Goal: Task Accomplishment & Management: Manage account settings

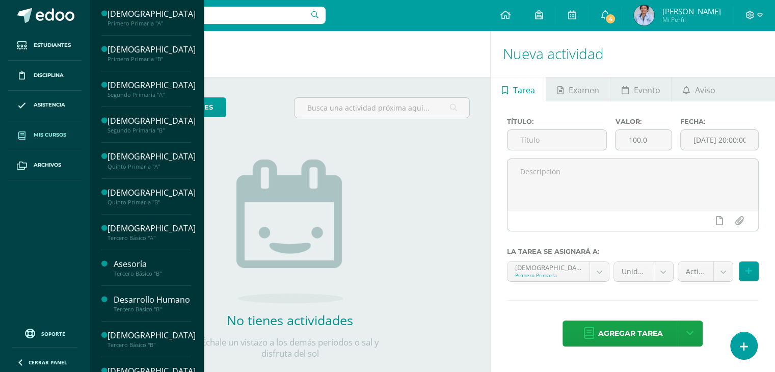
click at [58, 127] on link "Mis cursos" at bounding box center [44, 135] width 73 height 30
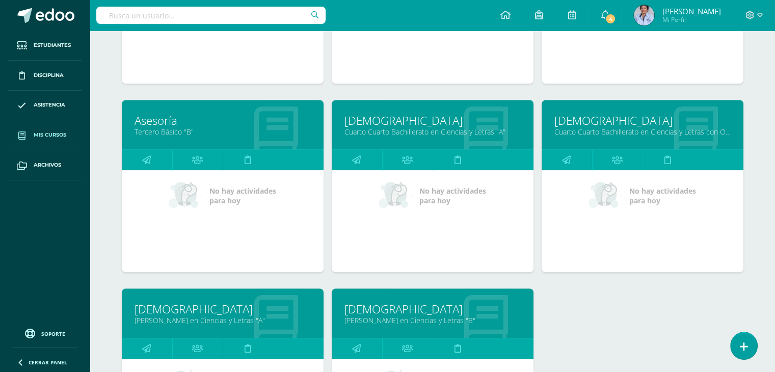
scroll to position [654, 0]
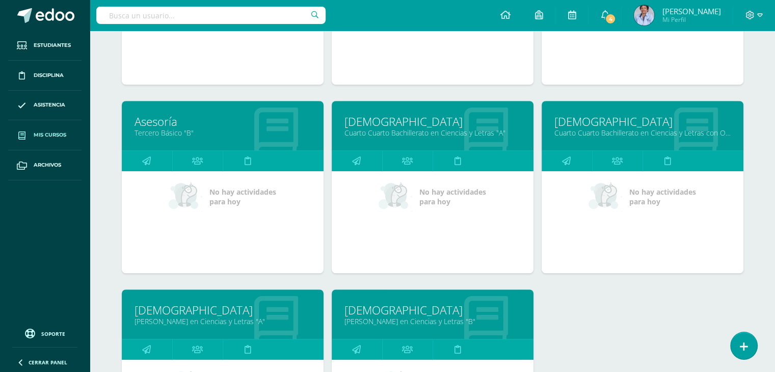
click at [429, 119] on link "[DEMOGRAPHIC_DATA]" at bounding box center [432, 122] width 176 height 16
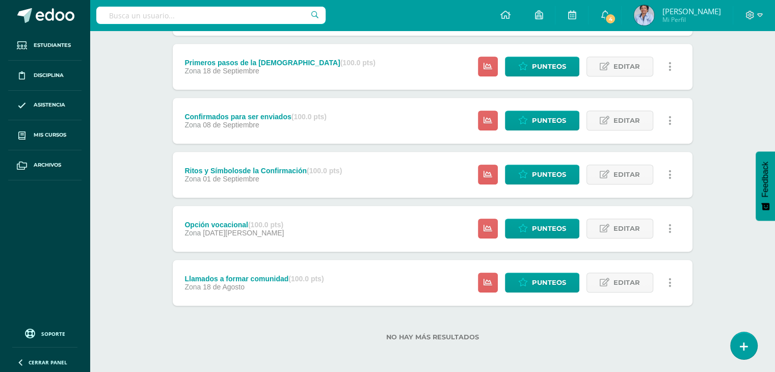
scroll to position [505, 0]
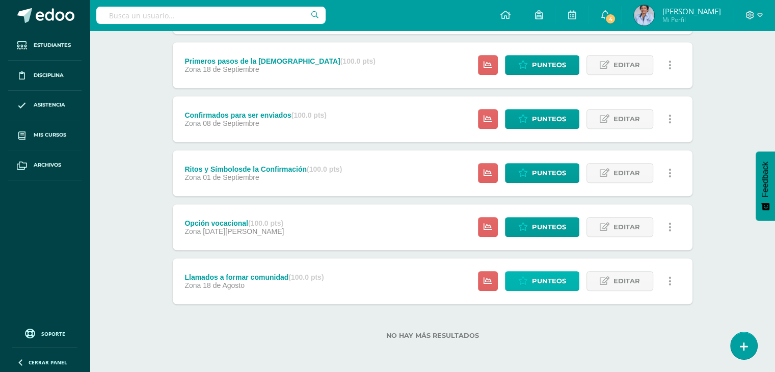
click at [545, 280] on span "Punteos" at bounding box center [549, 281] width 34 height 19
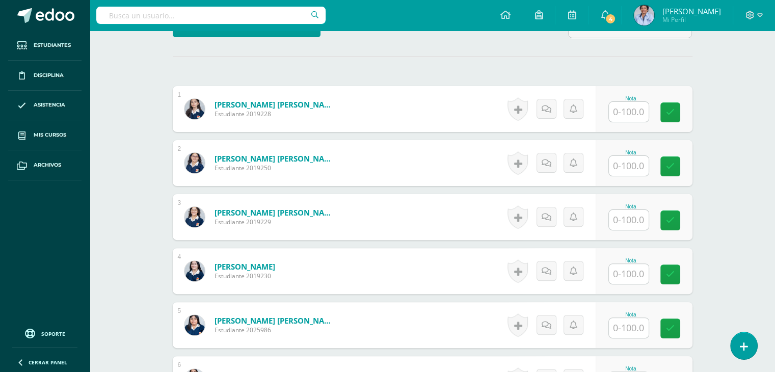
scroll to position [268, 0]
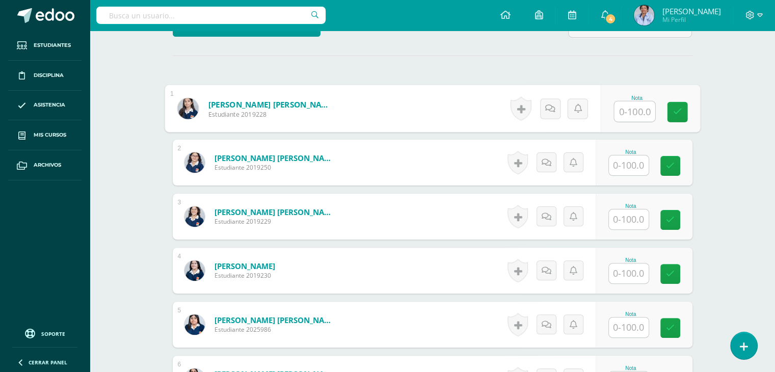
click at [626, 107] on input "text" at bounding box center [634, 111] width 41 height 20
type input "100"
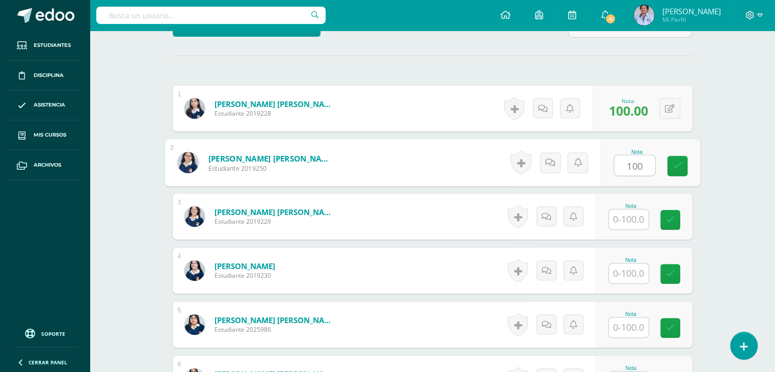
type input "100"
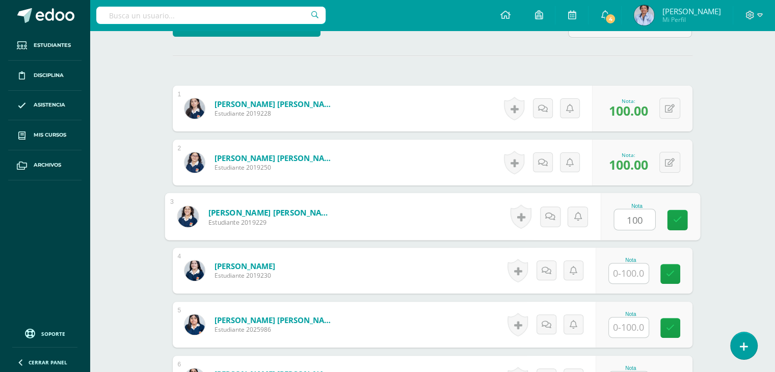
type input "100"
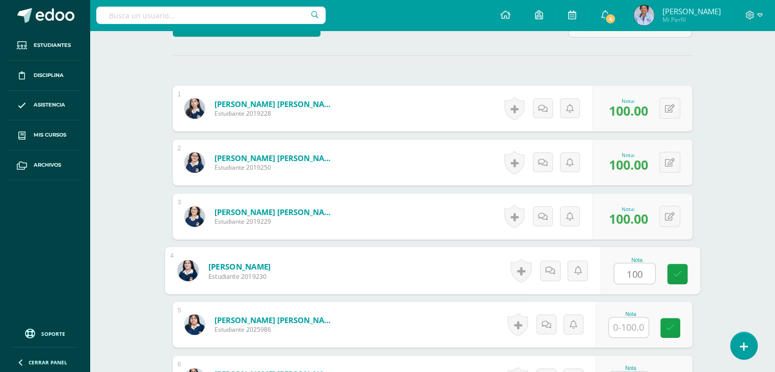
type input "100"
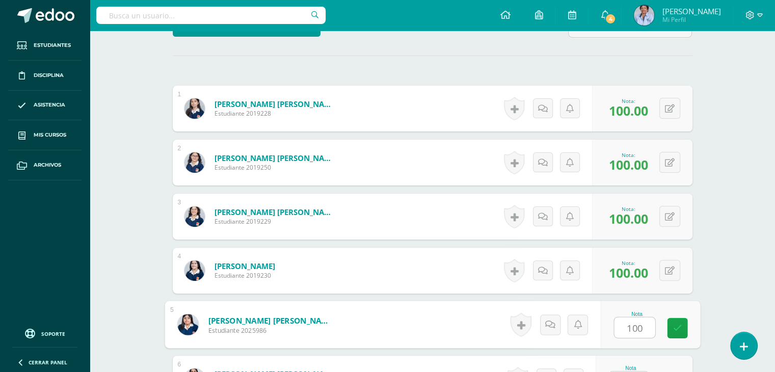
type input "100"
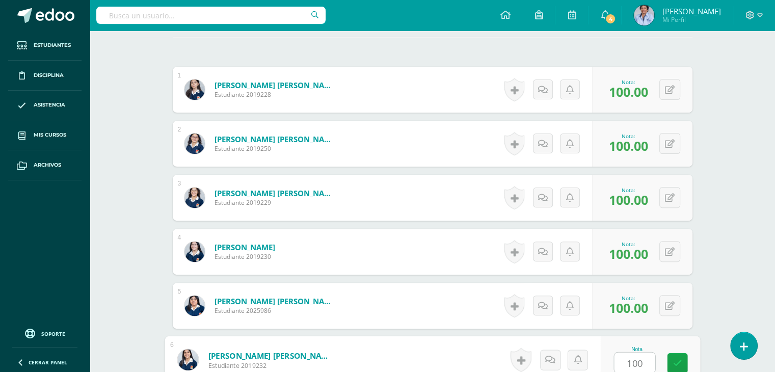
type input "100"
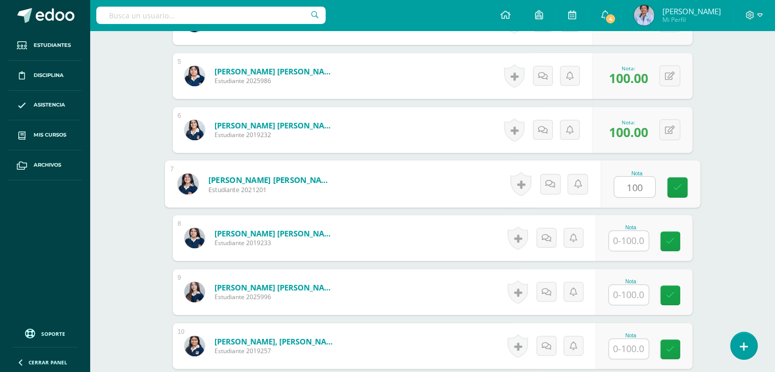
type input "100"
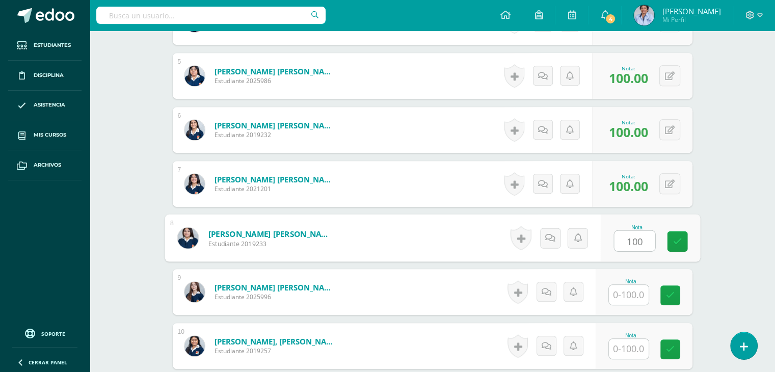
type input "100"
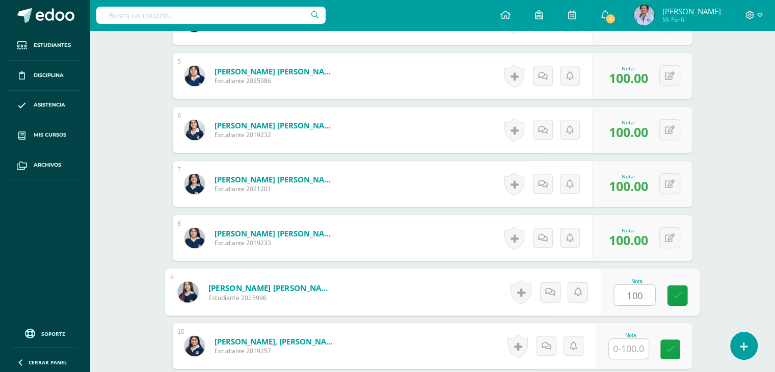
type input "100"
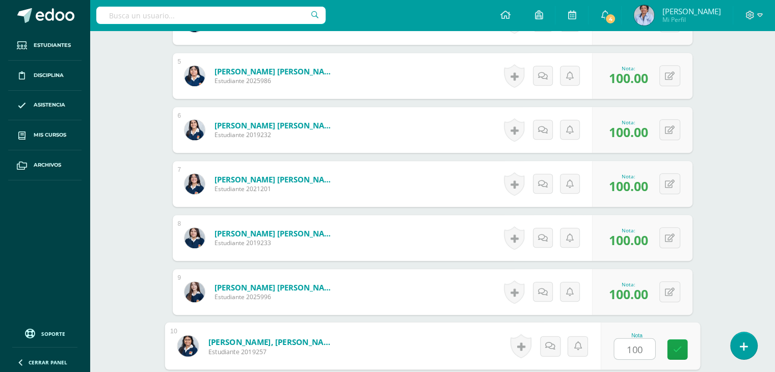
type input "100"
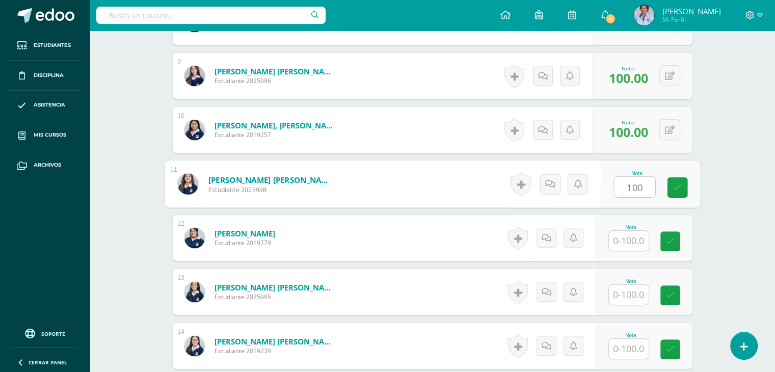
type input "100"
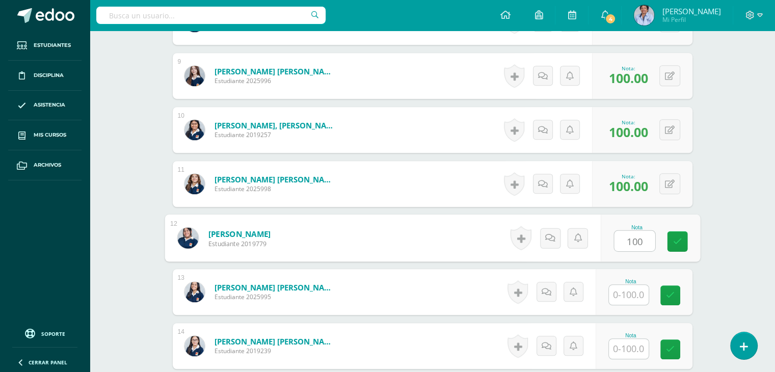
type input "100"
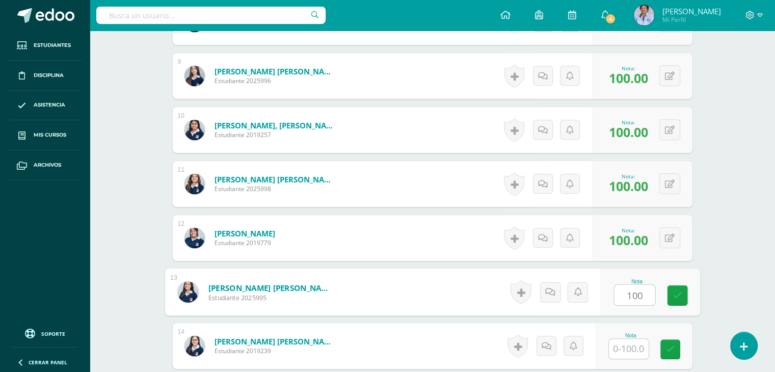
type input "100"
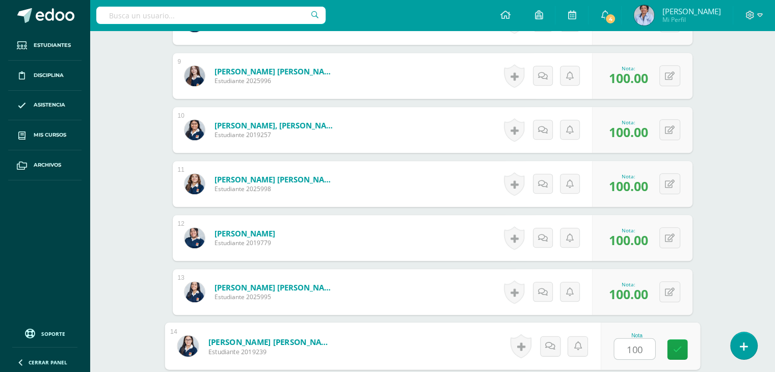
type input "100"
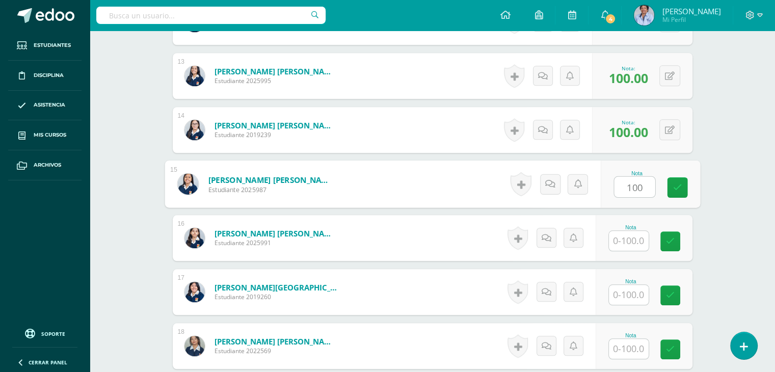
type input "100"
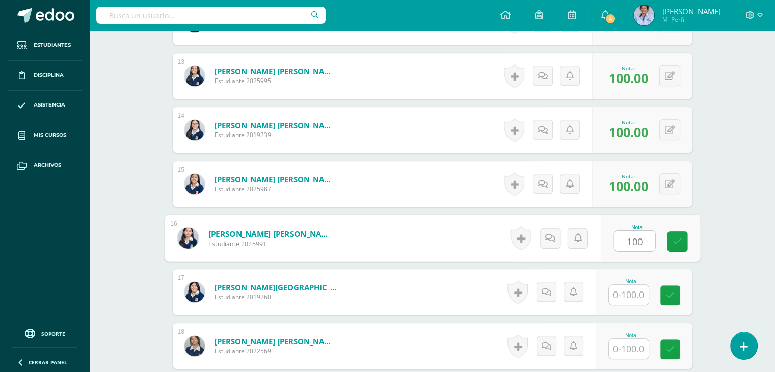
type input "100"
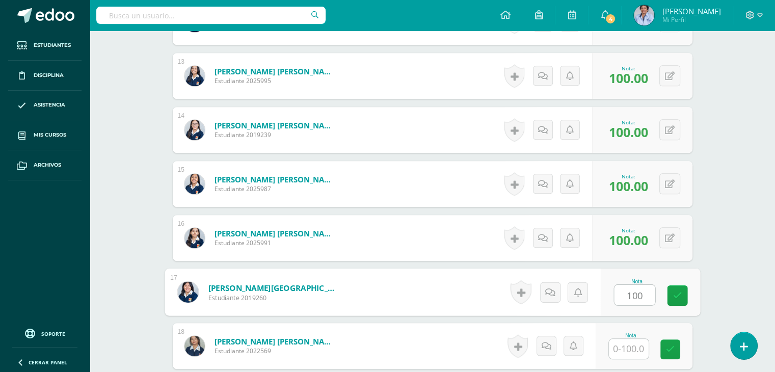
type input "100"
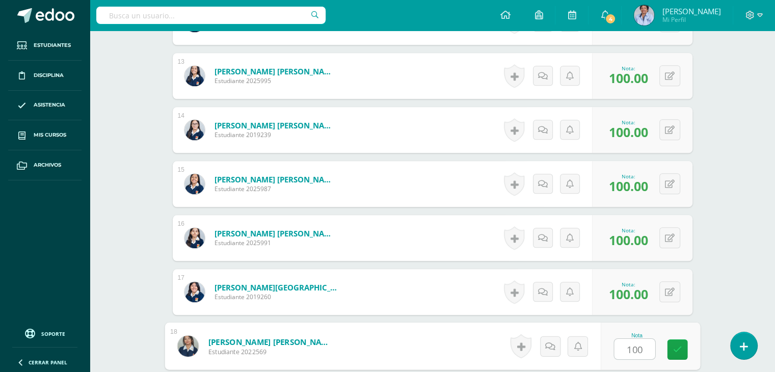
type input "100"
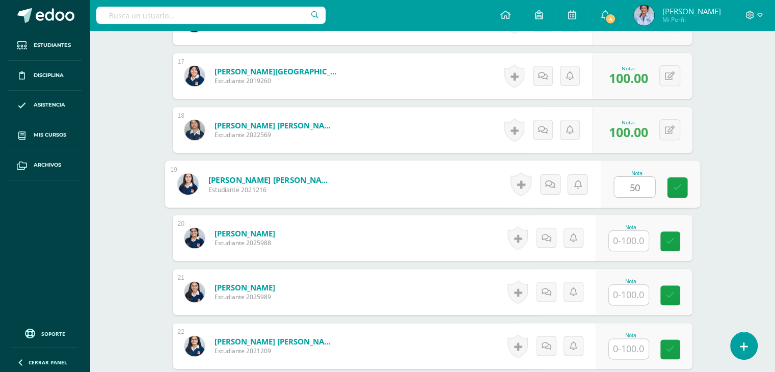
type input "50"
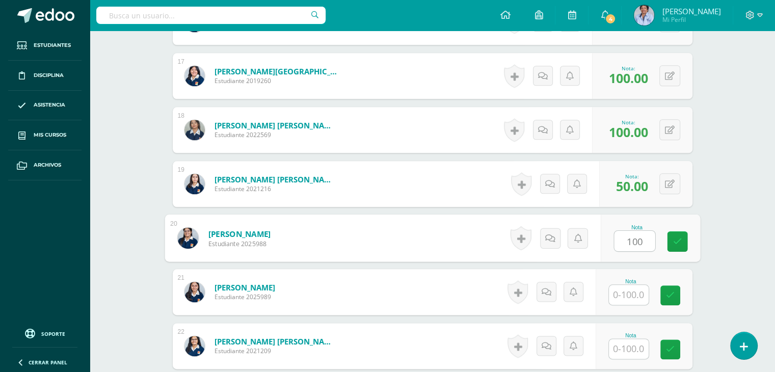
type input "100"
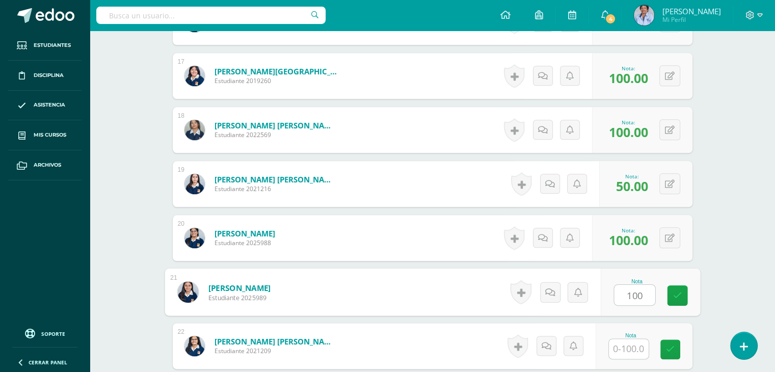
type input "100"
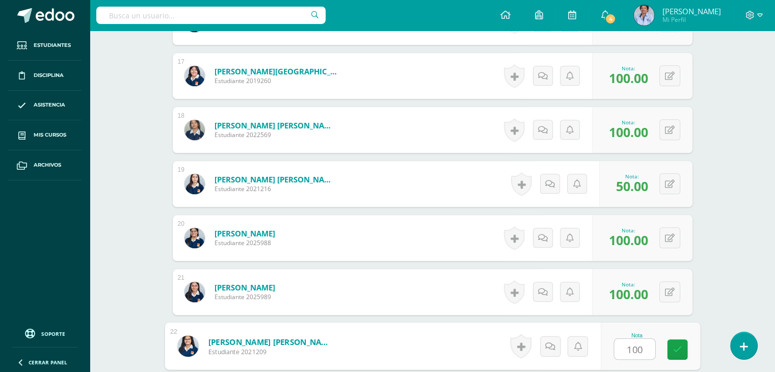
type input "100"
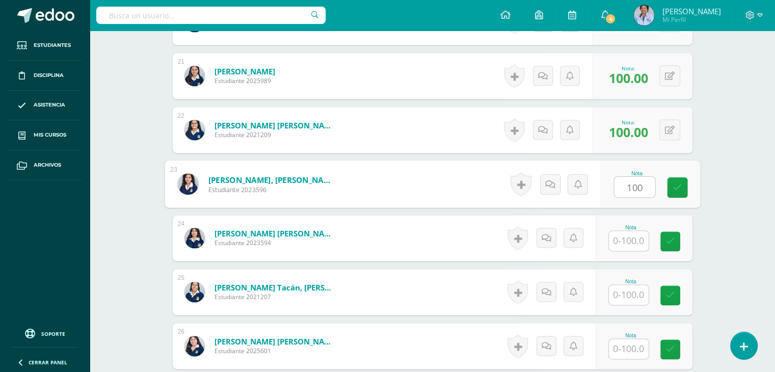
type input "100"
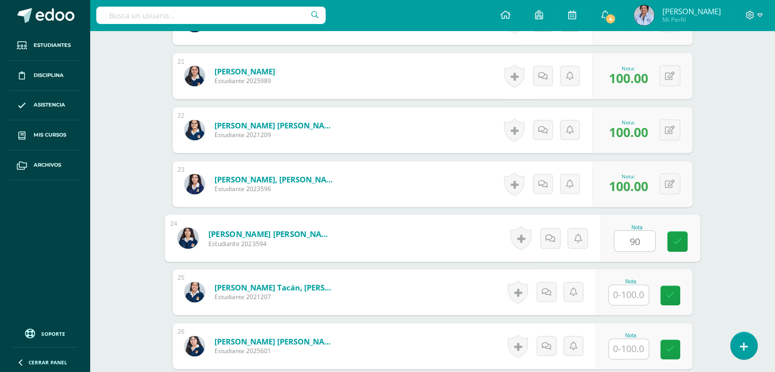
type input "90"
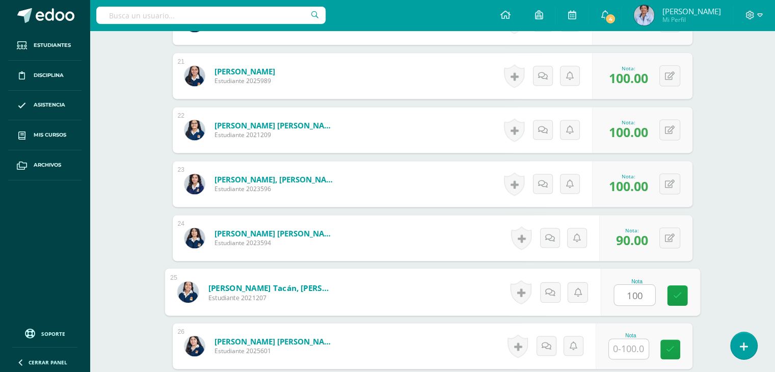
type input "100"
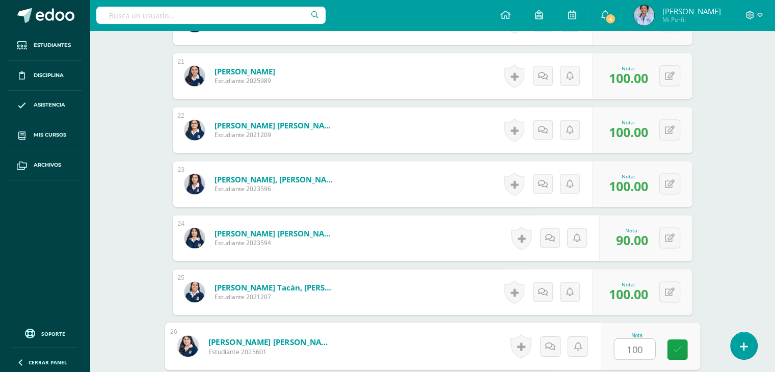
type input "100"
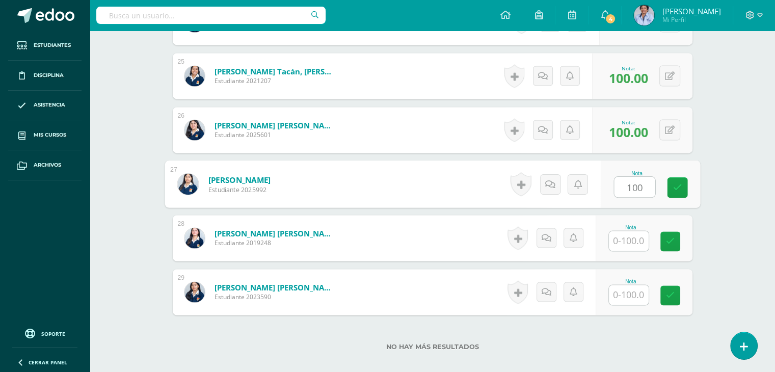
type input "100"
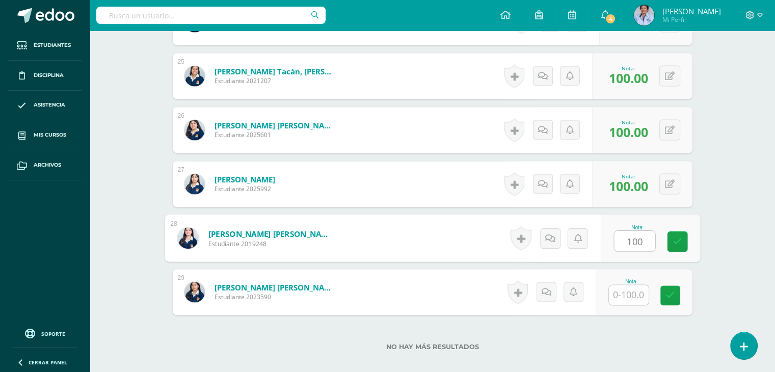
type input "100"
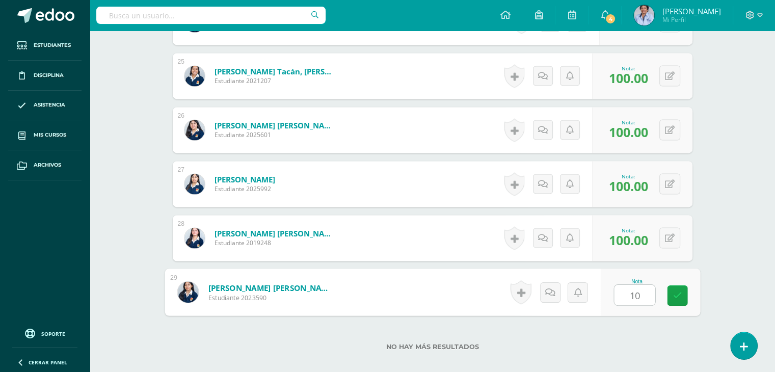
type input "100"
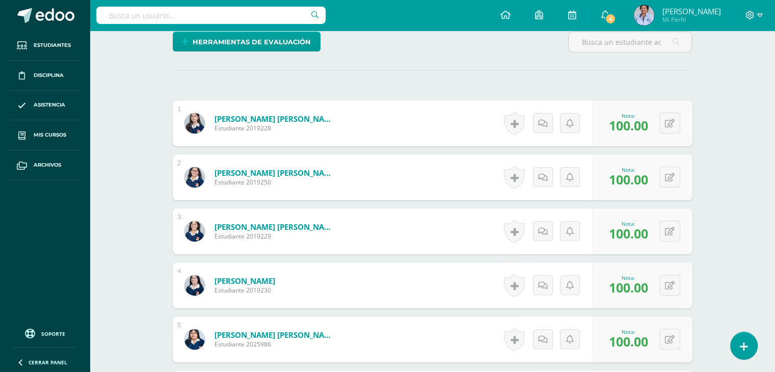
scroll to position [0, 0]
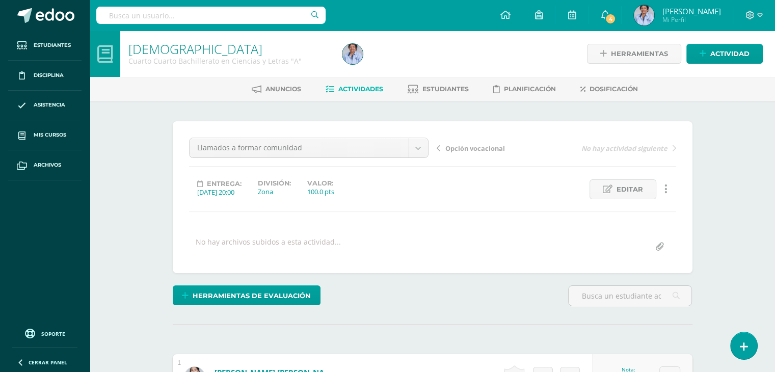
click at [473, 147] on span "Opción vocacional" at bounding box center [475, 148] width 60 height 9
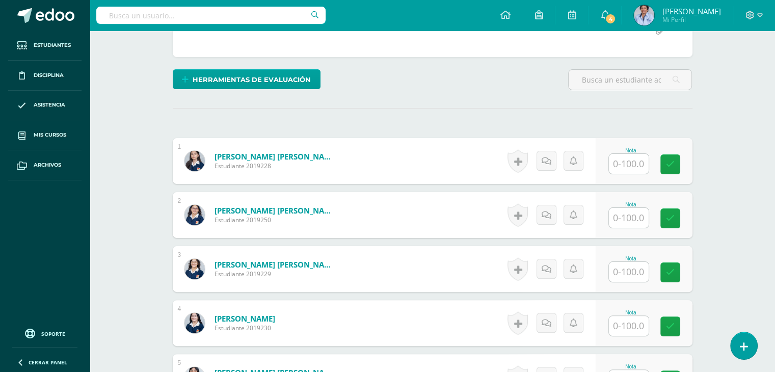
scroll to position [249, 0]
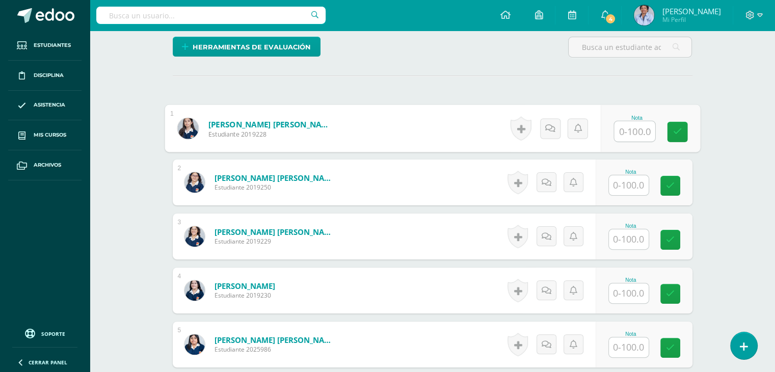
click at [630, 135] on input "text" at bounding box center [634, 131] width 41 height 20
type input "100"
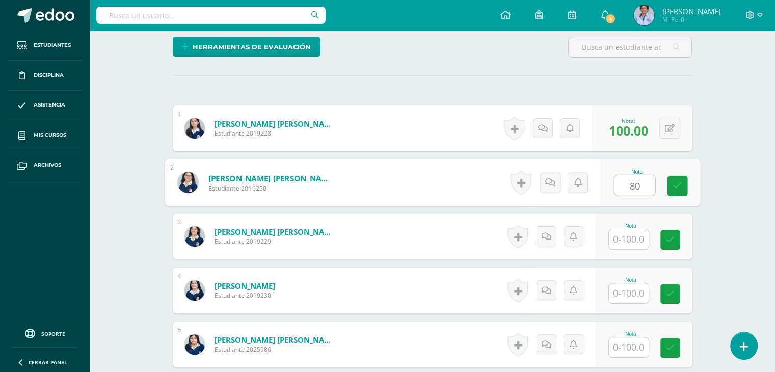
type input "80"
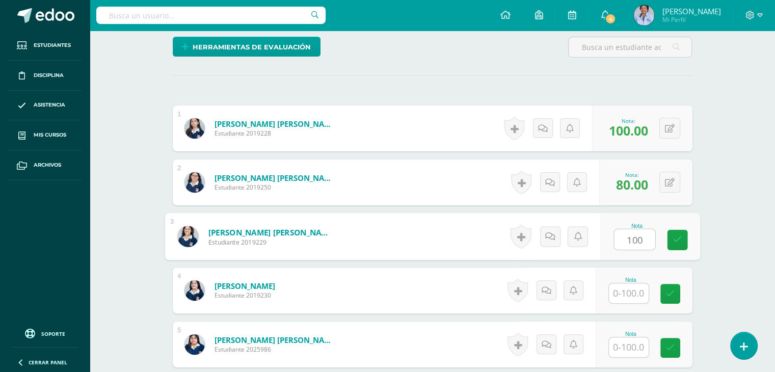
type input "100"
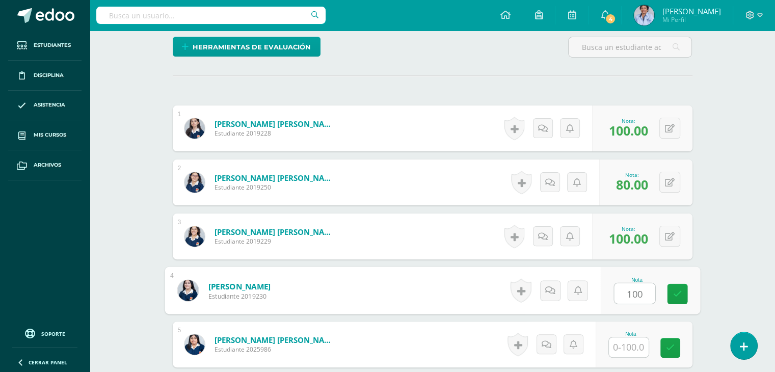
type input "100"
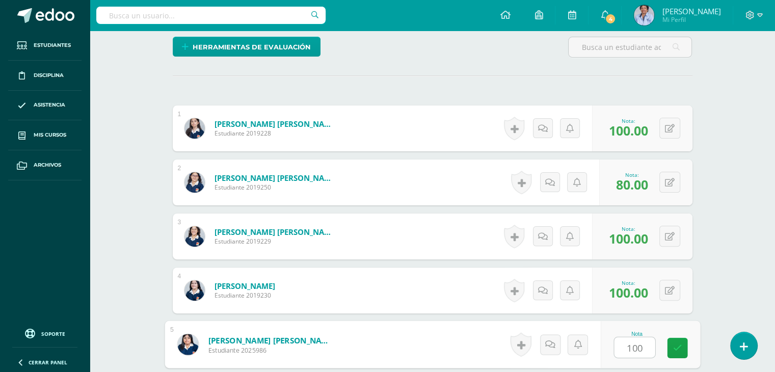
type input "100"
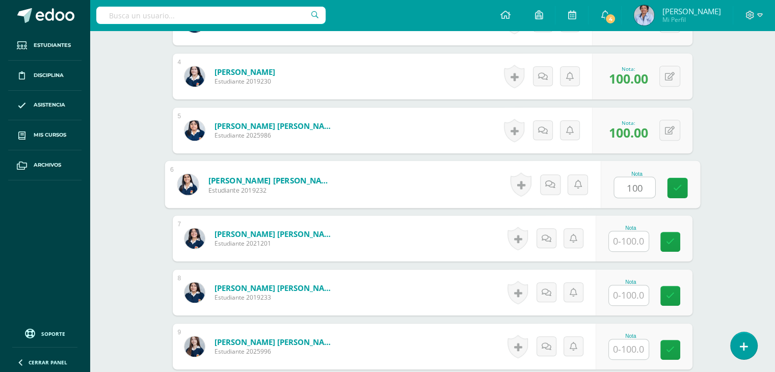
type input "100"
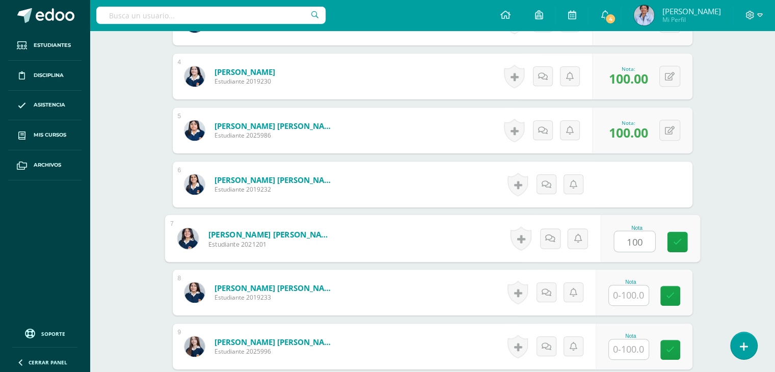
type input "100"
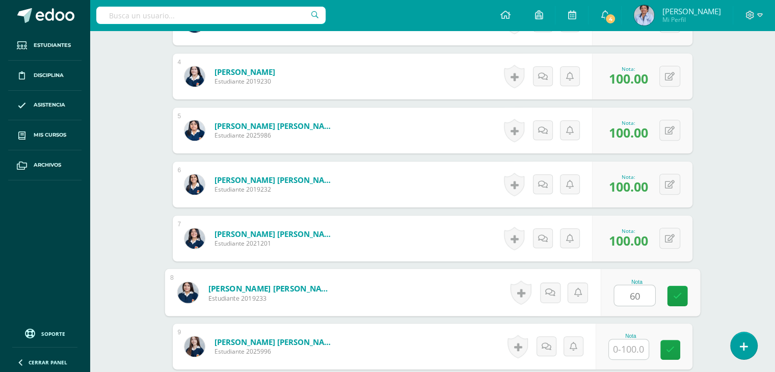
type input "60"
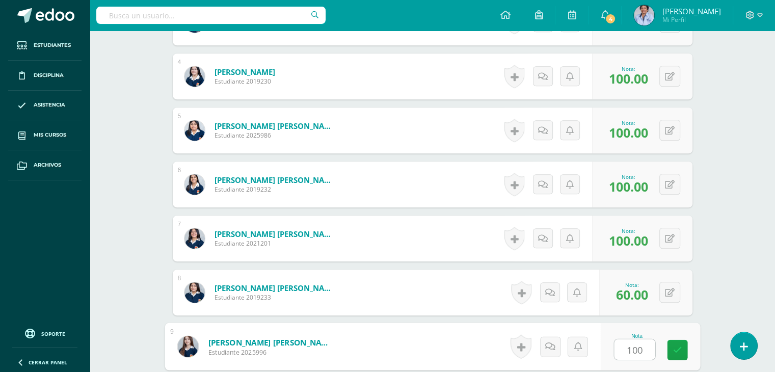
type input "100"
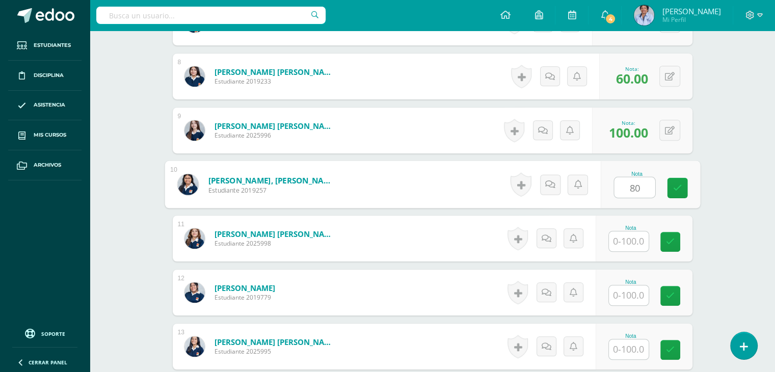
type input "80"
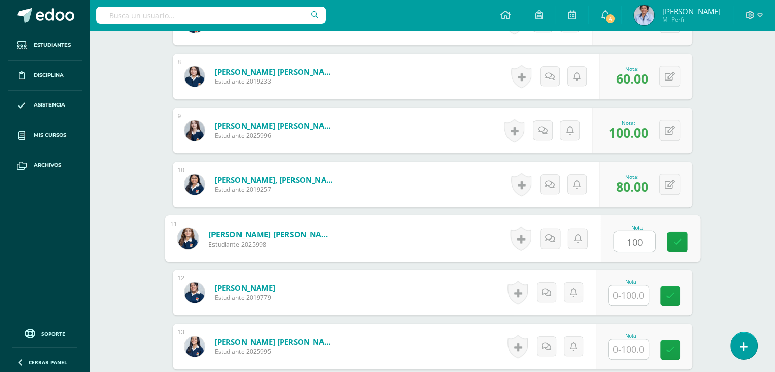
type input "100"
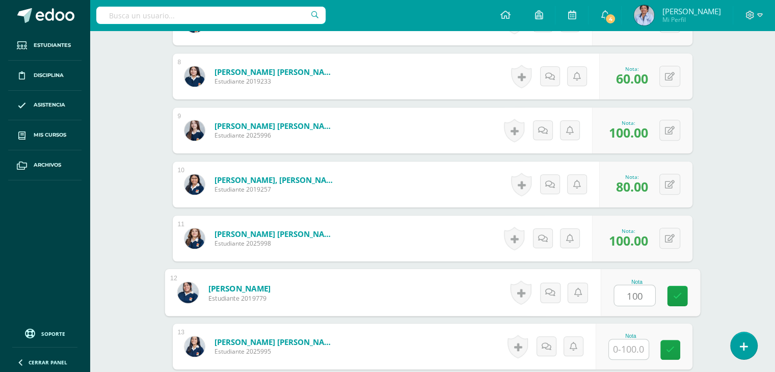
type input "100"
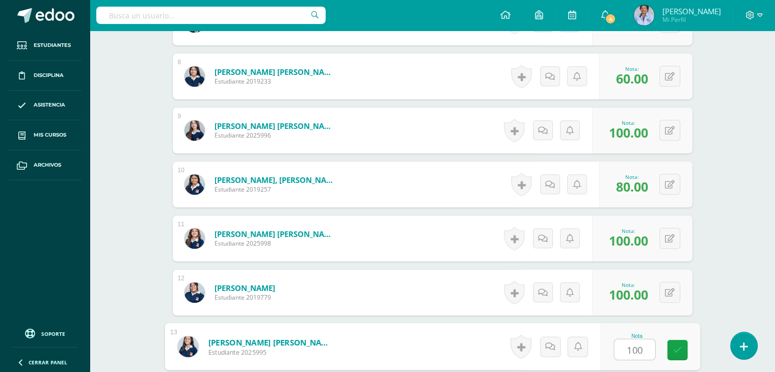
type input "100"
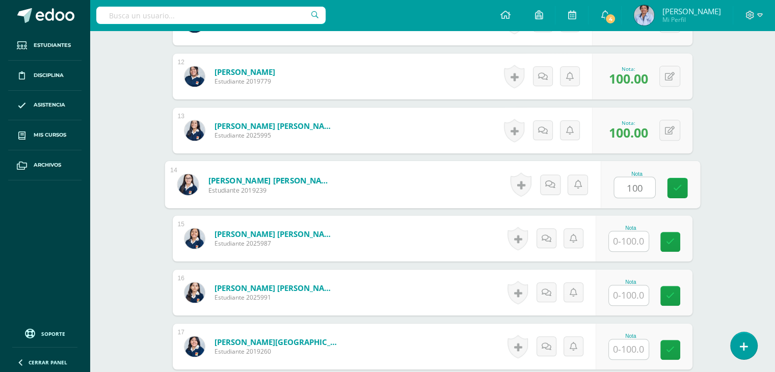
type input "100"
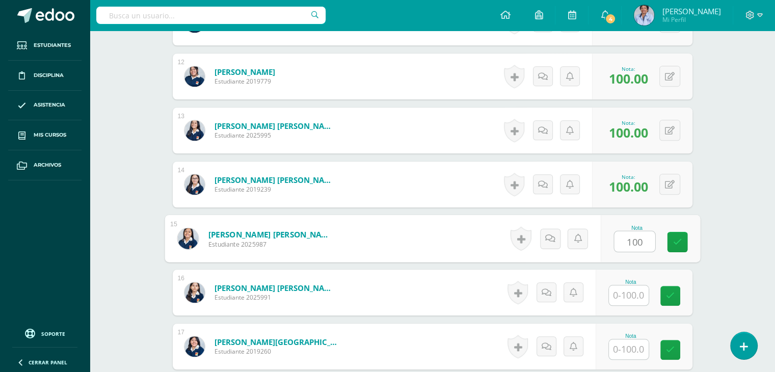
type input "100"
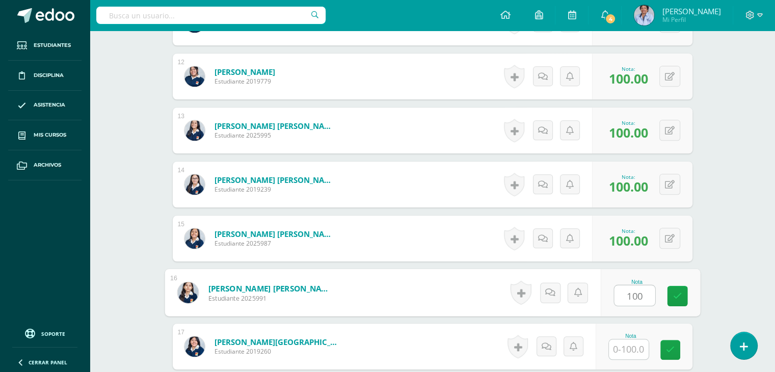
type input "100"
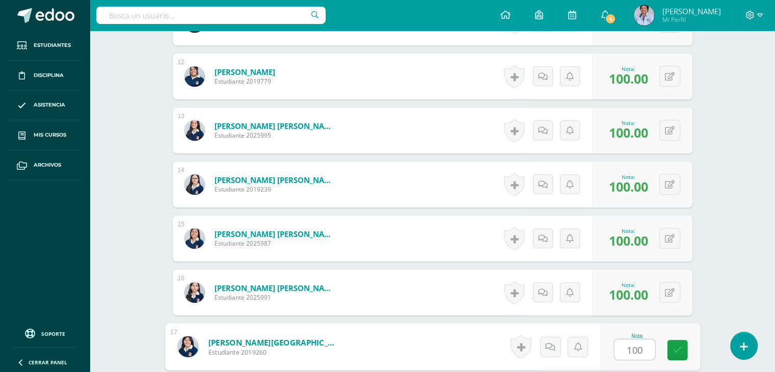
type input "100"
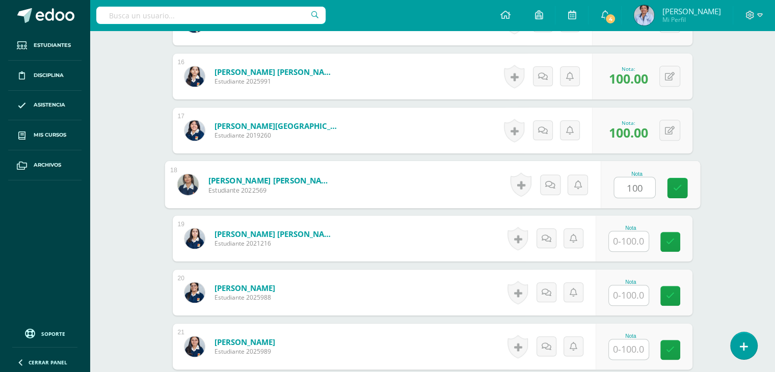
type input "100"
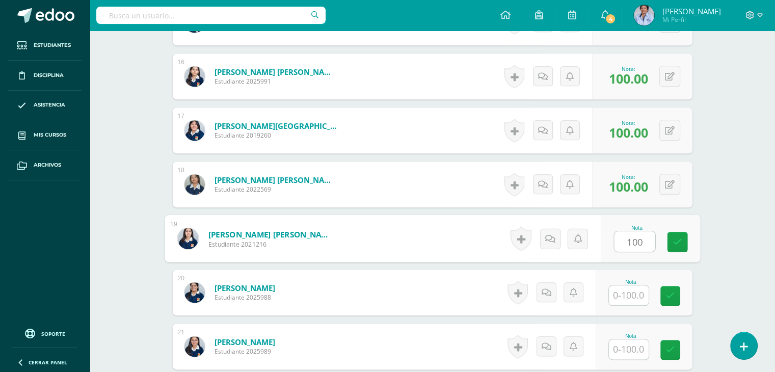
type input "100"
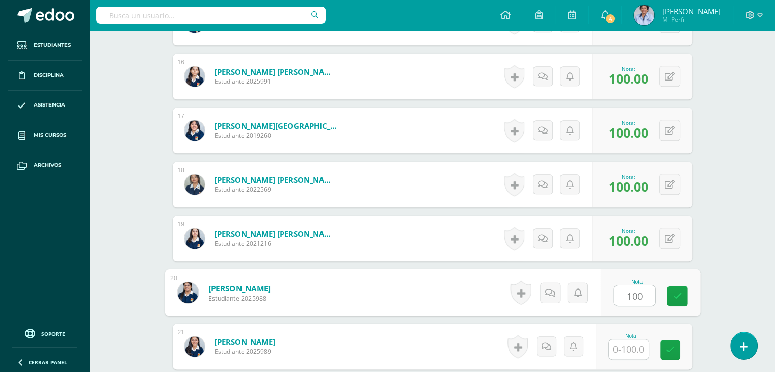
type input "100"
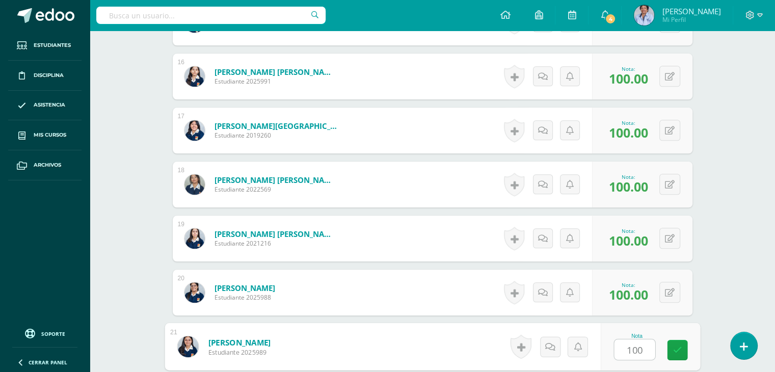
type input "100"
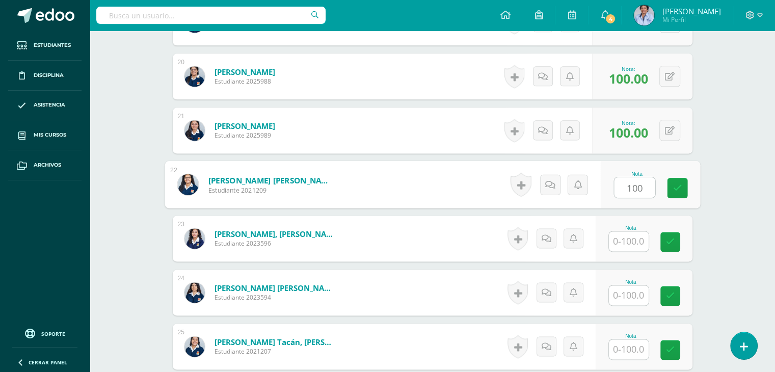
type input "100"
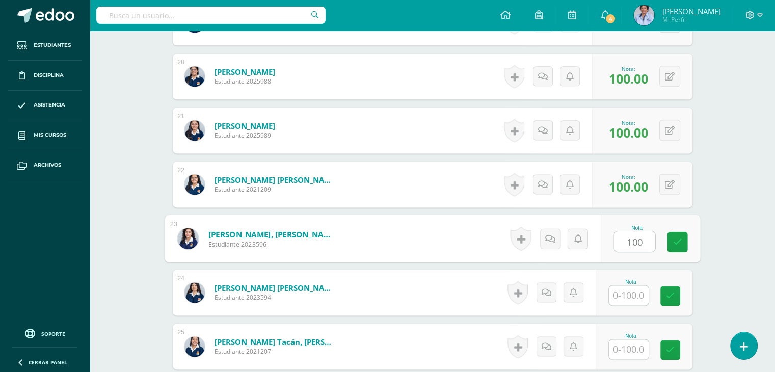
type input "100"
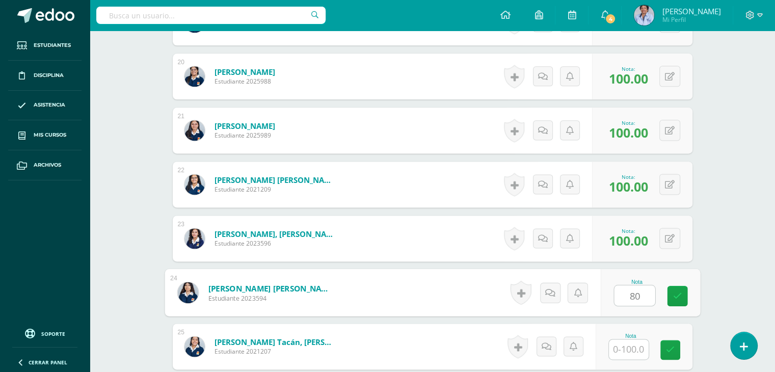
type input "80"
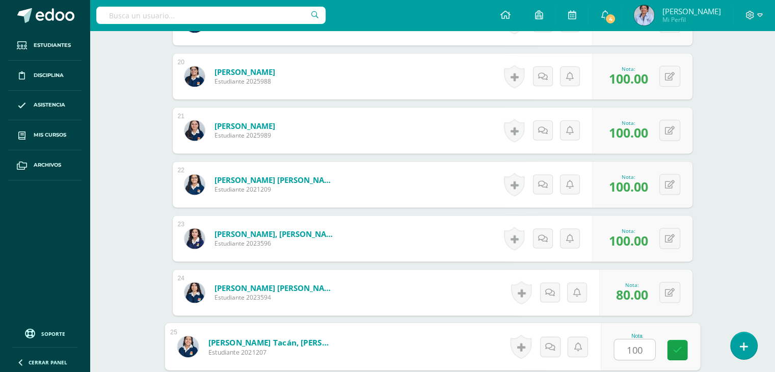
type input "100"
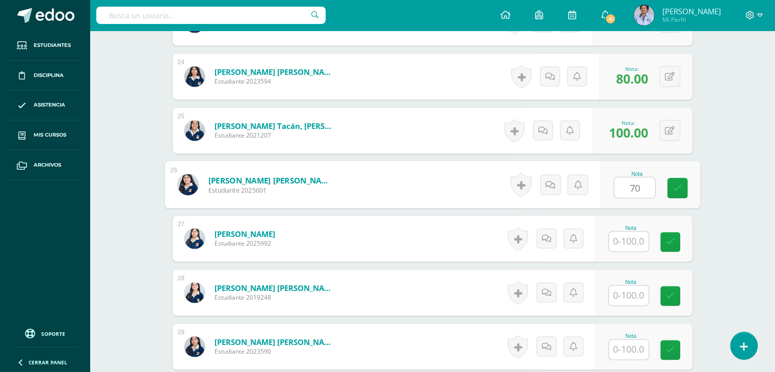
type input "70"
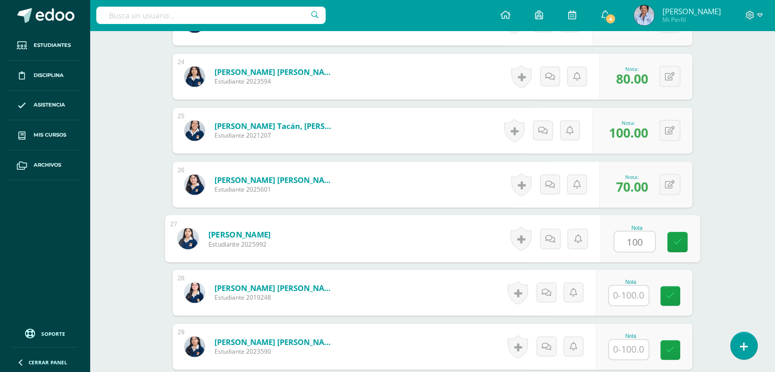
type input "100"
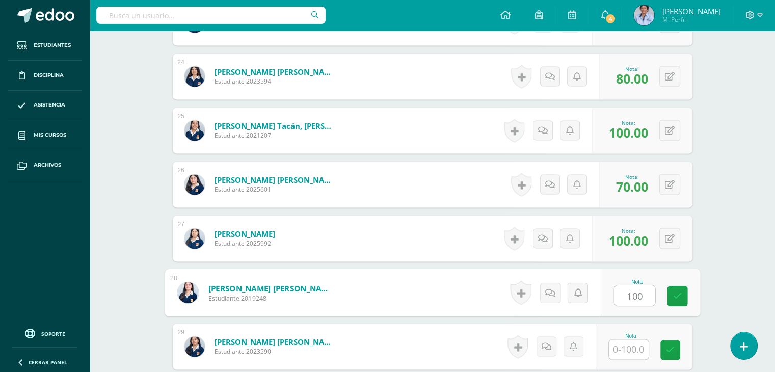
type input "100"
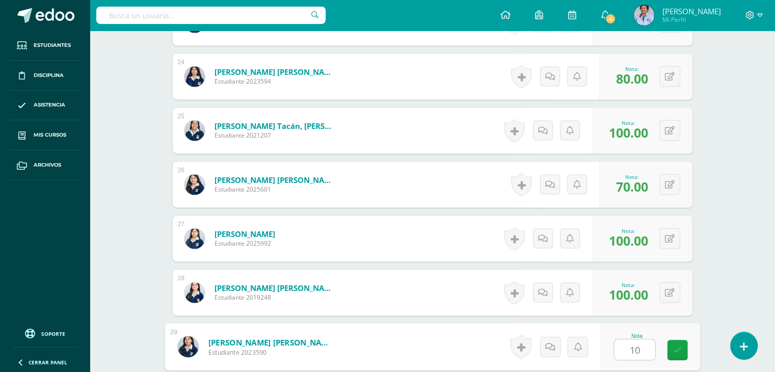
type input "100"
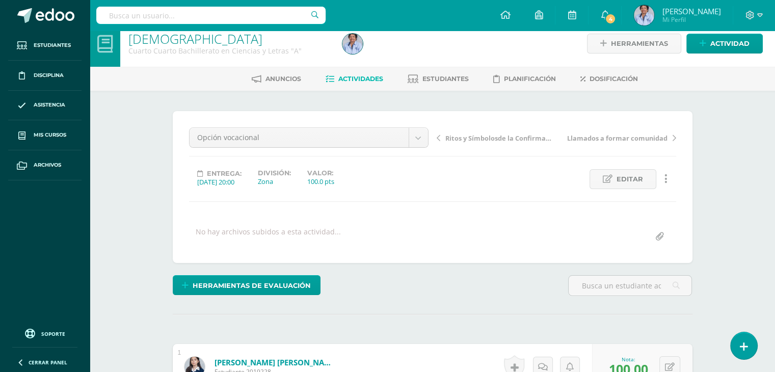
scroll to position [0, 0]
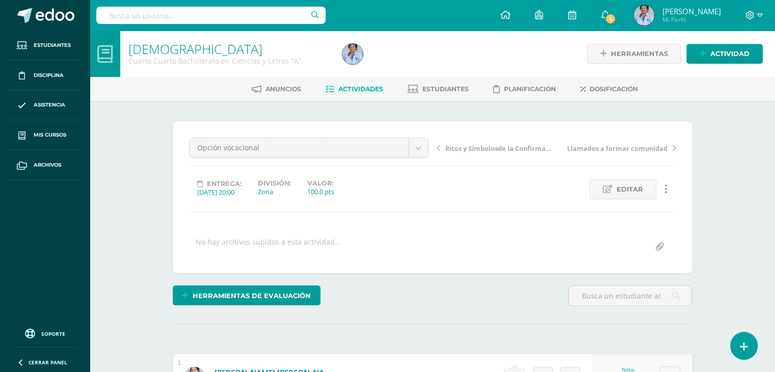
click at [477, 145] on span "Ritos y Símbolosde la Confirmación" at bounding box center [499, 148] width 108 height 9
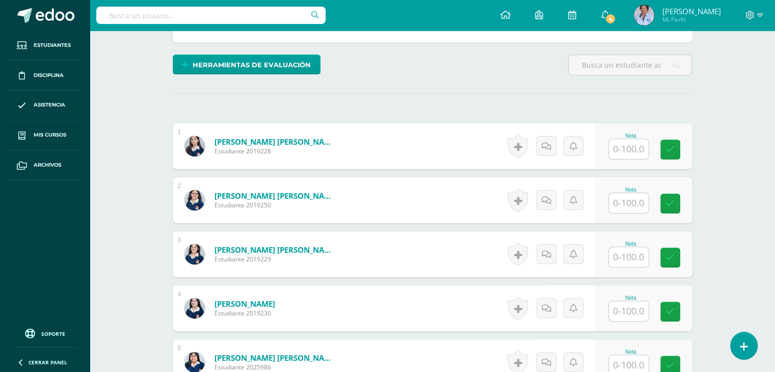
scroll to position [254, 0]
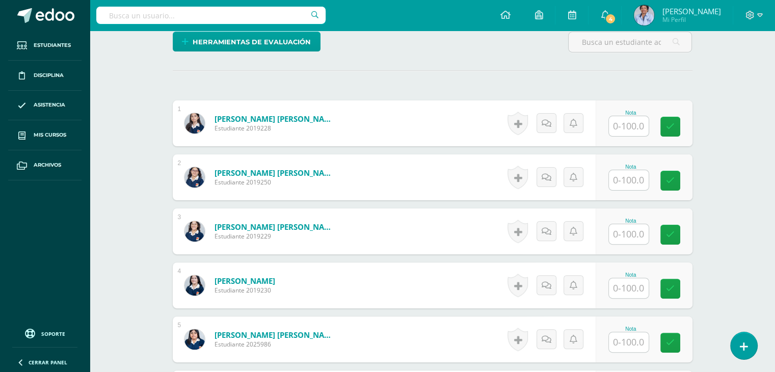
click at [628, 118] on input "text" at bounding box center [629, 126] width 40 height 20
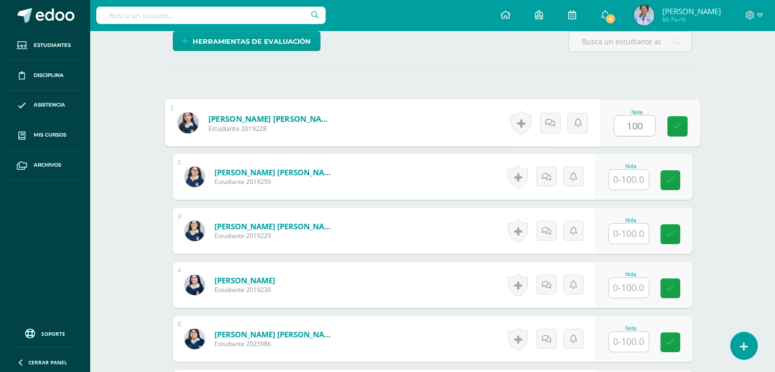
type input "100"
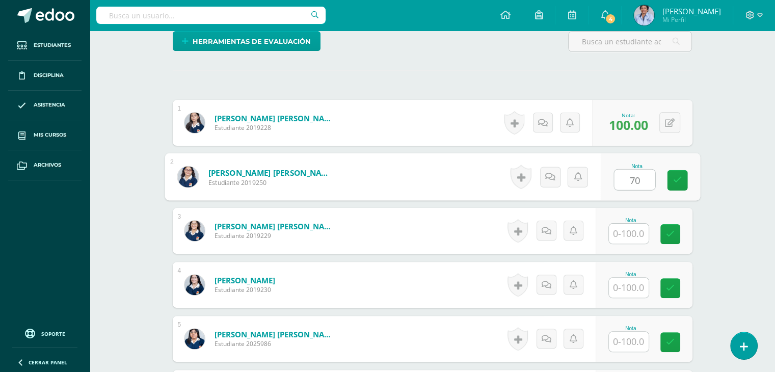
type input "70"
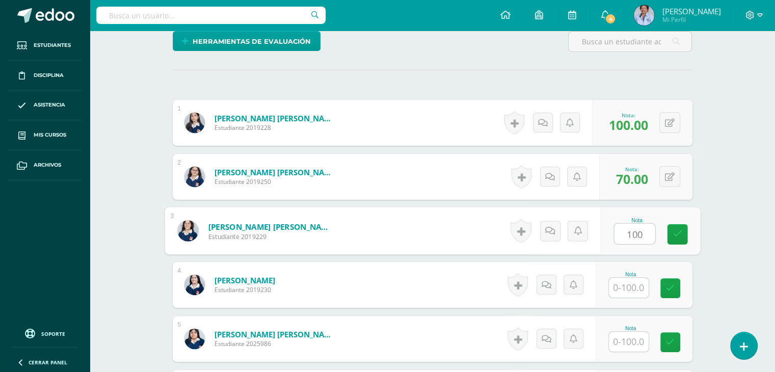
type input "100"
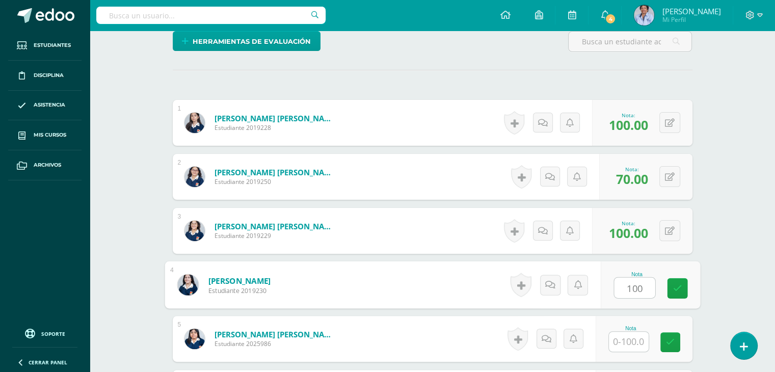
type input "100"
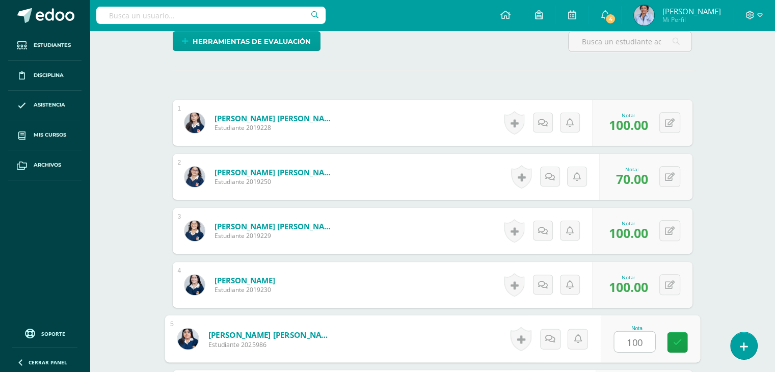
type input "100"
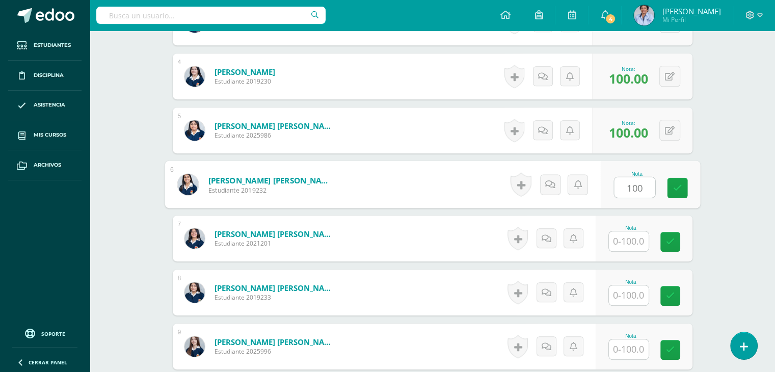
type input "100"
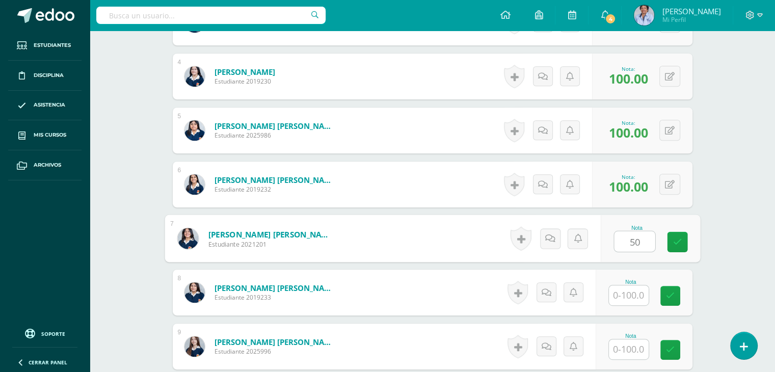
type input "50"
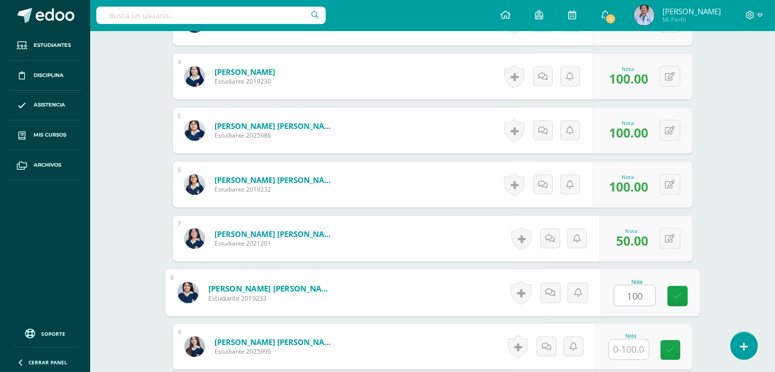
type input "100"
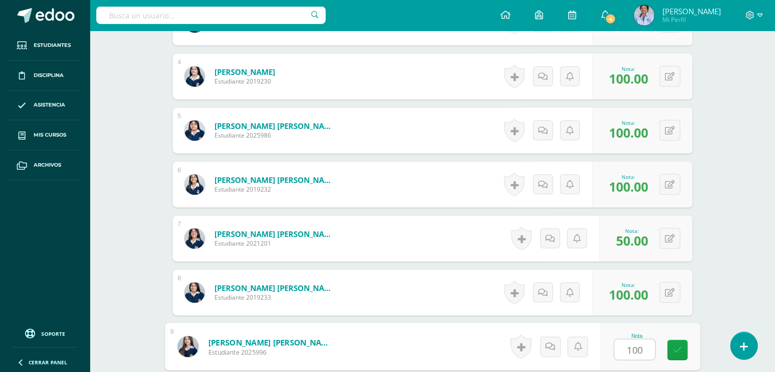
type input "100"
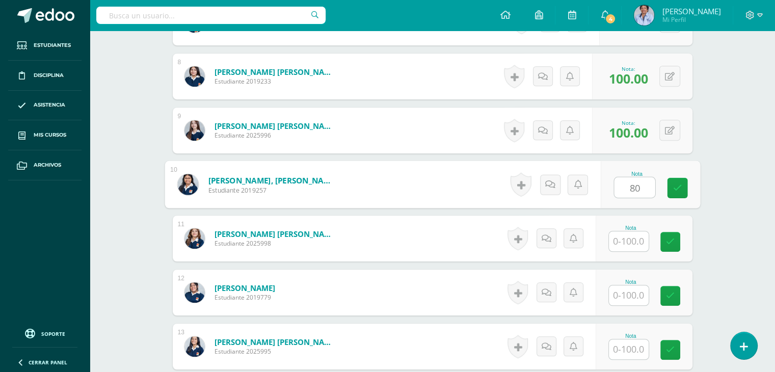
type input "80"
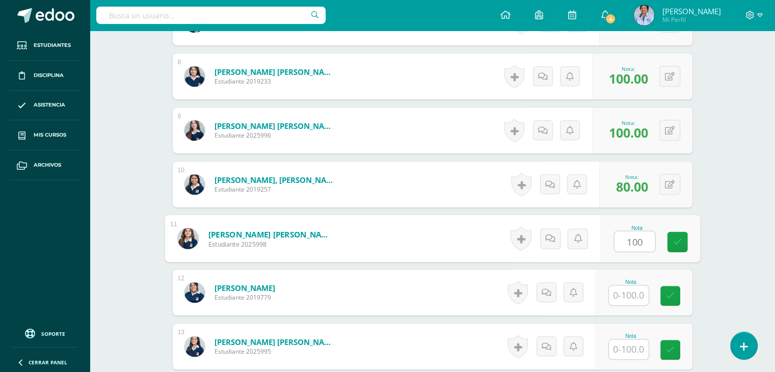
type input "100"
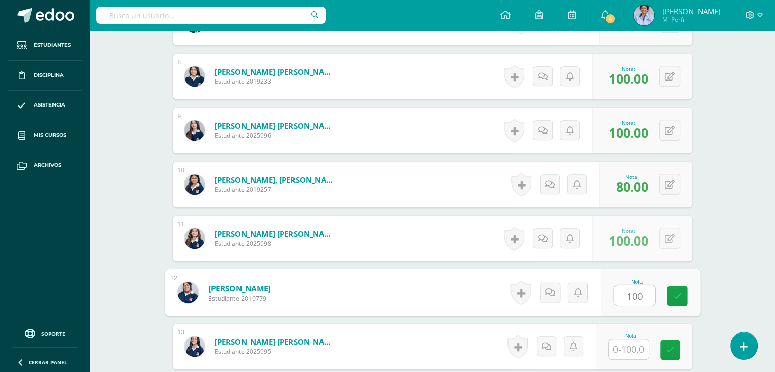
type input "100"
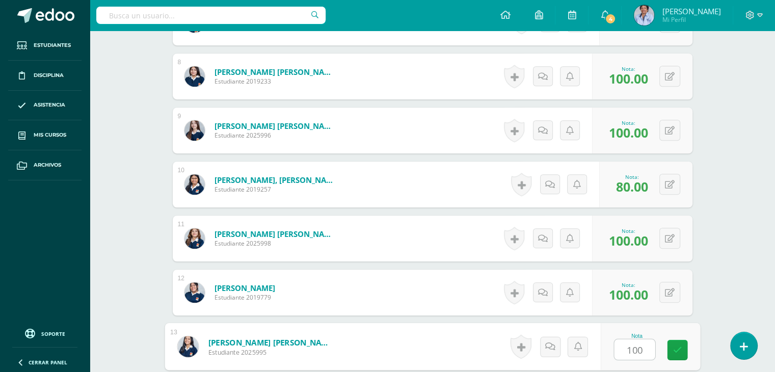
type input "100"
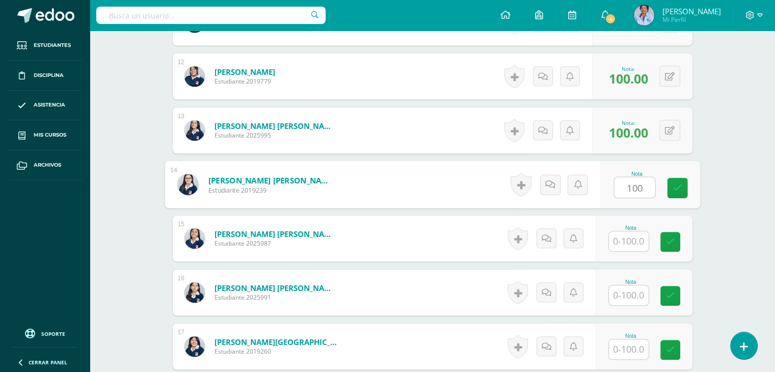
type input "100"
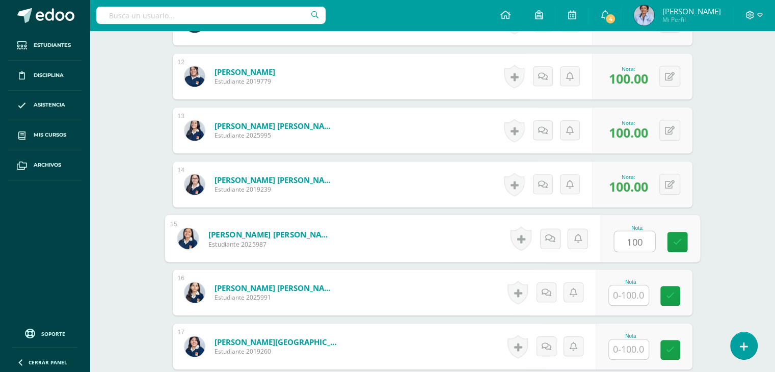
type input "100"
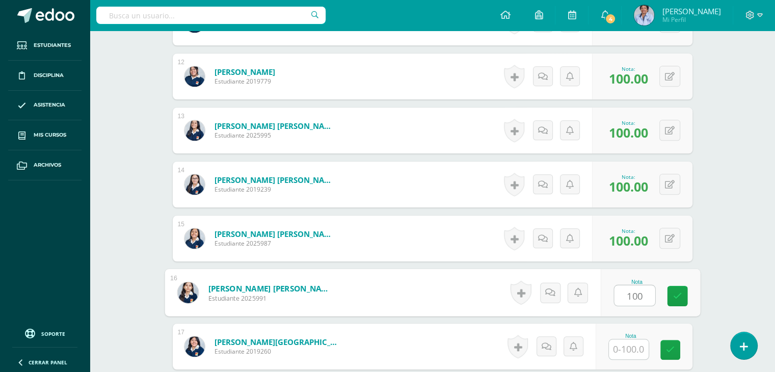
type input "100"
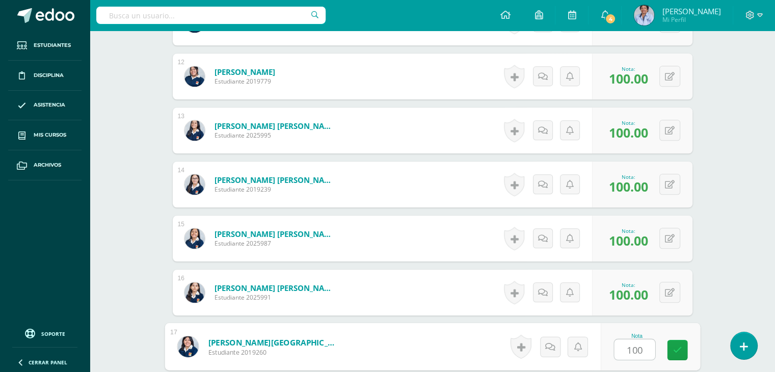
type input "100"
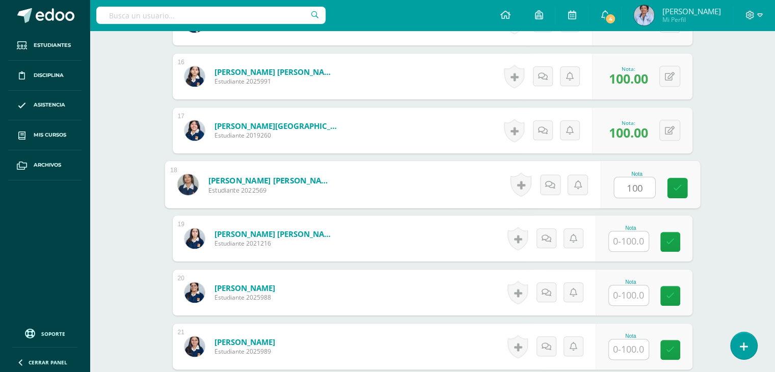
type input "100"
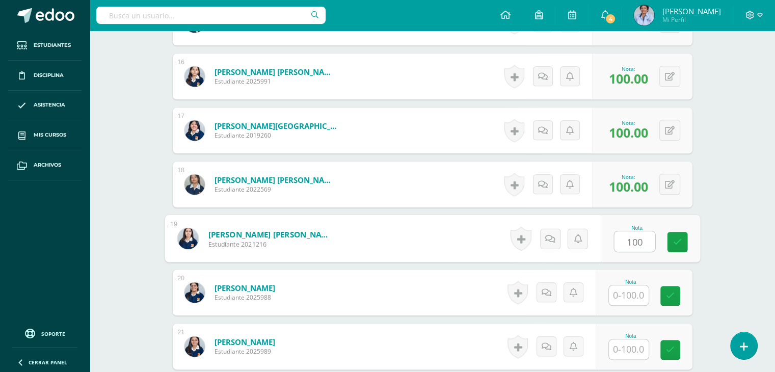
type input "100"
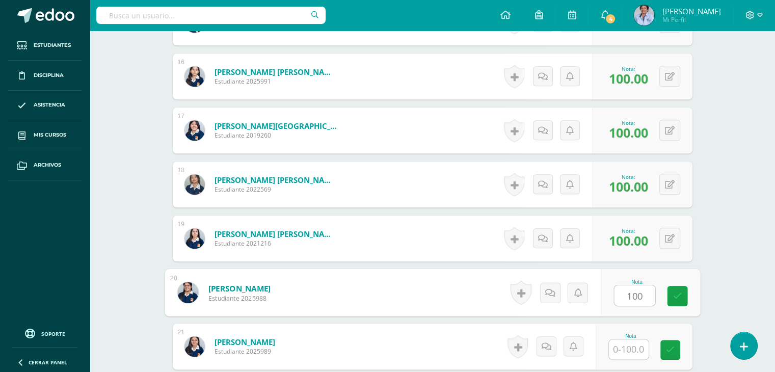
type input "100"
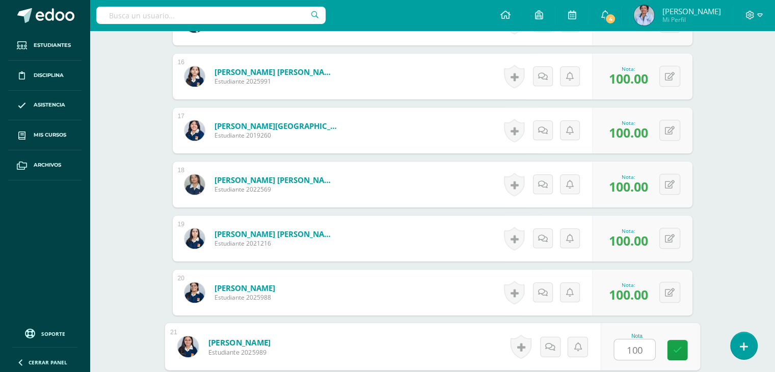
type input "100"
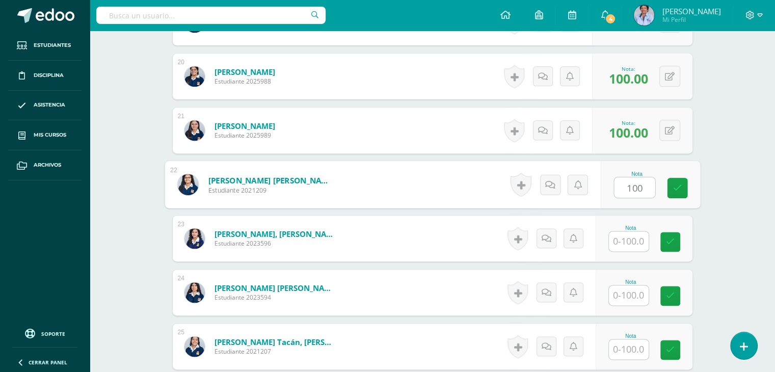
type input "100"
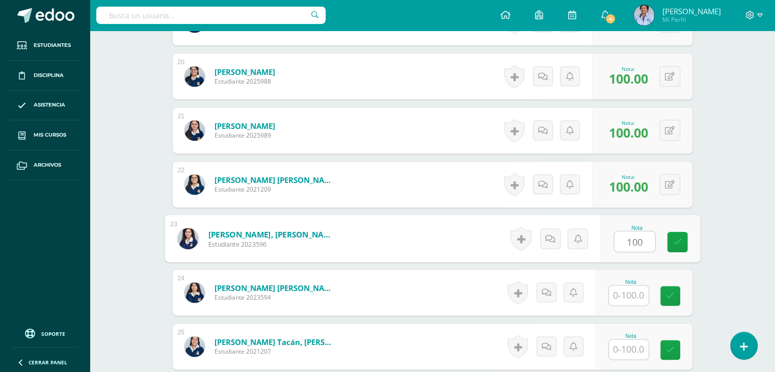
type input "100"
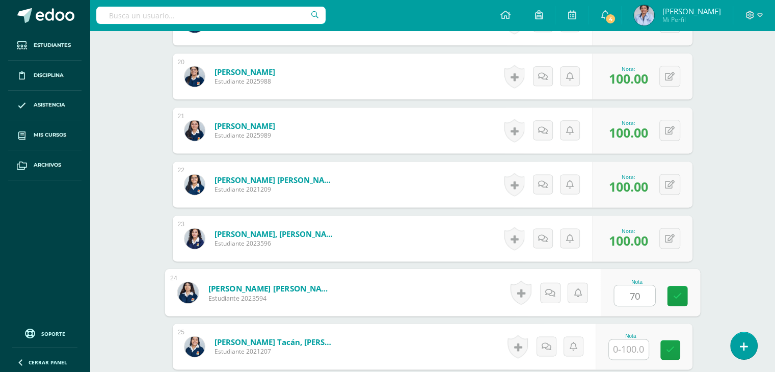
type input "70"
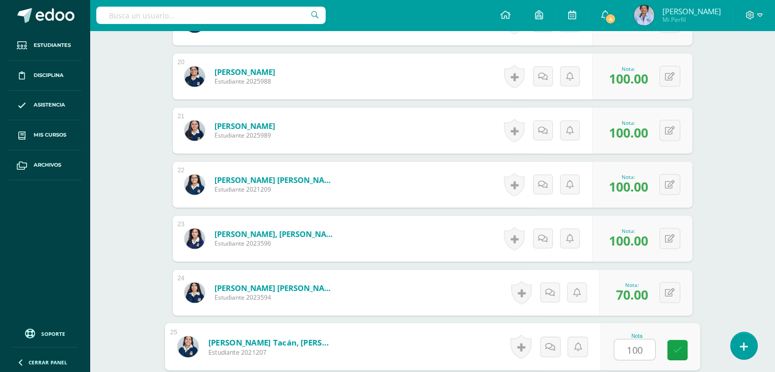
type input "100"
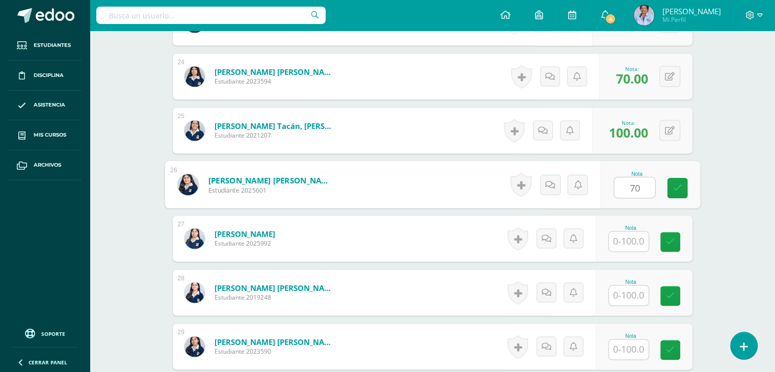
type input "70"
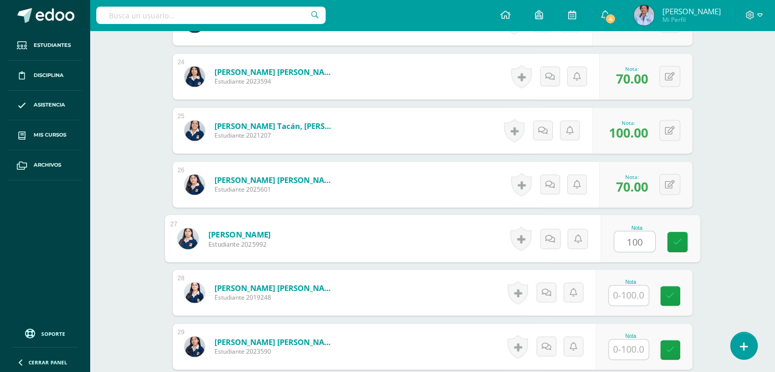
type input "100"
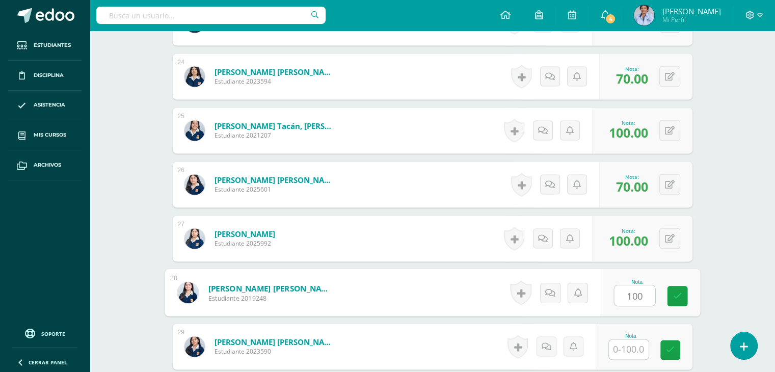
type input "100"
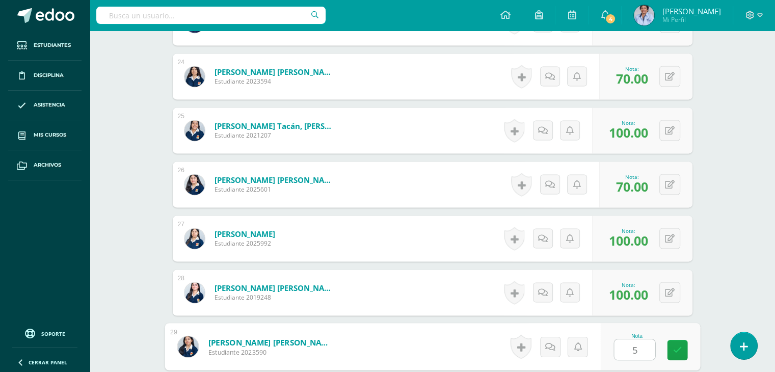
type input "50"
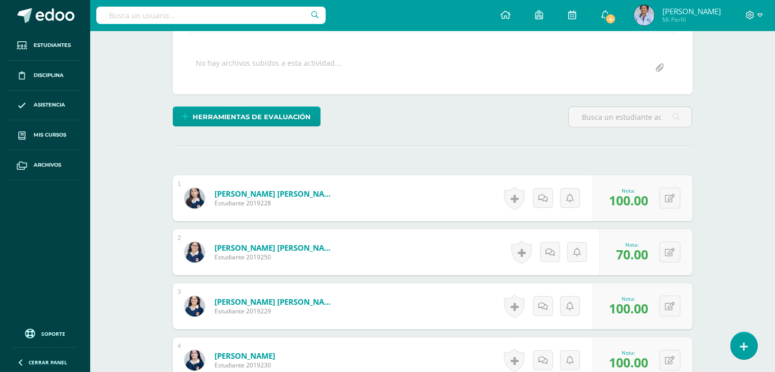
scroll to position [0, 0]
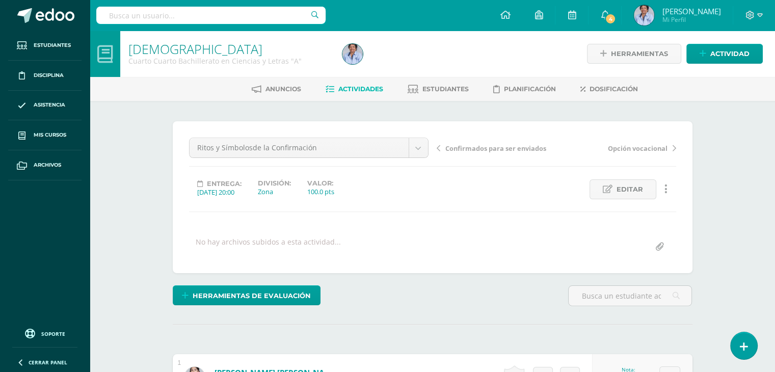
click at [475, 147] on span "Confirmados para ser enviados" at bounding box center [495, 148] width 101 height 9
drag, startPoint x: 774, startPoint y: 109, endPoint x: 782, endPoint y: 209, distance: 100.2
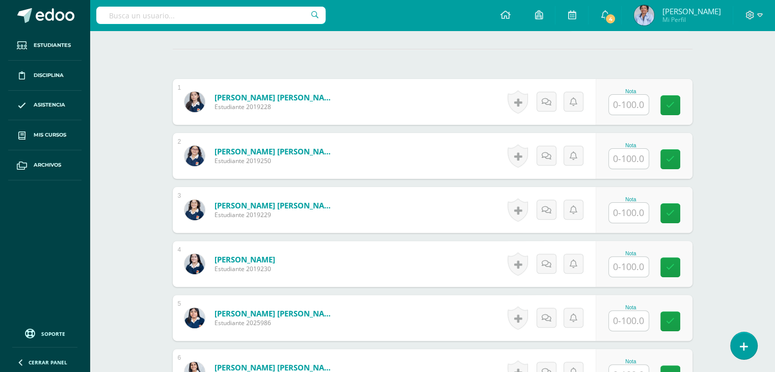
scroll to position [282, 0]
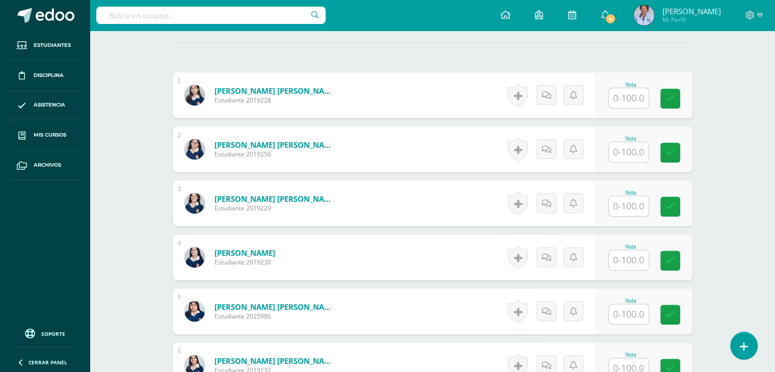
click at [625, 96] on input "text" at bounding box center [629, 98] width 40 height 20
type input "100"
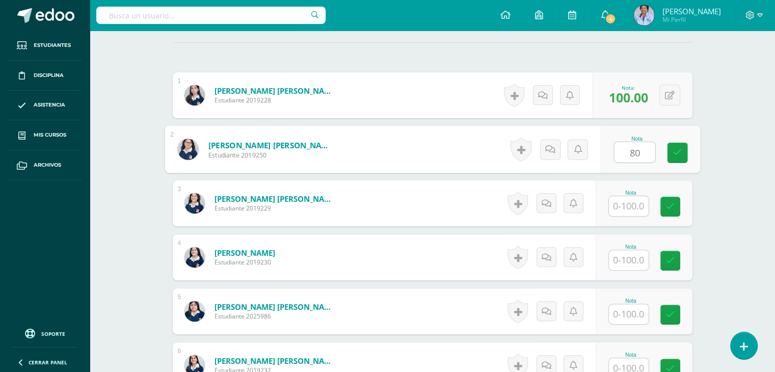
type input "80"
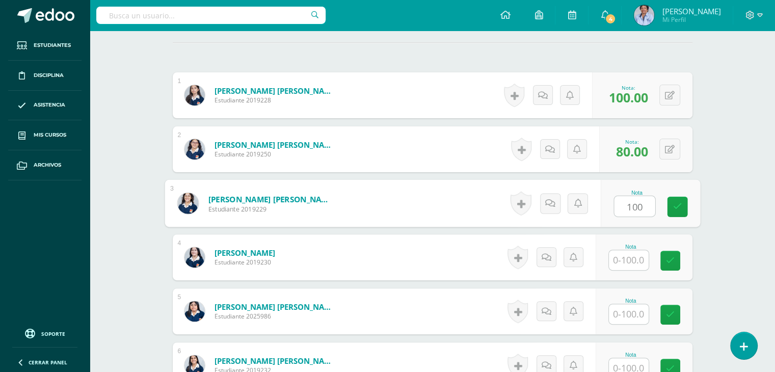
type input "100"
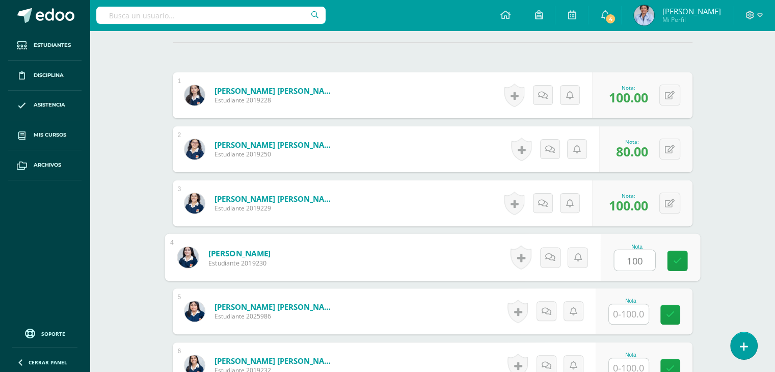
type input "100"
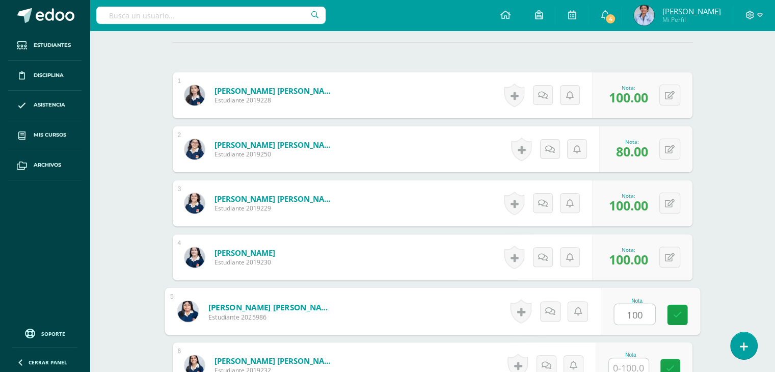
type input "100"
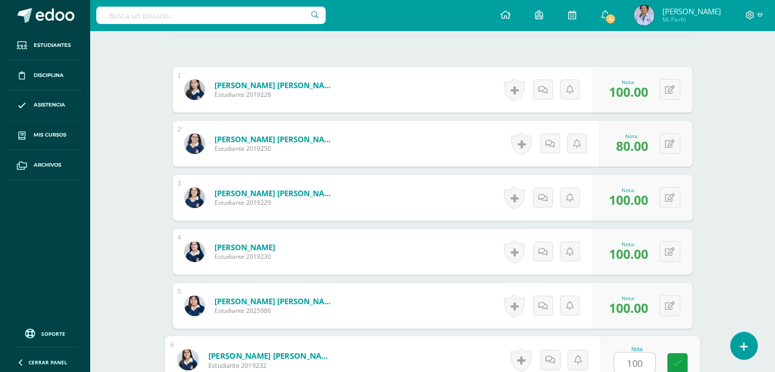
type input "100"
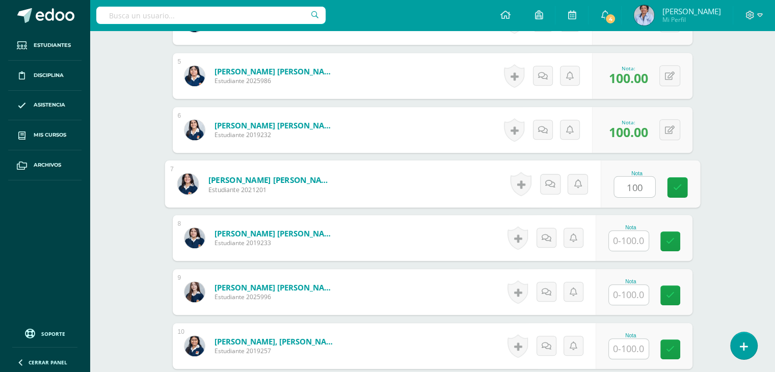
type input "100"
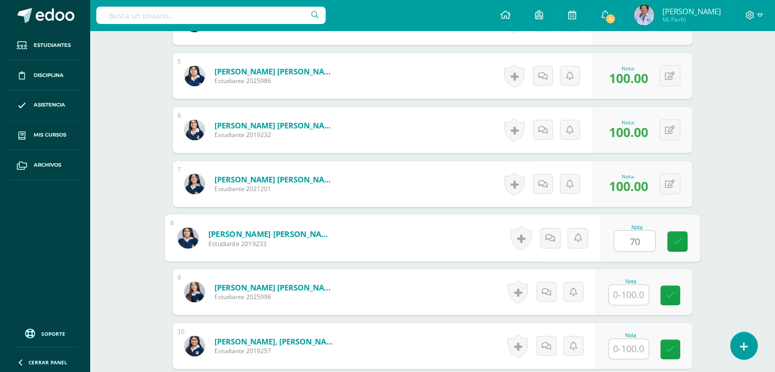
type input "70"
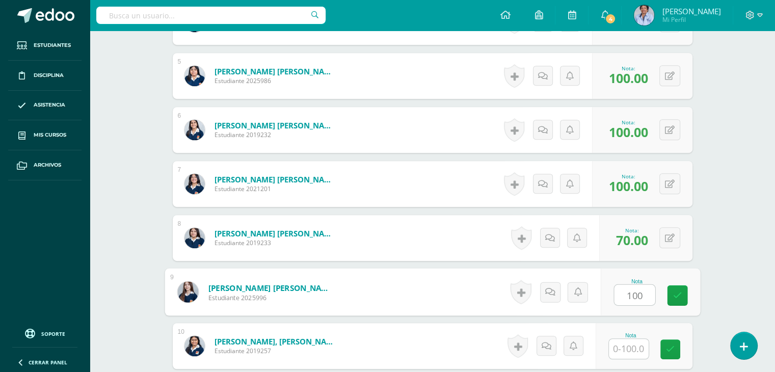
type input "100"
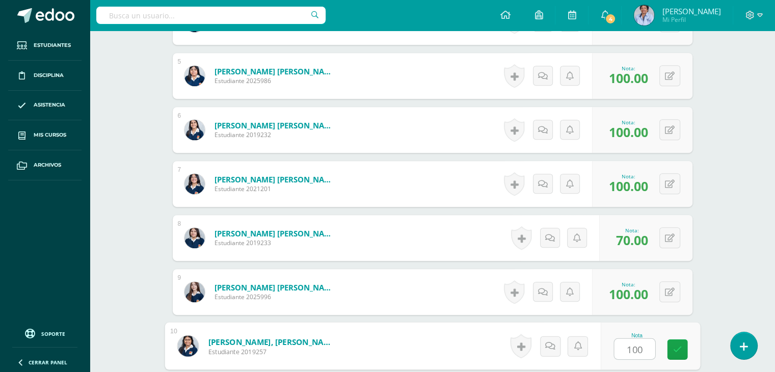
type input "100"
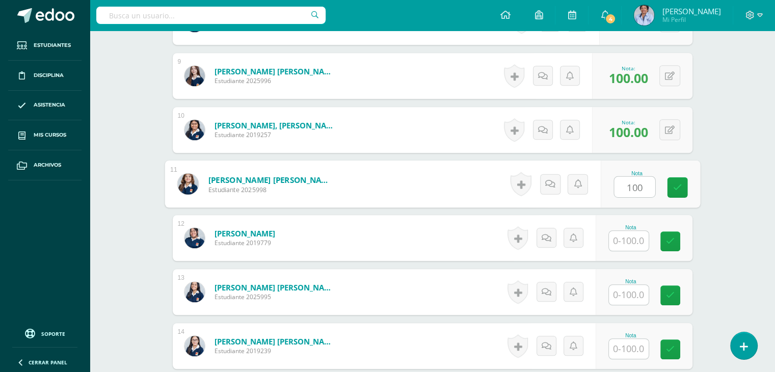
type input "100"
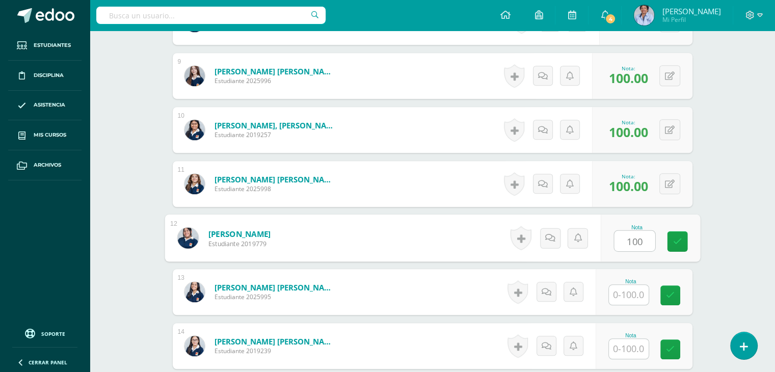
type input "100"
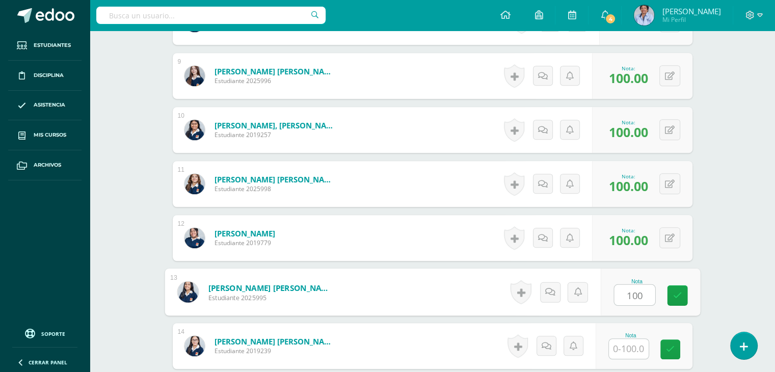
type input "100"
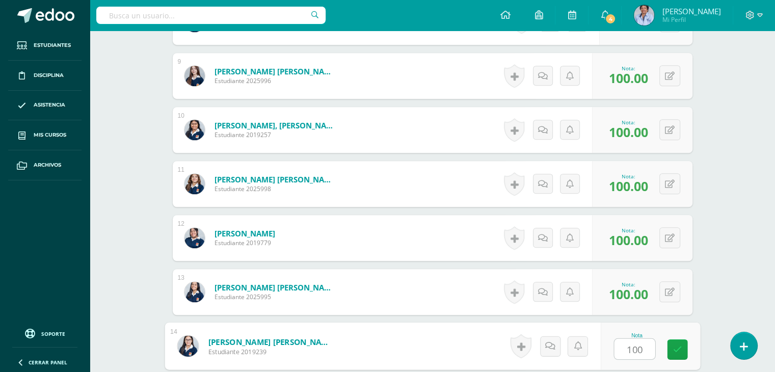
type input "100"
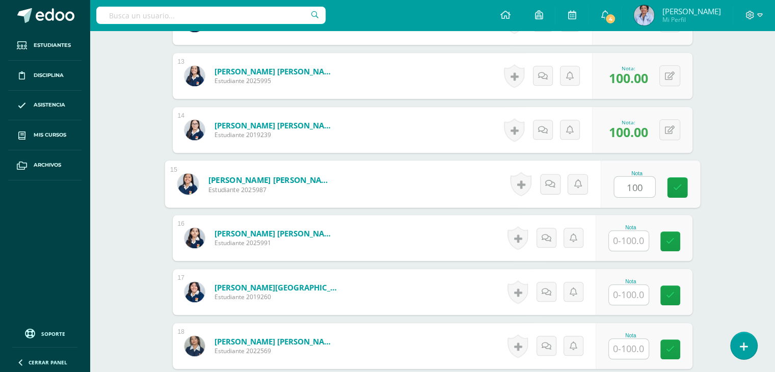
type input "100"
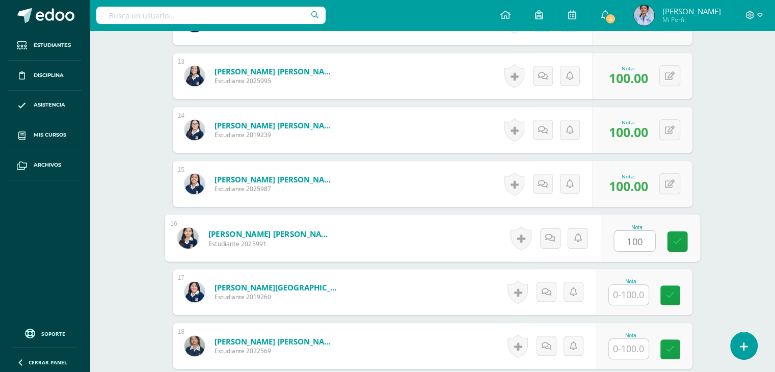
type input "100"
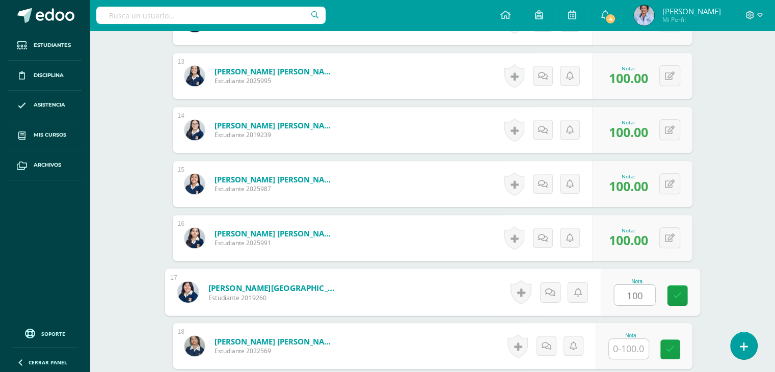
type input "100"
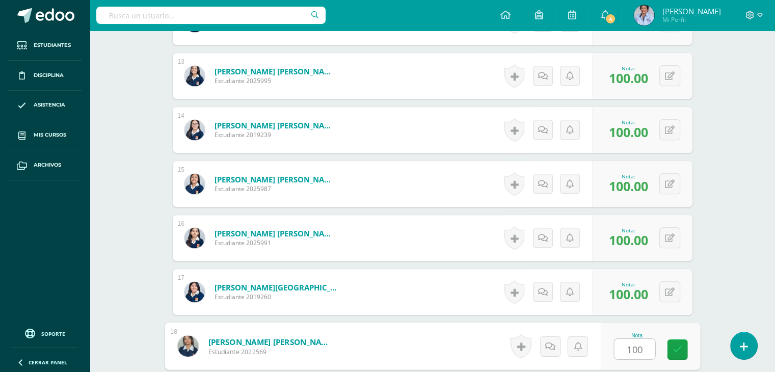
type input "100"
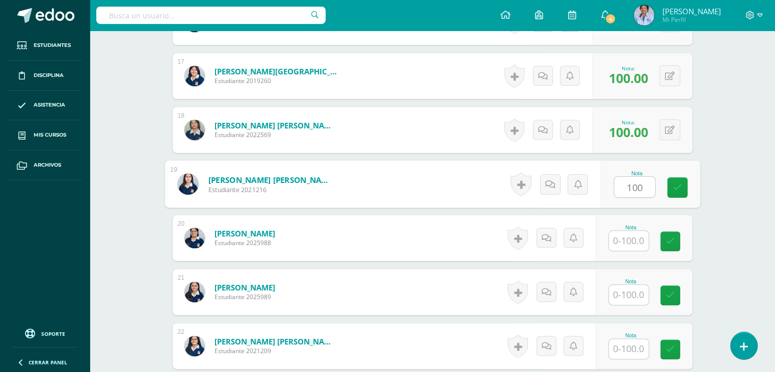
type input "100"
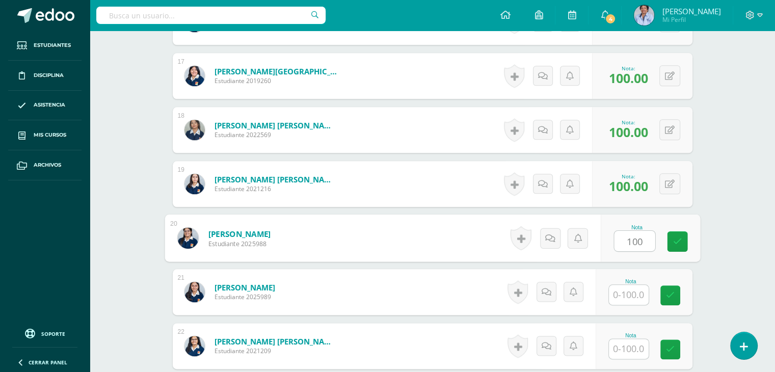
type input "100"
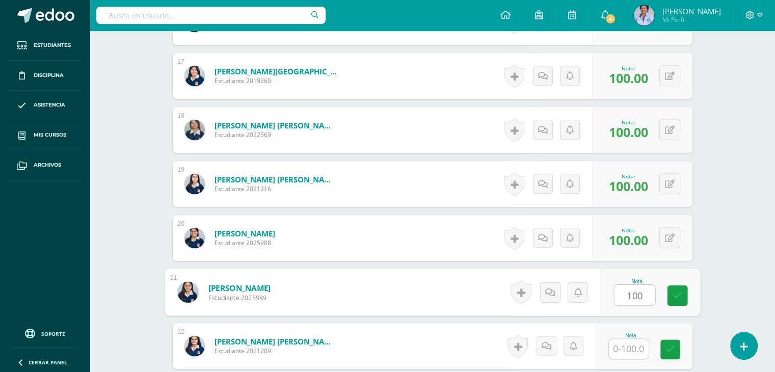
type input "100"
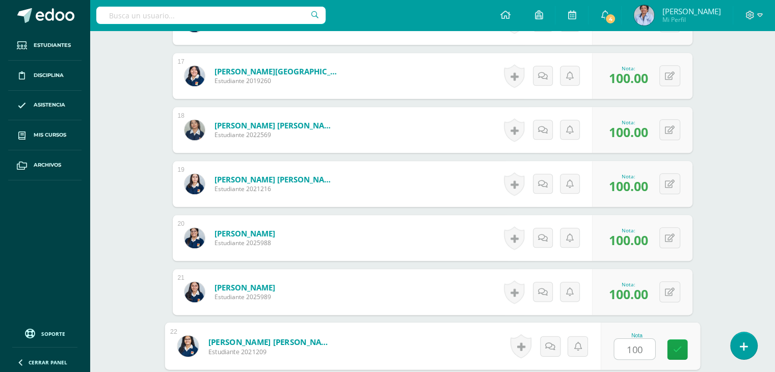
type input "100"
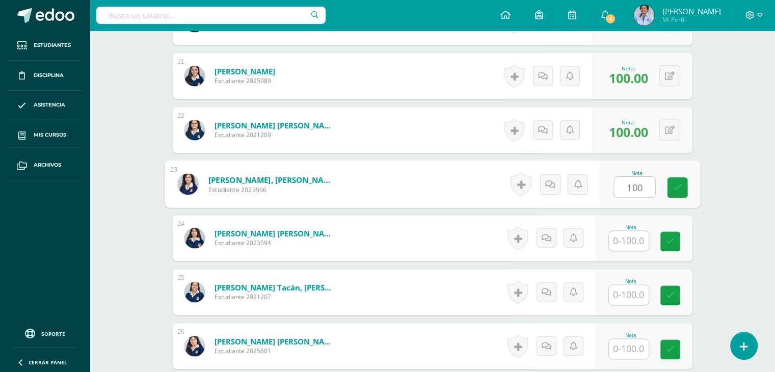
type input "100"
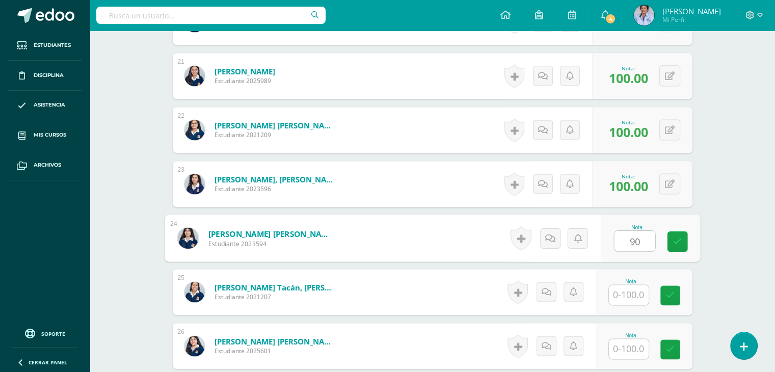
type input "90"
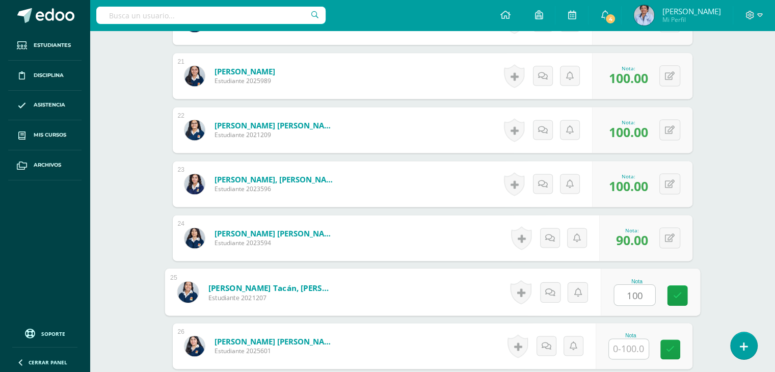
type input "100"
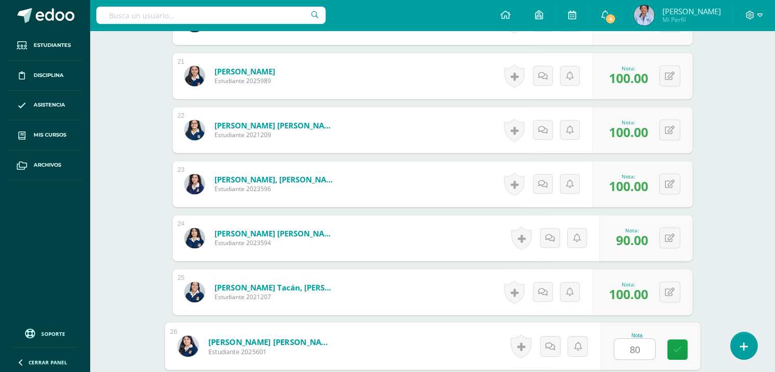
type input "80"
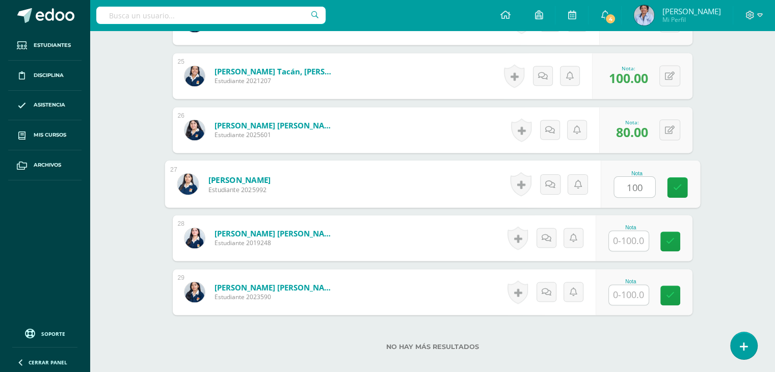
type input "100"
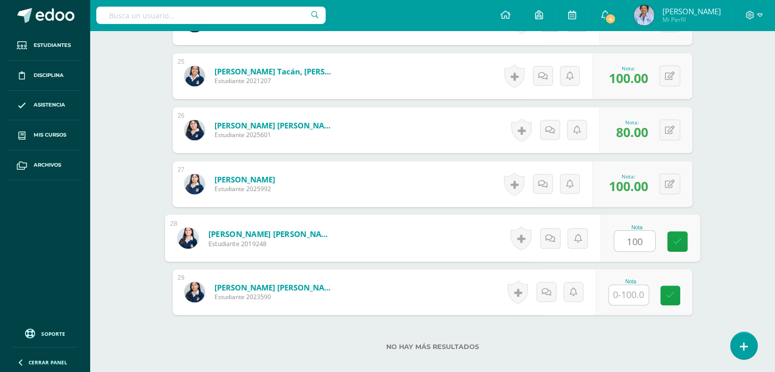
type input "100"
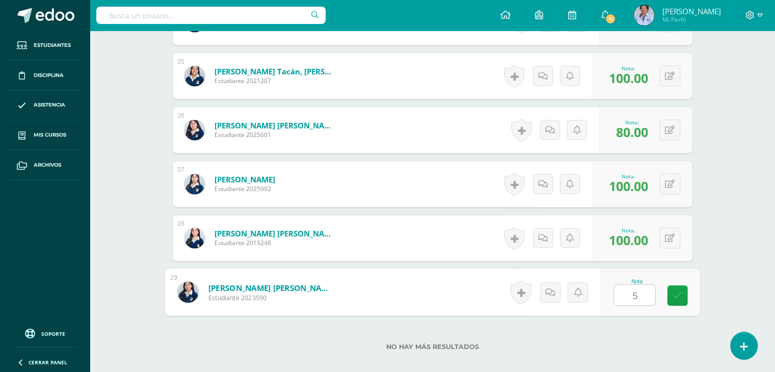
type input "50"
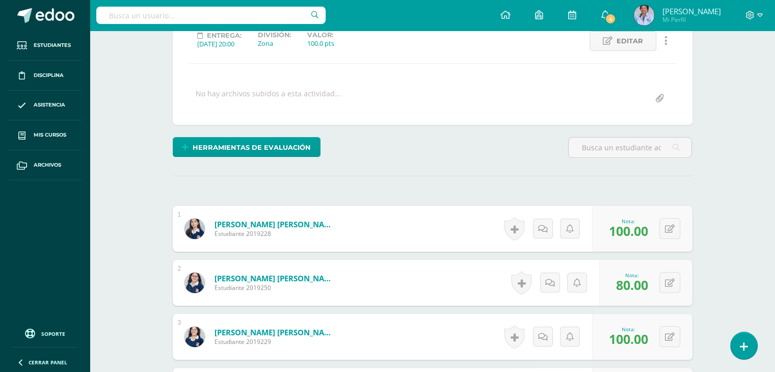
scroll to position [0, 0]
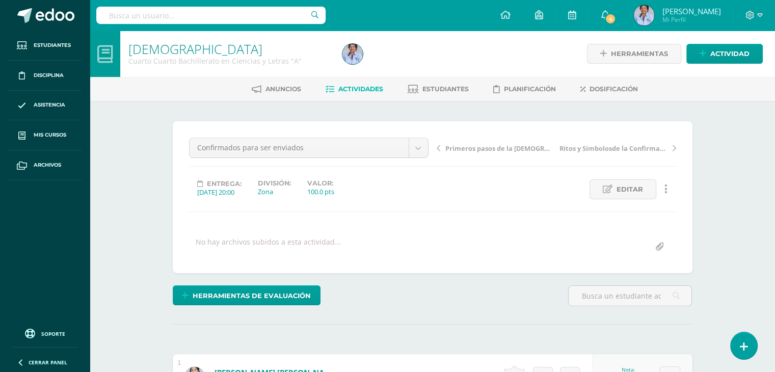
click at [490, 147] on span "Primeros pasos de la [DEMOGRAPHIC_DATA]" at bounding box center [499, 148] width 108 height 9
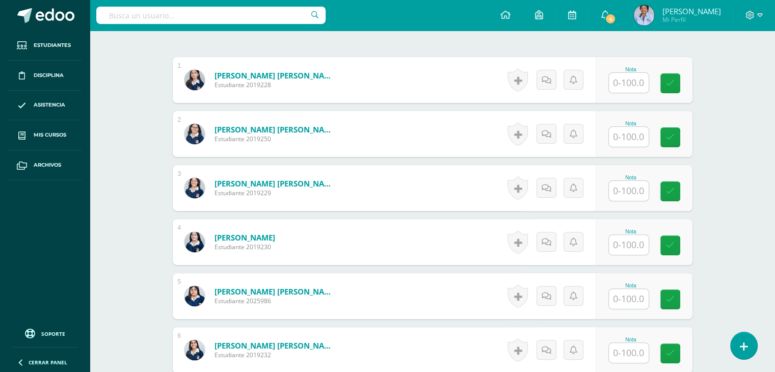
scroll to position [302, 0]
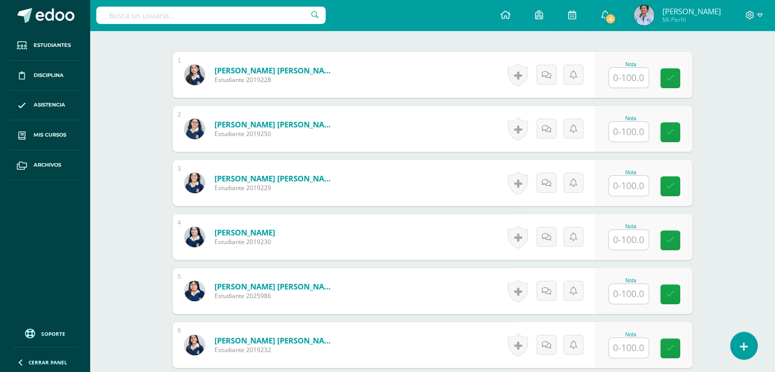
click at [646, 74] on input "text" at bounding box center [629, 78] width 40 height 20
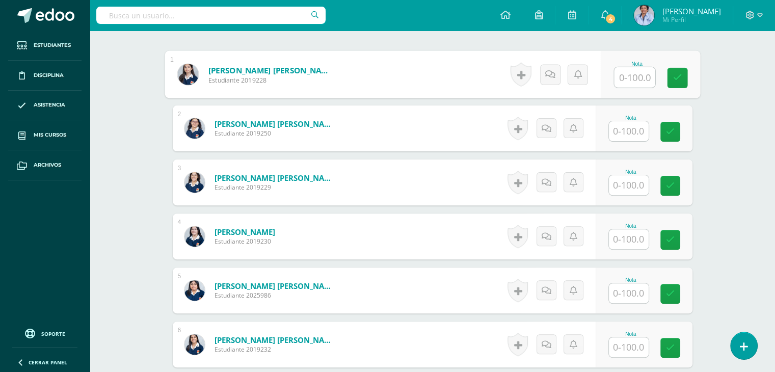
click at [646, 74] on input "text" at bounding box center [634, 77] width 41 height 20
type input "100"
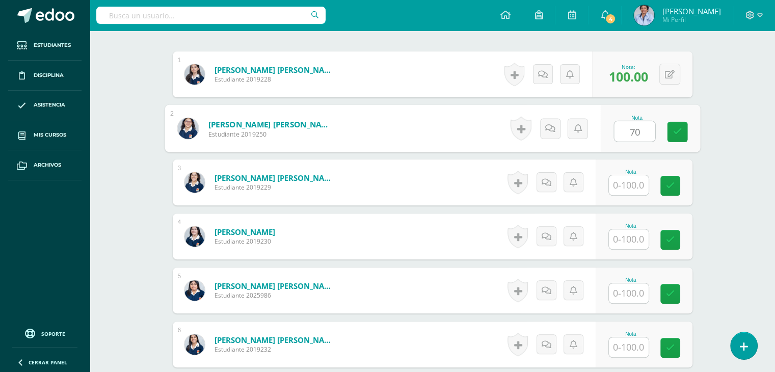
type input "70"
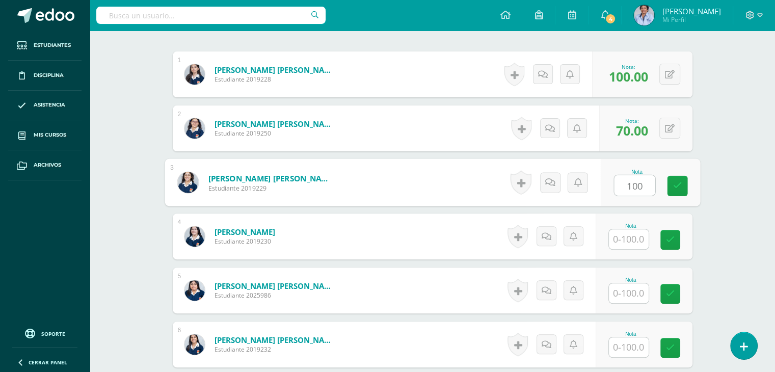
type input "100"
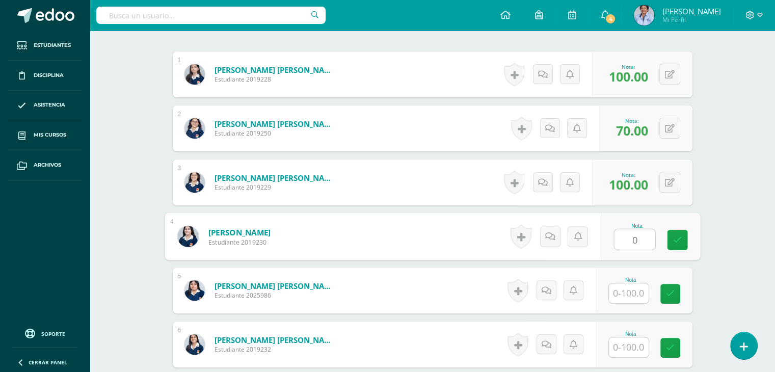
type input "0"
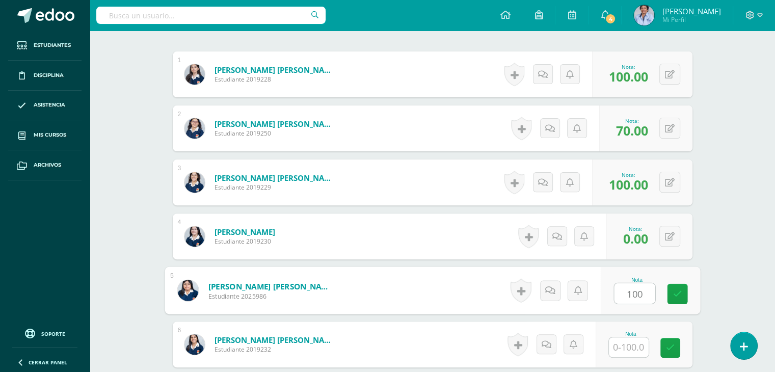
type input "100"
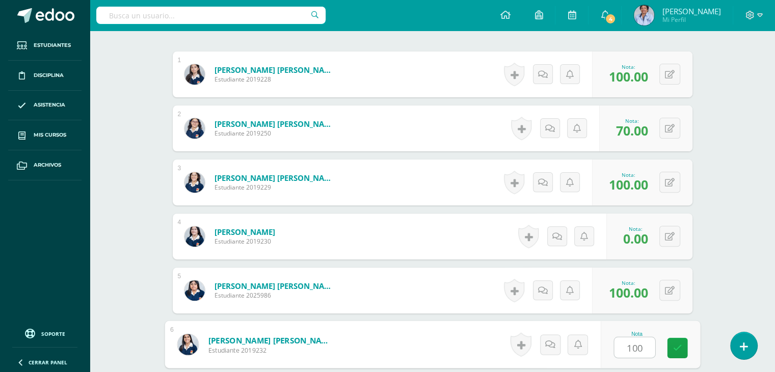
type input "100"
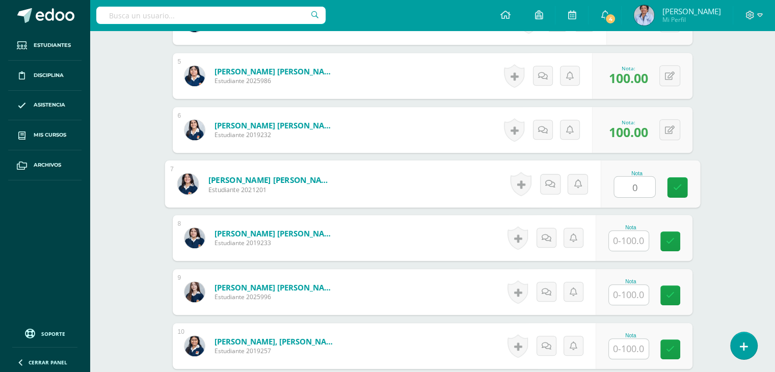
type input "0"
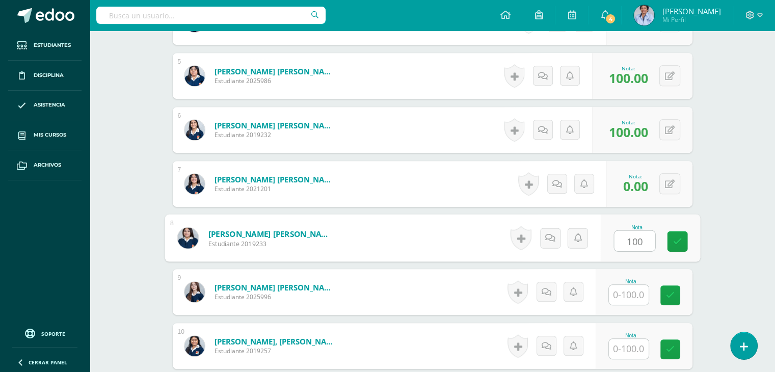
type input "100"
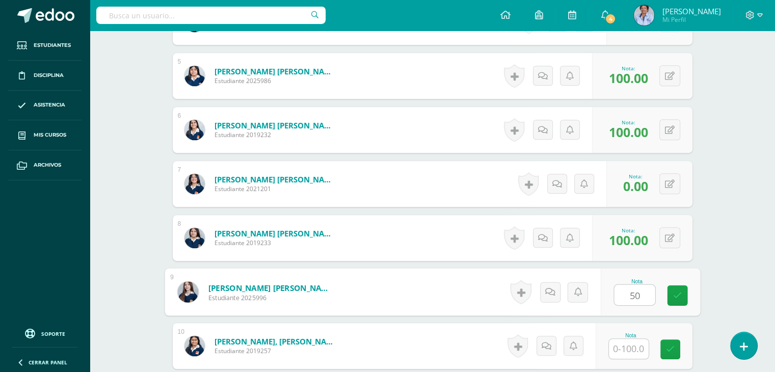
type input "50"
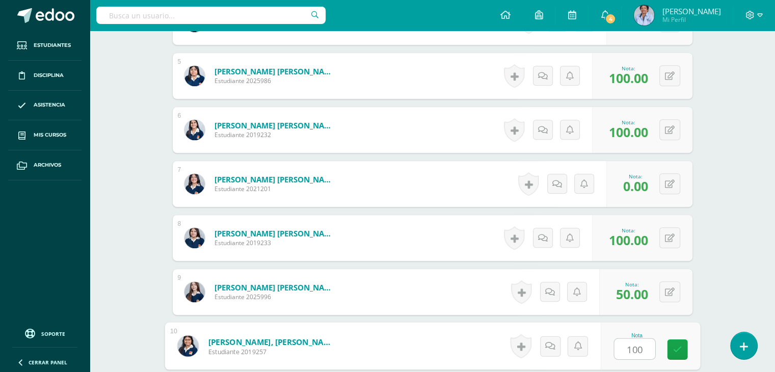
type input "100"
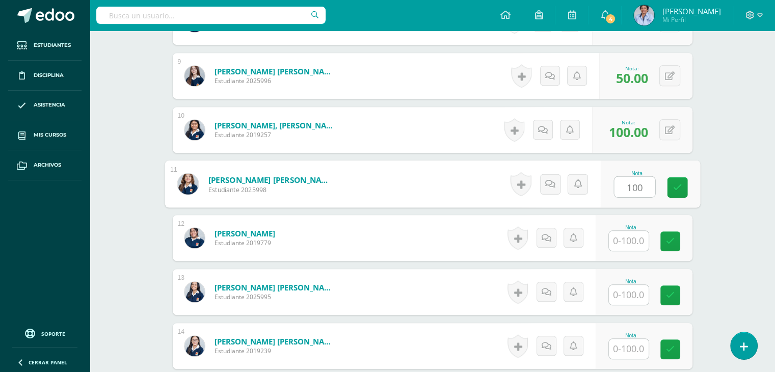
type input "100"
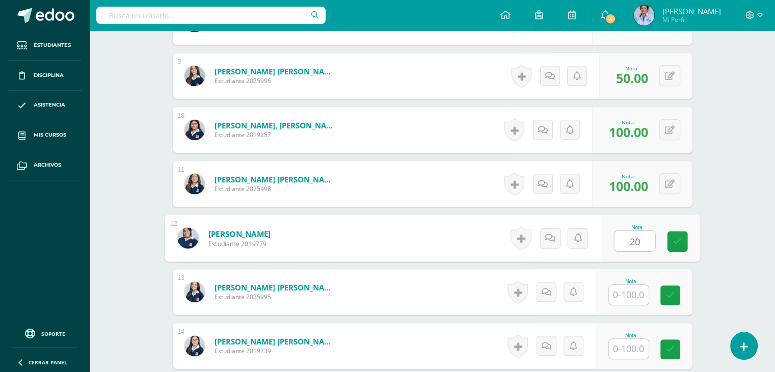
type input "20"
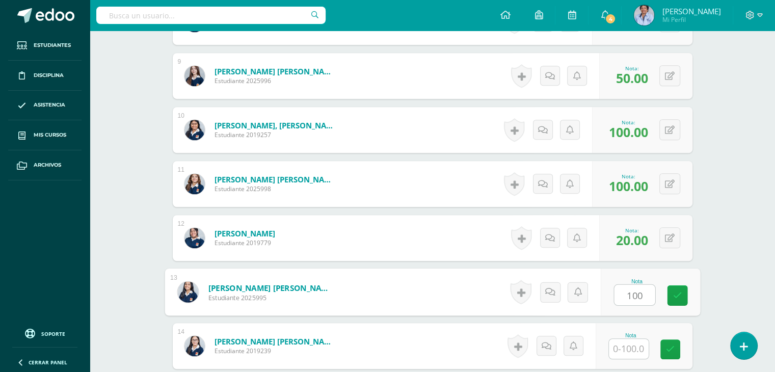
type input "100"
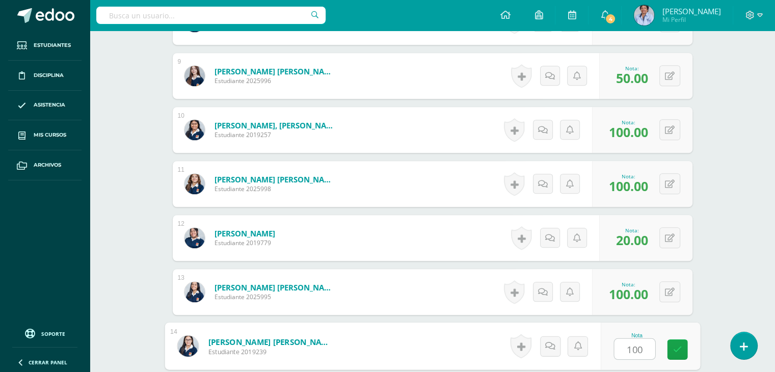
type input "100"
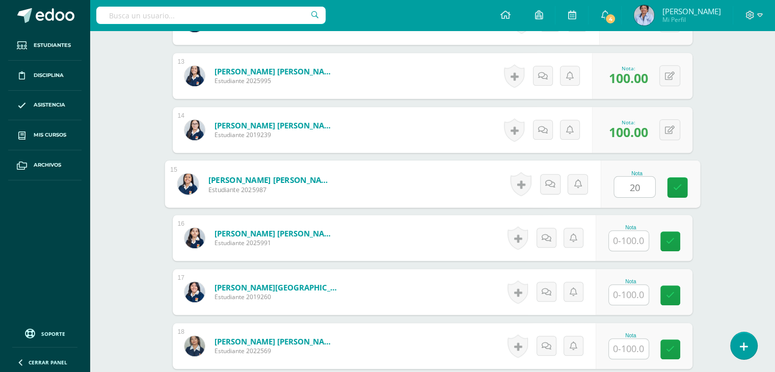
type input "20"
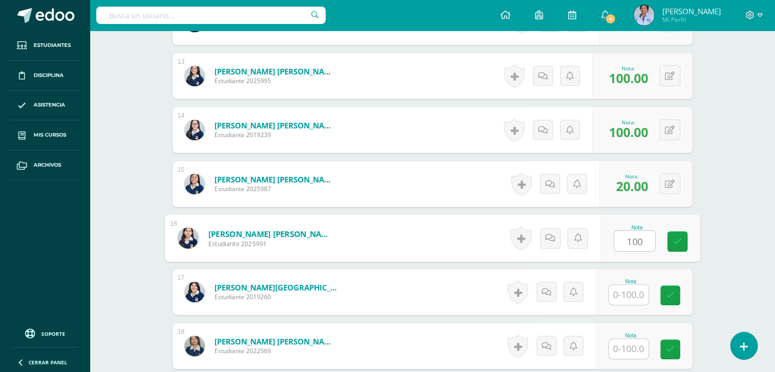
type input "100"
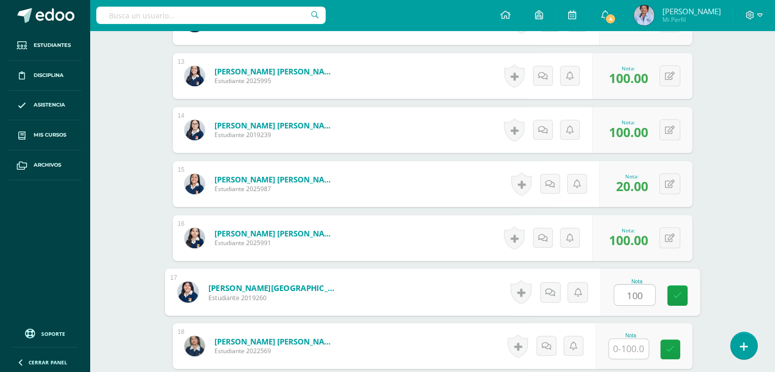
type input "100"
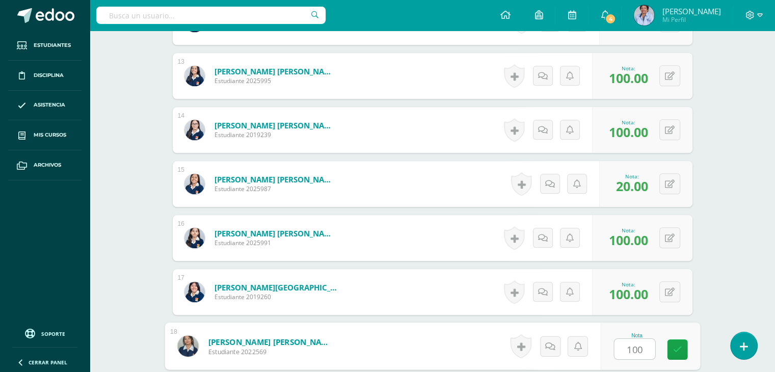
type input "100"
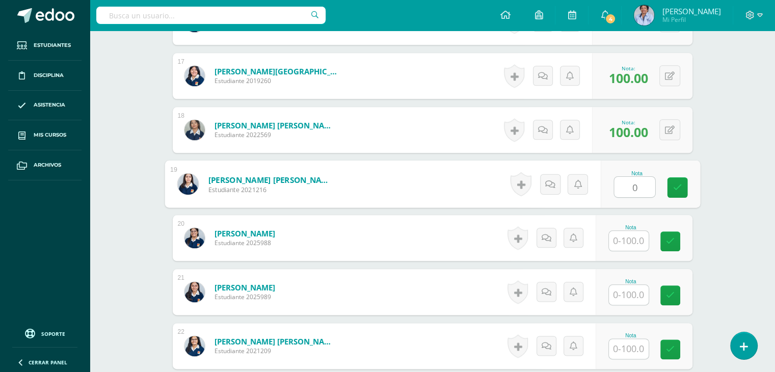
type input "0"
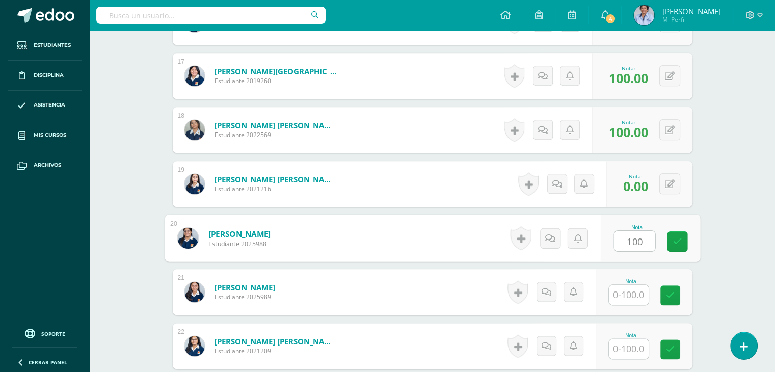
type input "100"
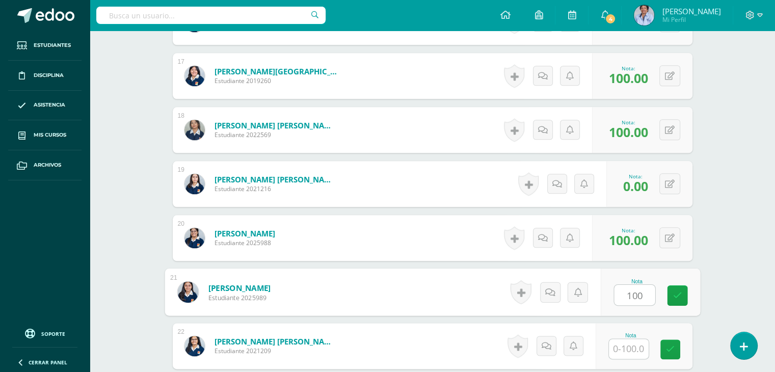
type input "100"
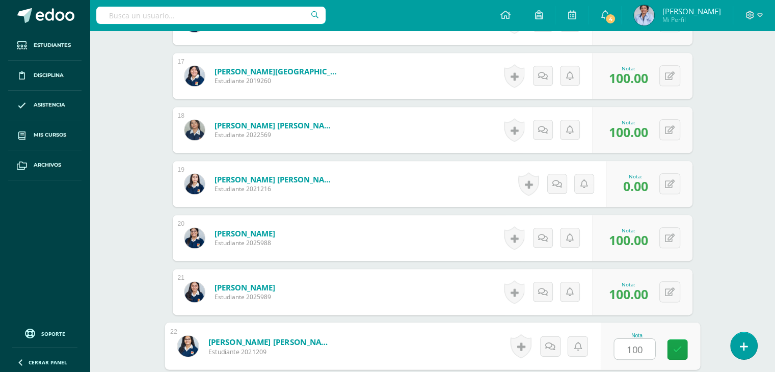
type input "100"
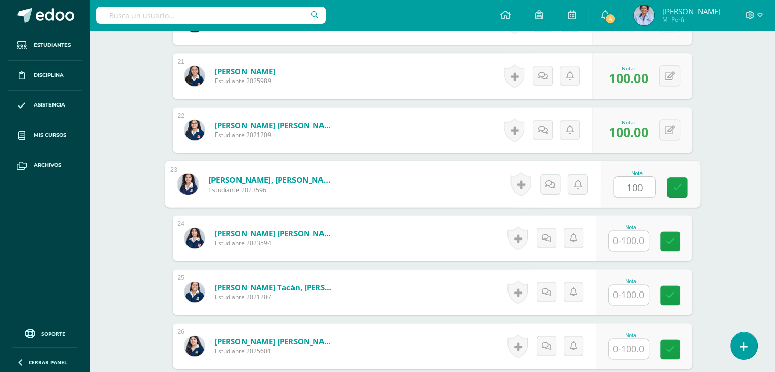
type input "100"
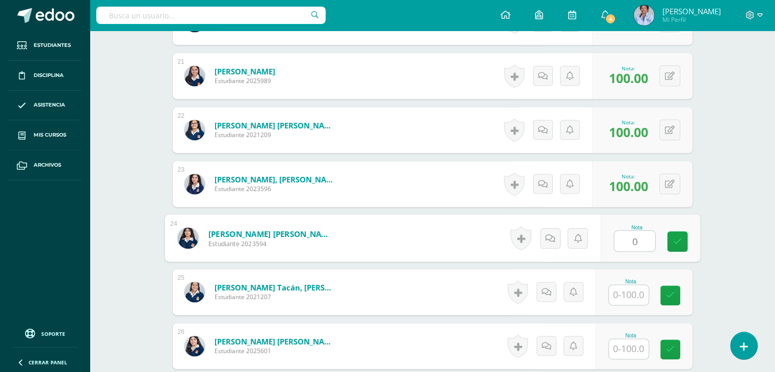
type input "0"
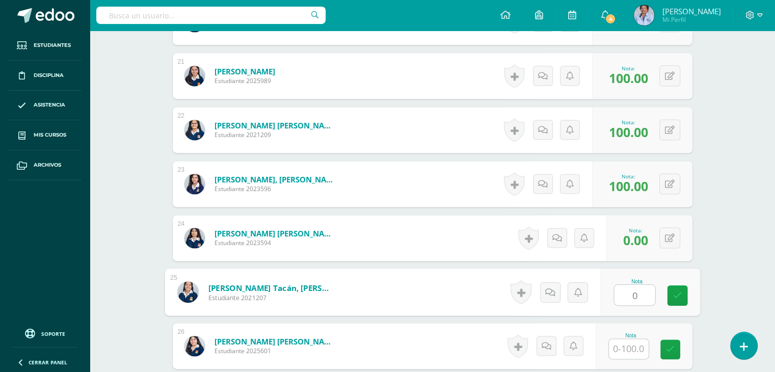
type input "0"
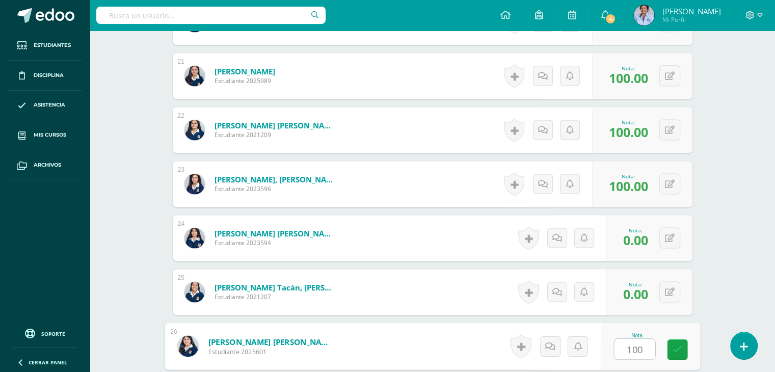
type input "100"
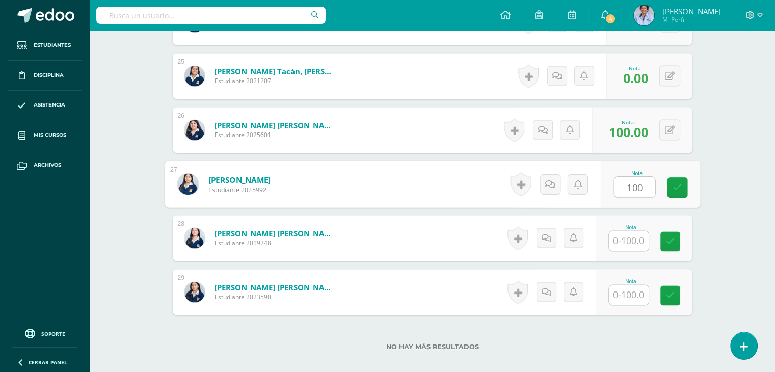
type input "100"
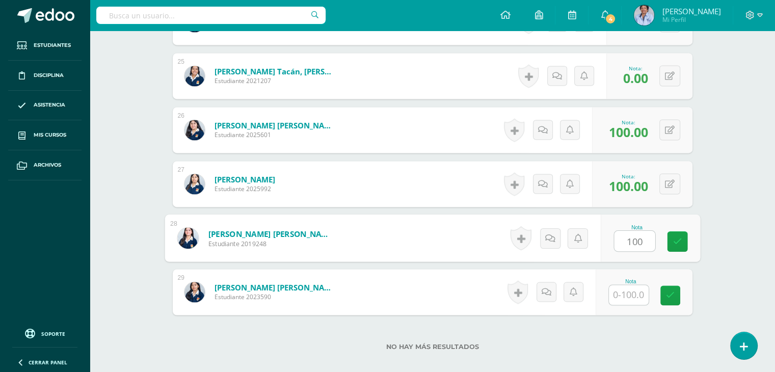
type input "100"
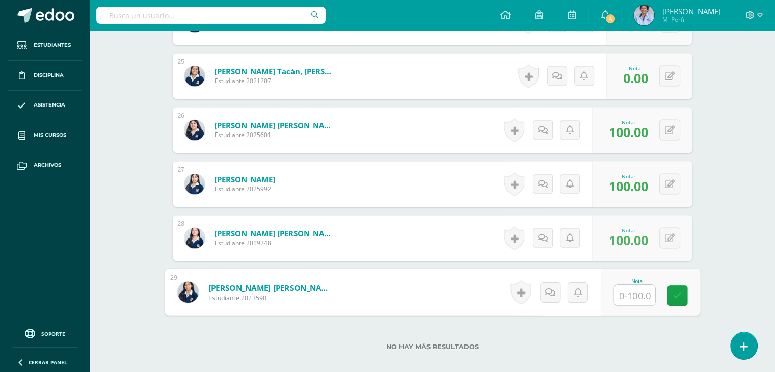
type input "0"
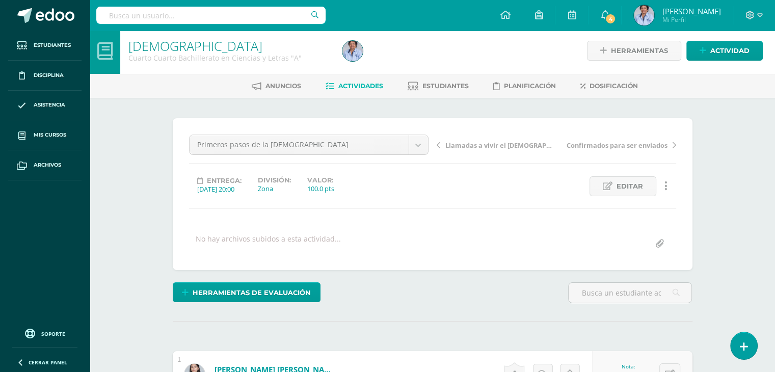
scroll to position [0, 0]
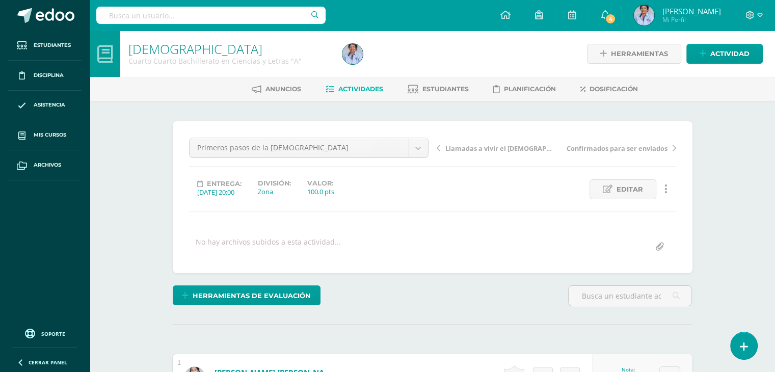
click at [469, 146] on span "Llamadas a vivir el [DEMOGRAPHIC_DATA]" at bounding box center [499, 148] width 108 height 9
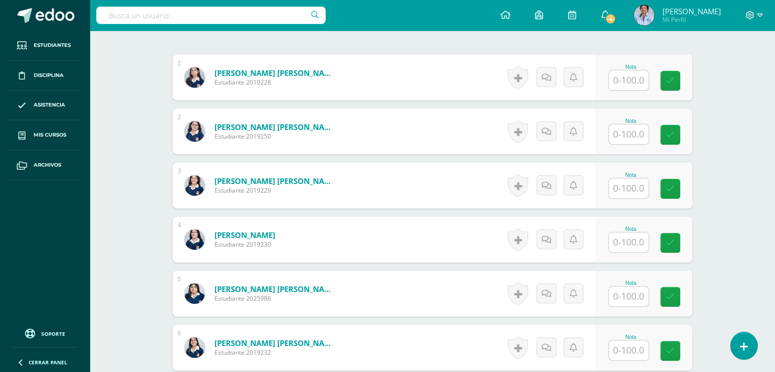
scroll to position [300, 0]
click at [622, 77] on input "text" at bounding box center [629, 80] width 40 height 20
type input "90"
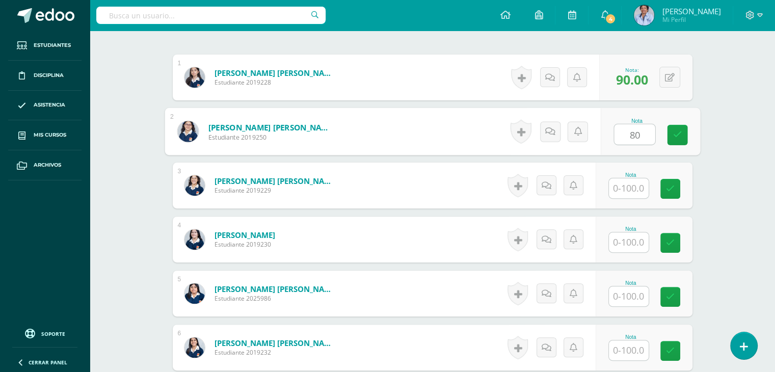
type input "80"
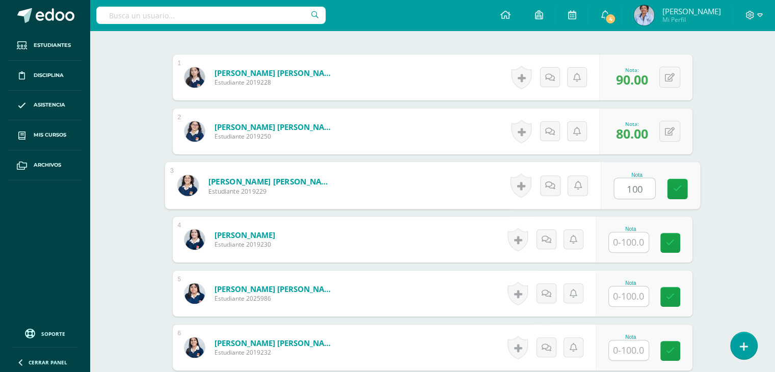
type input "100"
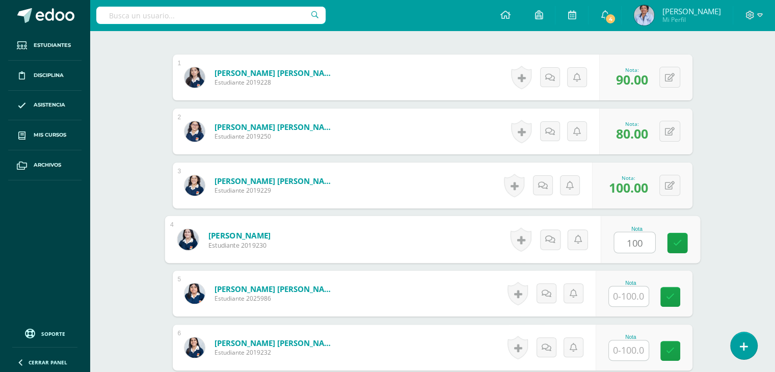
type input "100"
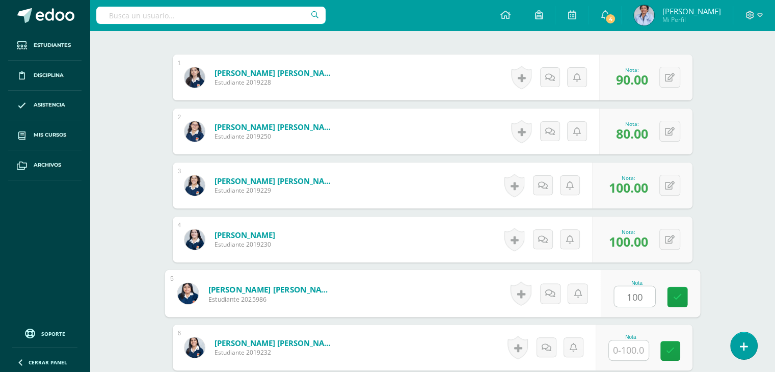
type input "100"
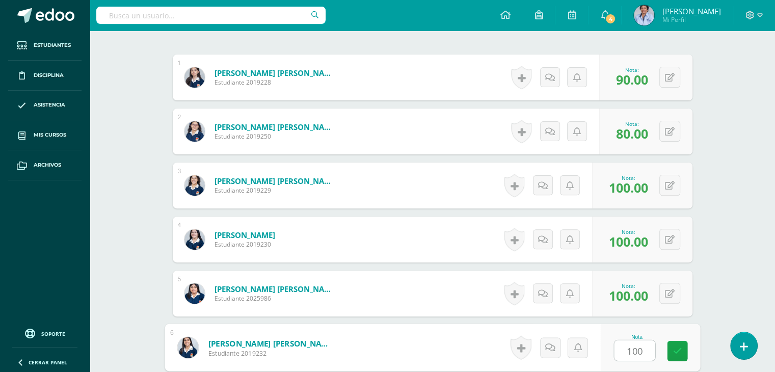
type input "100"
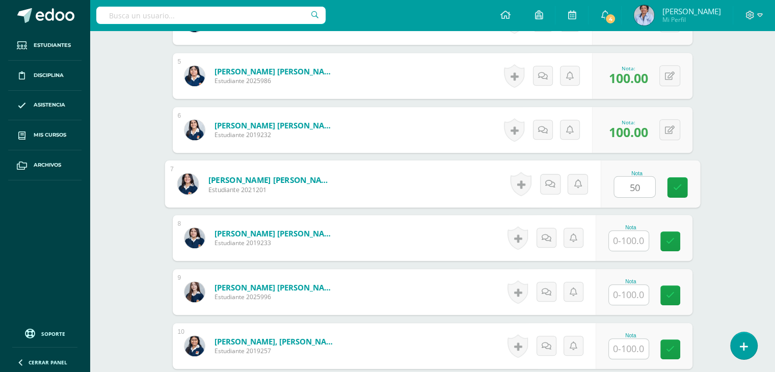
type input "50"
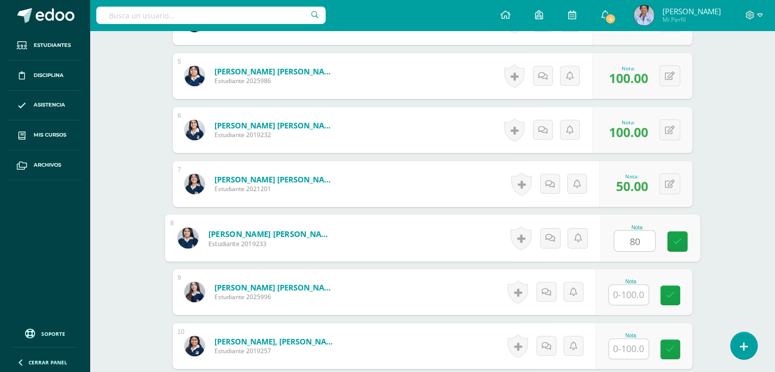
type input "80"
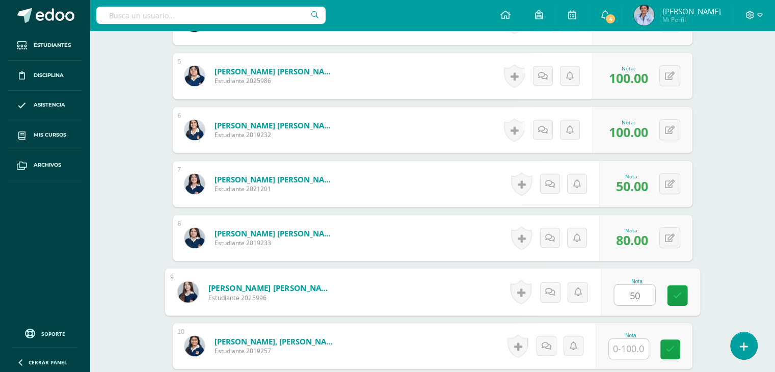
type input "50"
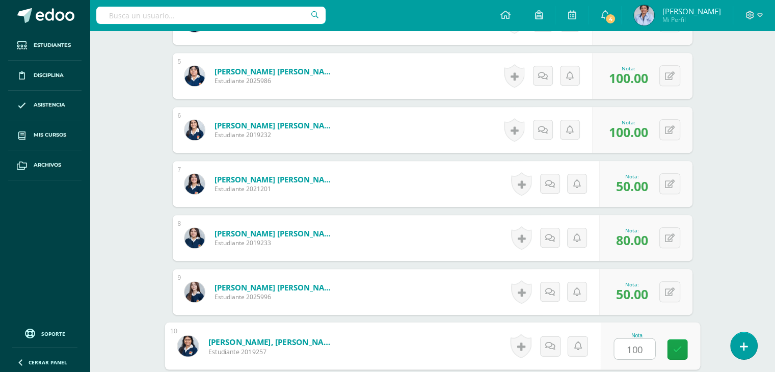
type input "100"
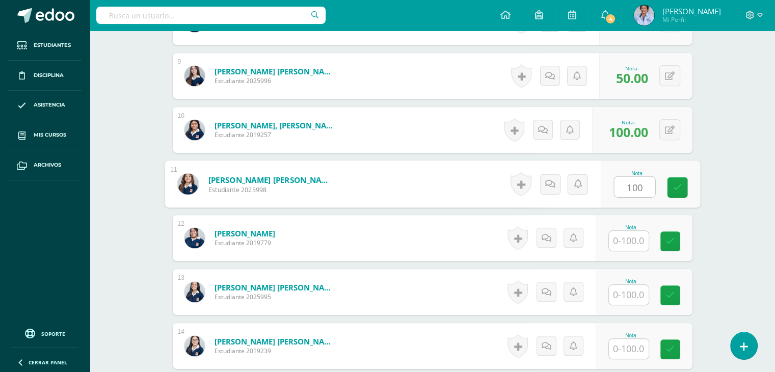
type input "100"
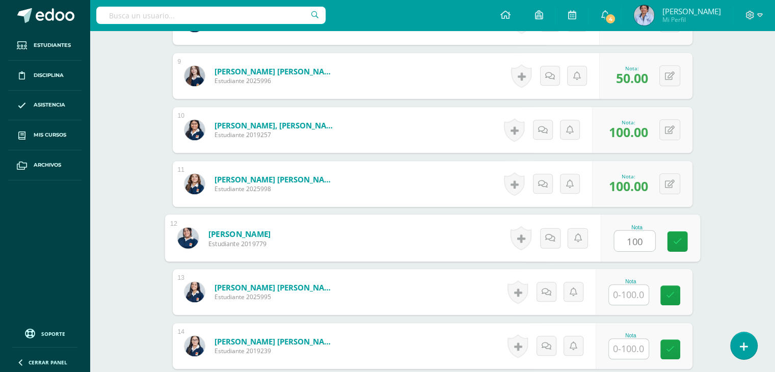
type input "100"
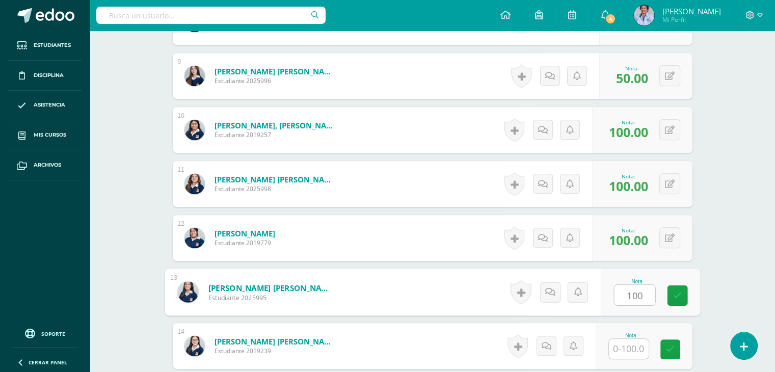
type input "100"
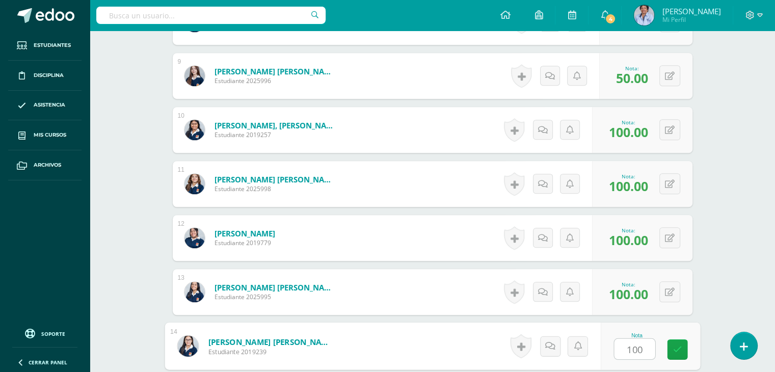
type input "100"
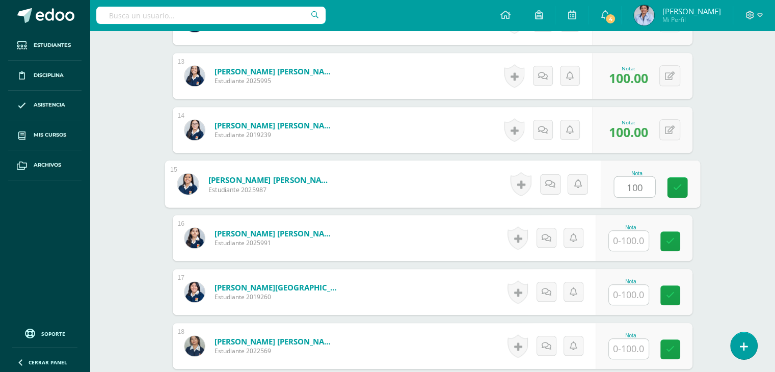
type input "100"
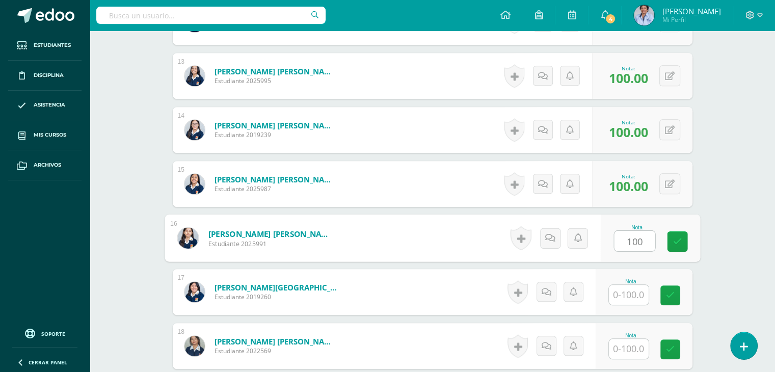
type input "100"
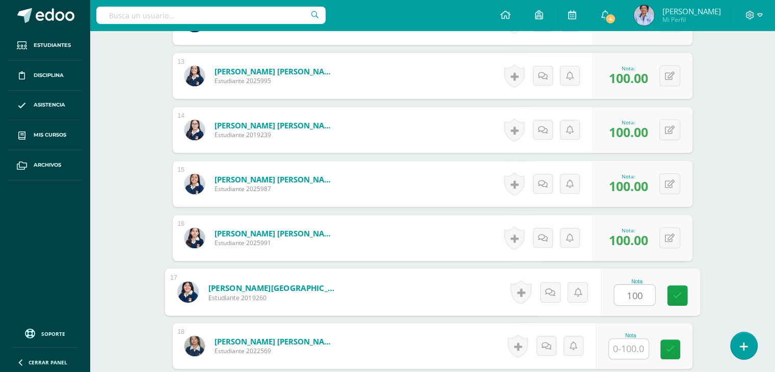
type input "100"
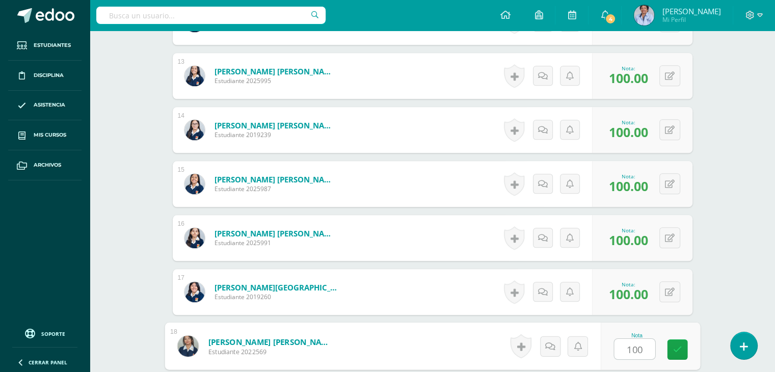
type input "100"
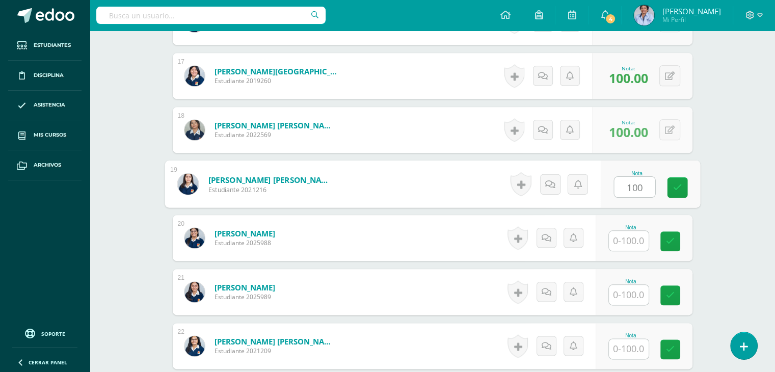
type input "100"
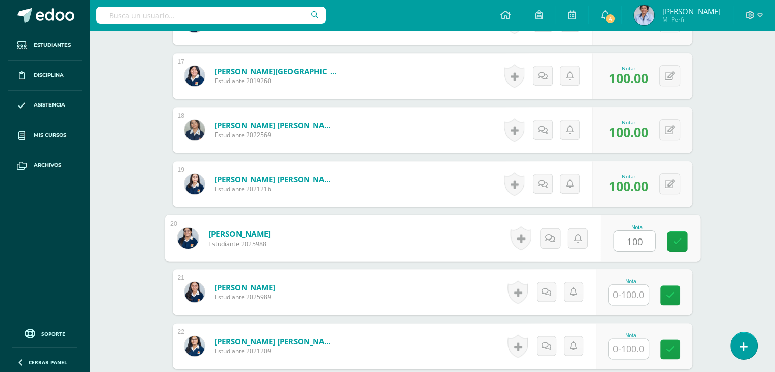
type input "100"
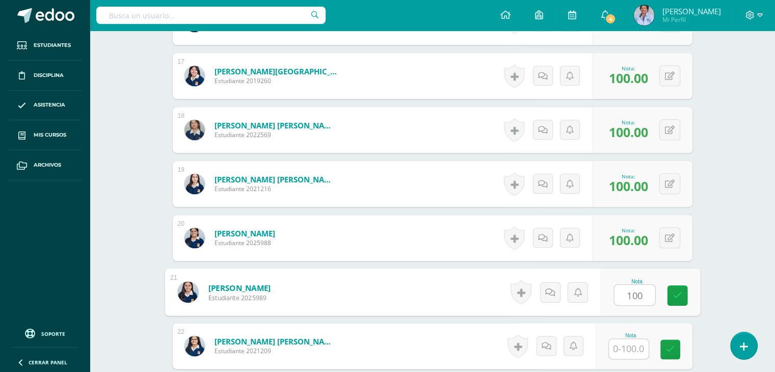
type input "100"
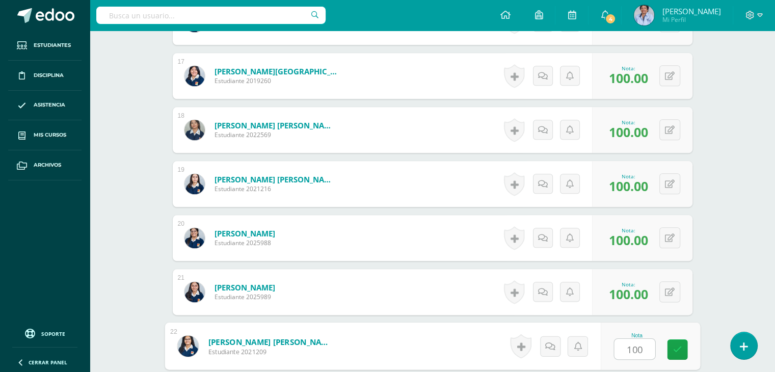
type input "100"
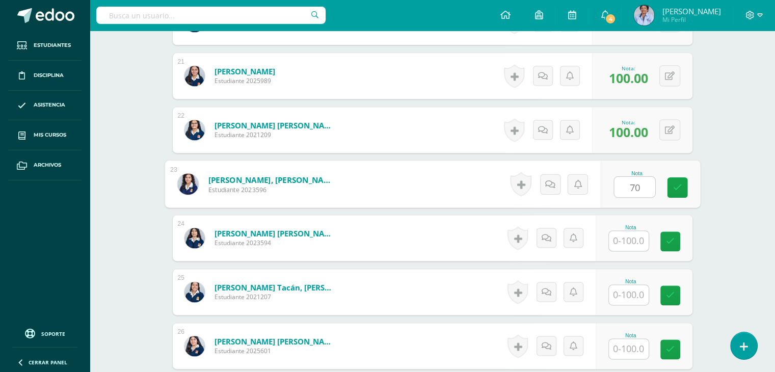
type input "70"
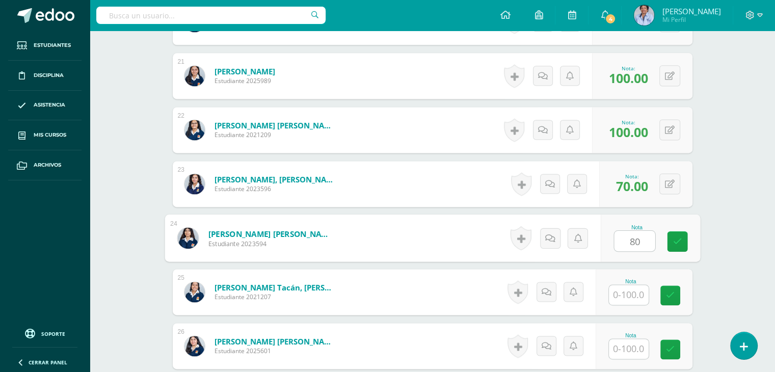
type input "80"
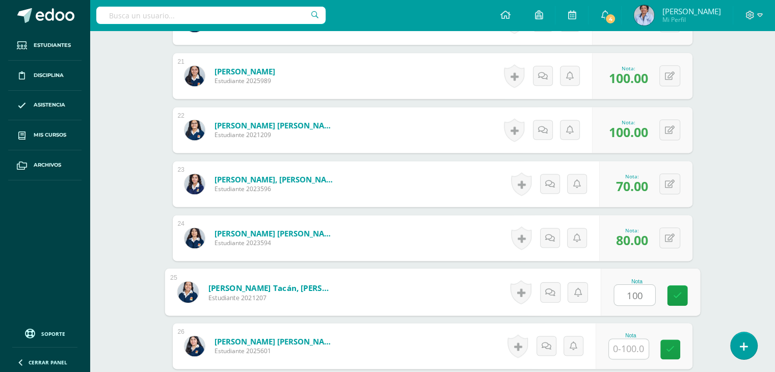
type input "100"
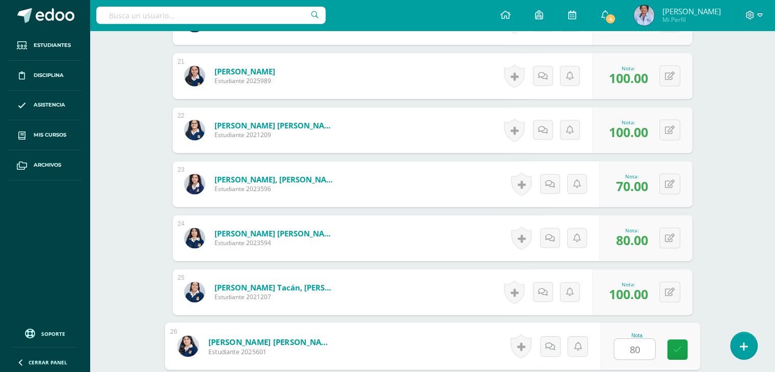
type input "80"
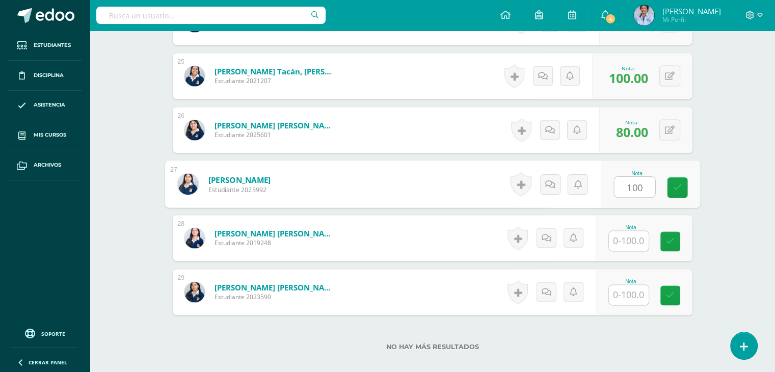
type input "100"
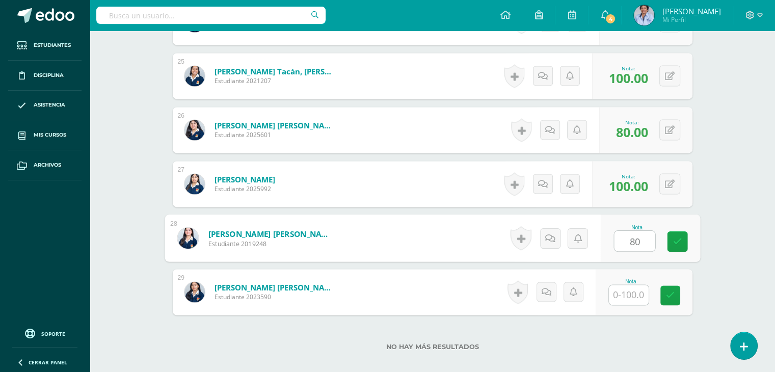
type input "80"
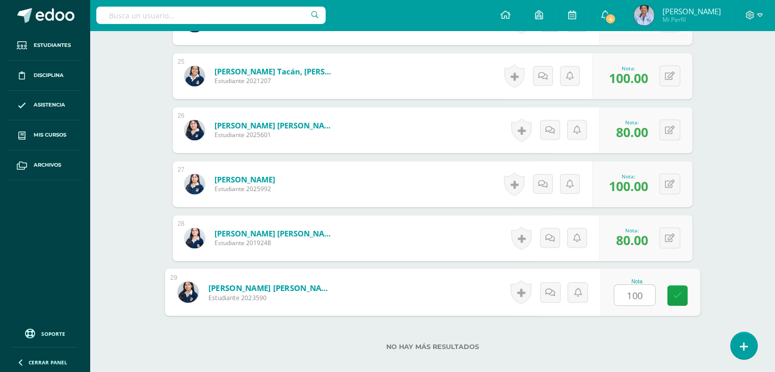
type input "1001"
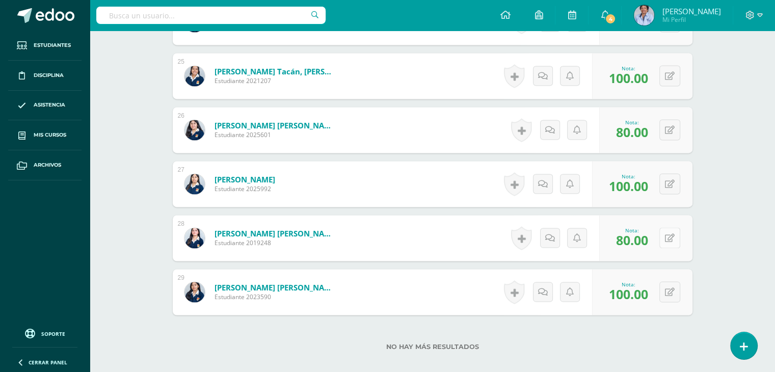
click at [669, 230] on button at bounding box center [669, 237] width 21 height 21
type input "100"
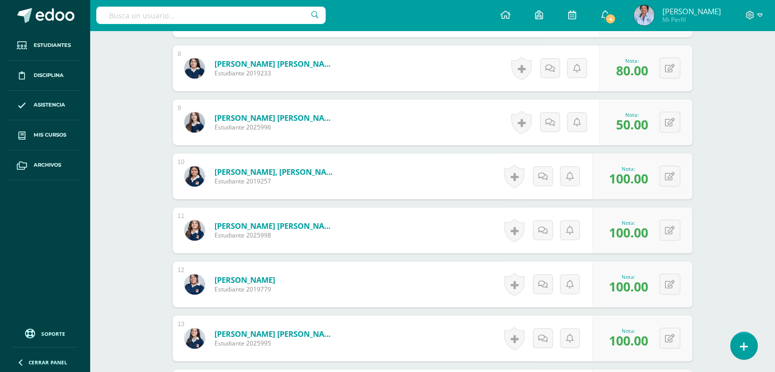
scroll to position [0, 0]
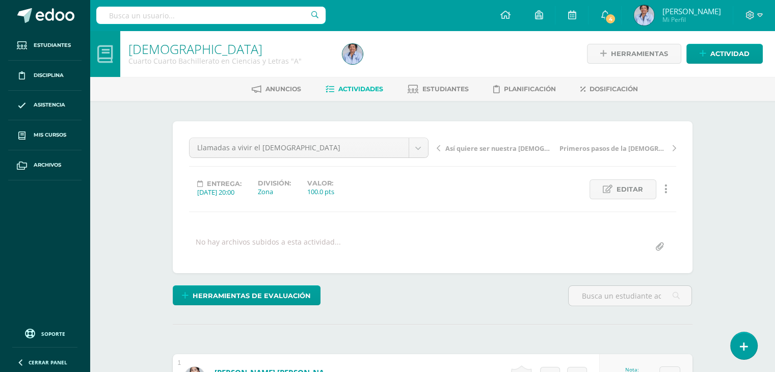
click at [470, 146] on span "Así quiere ser nuestra [DEMOGRAPHIC_DATA]" at bounding box center [499, 148] width 108 height 9
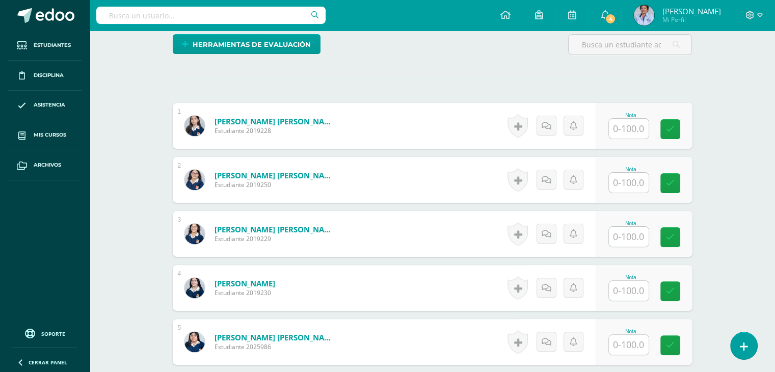
scroll to position [258, 0]
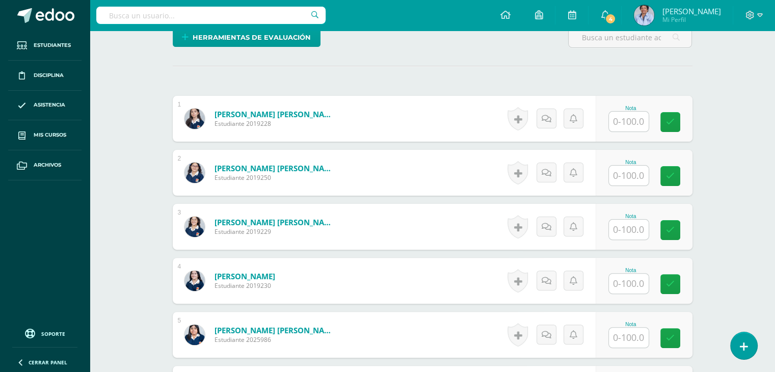
click at [625, 125] on input "text" at bounding box center [629, 122] width 40 height 20
type input "90"
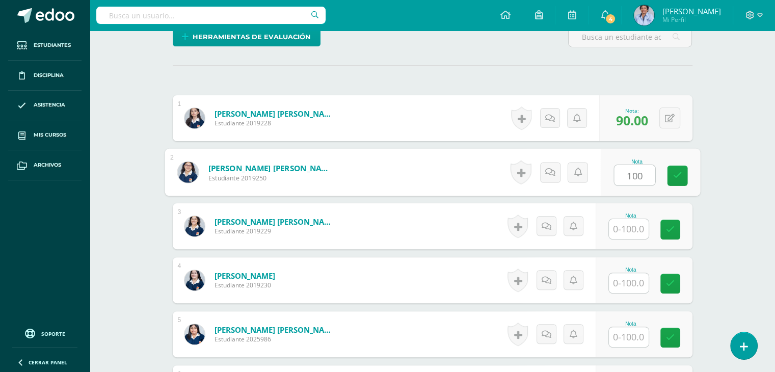
type input "100"
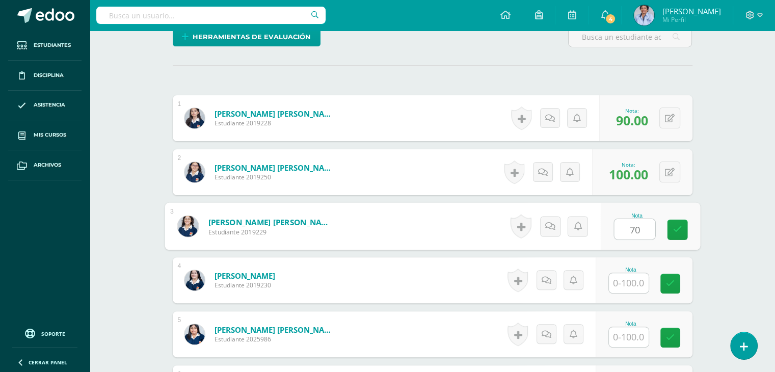
type input "70"
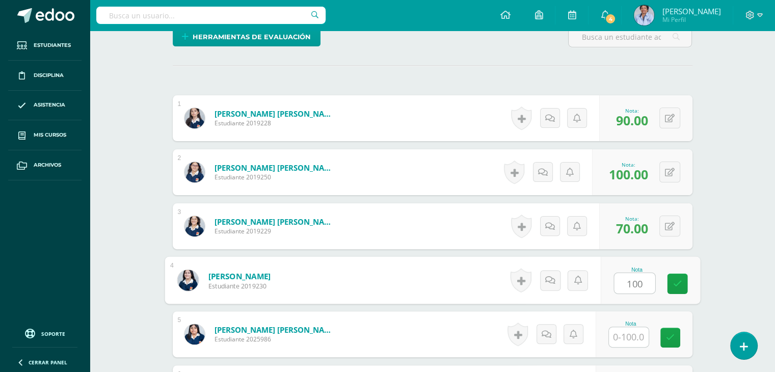
type input "100"
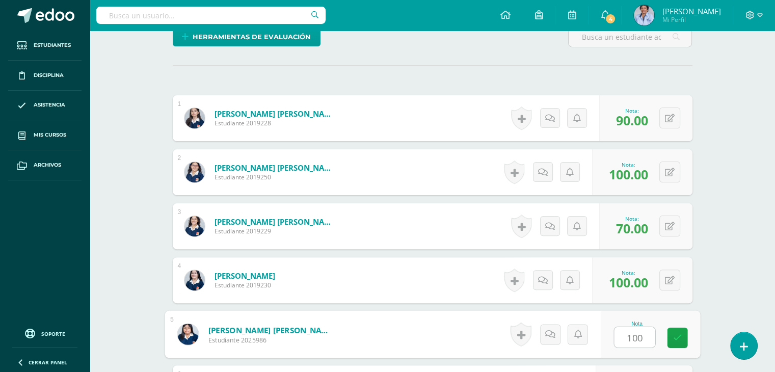
type input "100"
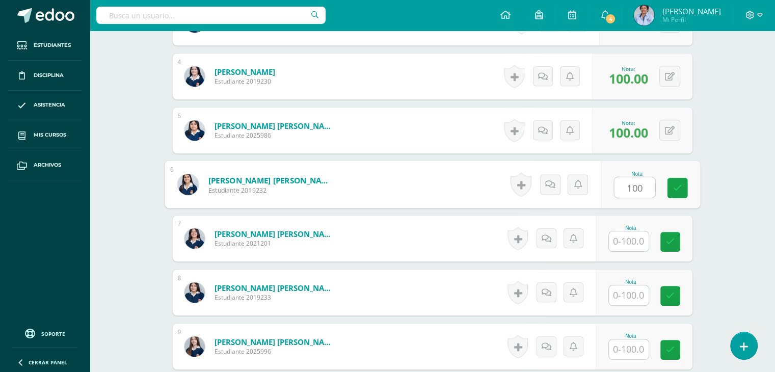
type input "100"
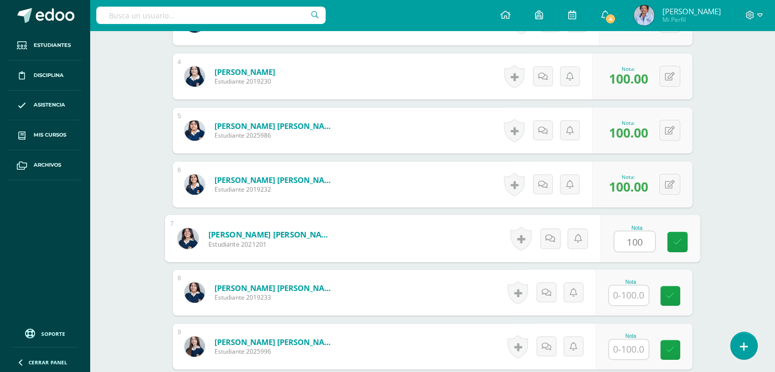
type input "100"
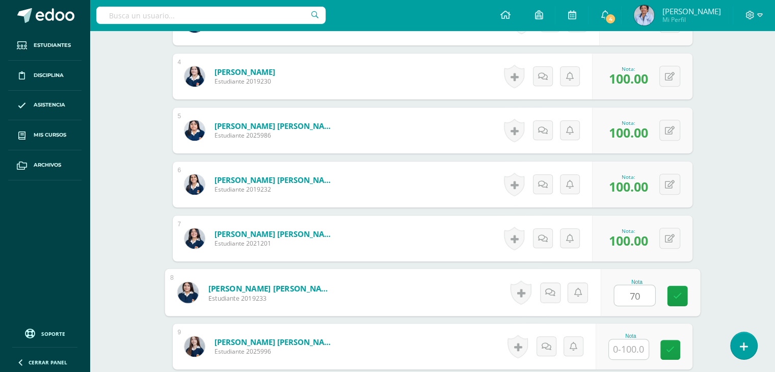
type input "70"
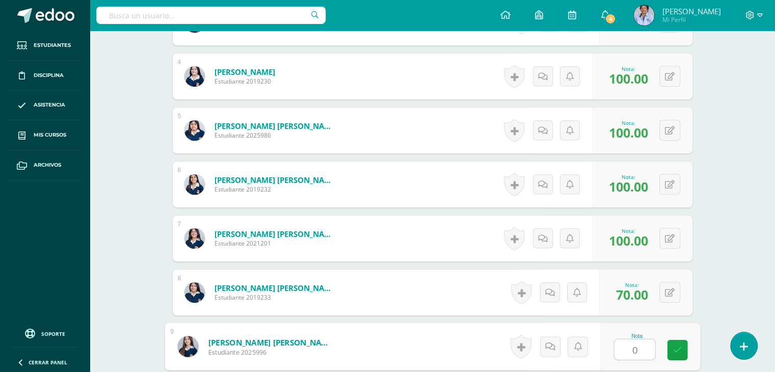
type input "0"
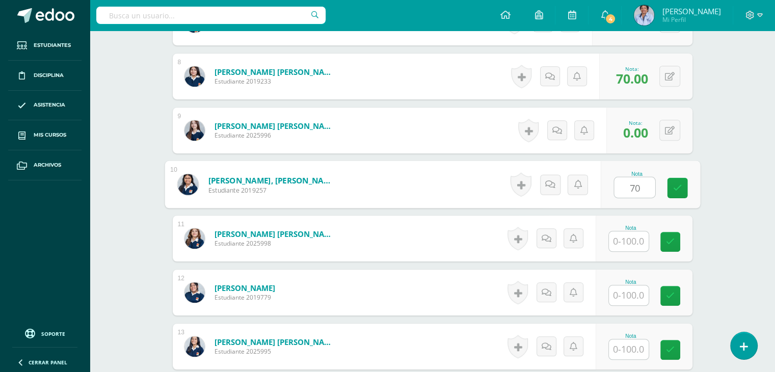
type input "70"
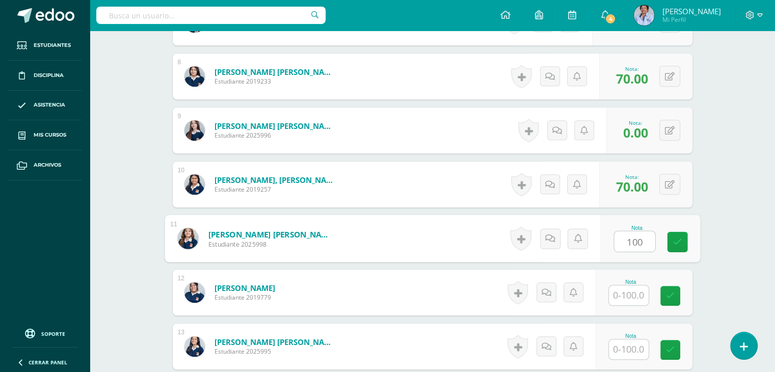
type input "100"
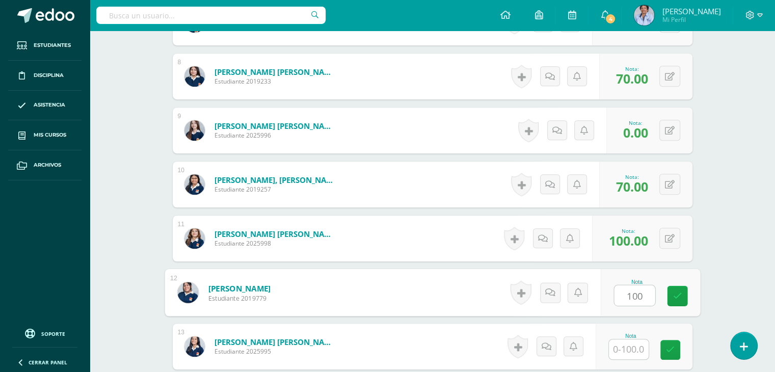
type input "100"
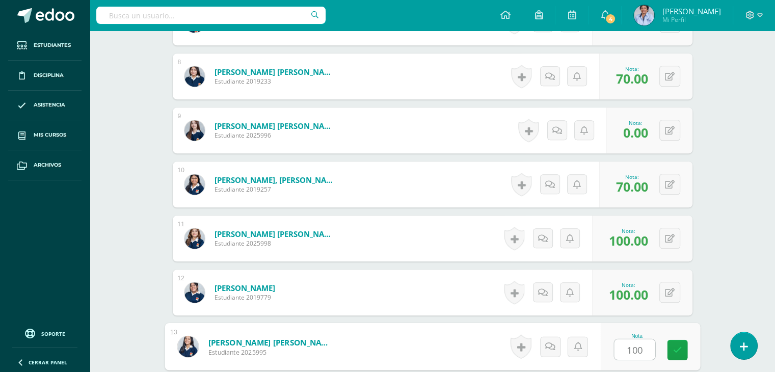
type input "100"
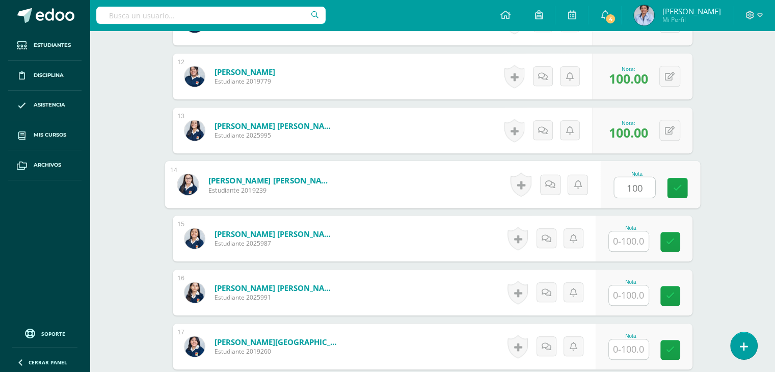
type input "100"
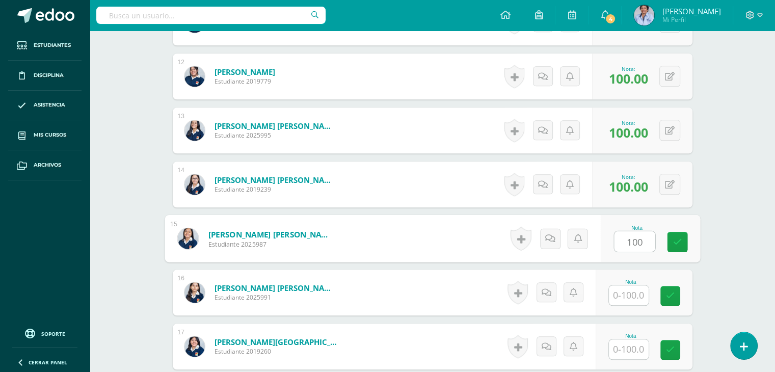
type input "100"
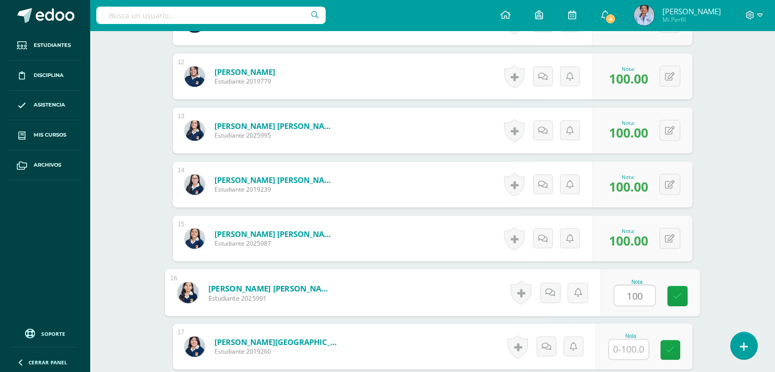
type input "100"
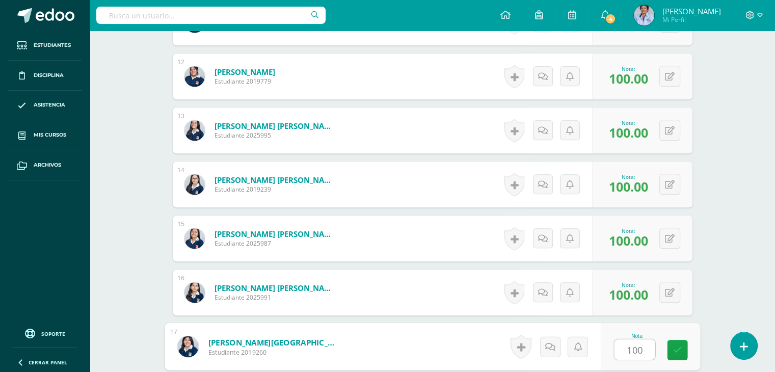
type input "100"
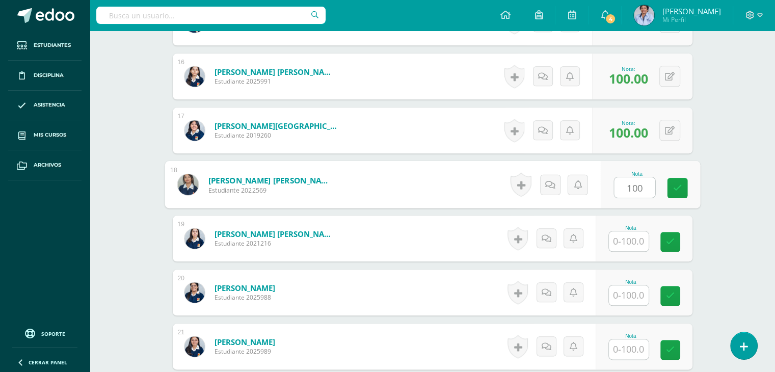
type input "100"
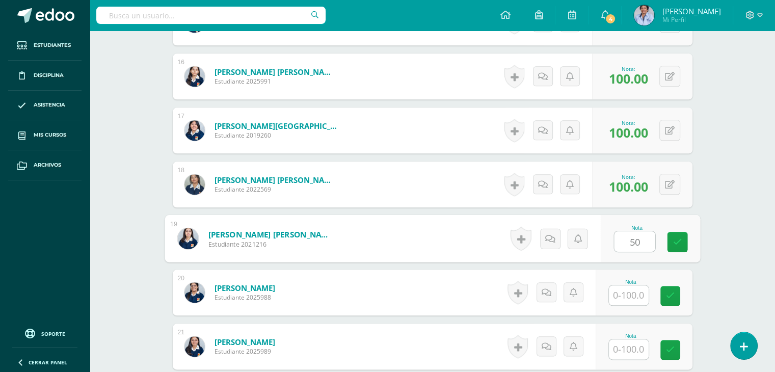
type input "50"
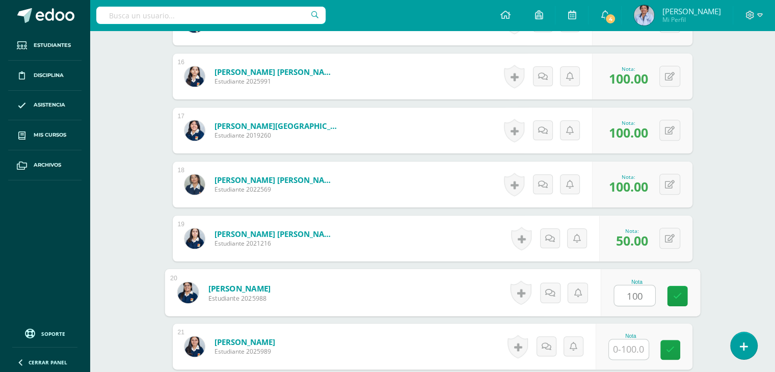
type input "100"
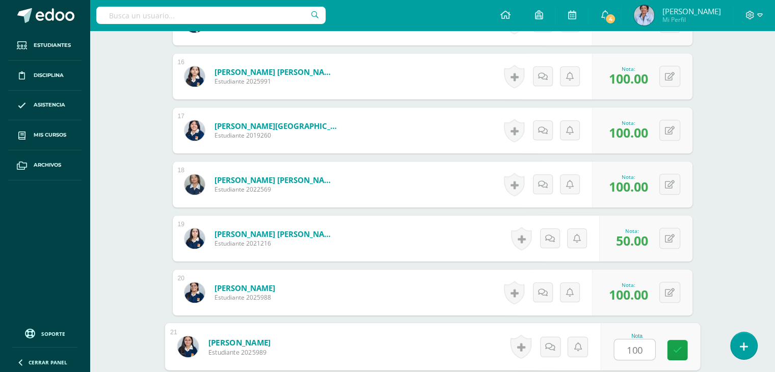
type input "100"
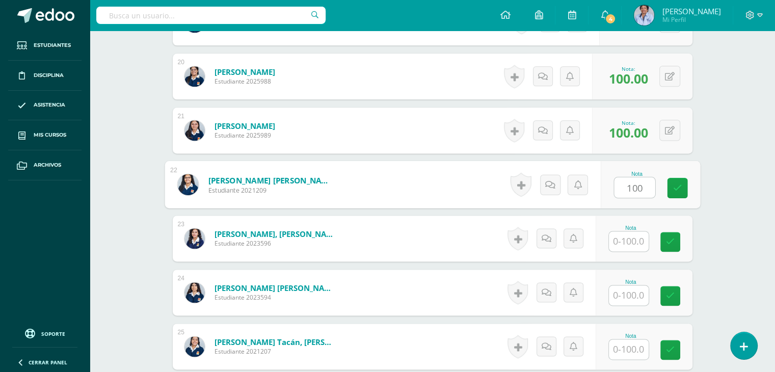
type input "100"
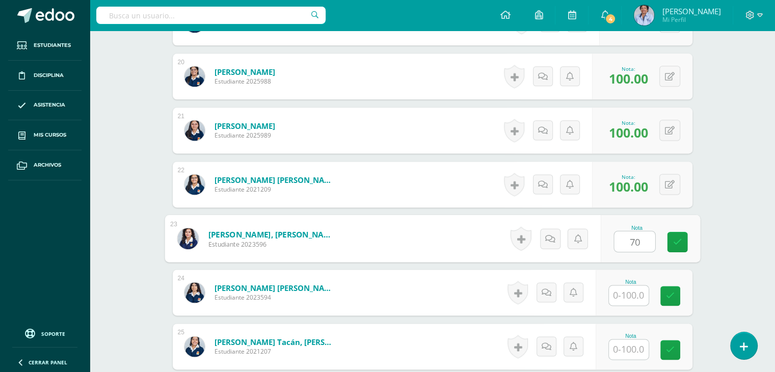
type input "70"
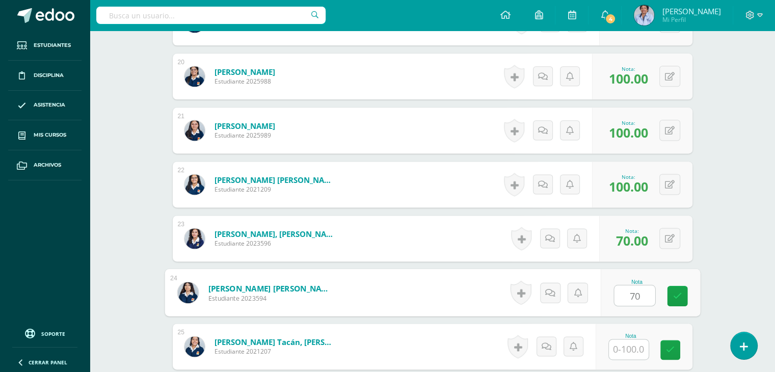
type input "70"
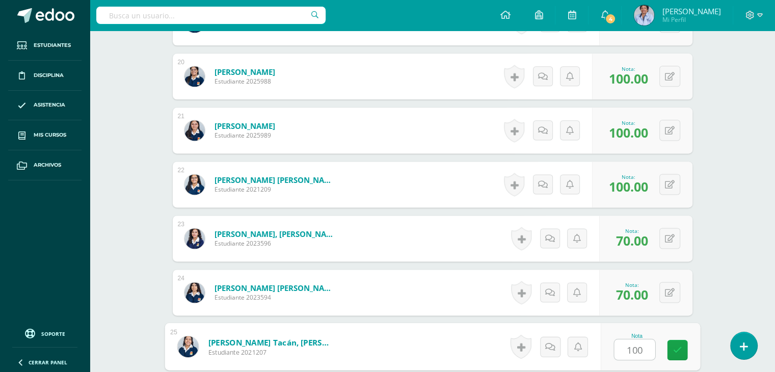
type input "100"
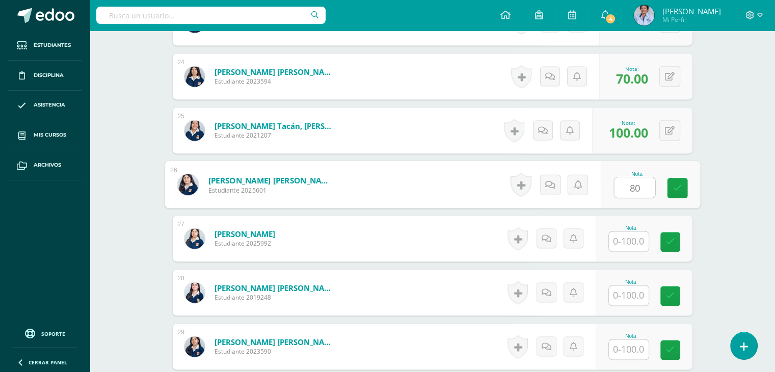
type input "80"
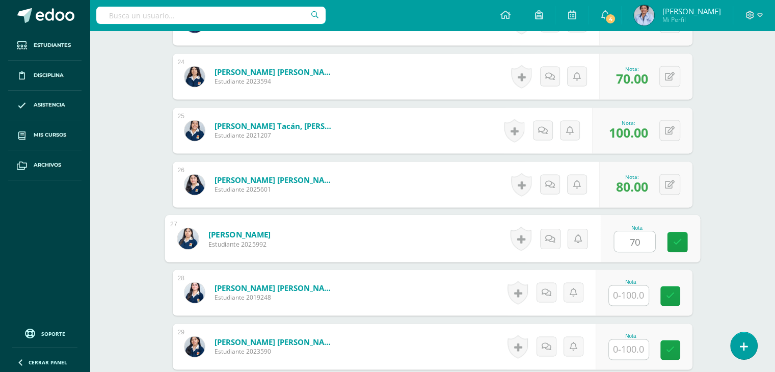
type input "70"
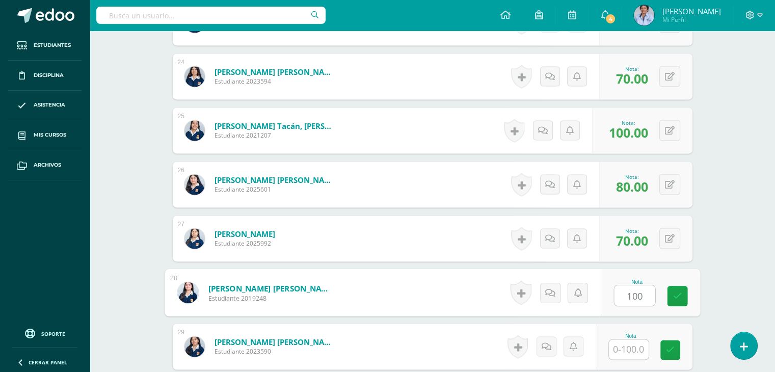
type input "100"
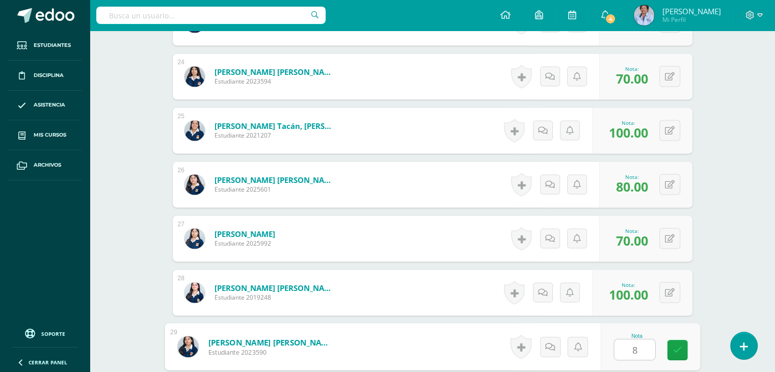
type input "80"
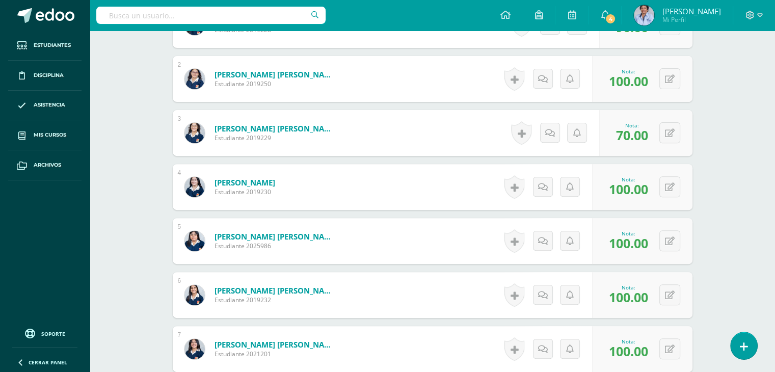
scroll to position [0, 0]
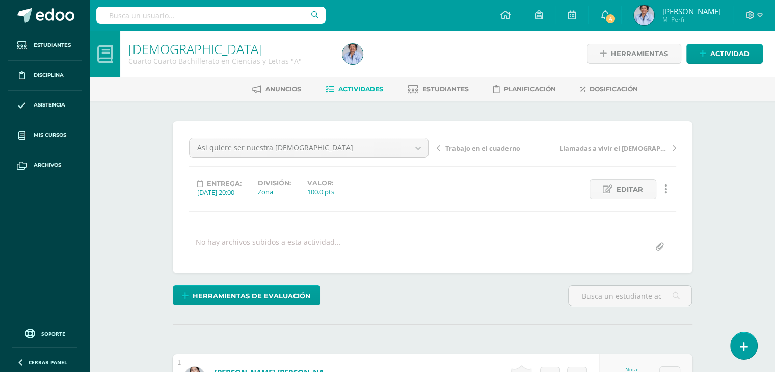
click at [468, 147] on span "Trabajo en el cuaderno" at bounding box center [482, 148] width 75 height 9
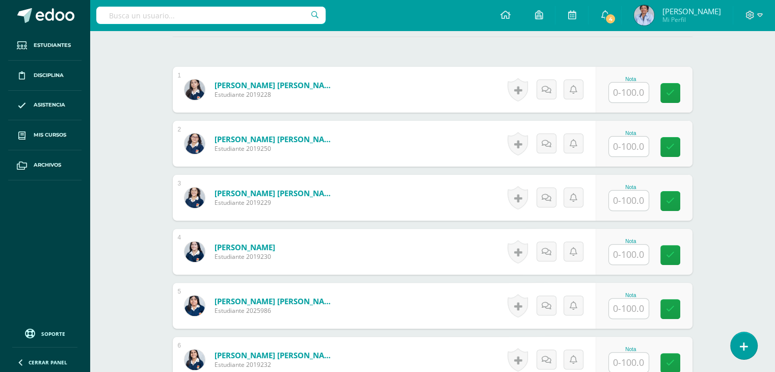
scroll to position [288, 0]
click at [632, 90] on input "text" at bounding box center [629, 92] width 40 height 20
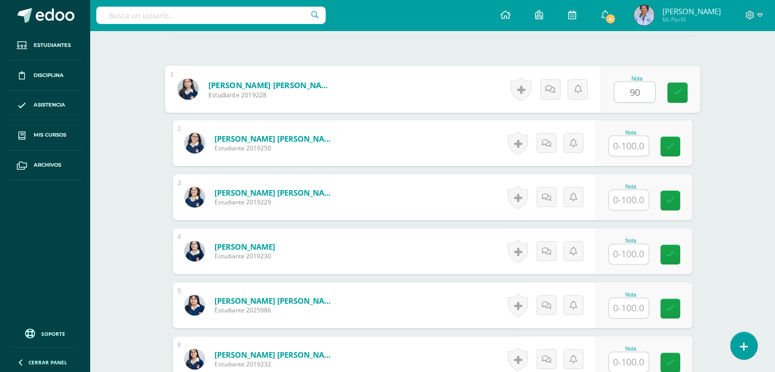
scroll to position [288, 0]
type input "90"
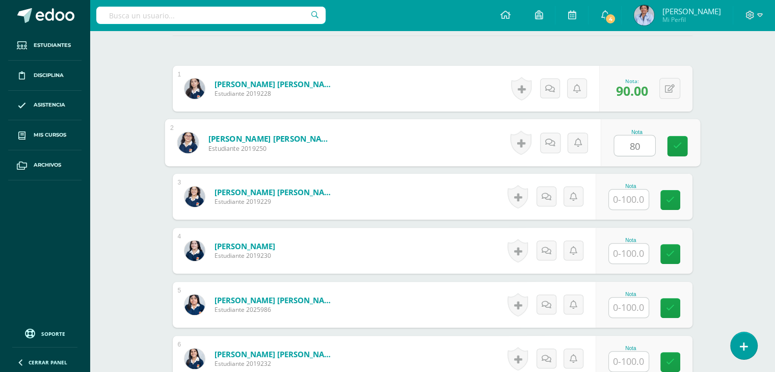
type input "80"
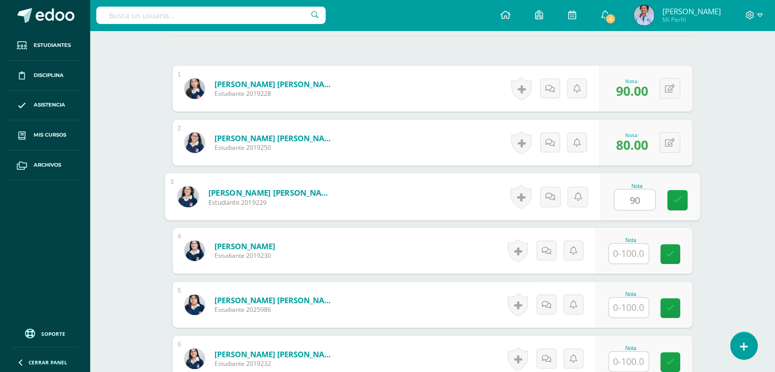
type input "90"
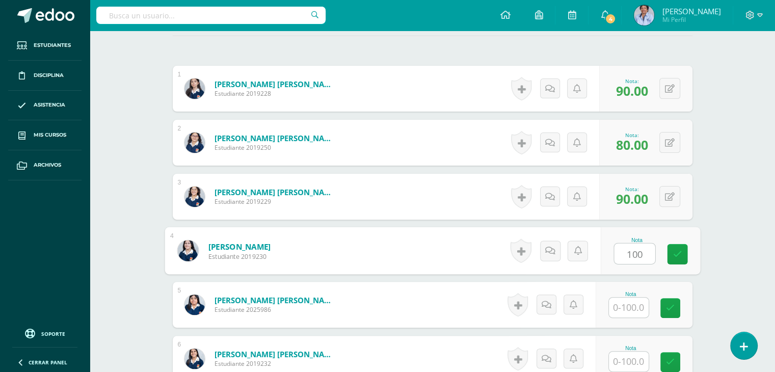
type input "100"
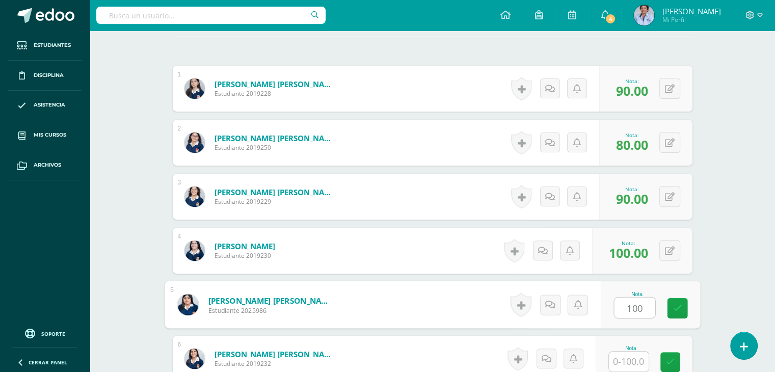
type input "100"
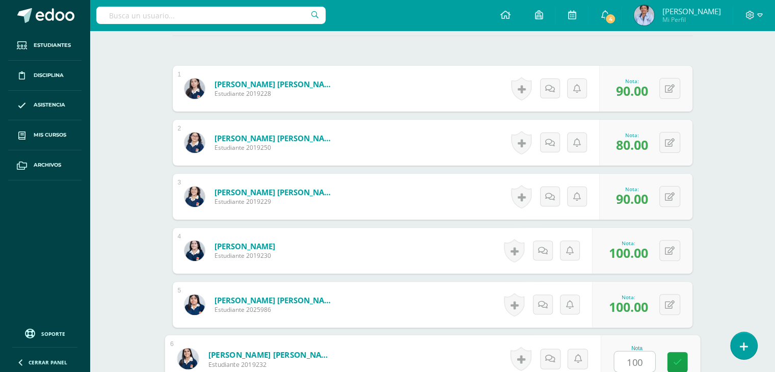
type input "100"
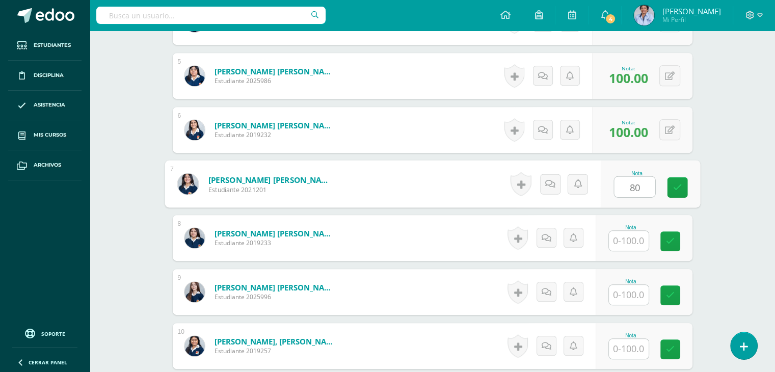
type input "80"
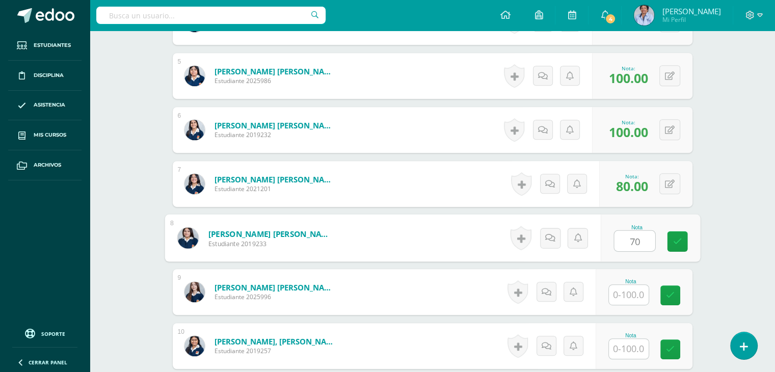
type input "70"
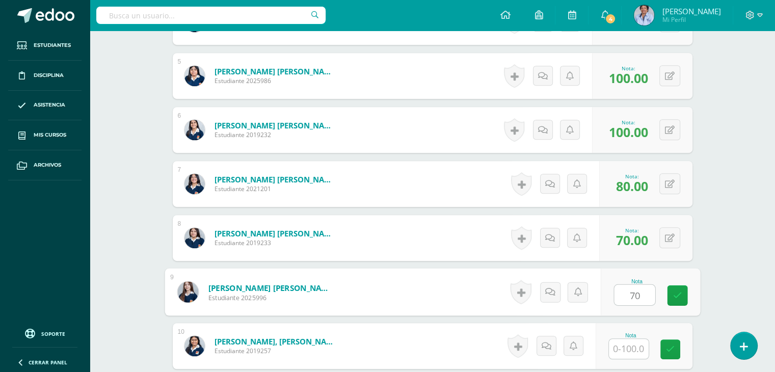
type input "70"
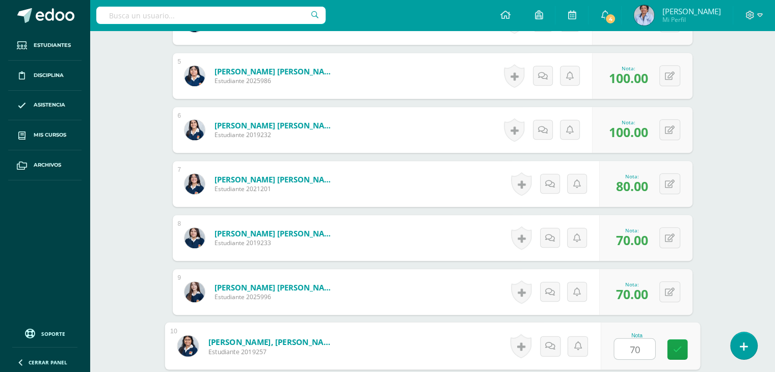
type input "70"
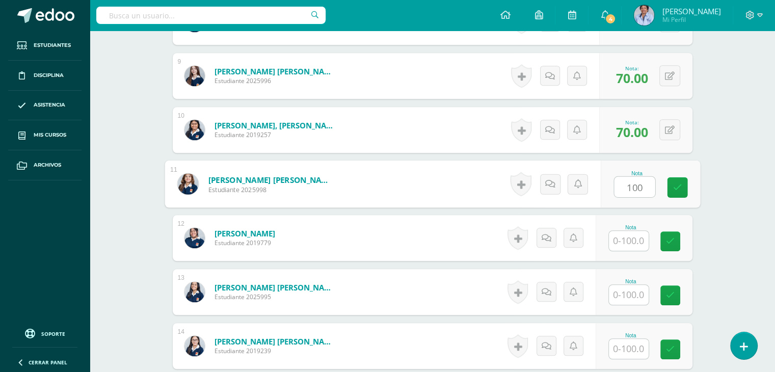
type input "100"
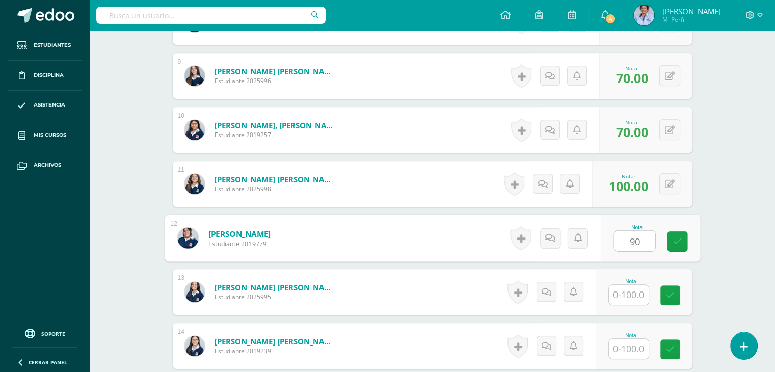
type input "90"
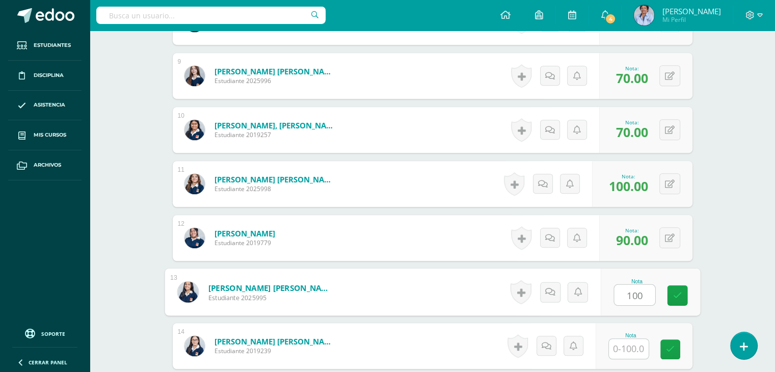
type input "100"
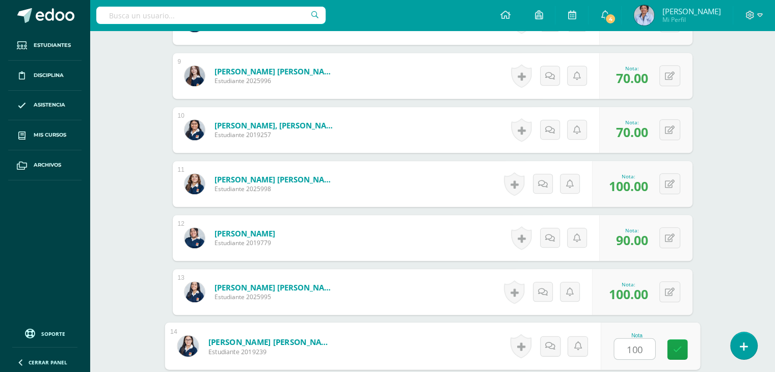
type input "100"
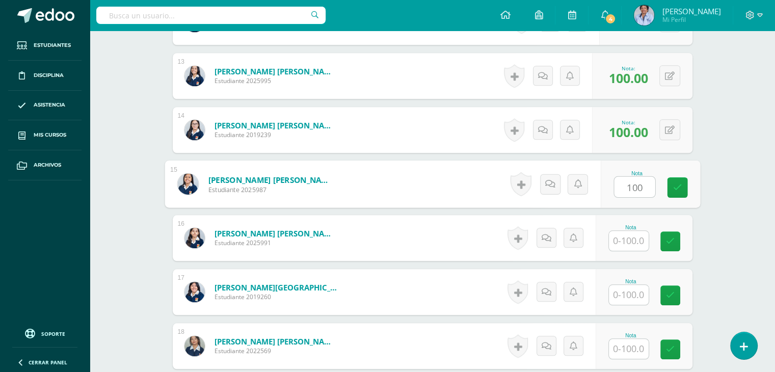
type input "100"
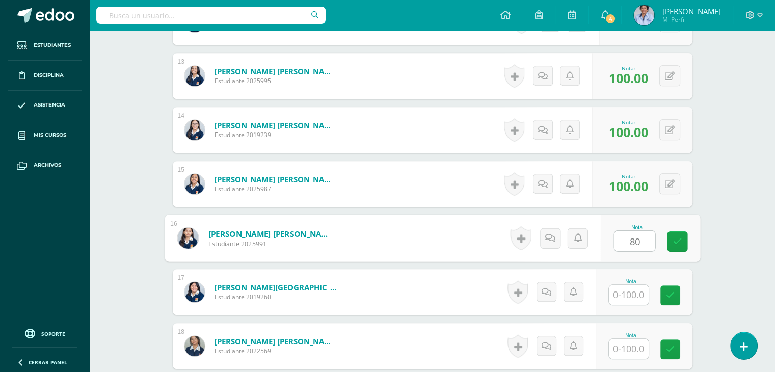
type input "80"
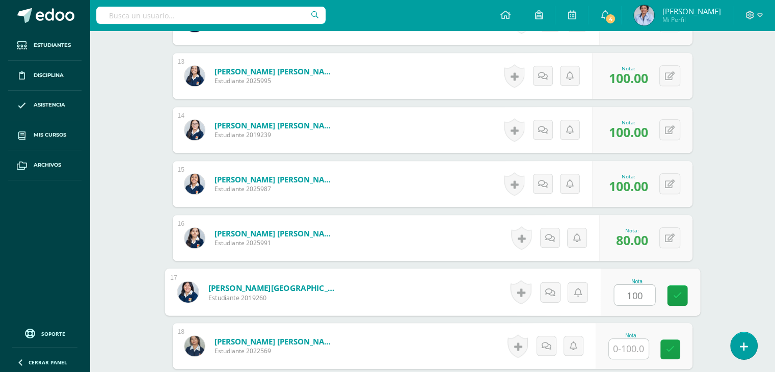
type input "100"
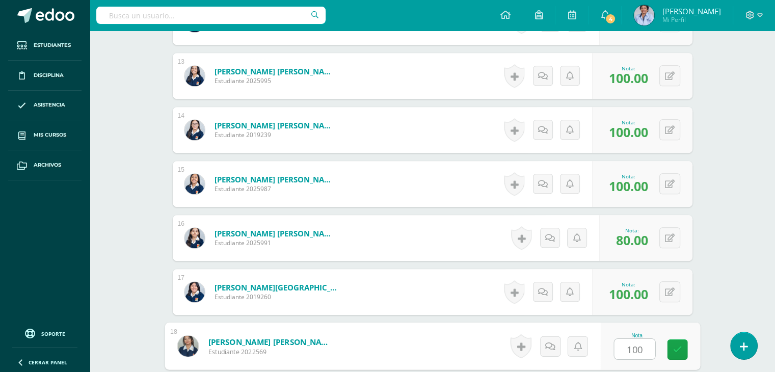
type input "100"
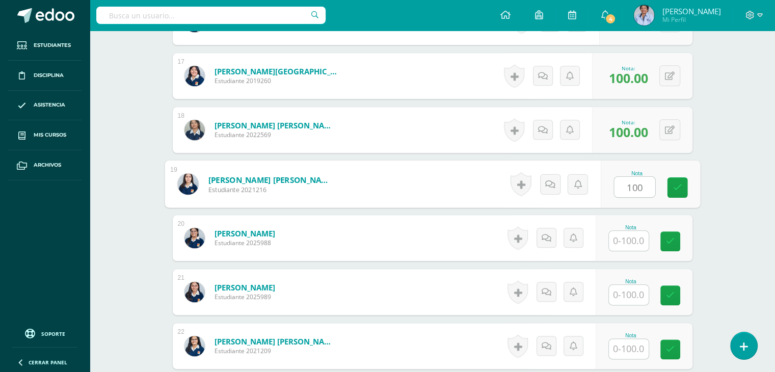
type input "100"
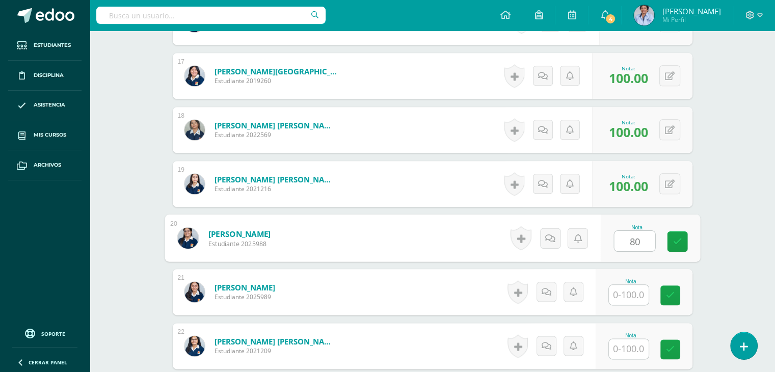
type input "80"
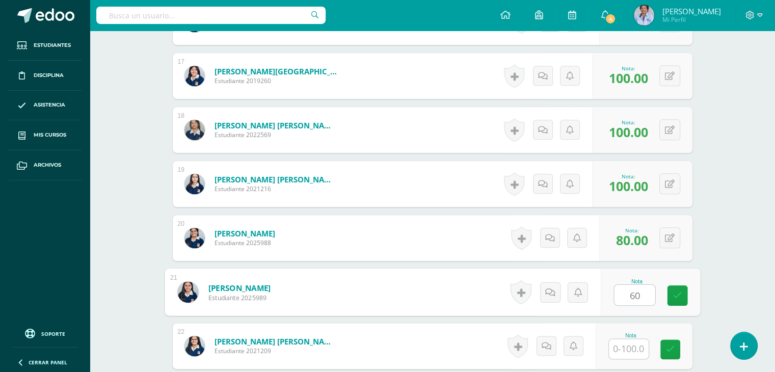
type input "60"
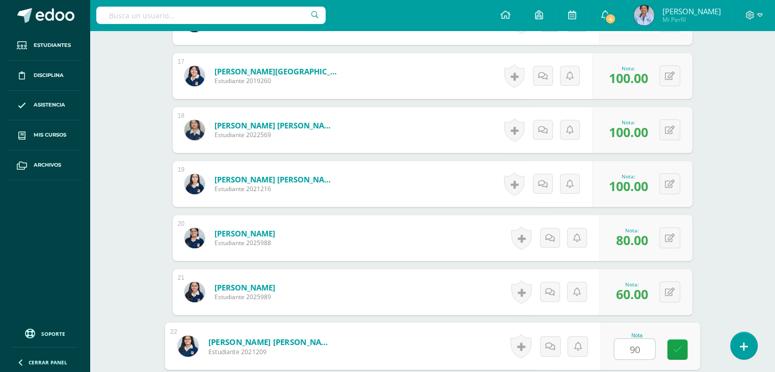
type input "90"
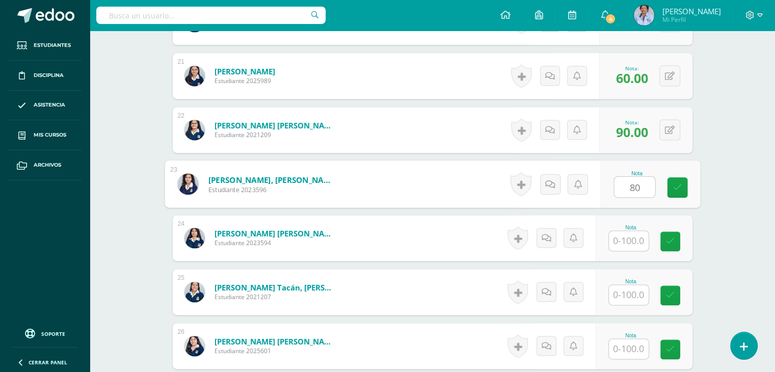
type input "80"
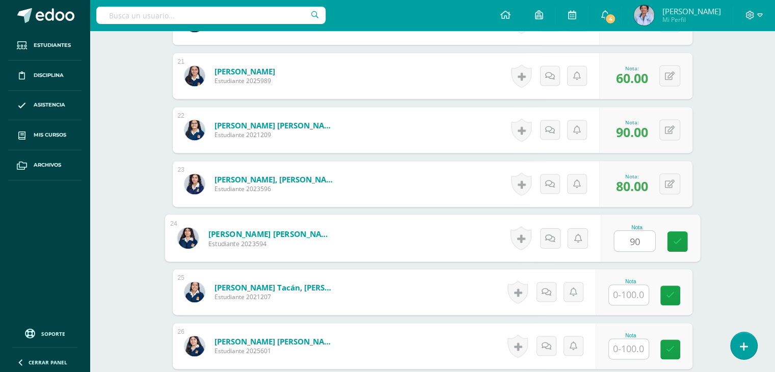
type input "90"
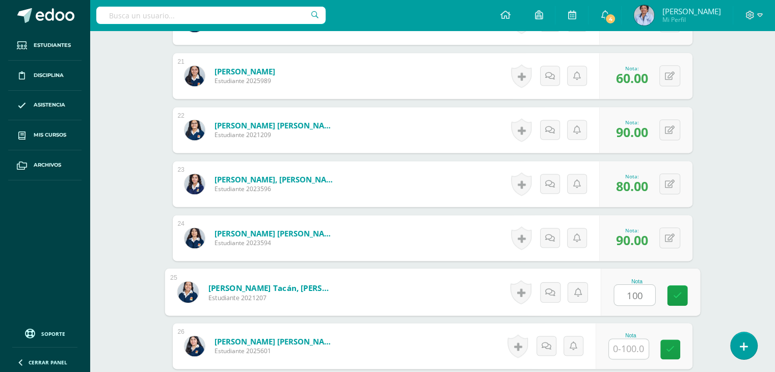
type input "100"
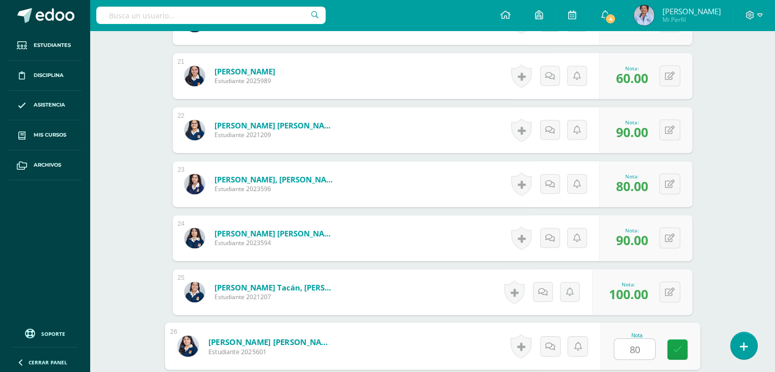
type input "80"
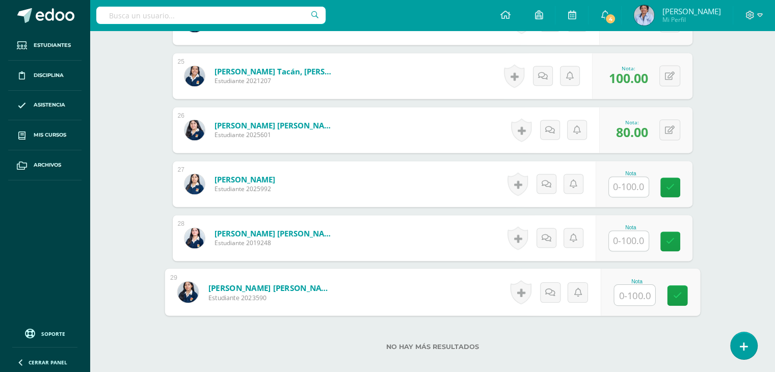
click at [627, 292] on input "text" at bounding box center [634, 295] width 41 height 20
type input "80"
drag, startPoint x: 627, startPoint y: 292, endPoint x: 626, endPoint y: 240, distance: 52.0
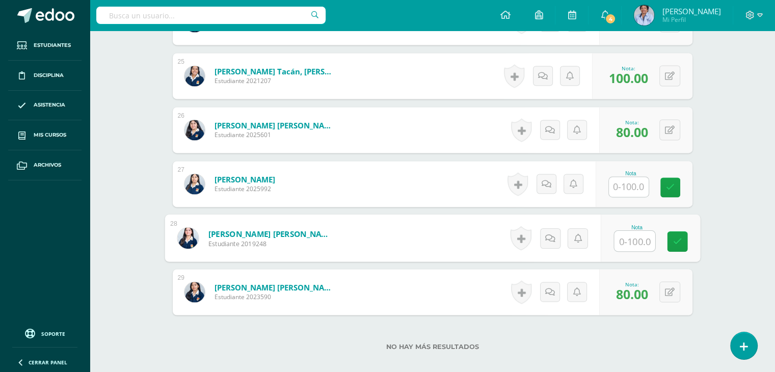
click at [626, 240] on input "text" at bounding box center [634, 241] width 41 height 20
type input "100"
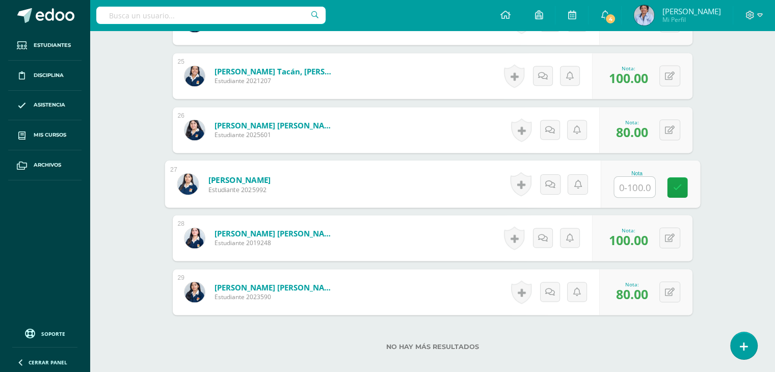
click at [627, 186] on input "text" at bounding box center [634, 187] width 41 height 20
type input "90"
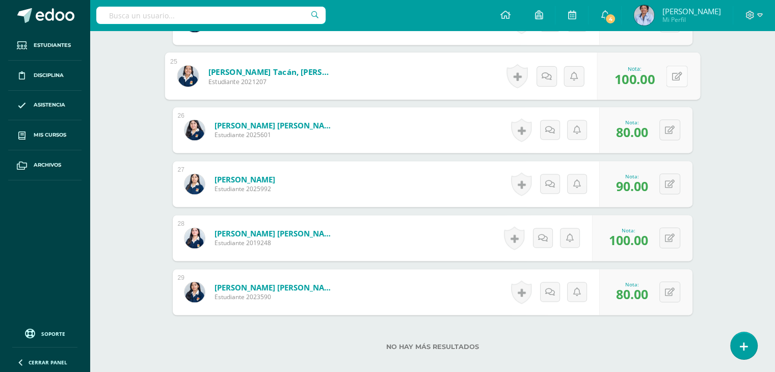
click at [668, 71] on button at bounding box center [676, 75] width 21 height 21
type input "90"
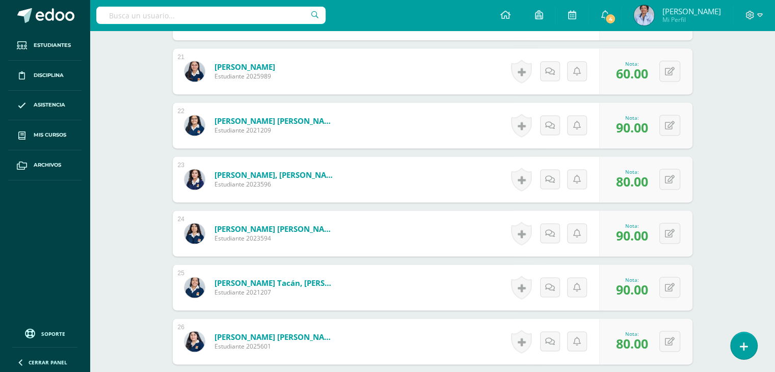
scroll to position [1381, 0]
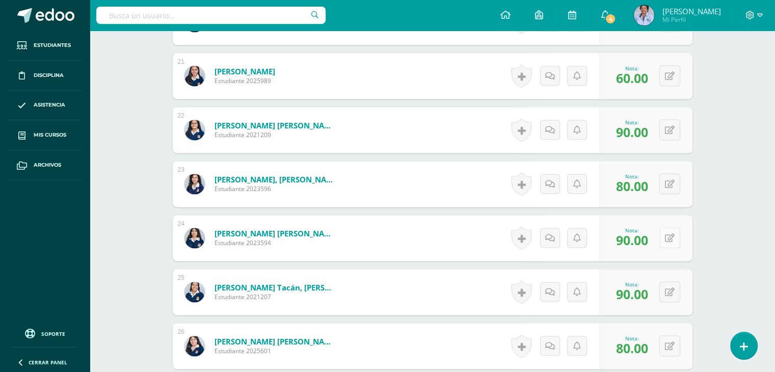
click at [671, 237] on icon at bounding box center [670, 238] width 10 height 9
type input "60"
click at [669, 126] on button at bounding box center [676, 129] width 21 height 21
type input "100"
click at [670, 70] on button at bounding box center [676, 75] width 21 height 21
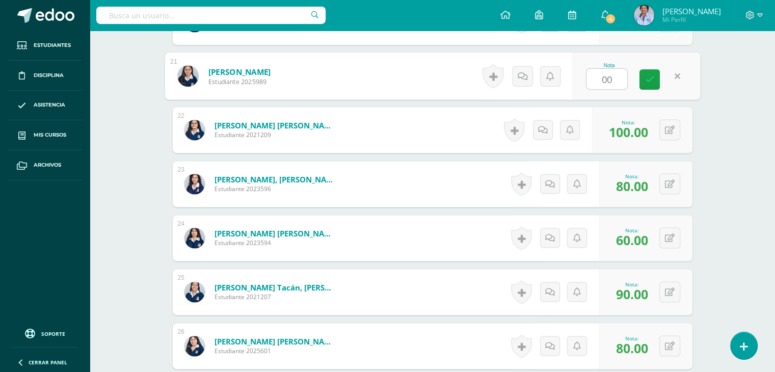
type input "0"
type input "100"
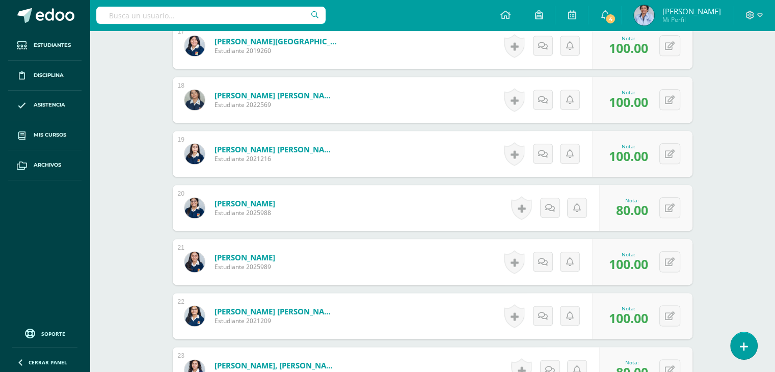
scroll to position [1188, 0]
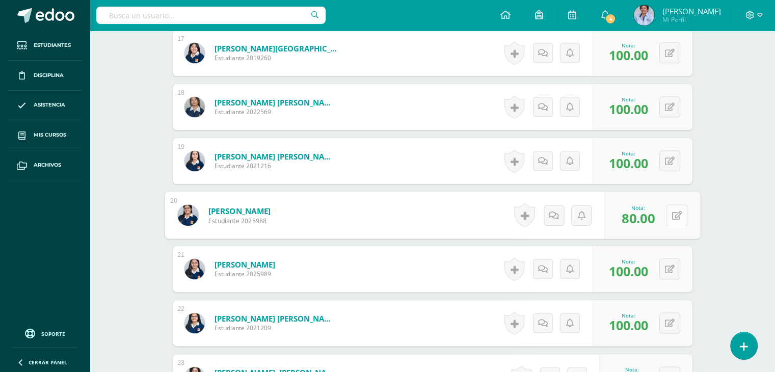
click at [671, 210] on icon at bounding box center [676, 214] width 10 height 9
type input "100"
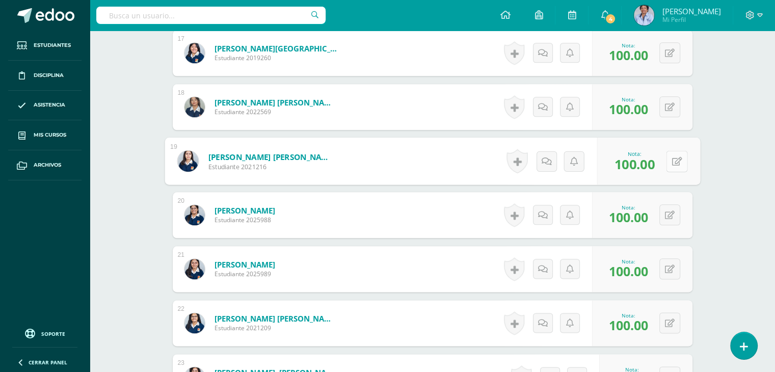
click at [668, 157] on button at bounding box center [676, 160] width 21 height 21
type input "80"
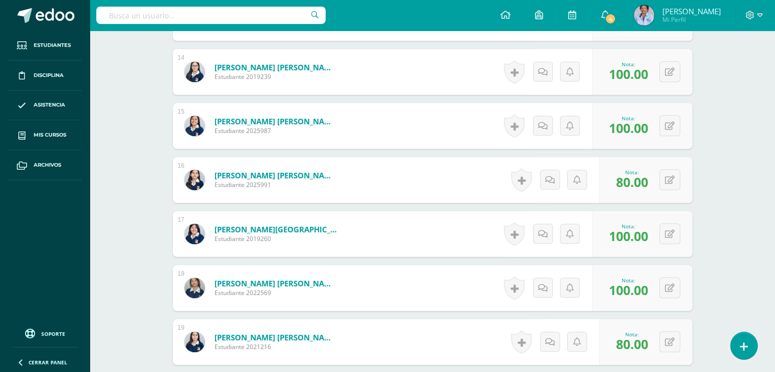
scroll to position [1000, 0]
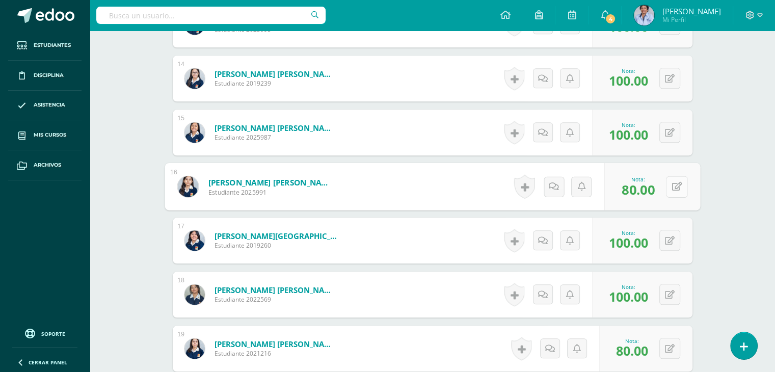
click at [666, 183] on button at bounding box center [676, 186] width 21 height 21
type input "100"
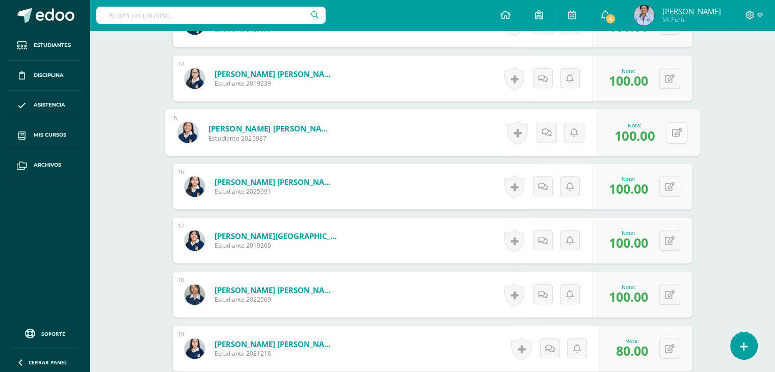
click at [669, 127] on button at bounding box center [676, 132] width 21 height 21
type input "90"
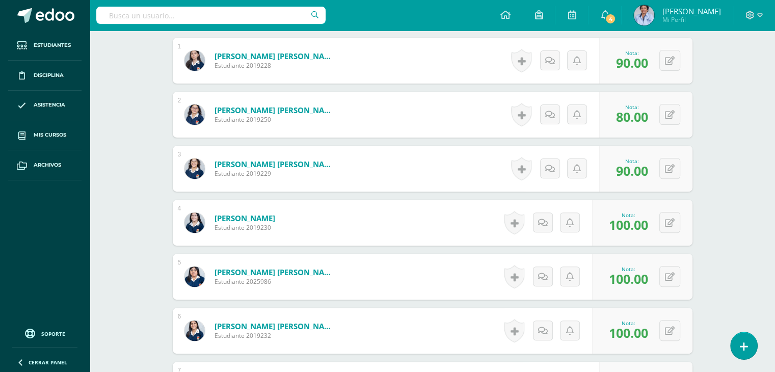
scroll to position [0, 0]
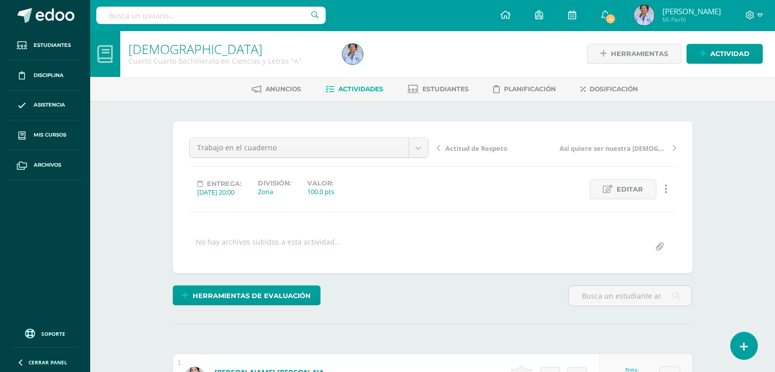
click at [465, 145] on span "Actitud de Respeto" at bounding box center [476, 148] width 62 height 9
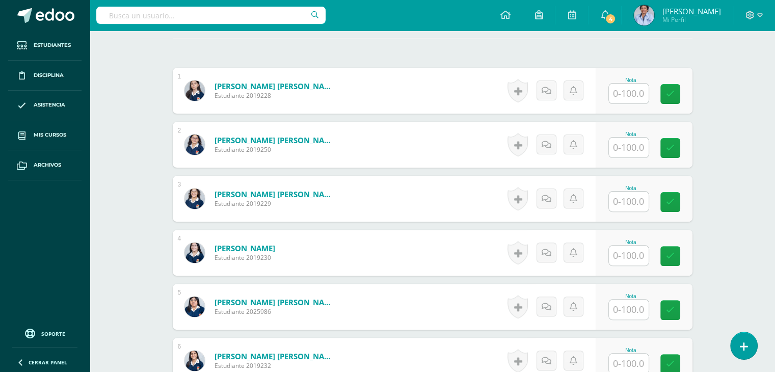
scroll to position [291, 0]
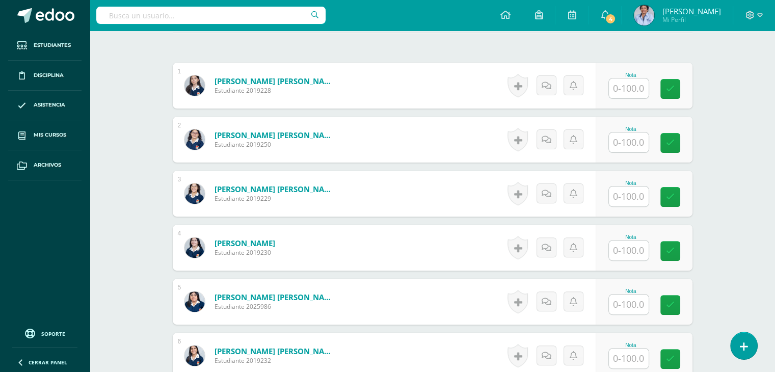
click at [634, 85] on input "text" at bounding box center [629, 88] width 40 height 20
type input "100"
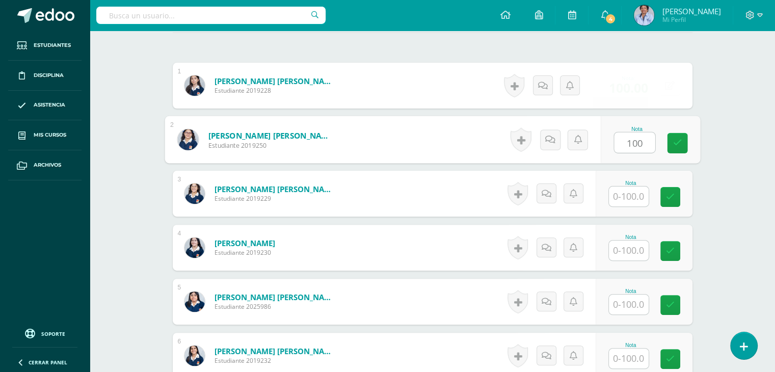
type input "100"
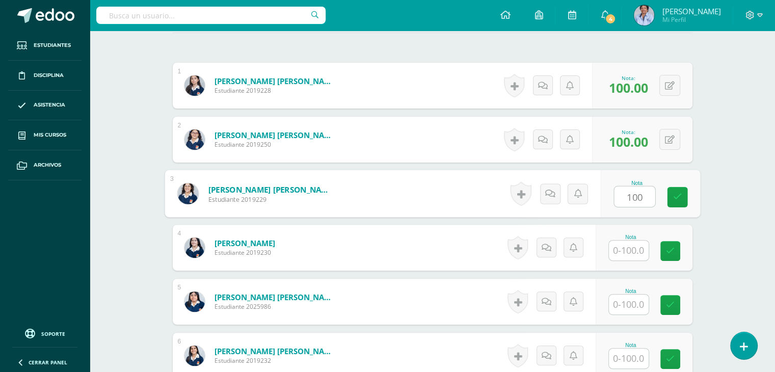
type input "100"
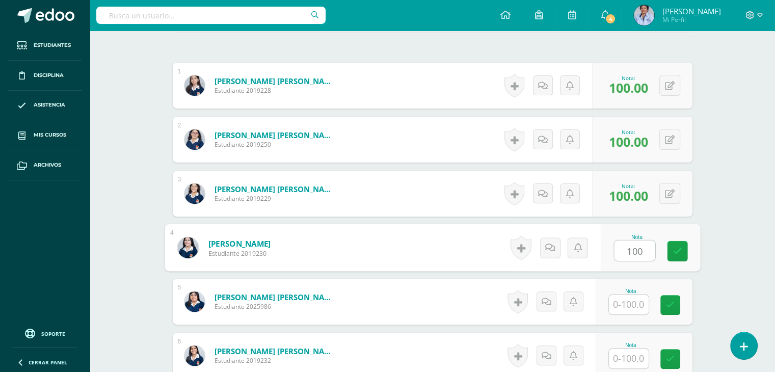
type input "100"
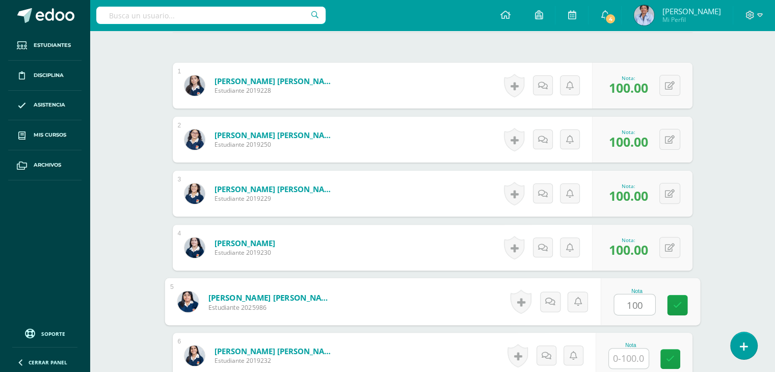
type input "100"
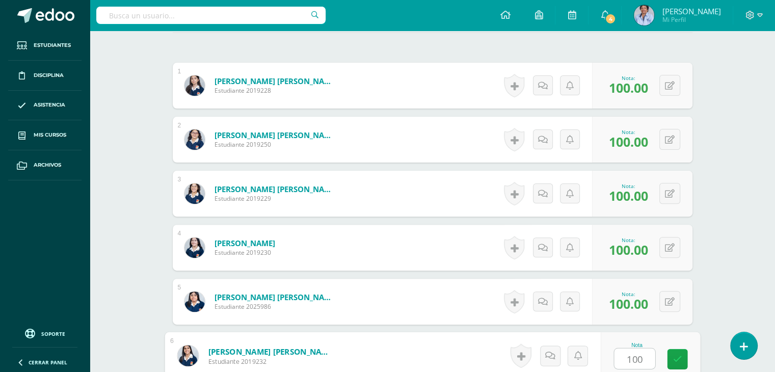
type input "100"
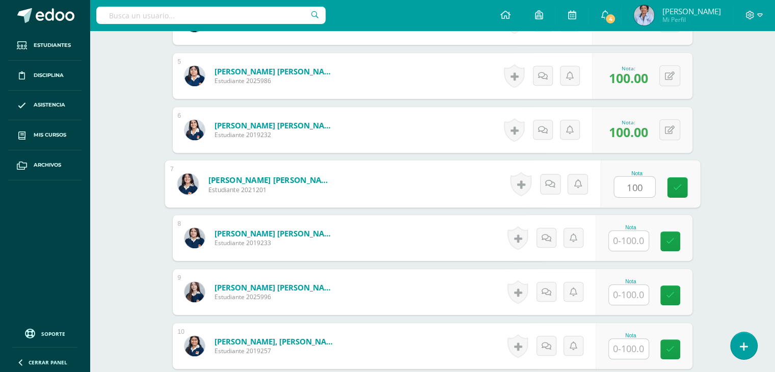
type input "100"
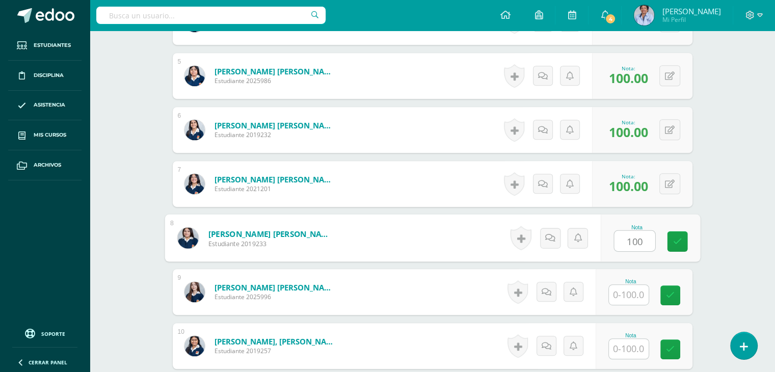
type input "100"
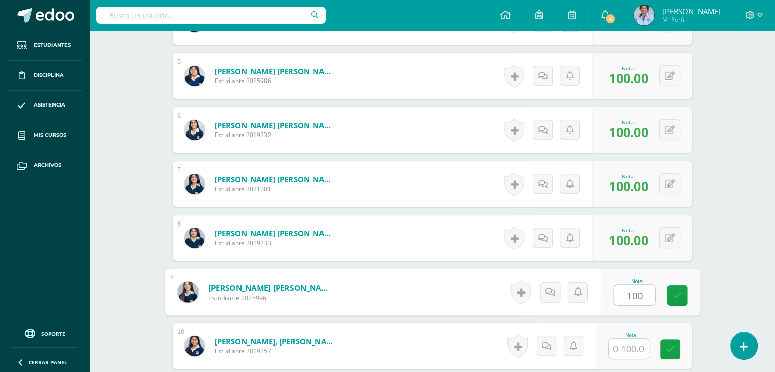
type input "100"
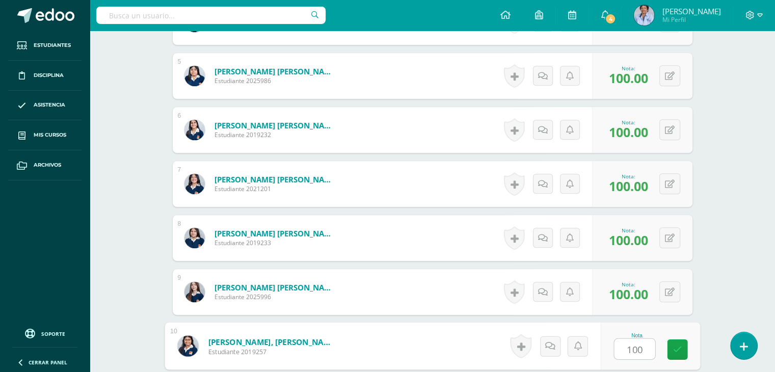
type input "100"
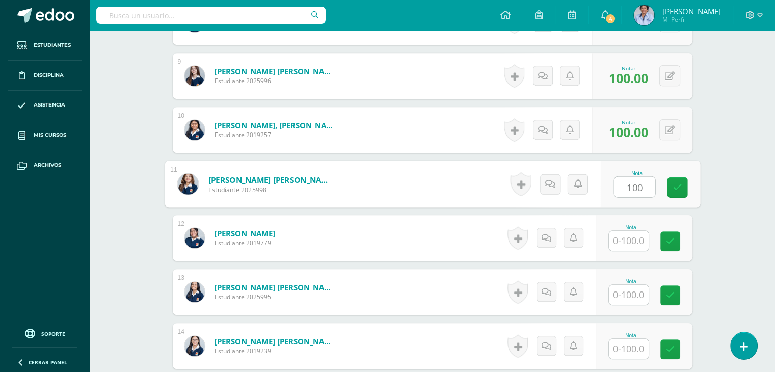
type input "100"
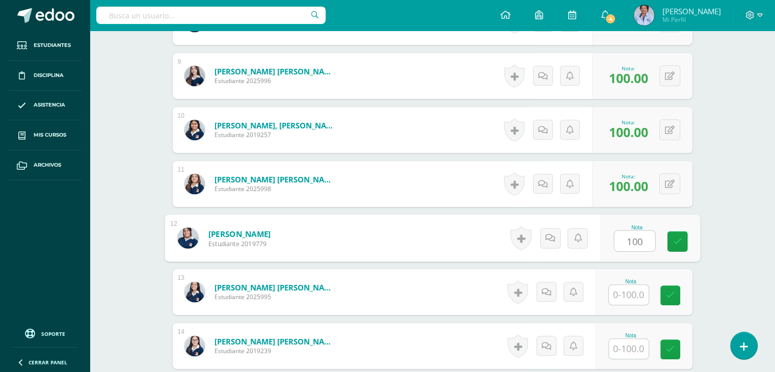
type input "100"
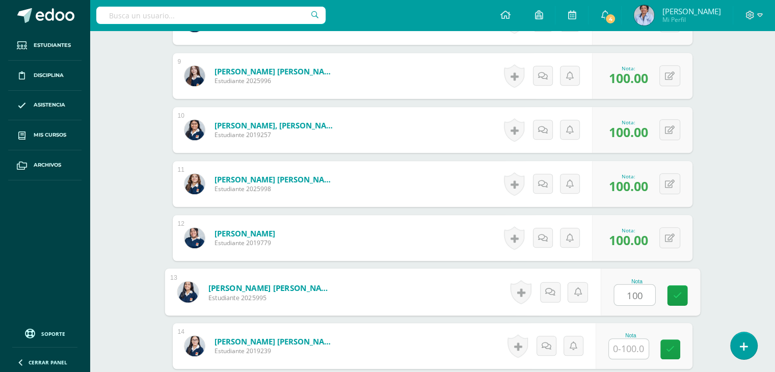
type input "100"
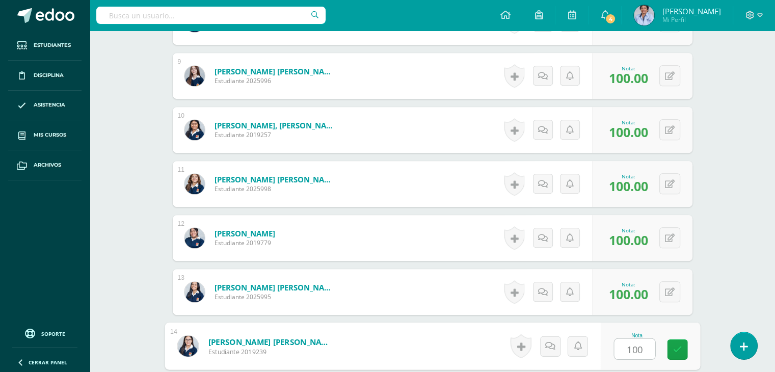
type input "100"
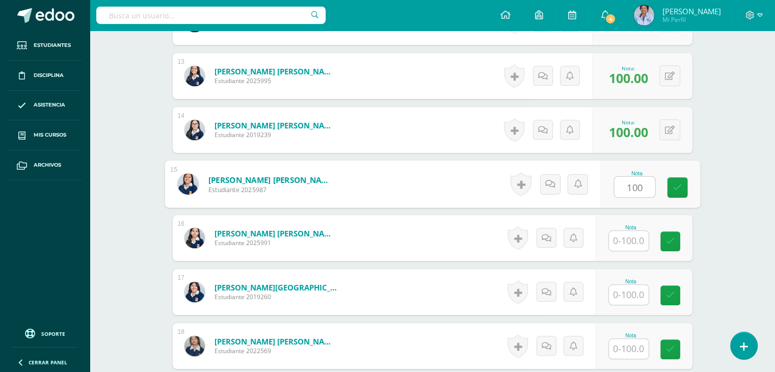
type input "100"
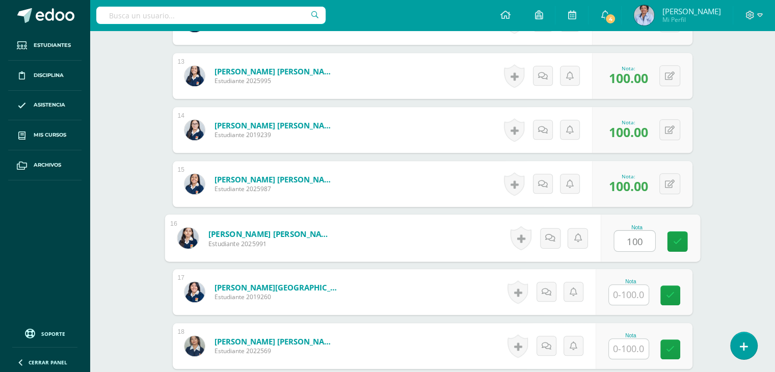
type input "100"
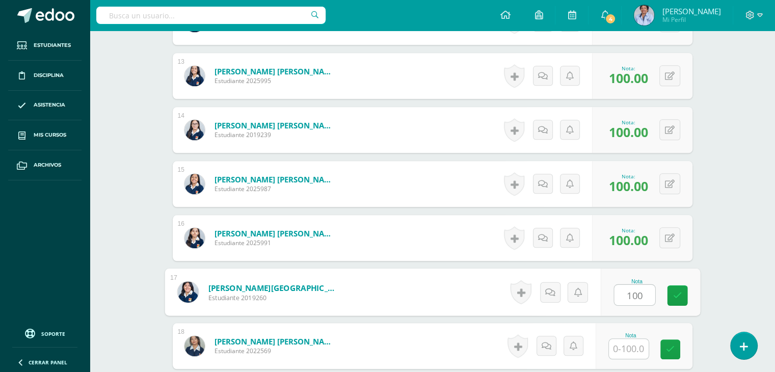
type input "100"
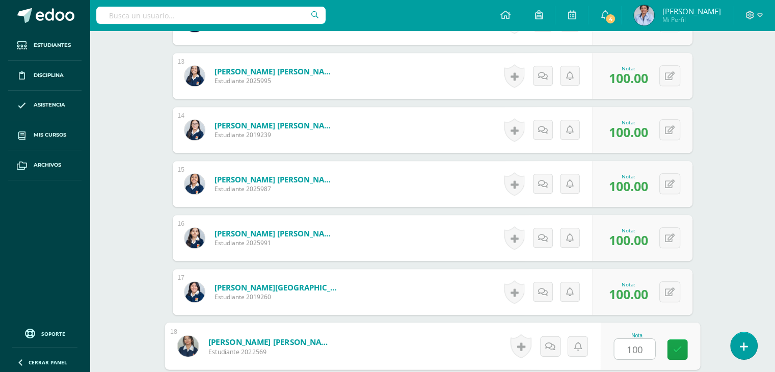
type input "100"
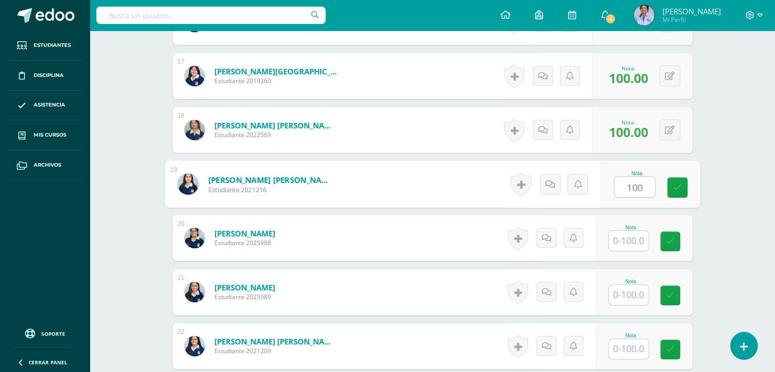
type input "100"
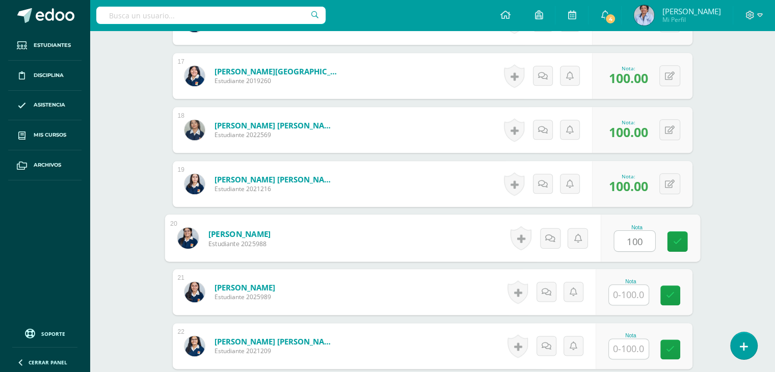
type input "100"
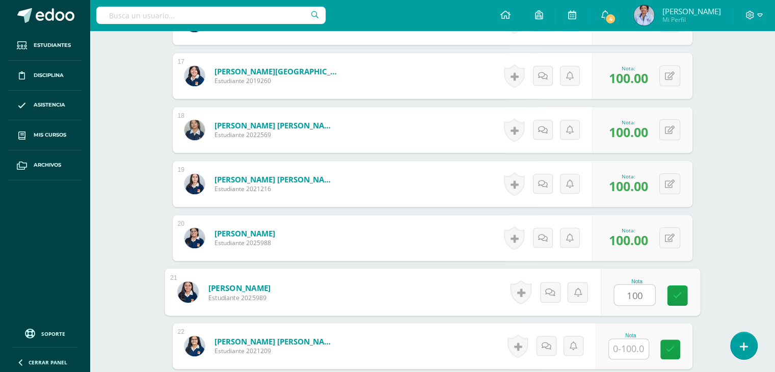
type input "100"
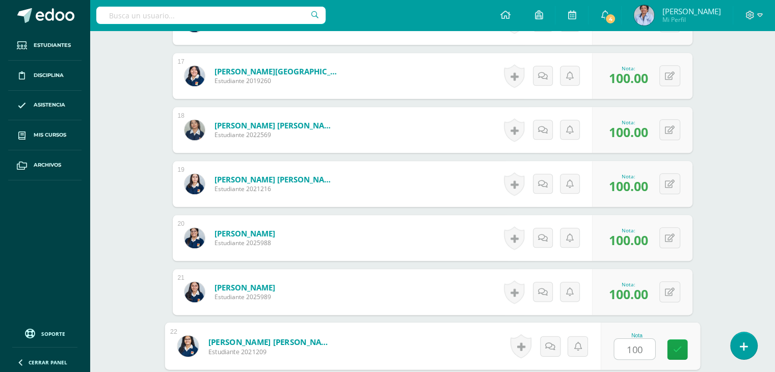
type input "100"
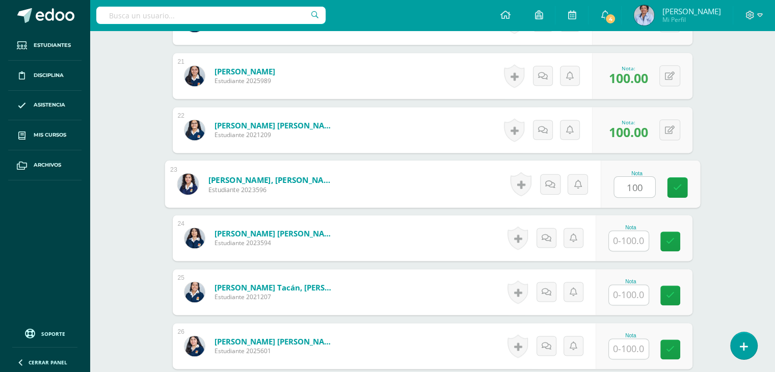
type input "100"
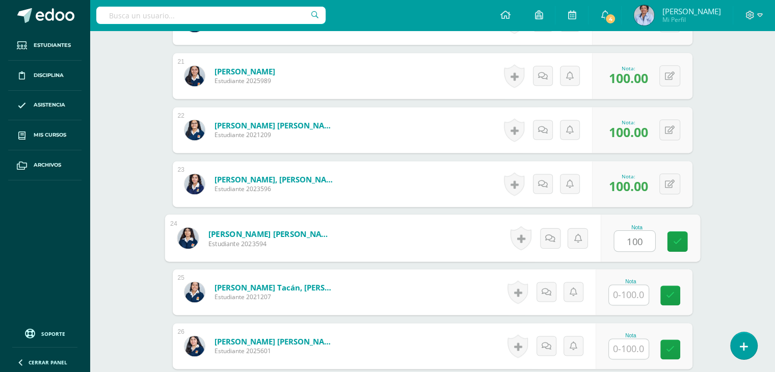
type input "100"
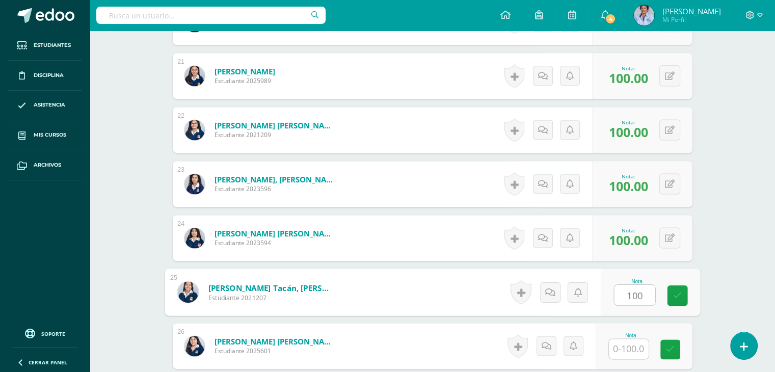
type input "100"
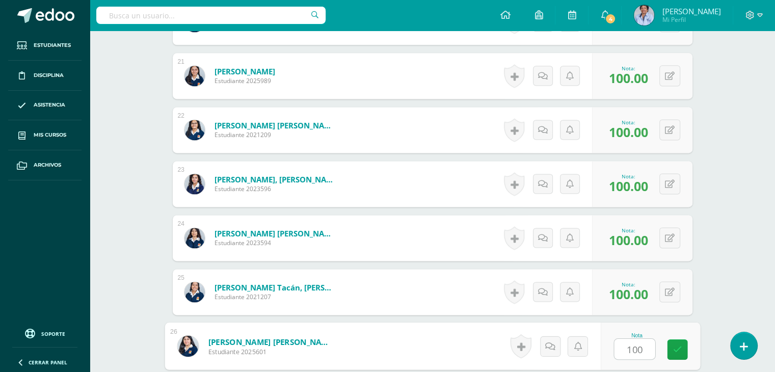
type input "100"
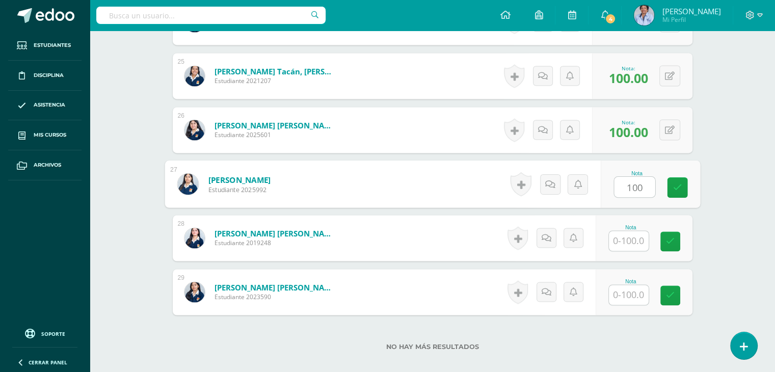
type input "100"
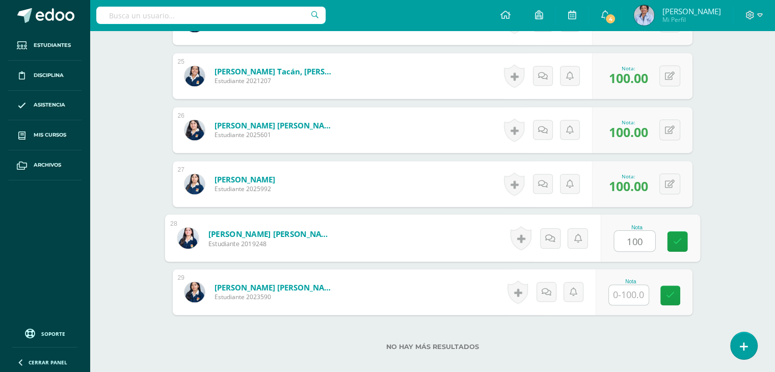
type input "100"
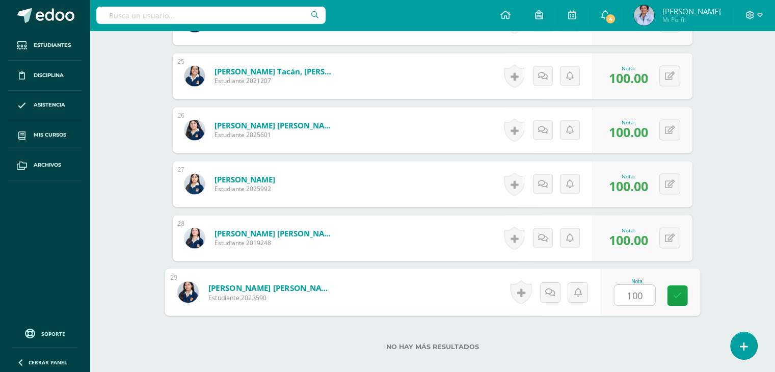
type input "1001"
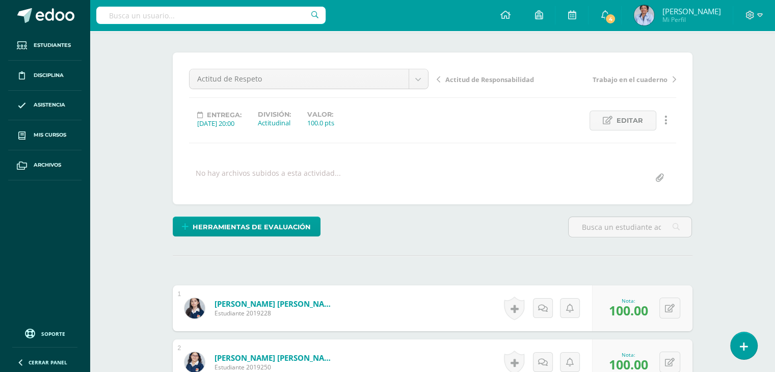
scroll to position [0, 0]
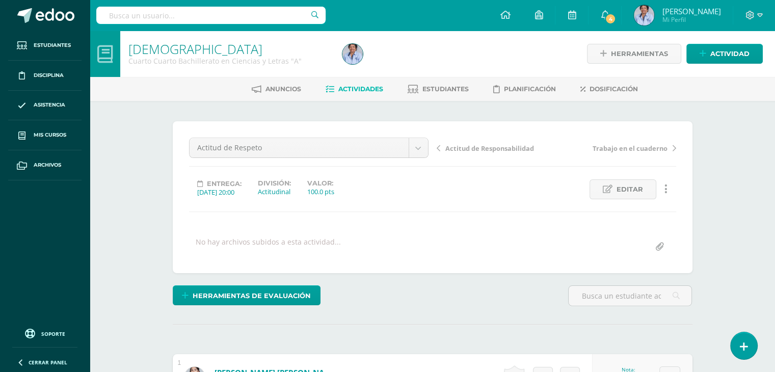
click at [463, 144] on span "Actitud de Responsabilidad" at bounding box center [489, 148] width 89 height 9
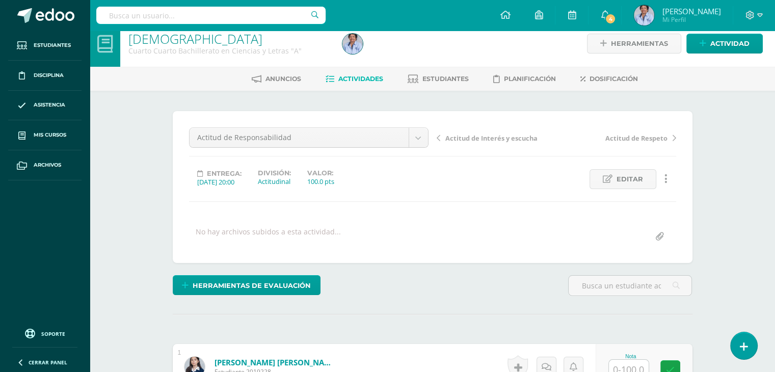
scroll to position [11, 0]
click at [496, 301] on div "Herramientas de evaluación Lista de cotejo Escala de valoración Puntos Extra Su…" at bounding box center [433, 289] width 528 height 29
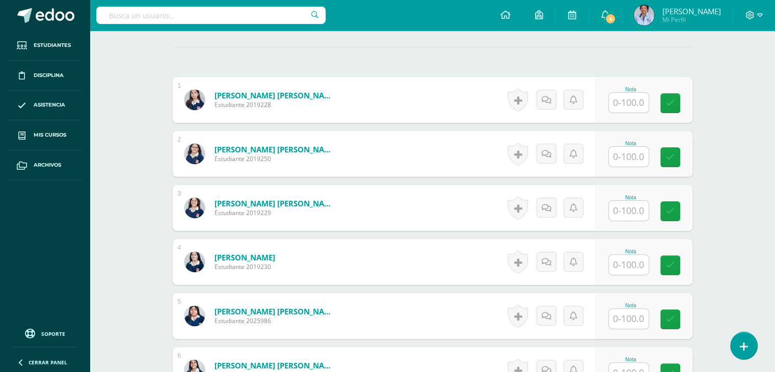
scroll to position [280, 0]
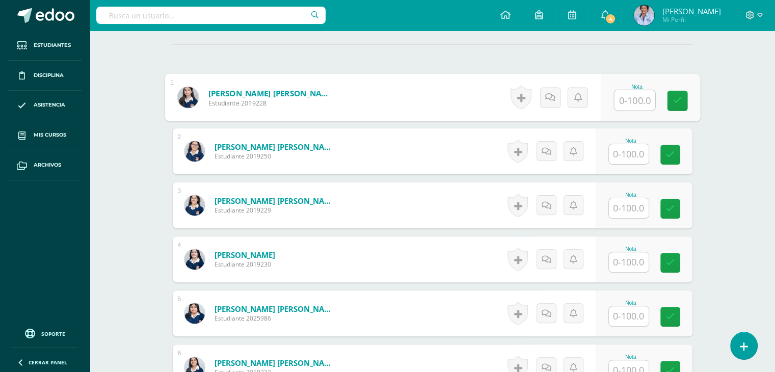
click at [621, 95] on input "text" at bounding box center [634, 100] width 41 height 20
type input "60"
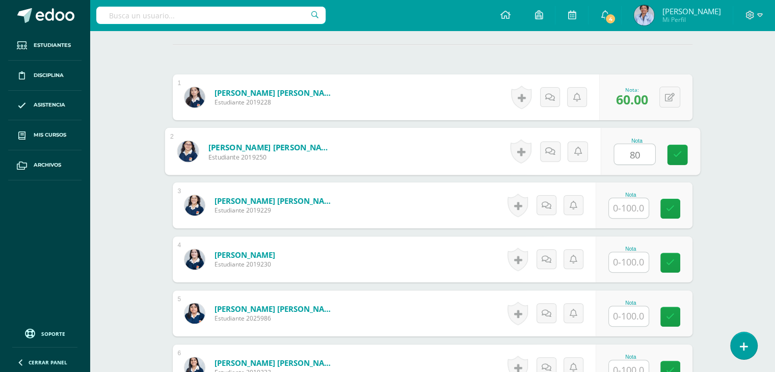
type input "80"
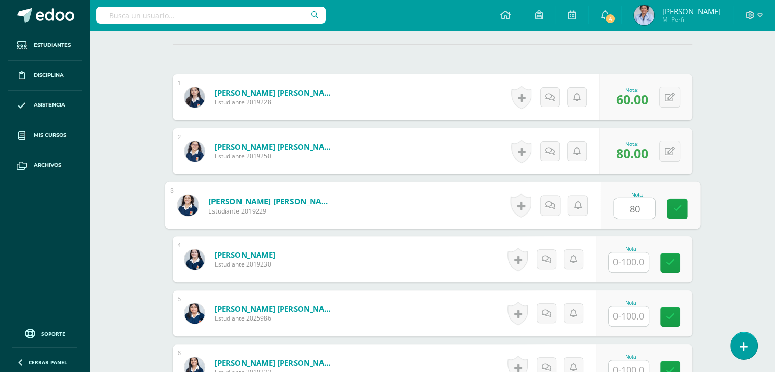
type input "80"
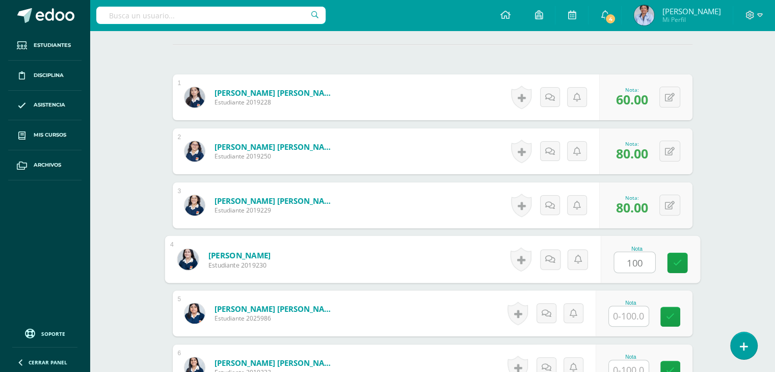
type input "100"
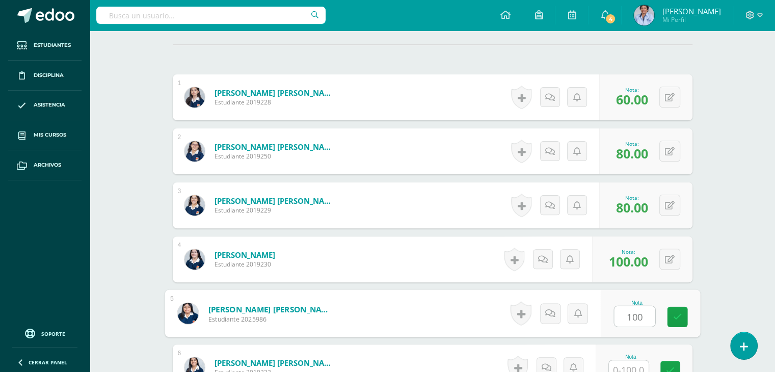
type input "100"
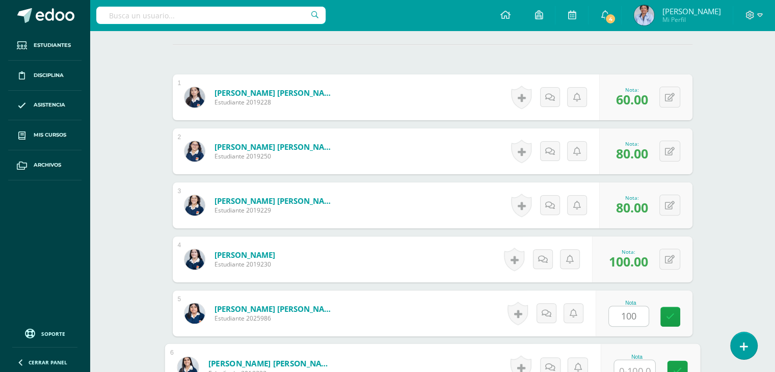
scroll to position [287, 0]
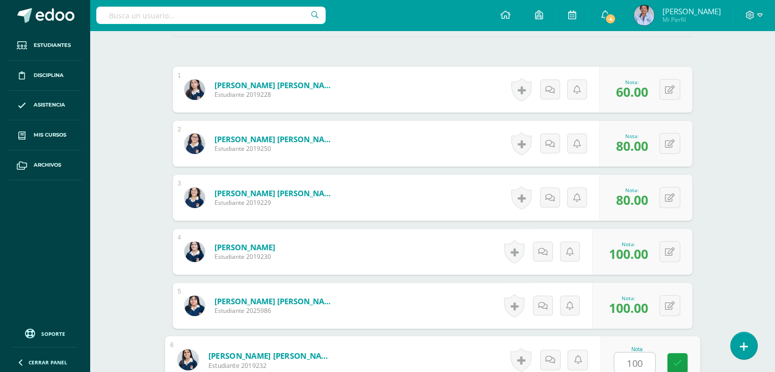
type input "100"
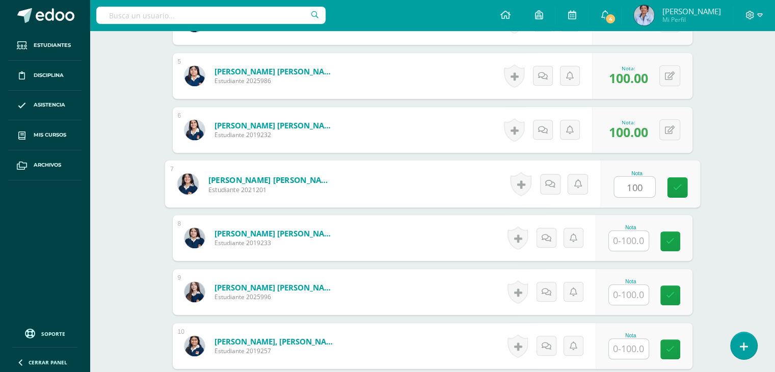
type input "100"
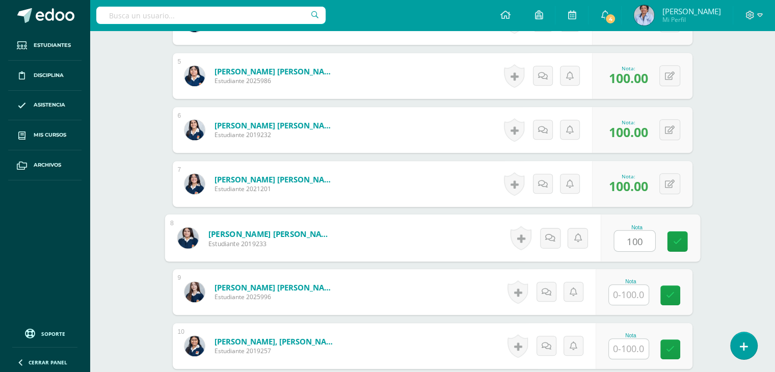
type input "100"
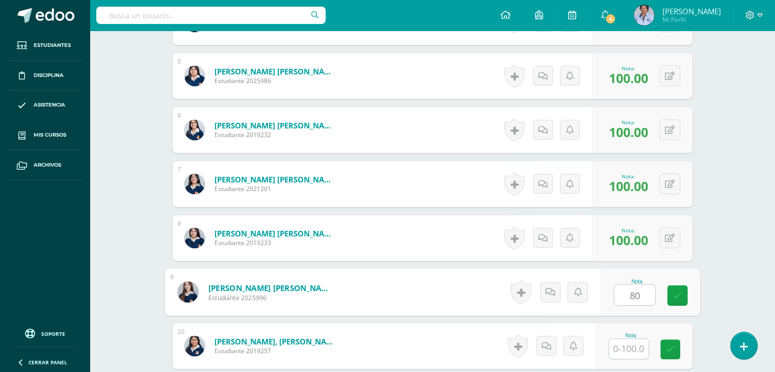
type input "80"
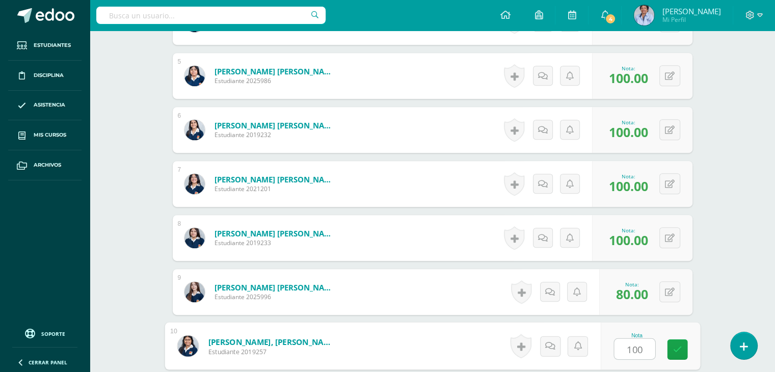
type input "100"
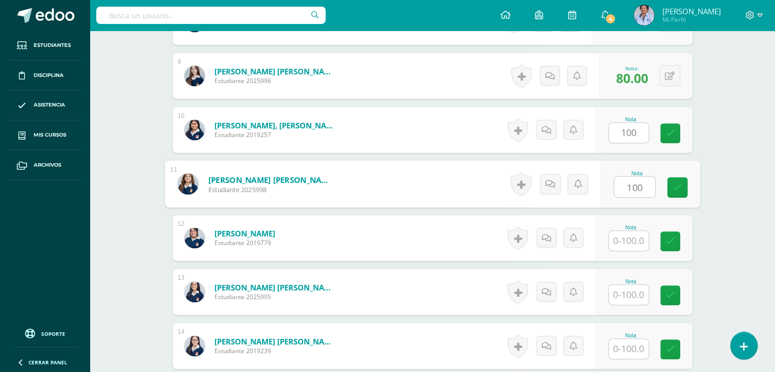
type input "100"
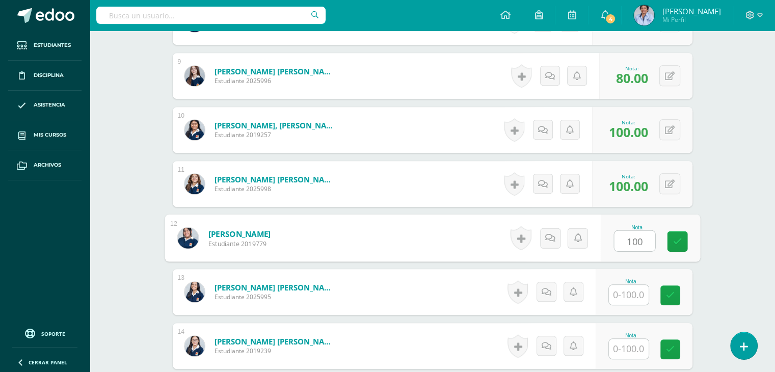
type input "100"
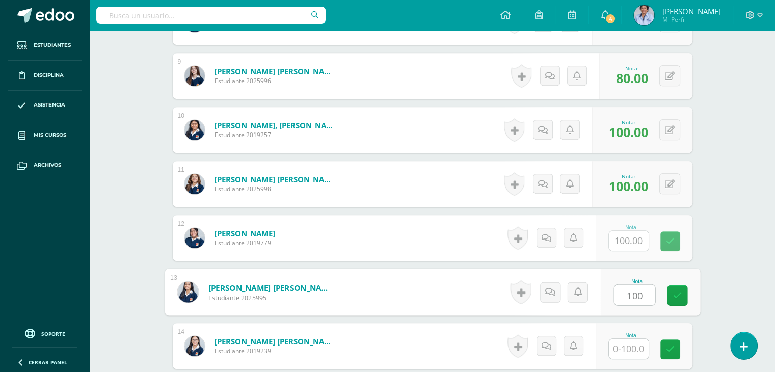
type input "100"
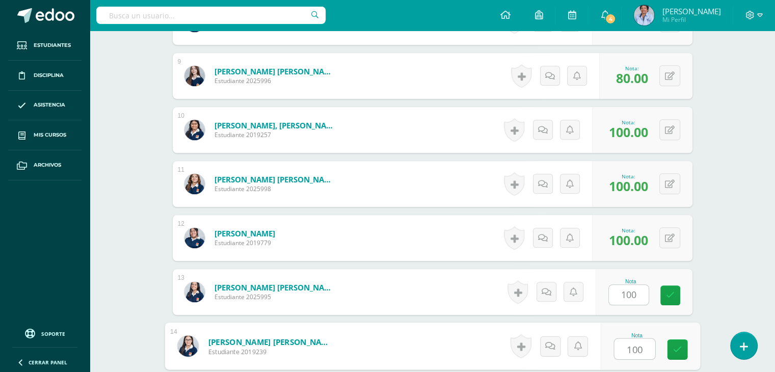
type input "100"
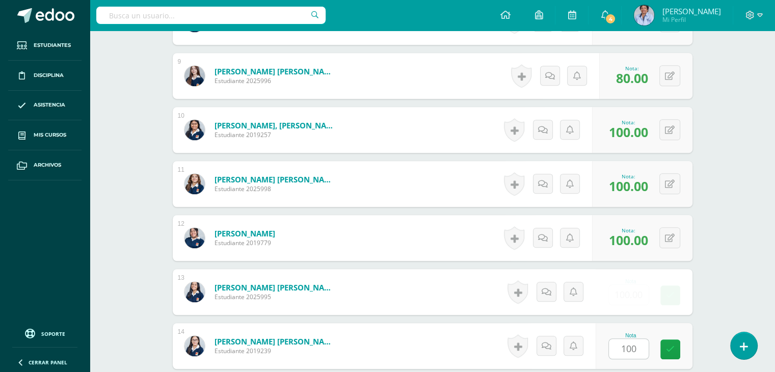
scroll to position [949, 0]
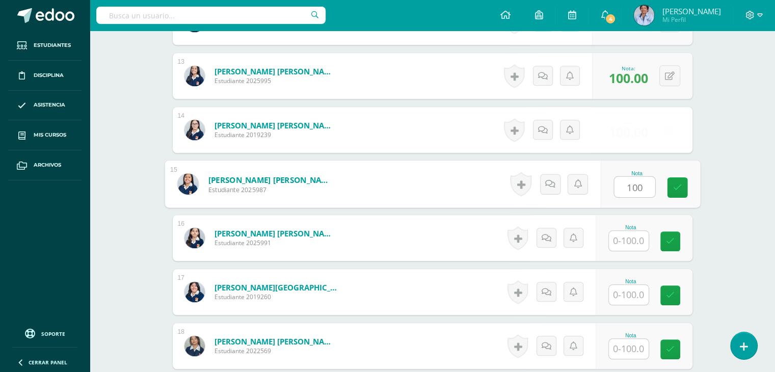
type input "100"
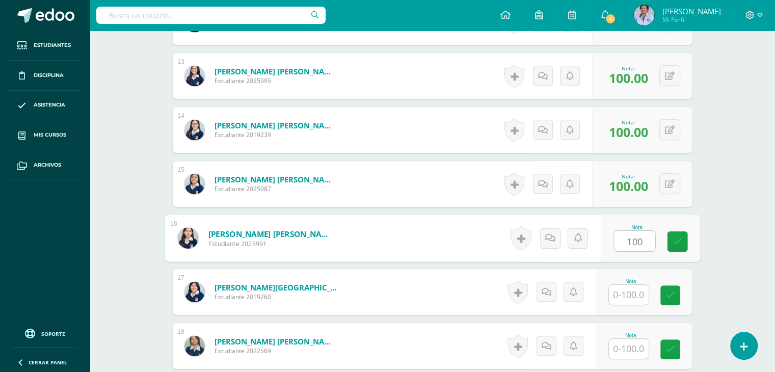
type input "100"
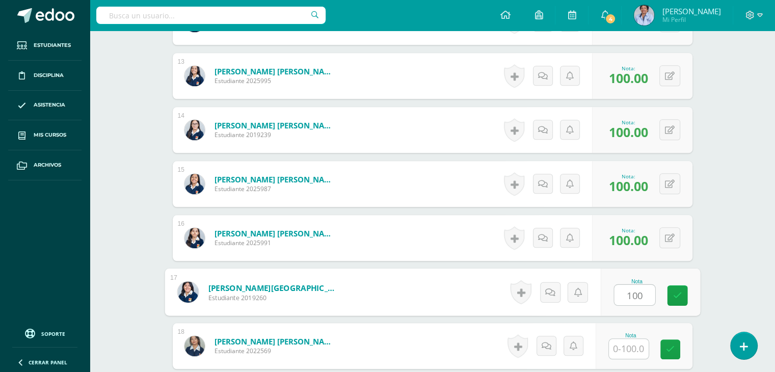
type input "100"
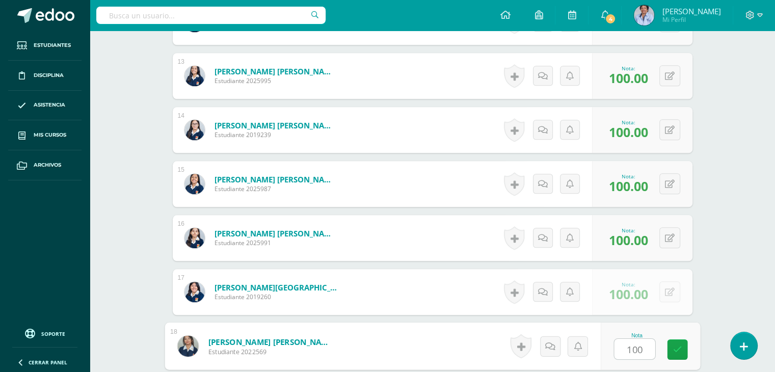
type input "100"
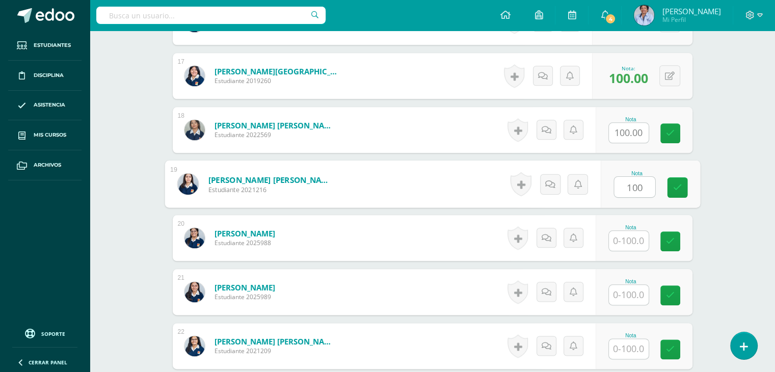
type input "100"
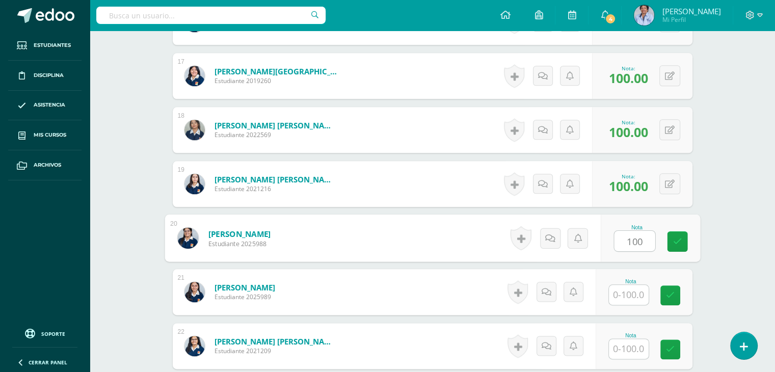
type input "100"
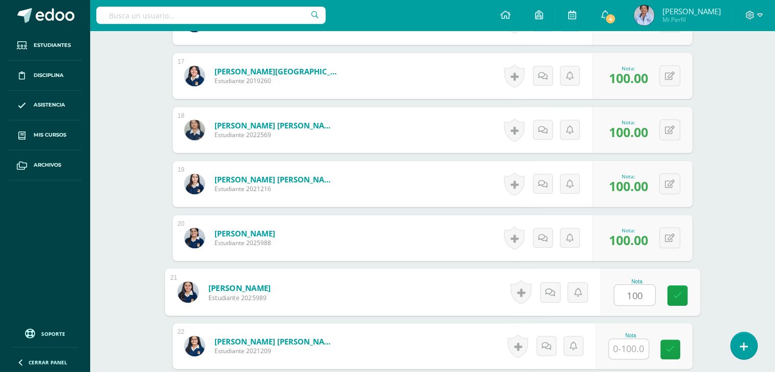
type input "100"
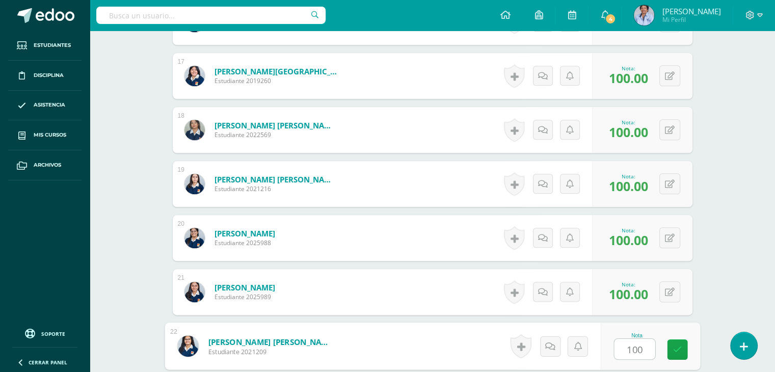
type input "100"
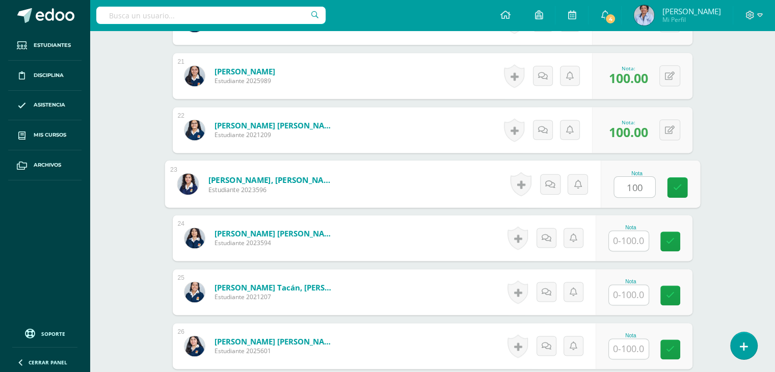
type input "100"
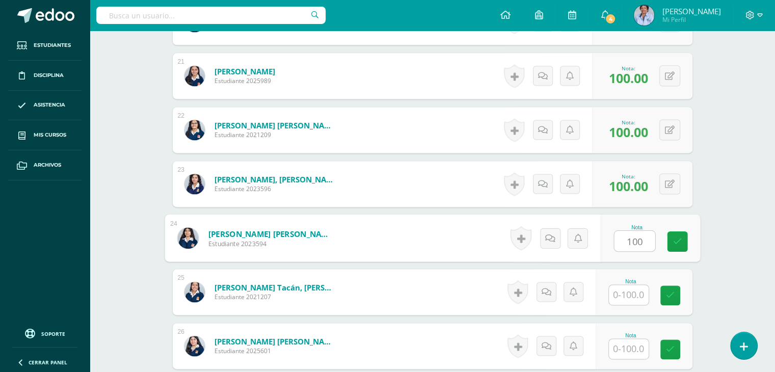
type input "100"
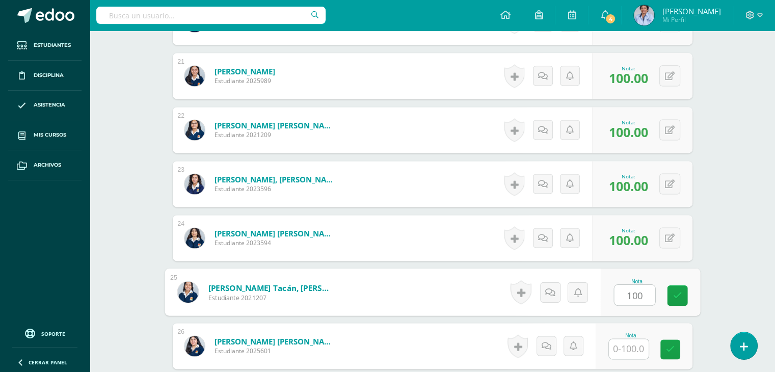
type input "100"
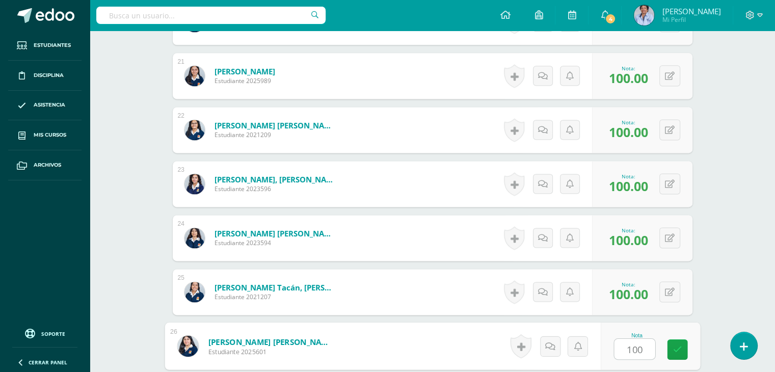
type input "100"
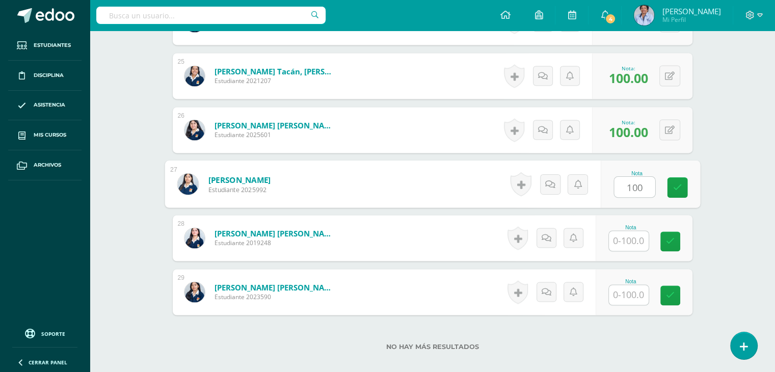
type input "100"
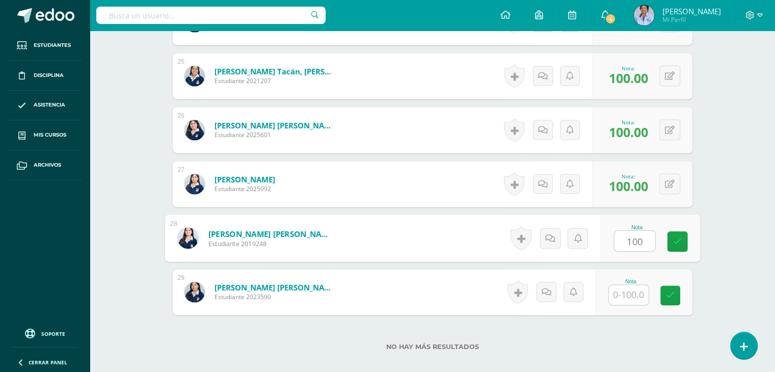
type input "100"
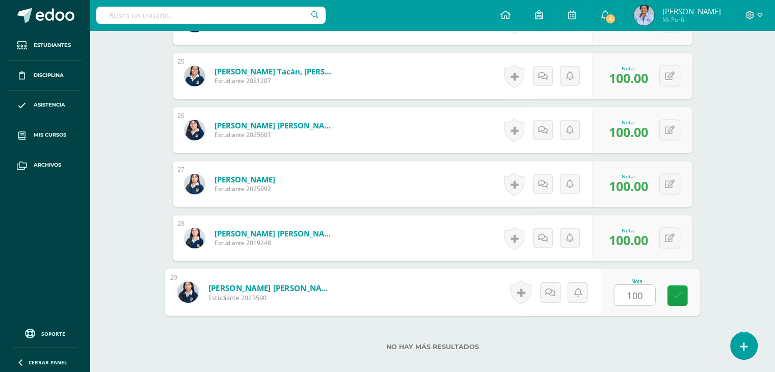
type input "1001"
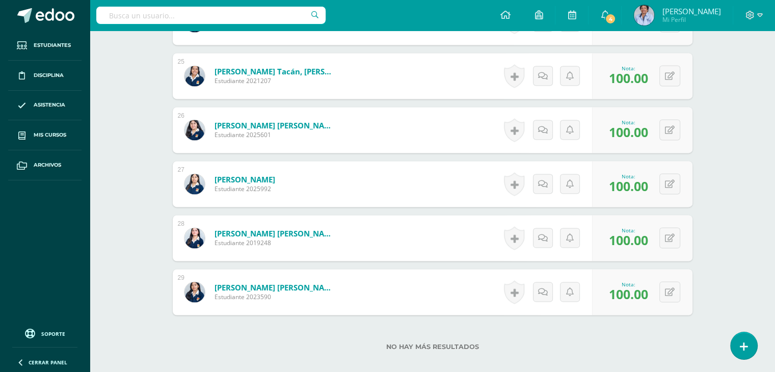
click at [621, 95] on div "0 Logros Logros obtenidos Aún no hay logros agregados Nota: 100.00" at bounding box center [642, 76] width 100 height 46
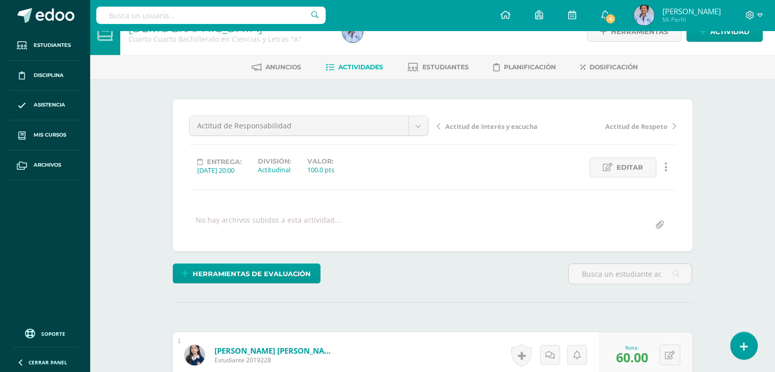
scroll to position [0, 0]
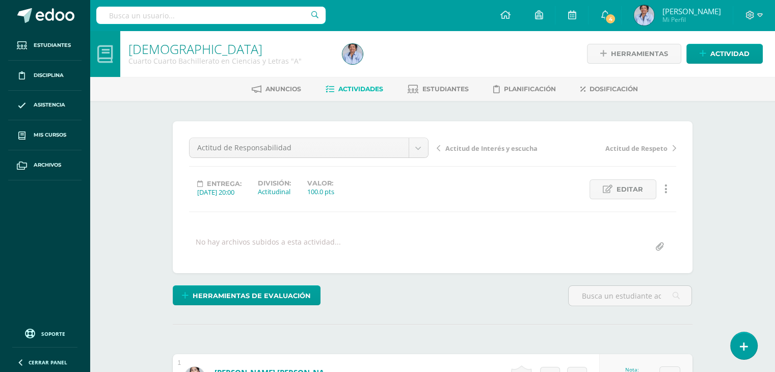
click at [495, 146] on span "Actitud de Interés y escucha" at bounding box center [491, 148] width 92 height 9
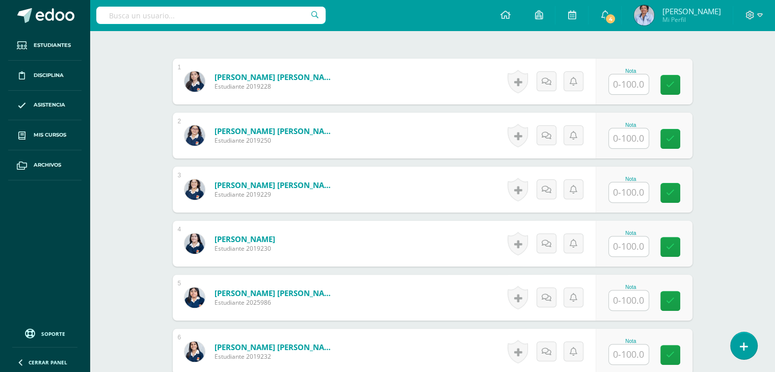
scroll to position [300, 0]
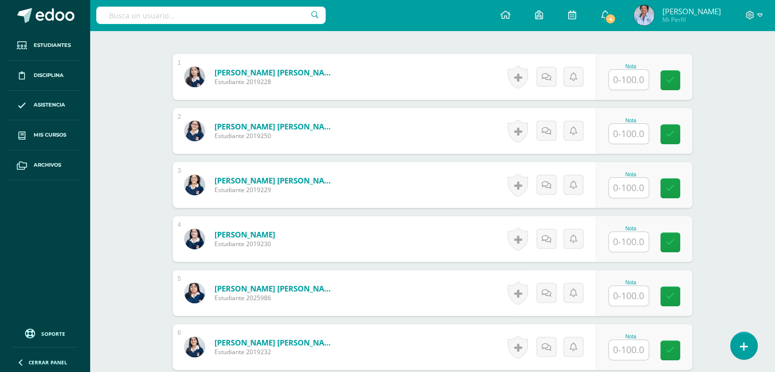
click at [630, 76] on input "text" at bounding box center [629, 80] width 40 height 20
type input "80"
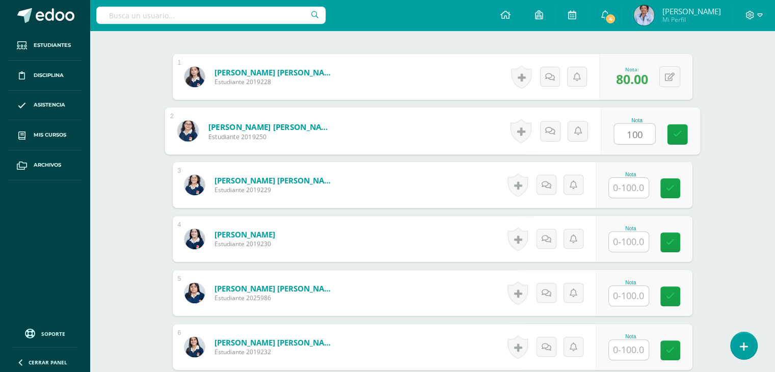
type input "100"
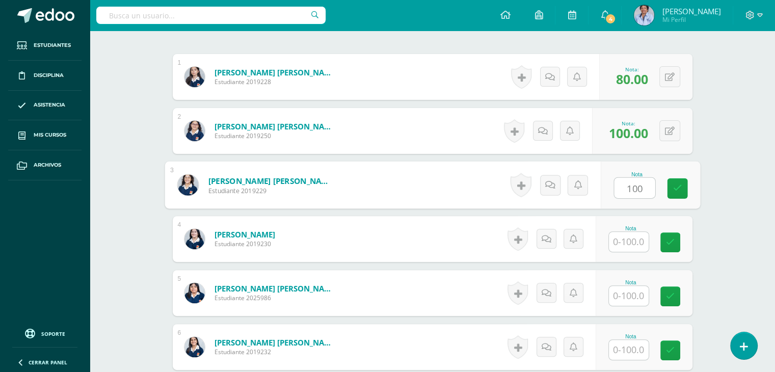
type input "100"
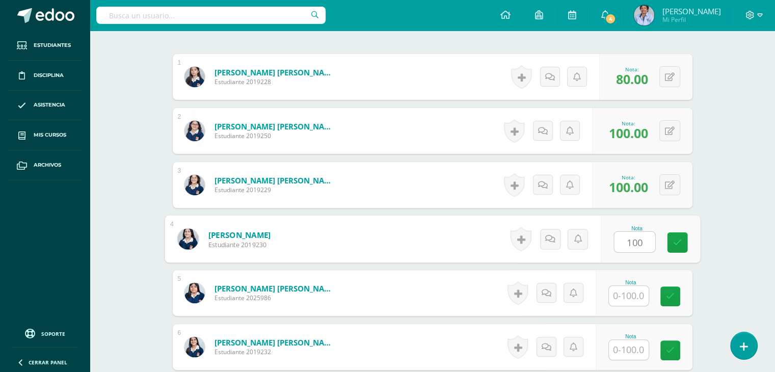
type input "100"
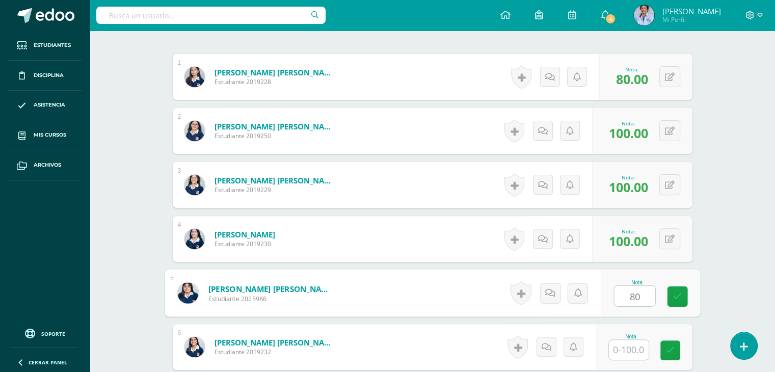
type input "80"
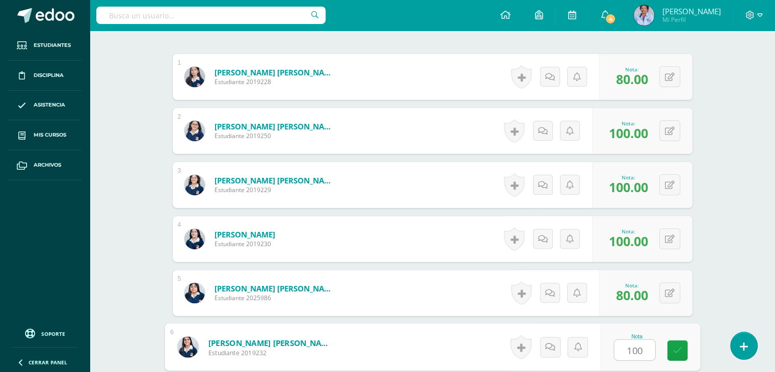
type input "100"
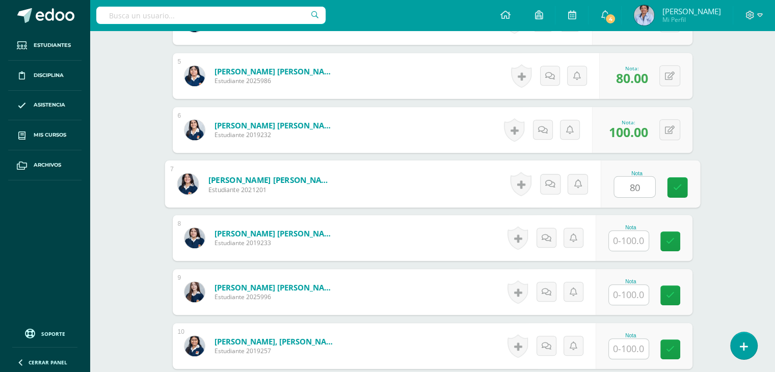
type input "80"
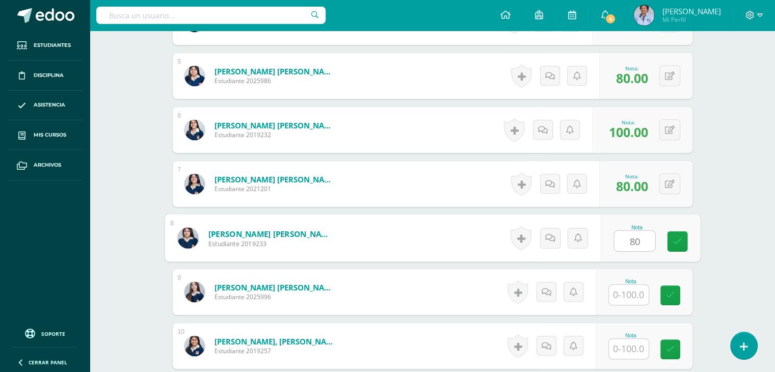
type input "80"
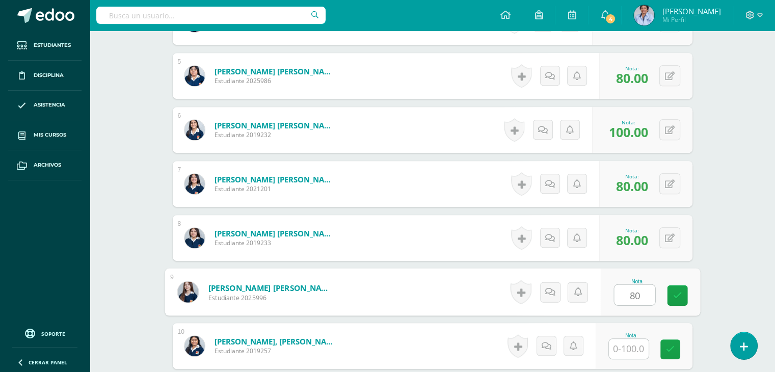
type input "80"
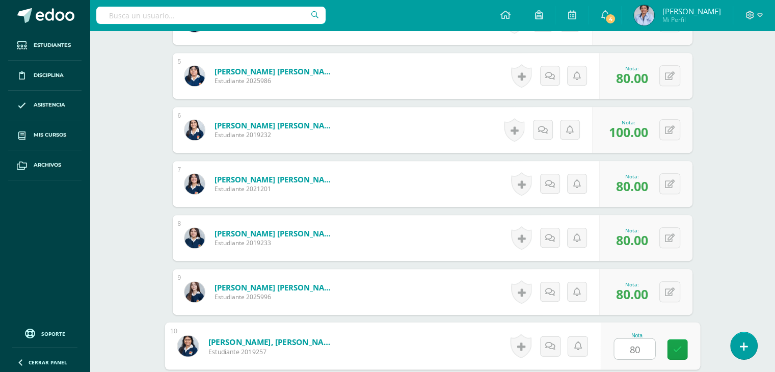
type input "80"
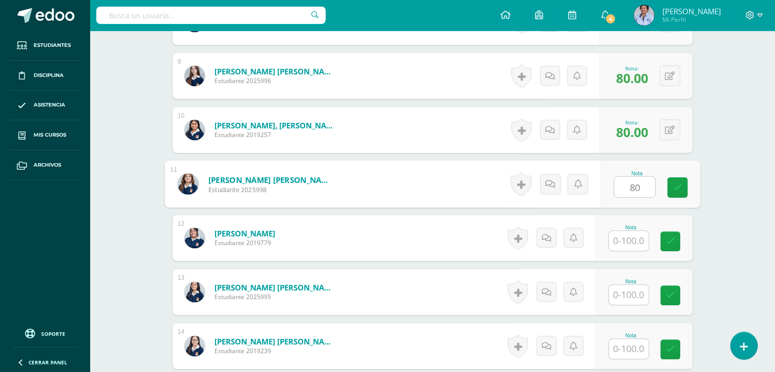
type input "80"
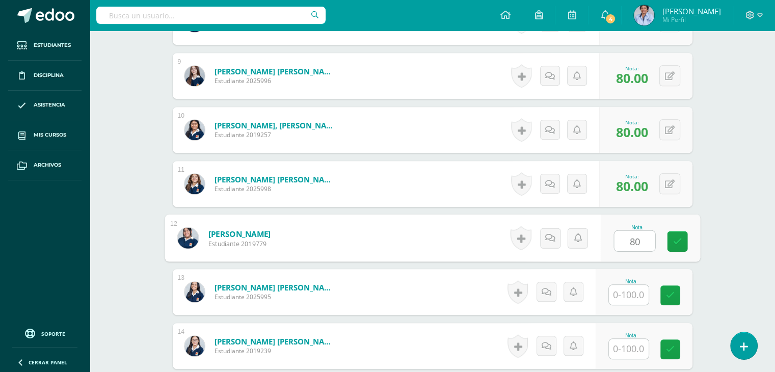
type input "80"
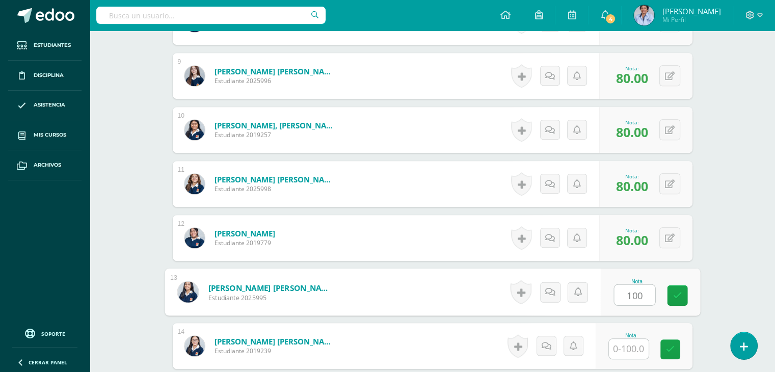
type input "100"
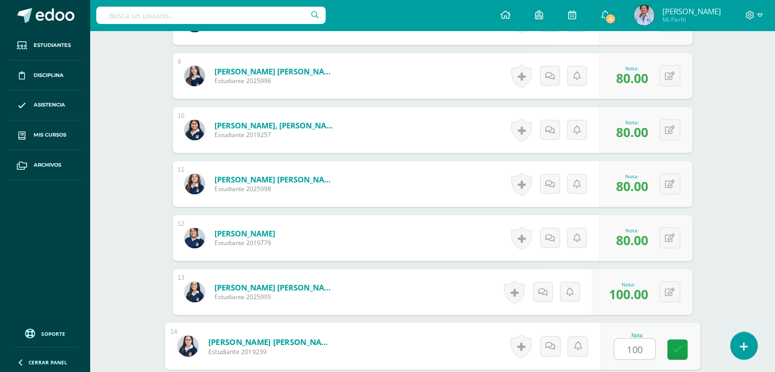
type input "100"
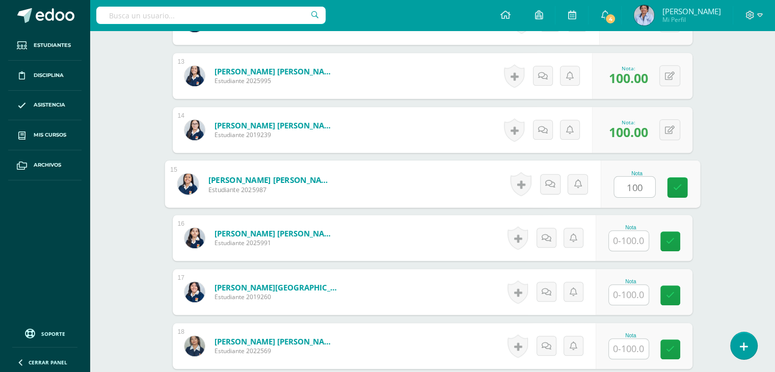
type input "100"
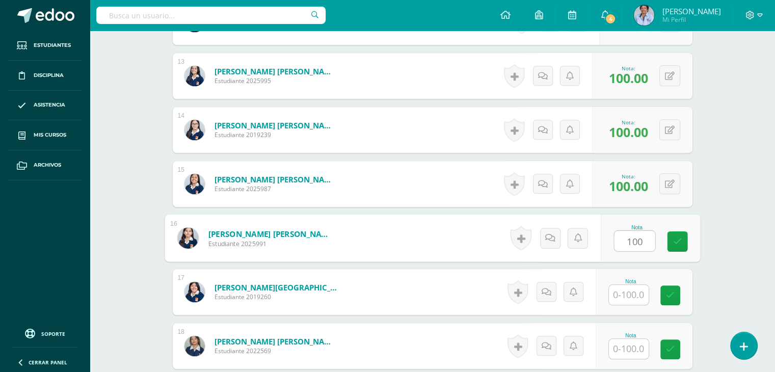
type input "100"
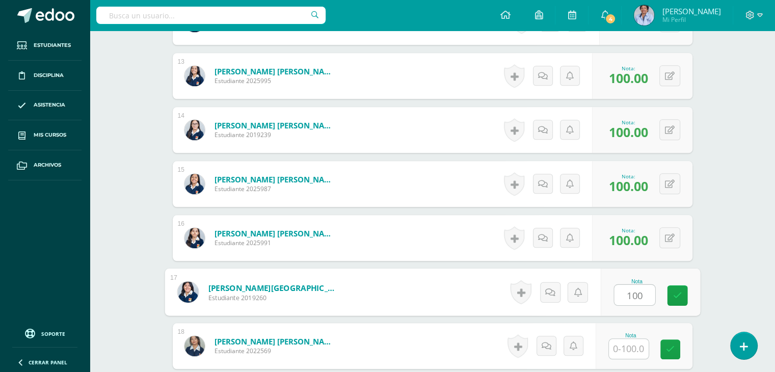
type input "100"
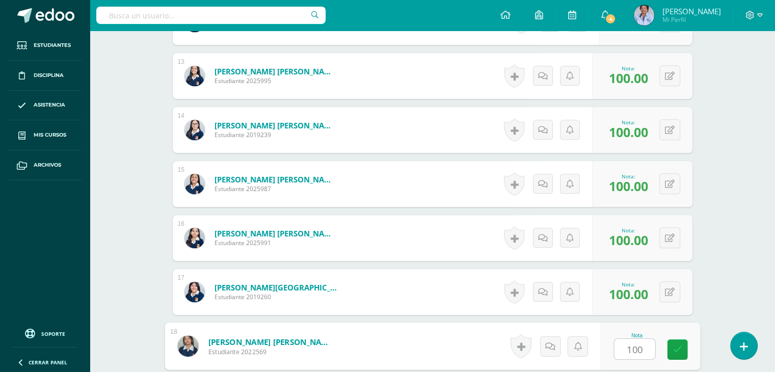
type input "100"
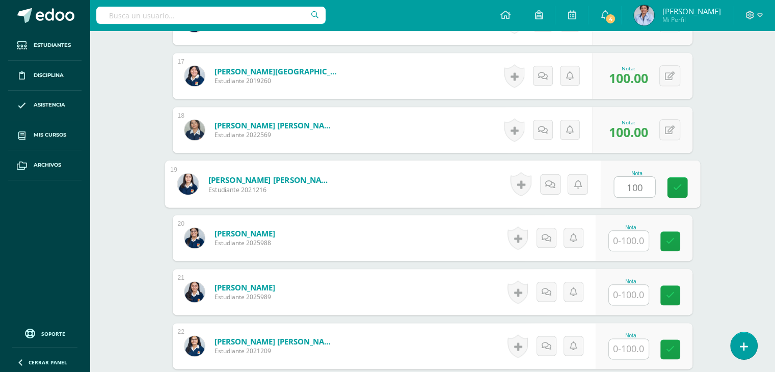
type input "100"
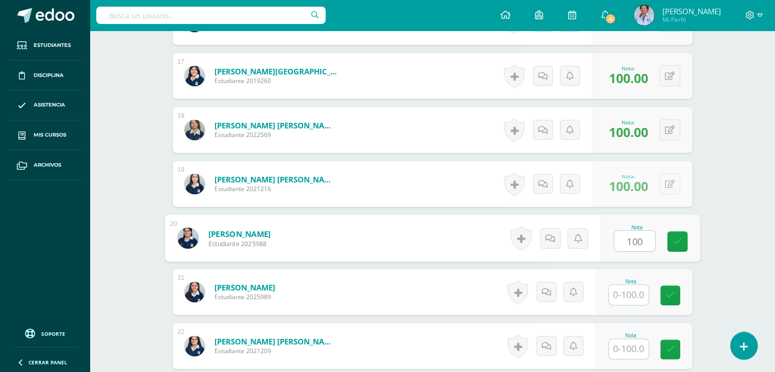
type input "100"
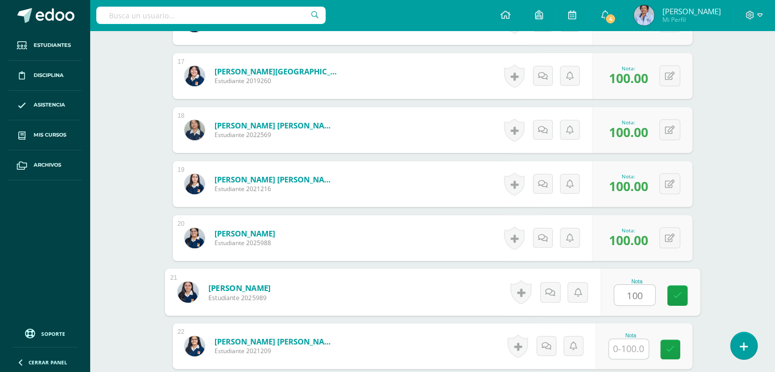
type input "100"
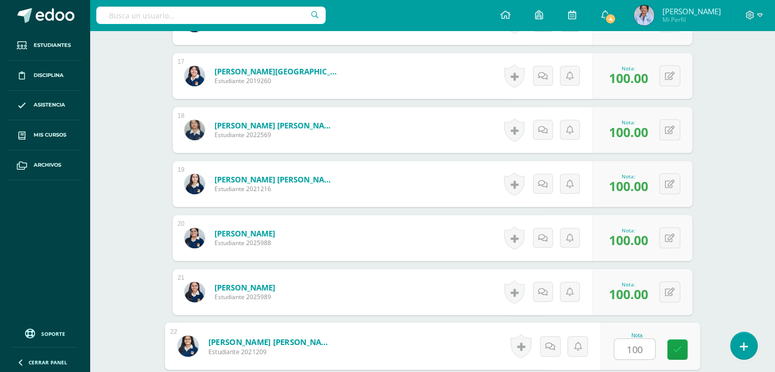
type input "100"
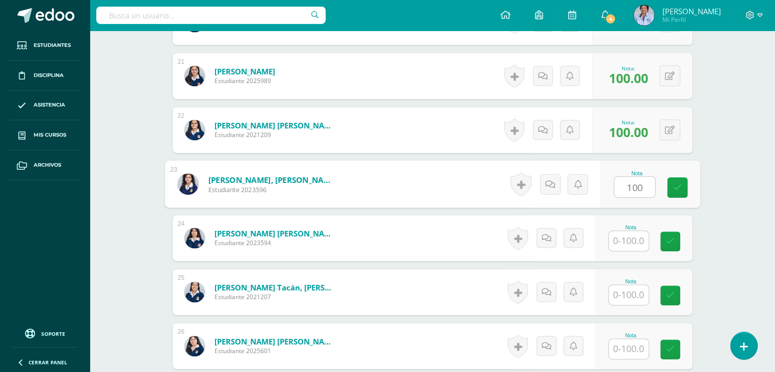
type input "100"
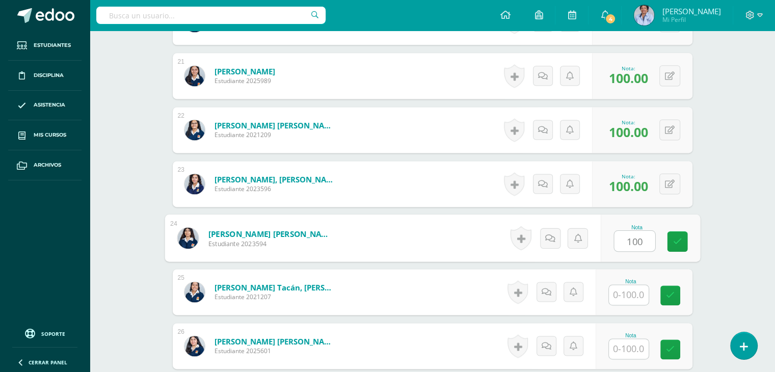
type input "100"
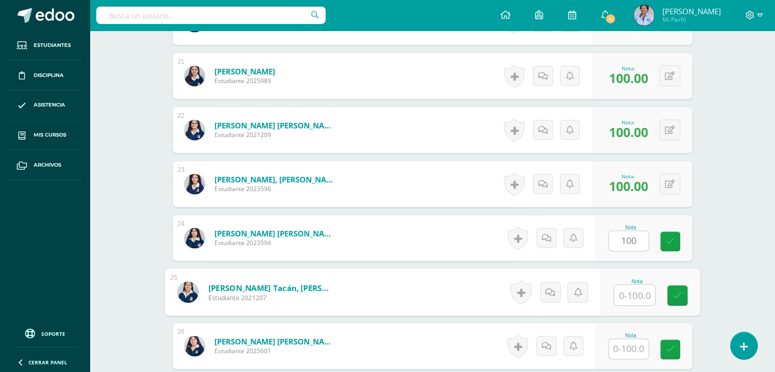
type input "1"
type input "80"
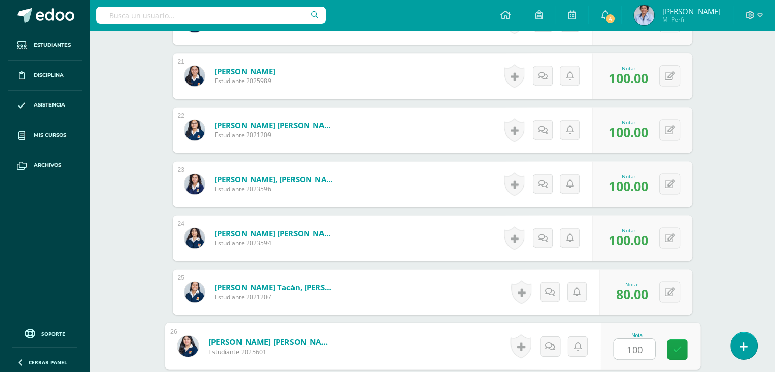
type input "100"
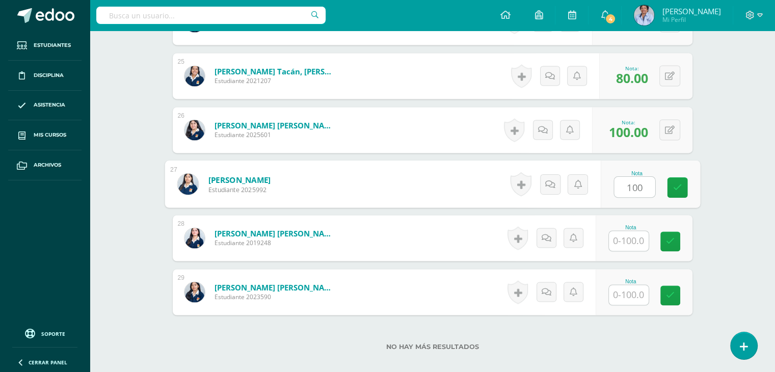
type input "100"
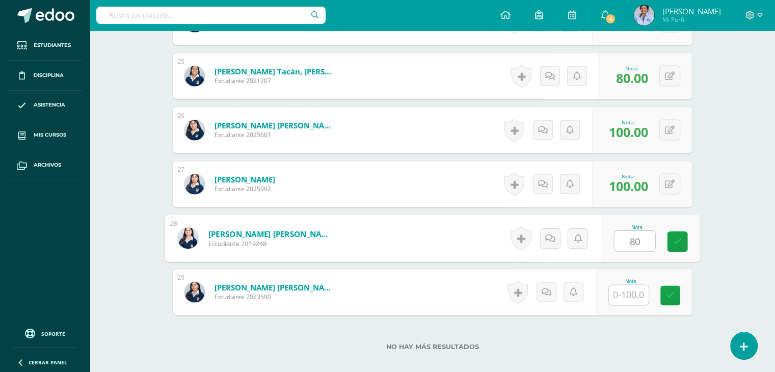
type input "80"
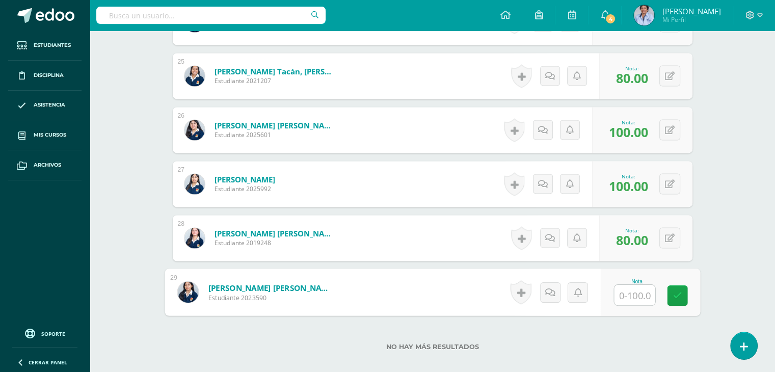
click at [634, 292] on input "text" at bounding box center [634, 295] width 41 height 20
type input "80"
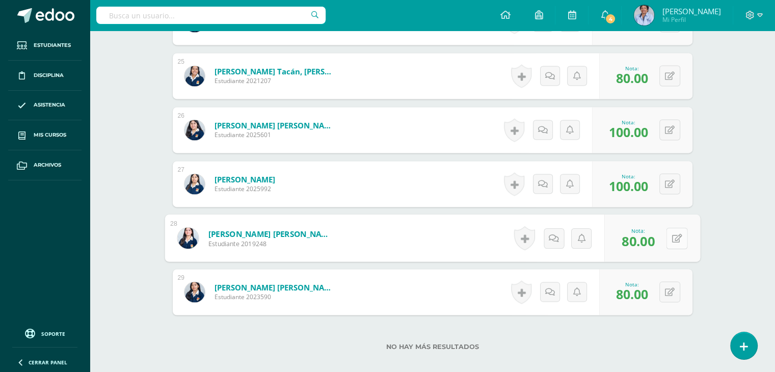
click at [670, 233] on button at bounding box center [676, 237] width 21 height 21
type input "100"
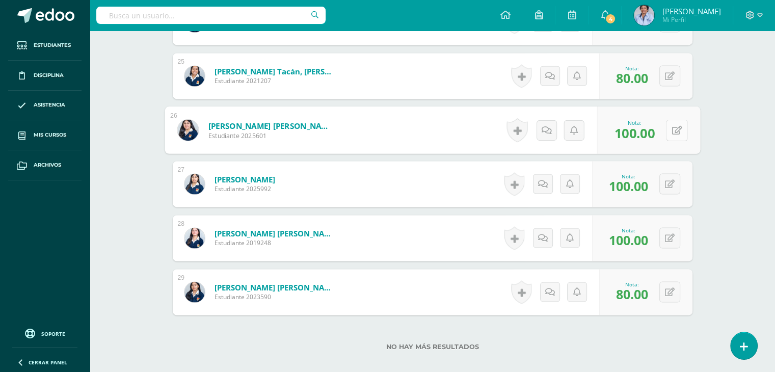
click at [667, 127] on button at bounding box center [676, 129] width 21 height 21
type input "80"
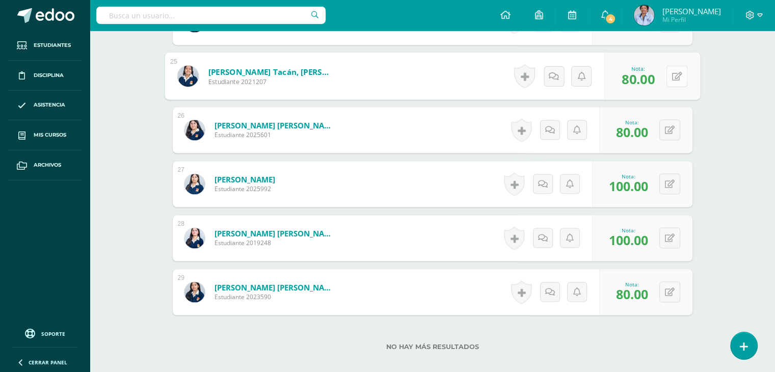
click at [669, 72] on button at bounding box center [676, 75] width 21 height 21
type input "1"
type input "80"
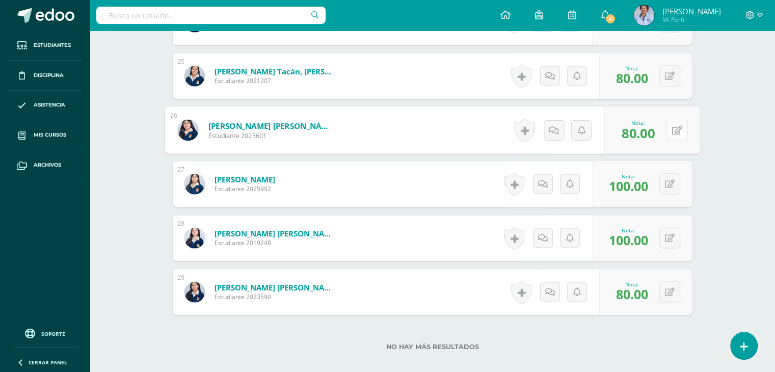
click at [669, 128] on button at bounding box center [676, 129] width 21 height 21
type input "100"
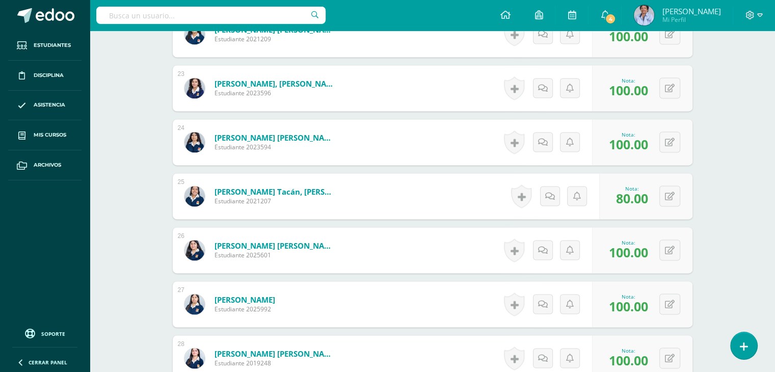
scroll to position [1474, 0]
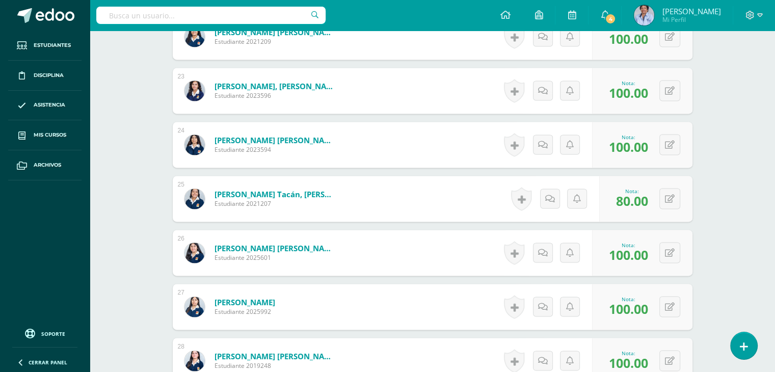
click at [293, 246] on link "[PERSON_NAME] [PERSON_NAME]" at bounding box center [275, 248] width 122 height 10
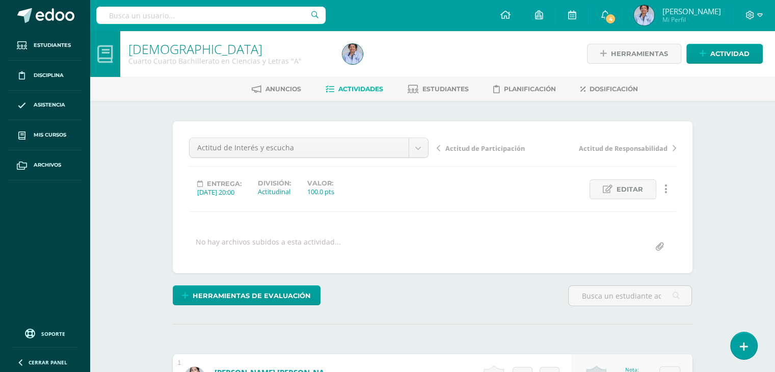
click at [485, 145] on span "Actitud de Participación" at bounding box center [484, 148] width 79 height 9
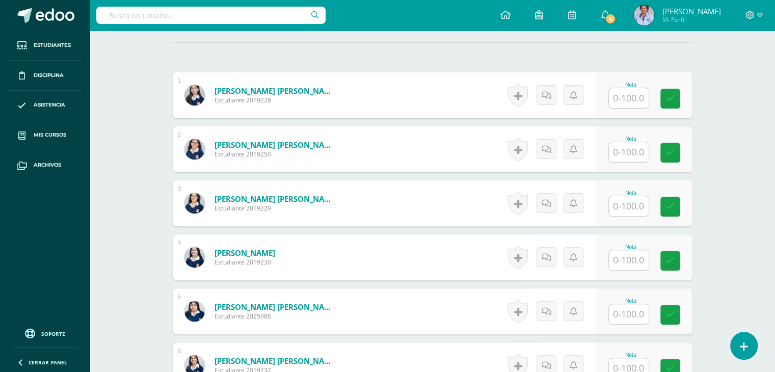
scroll to position [282, 0]
click at [623, 96] on input "text" at bounding box center [634, 98] width 41 height 20
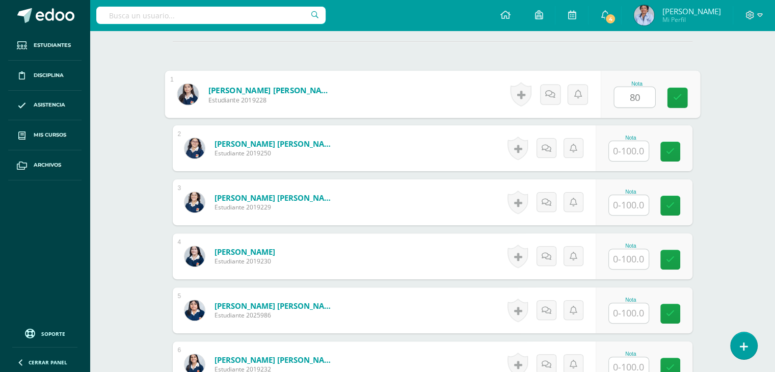
type input "80"
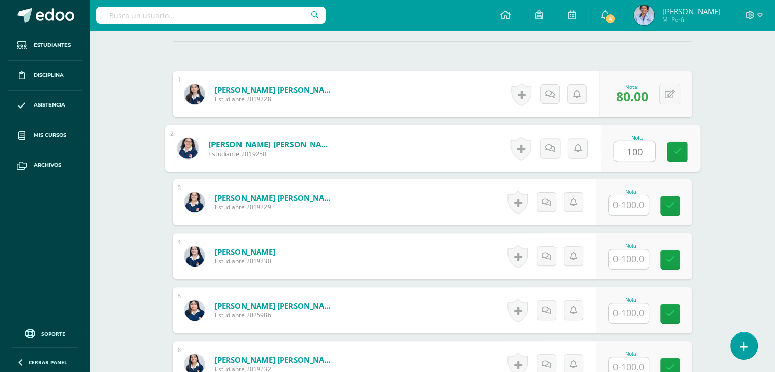
type input "100"
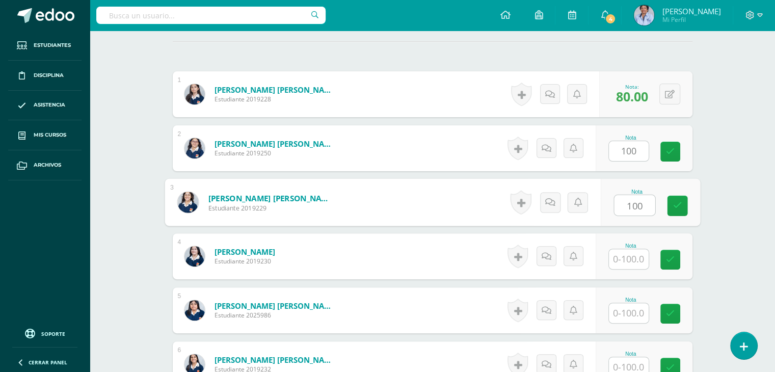
type input "100"
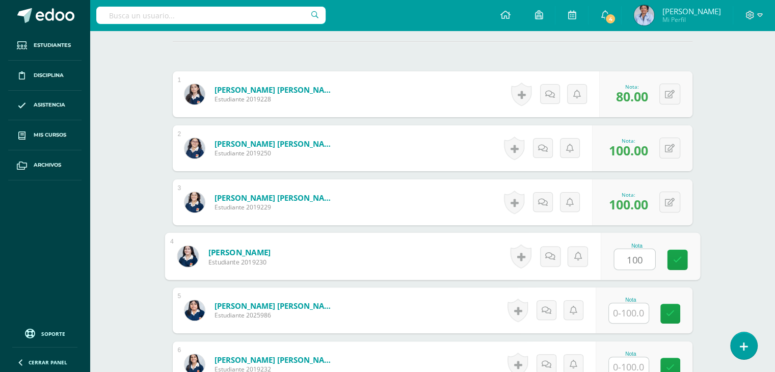
type input "100"
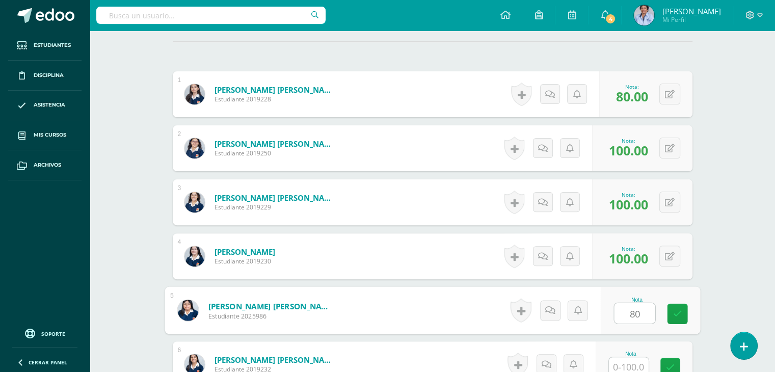
type input "80"
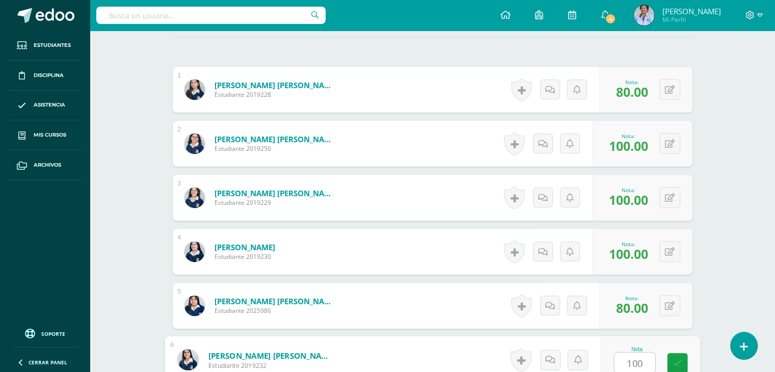
type input "100"
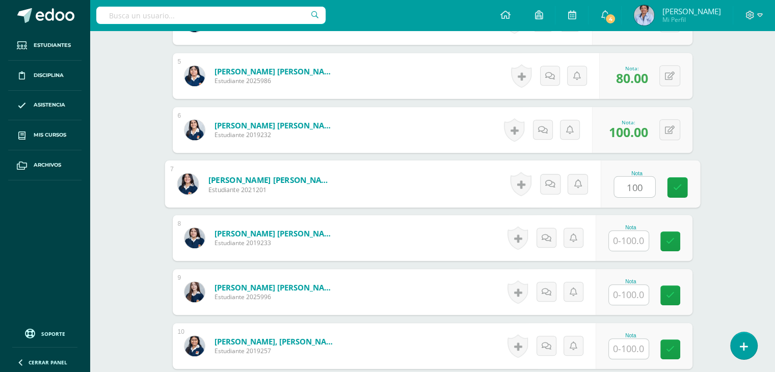
type input "100"
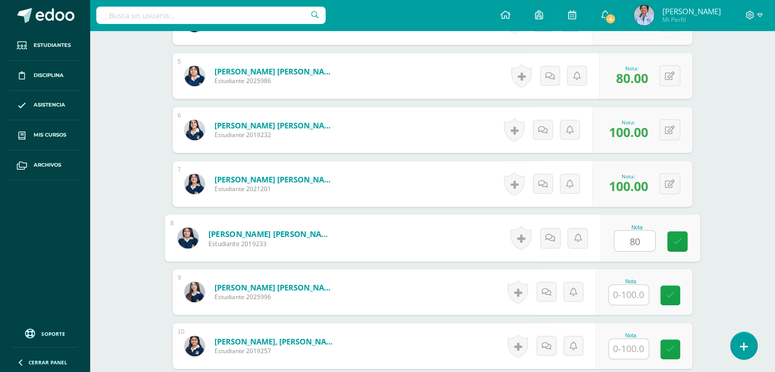
type input "80"
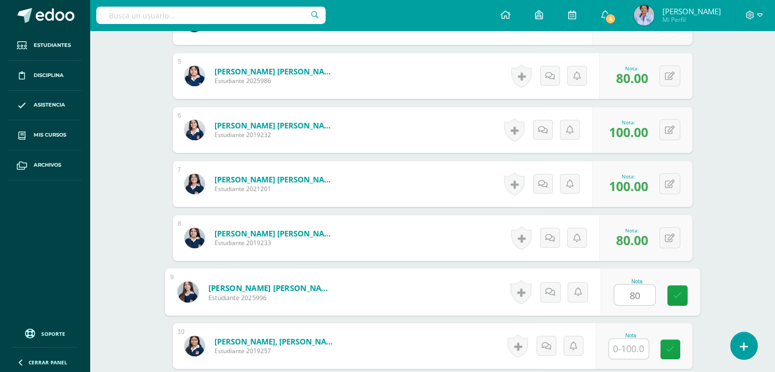
type input "80"
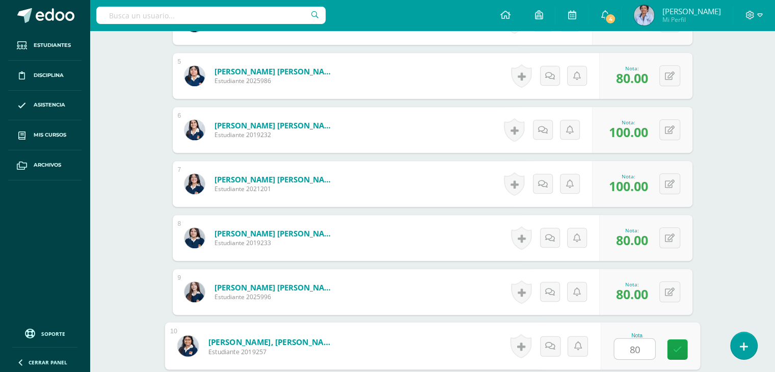
type input "80"
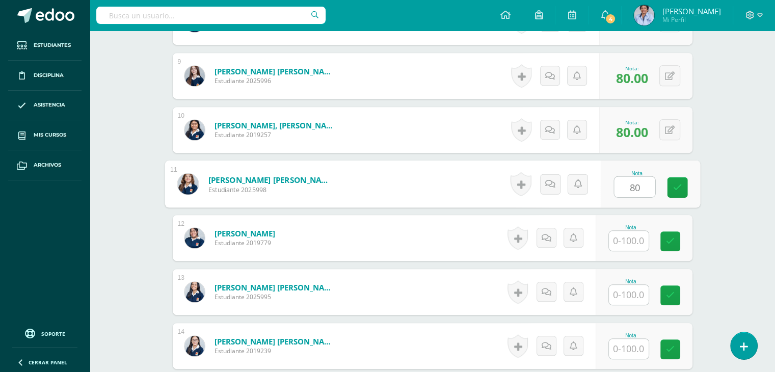
type input "80"
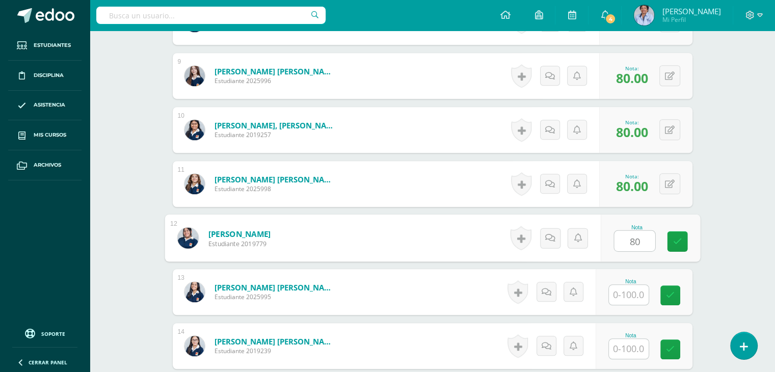
type input "80"
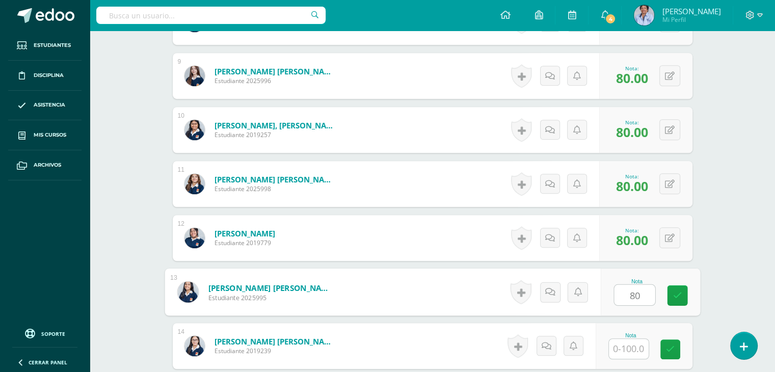
type input "80"
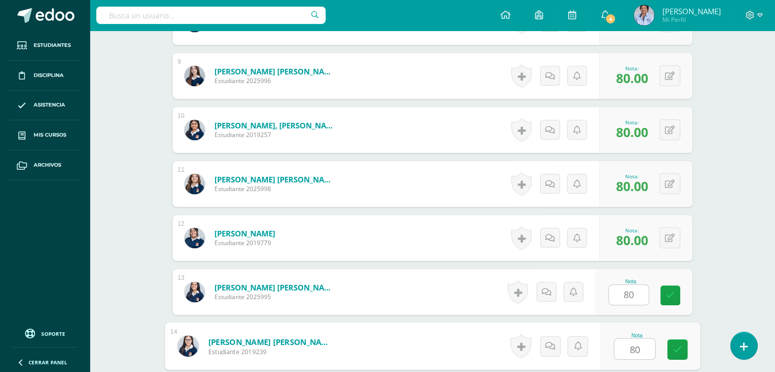
type input "80"
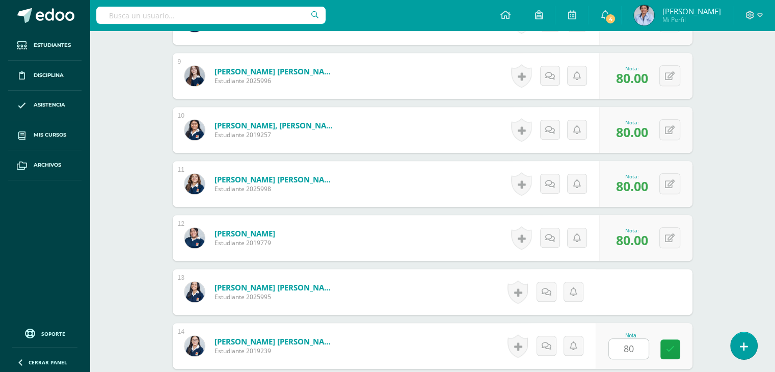
scroll to position [949, 0]
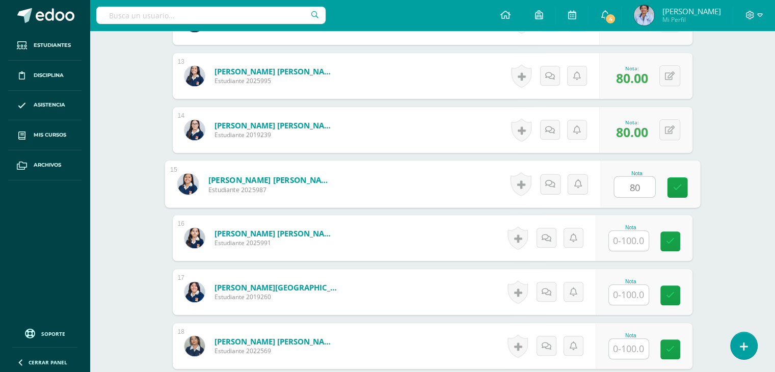
type input "80"
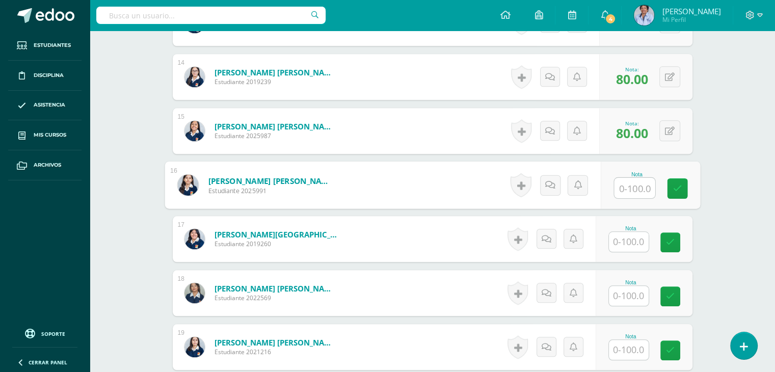
scroll to position [1007, 0]
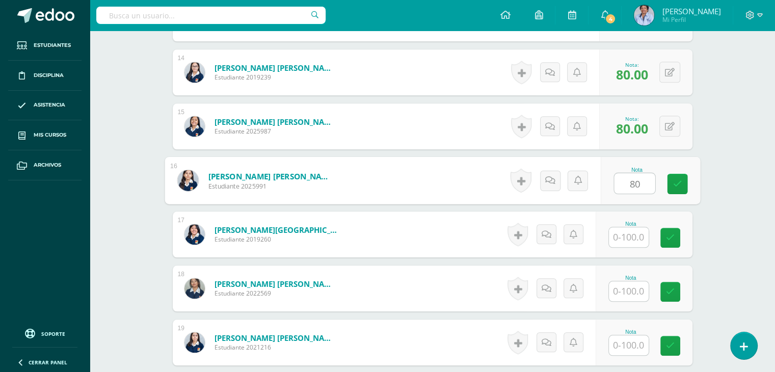
type input "80"
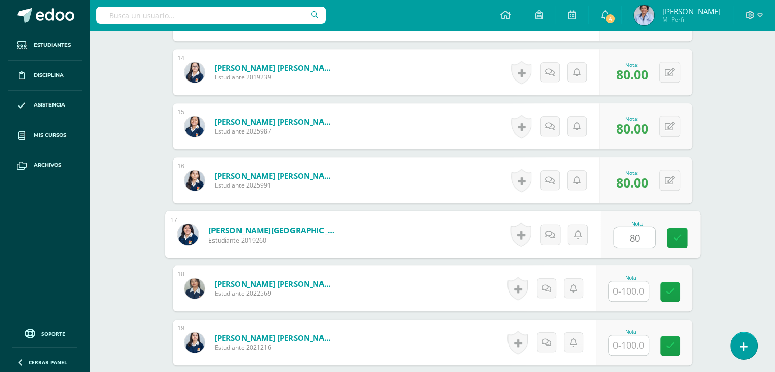
type input "80"
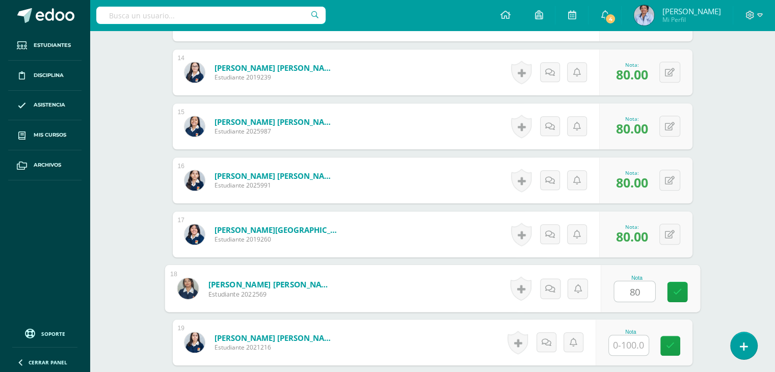
type input "80"
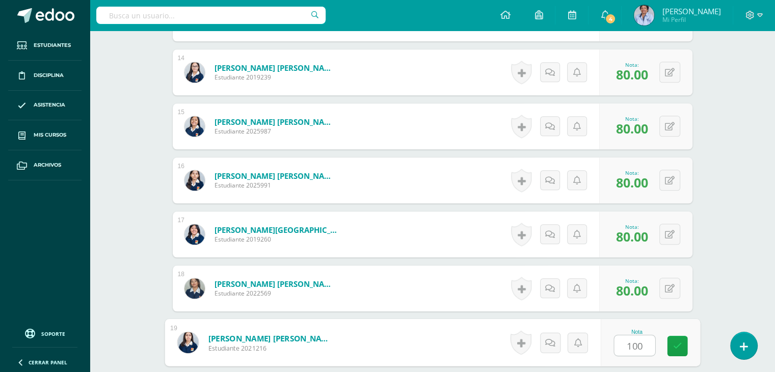
type input "100"
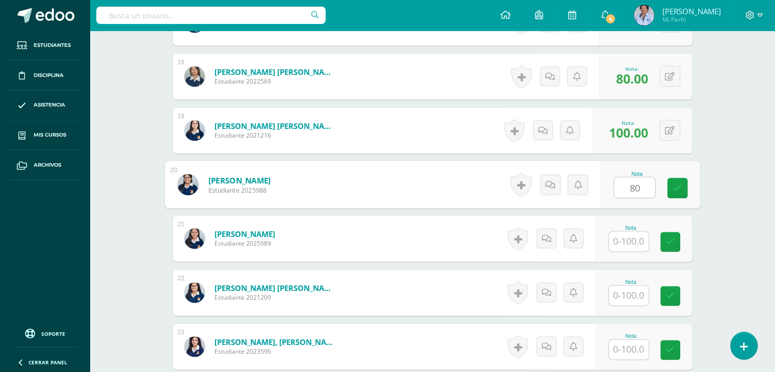
type input "80"
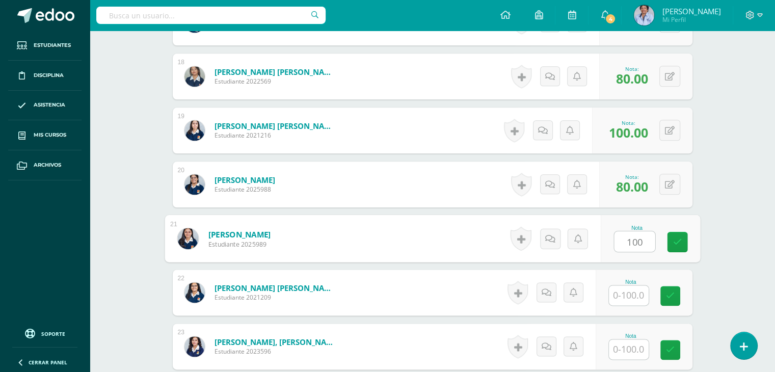
type input "100"
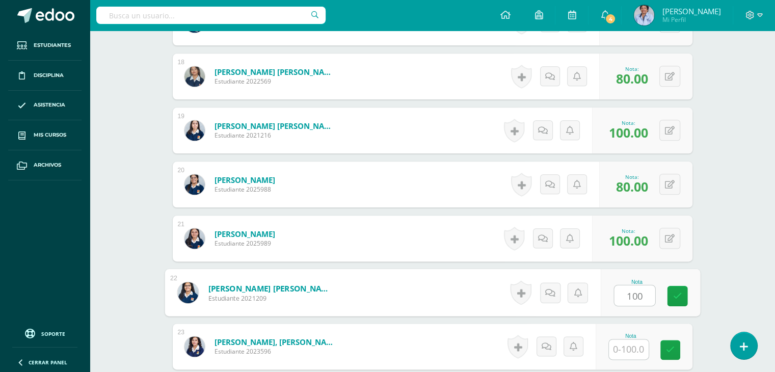
type input "100"
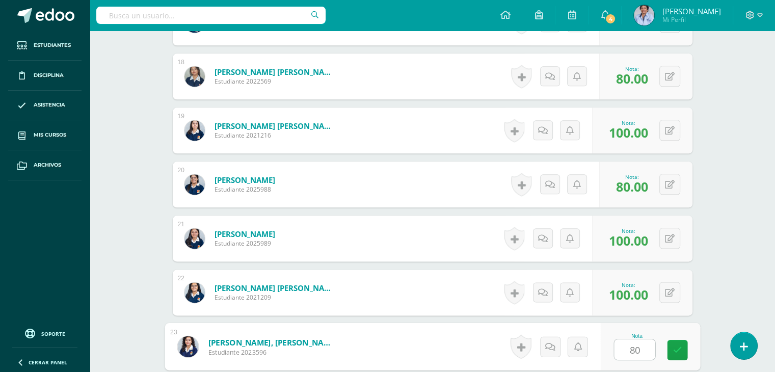
type input "80"
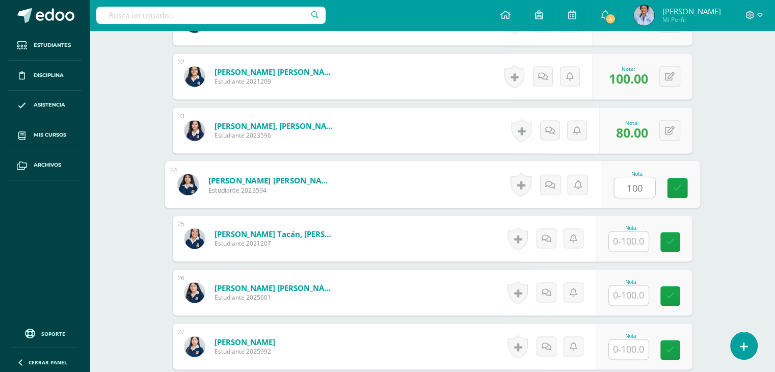
type input "100"
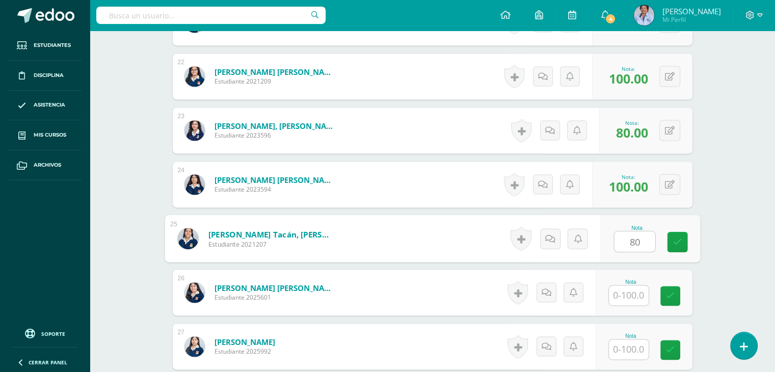
type input "80"
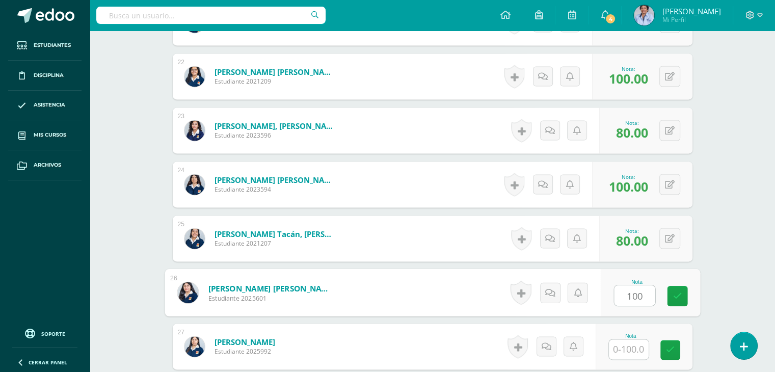
type input "100"
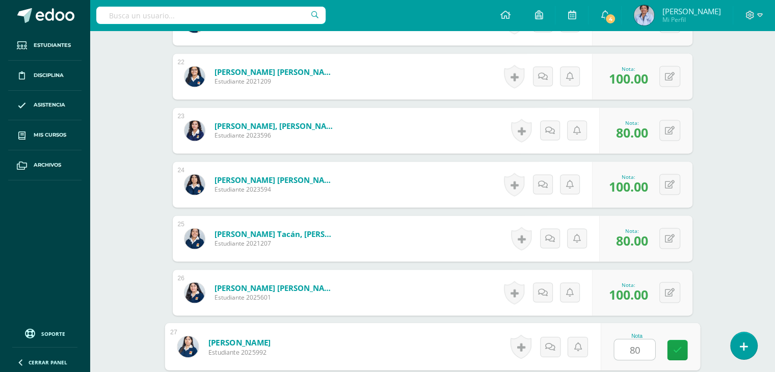
type input "80"
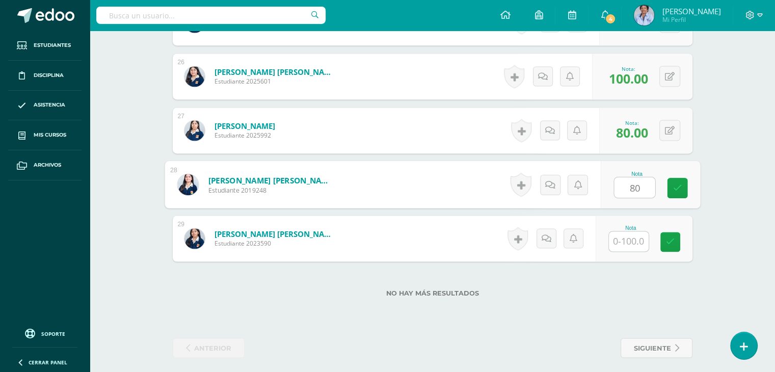
type input "80"
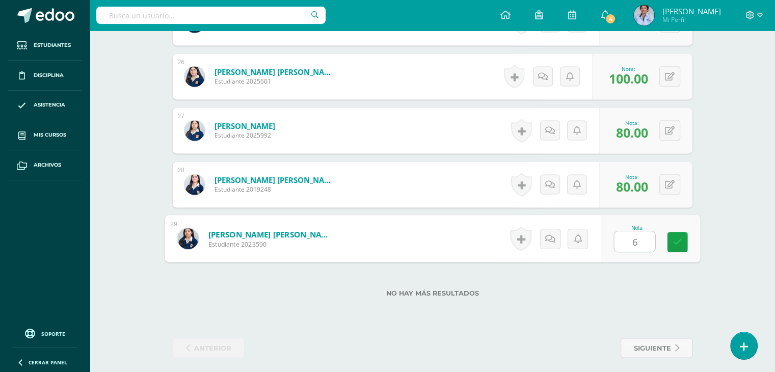
type input "60"
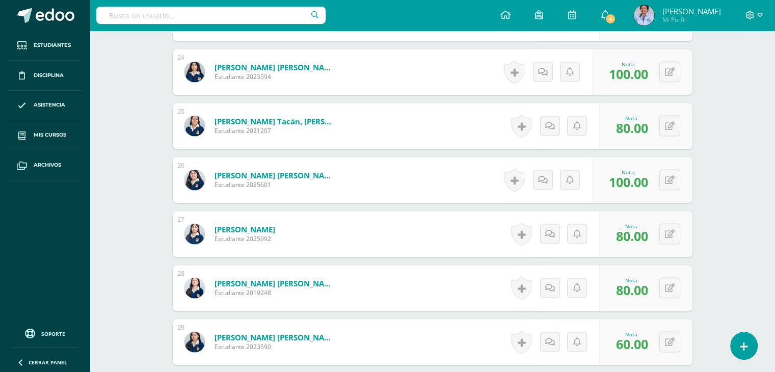
scroll to position [1526, 0]
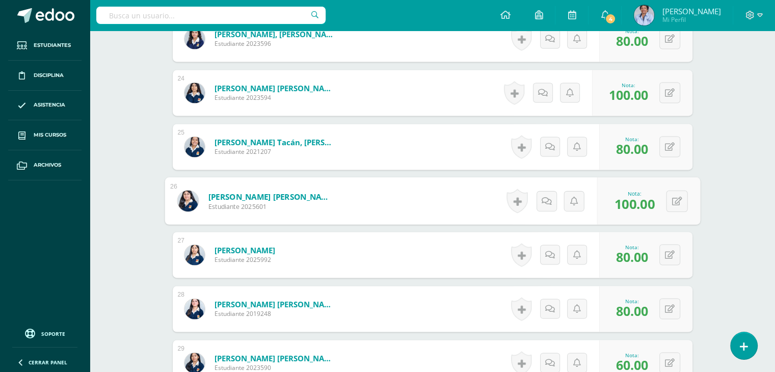
click at [281, 196] on link "[PERSON_NAME] [PERSON_NAME]" at bounding box center [271, 196] width 126 height 11
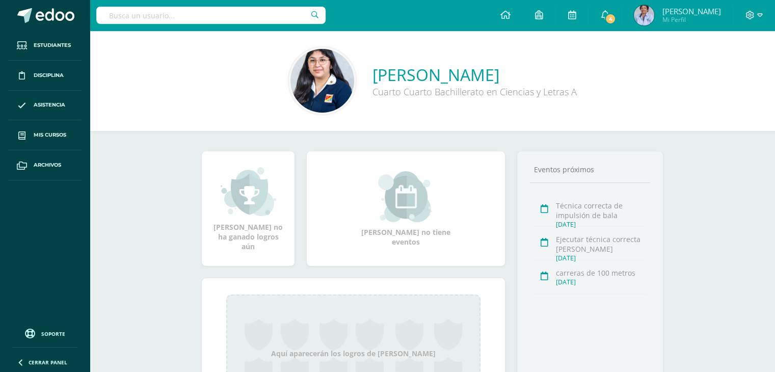
click at [438, 78] on link "Karla Gabriela Salazar Solís" at bounding box center [474, 75] width 204 height 22
click at [133, 79] on div "Karla Gabriela Salazar Solís Cuarto Cuarto Bachillerato en Ciencias y Letras A" at bounding box center [432, 81] width 669 height 68
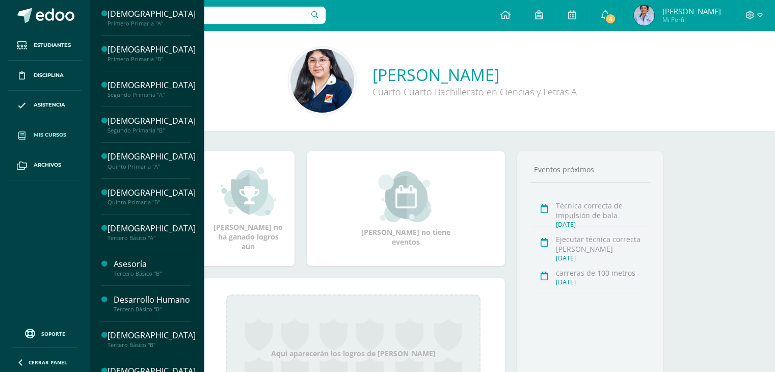
click at [57, 129] on link "Mis cursos" at bounding box center [44, 135] width 73 height 30
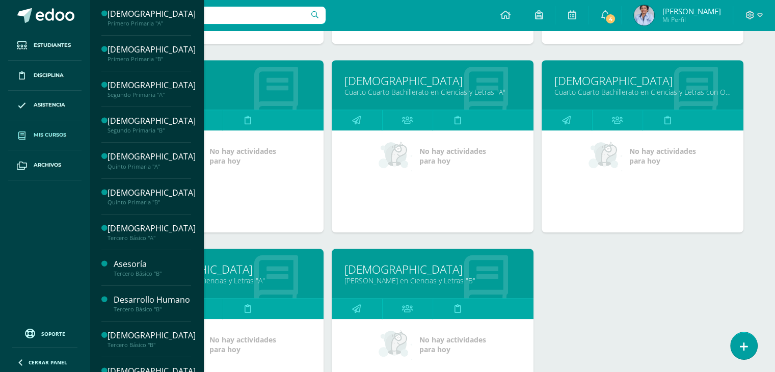
scroll to position [701, 0]
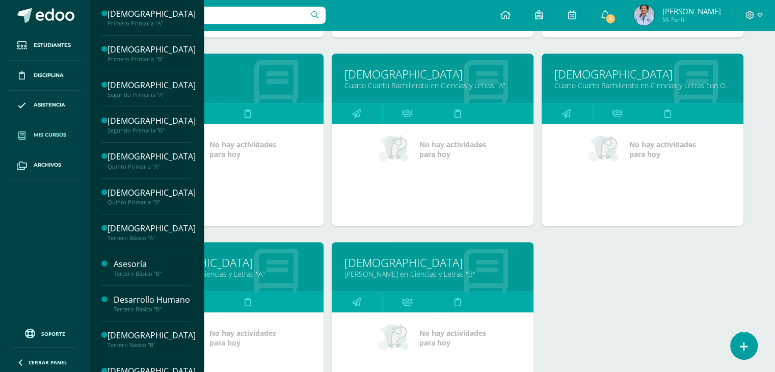
click at [443, 84] on link "Cuarto Cuarto Bachillerato en Ciencias y Letras "A"" at bounding box center [432, 85] width 176 height 10
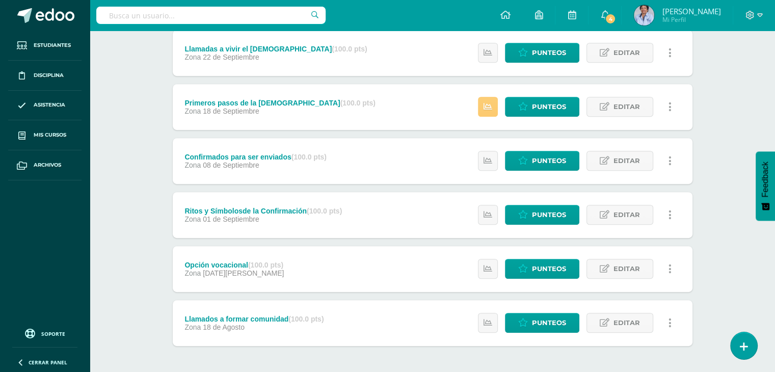
scroll to position [505, 0]
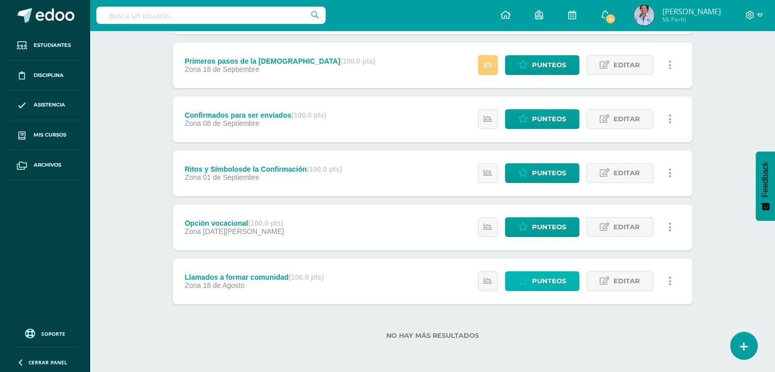
click at [552, 278] on span "Punteos" at bounding box center [549, 281] width 34 height 19
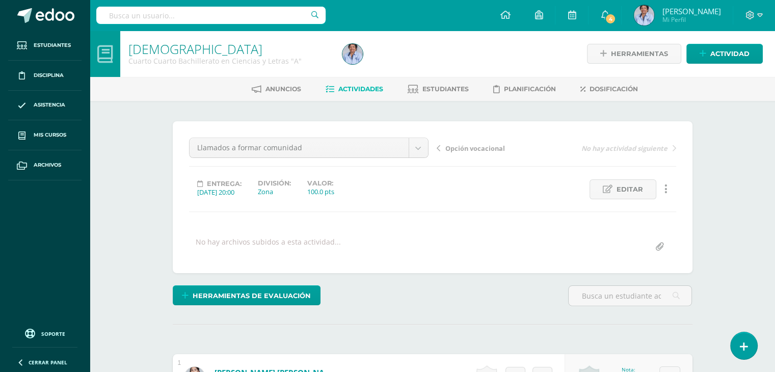
click at [477, 147] on span "Opción vocacional" at bounding box center [475, 148] width 60 height 9
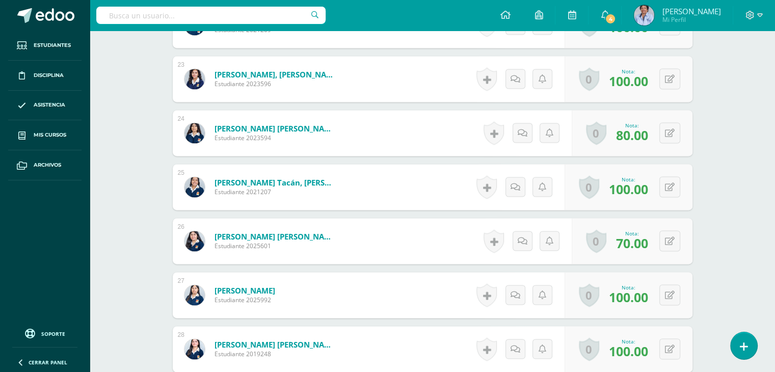
scroll to position [1498, 0]
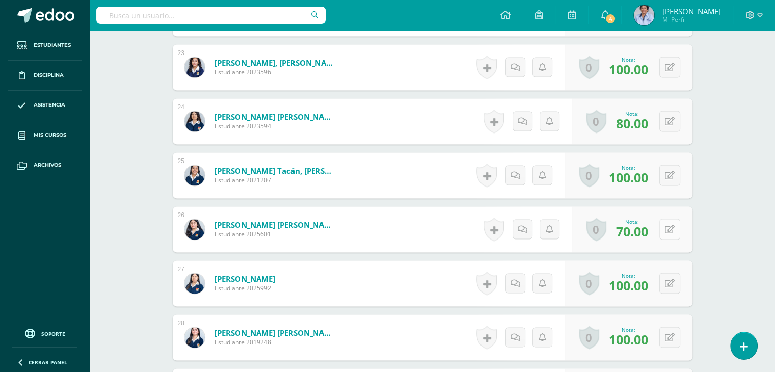
click at [671, 225] on icon at bounding box center [670, 229] width 10 height 9
type input "100"
click at [666, 173] on button at bounding box center [669, 175] width 21 height 21
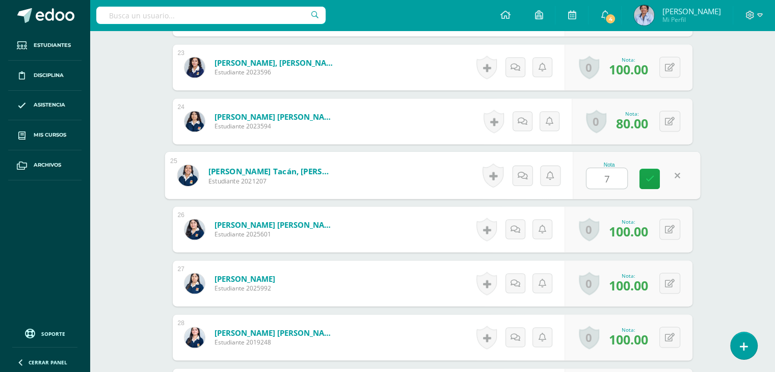
type input "70"
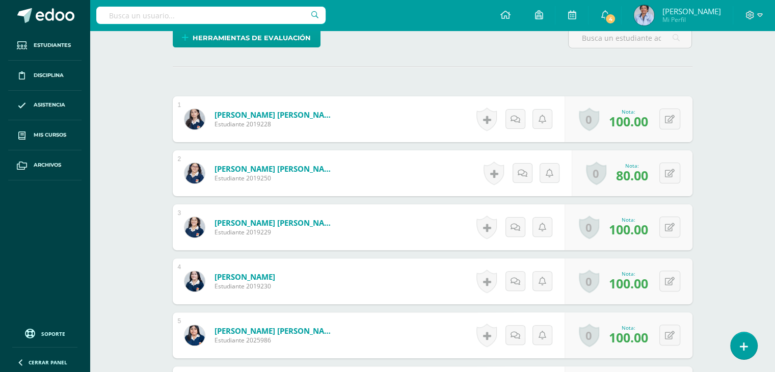
scroll to position [0, 0]
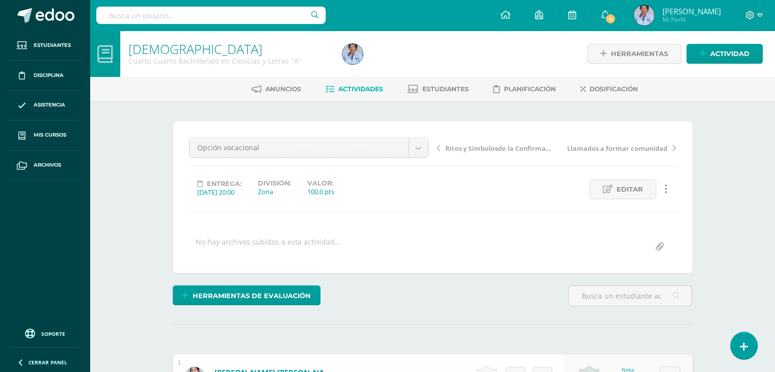
click at [493, 147] on span "Ritos y Símbolosde la Confirmación" at bounding box center [499, 148] width 108 height 9
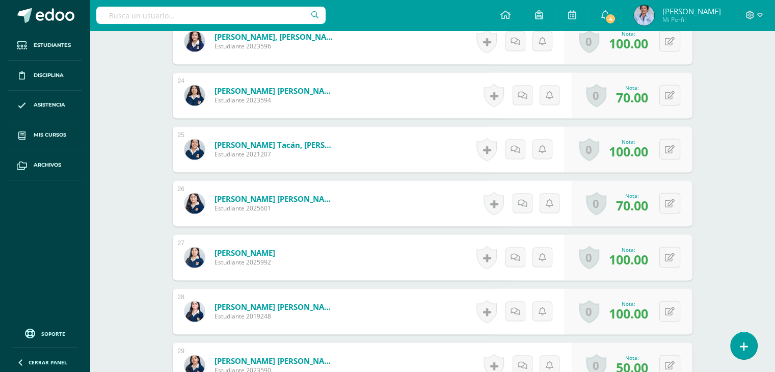
scroll to position [1526, 0]
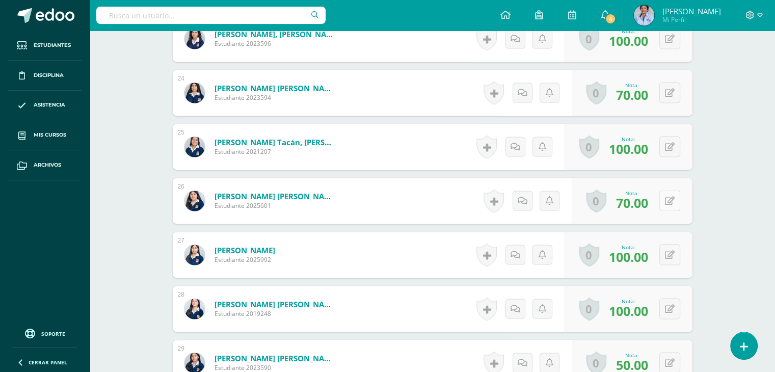
click at [669, 198] on button at bounding box center [669, 200] width 21 height 21
type input "100"
click at [670, 143] on button at bounding box center [676, 146] width 21 height 21
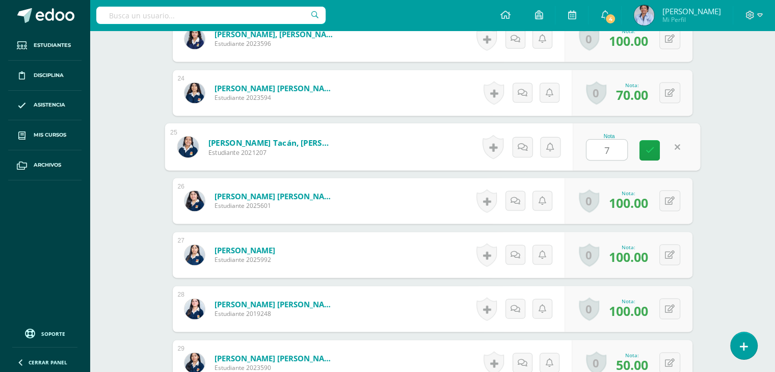
type input "70"
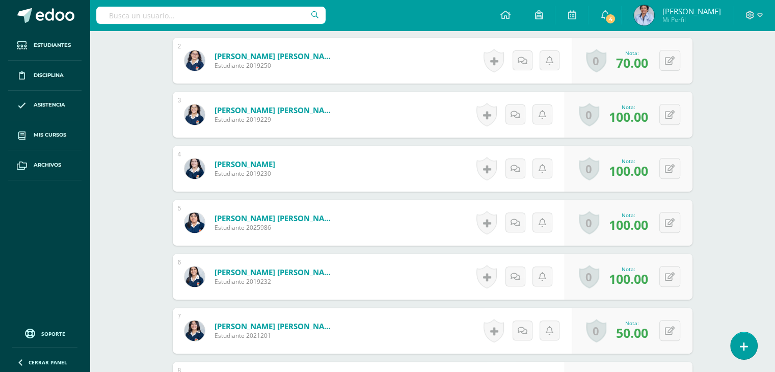
scroll to position [0, 0]
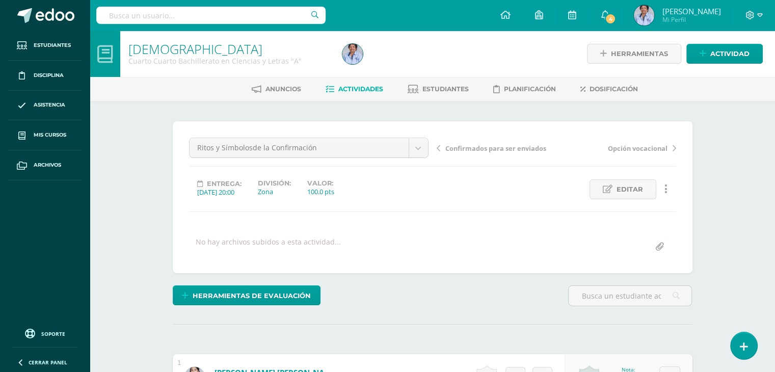
click at [491, 149] on span "Confirmados para ser enviados" at bounding box center [495, 148] width 101 height 9
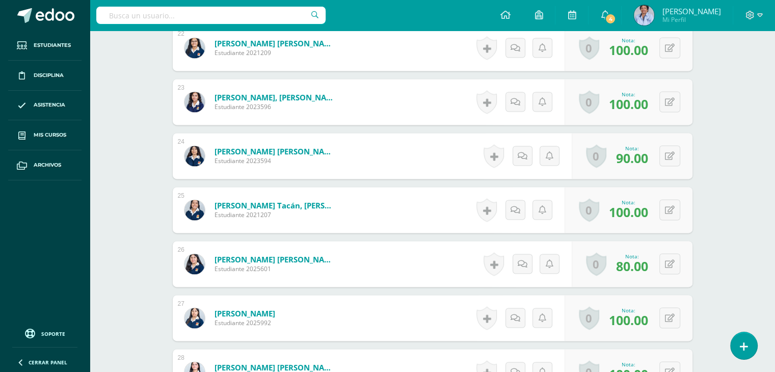
scroll to position [1465, 0]
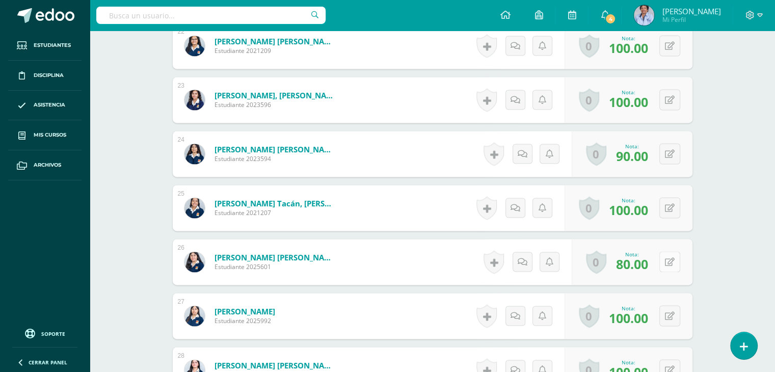
click at [669, 259] on button at bounding box center [669, 261] width 21 height 21
type input "100"
click at [650, 259] on div "Nota: 100.00" at bounding box center [628, 262] width 47 height 22
click at [669, 204] on button at bounding box center [676, 207] width 21 height 21
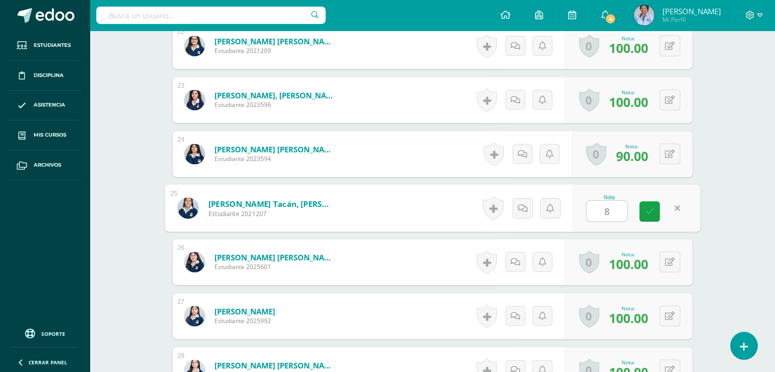
type input "80"
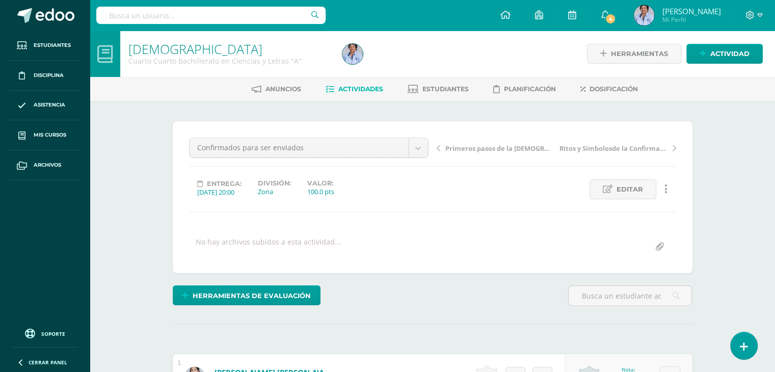
scroll to position [0, 0]
click at [490, 144] on span "Primeros pasos de la [DEMOGRAPHIC_DATA]" at bounding box center [499, 148] width 108 height 9
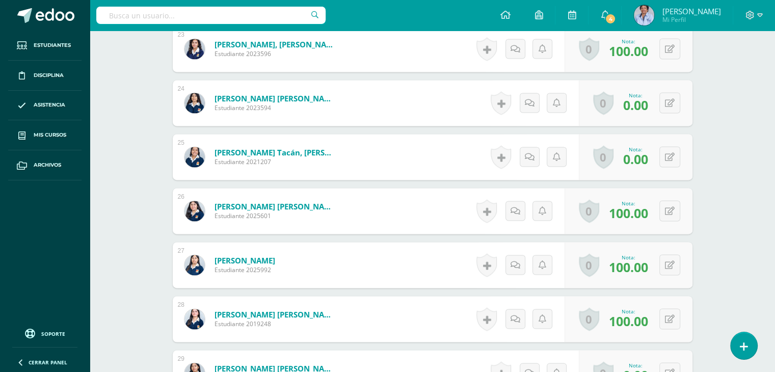
scroll to position [1518, 0]
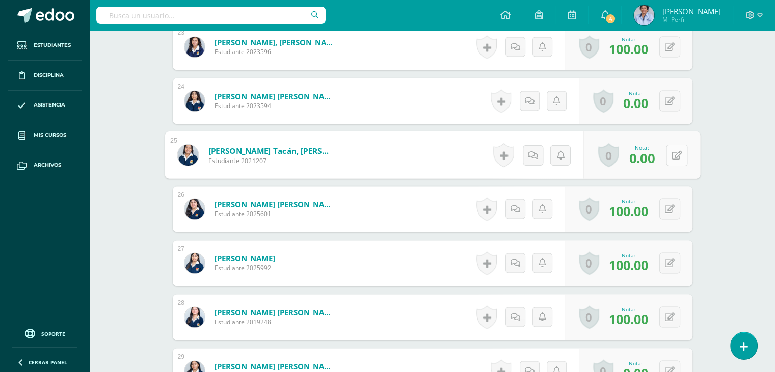
click at [668, 149] on button at bounding box center [676, 154] width 21 height 21
type input "100"
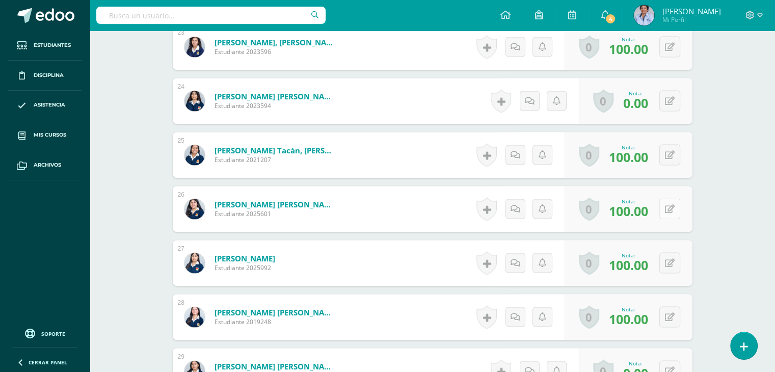
click at [667, 202] on button at bounding box center [669, 208] width 21 height 21
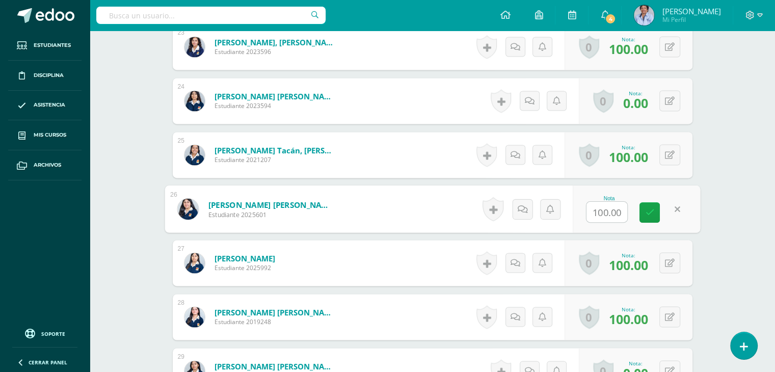
type input "0"
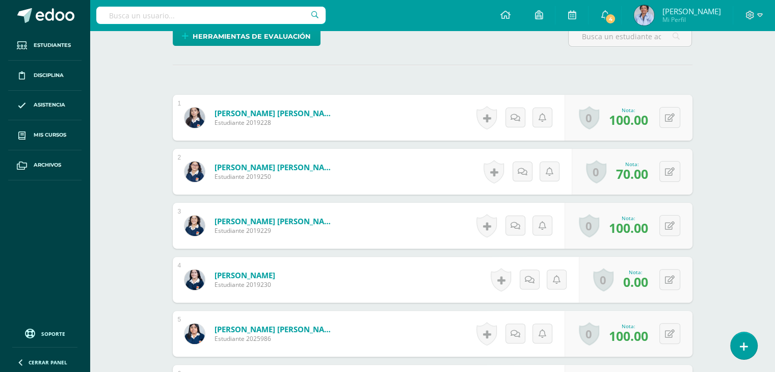
scroll to position [0, 0]
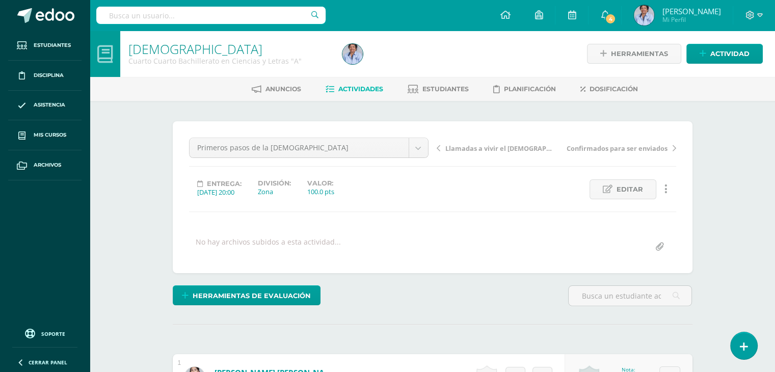
click at [492, 145] on span "Llamadas a vivir el [DEMOGRAPHIC_DATA]" at bounding box center [499, 148] width 108 height 9
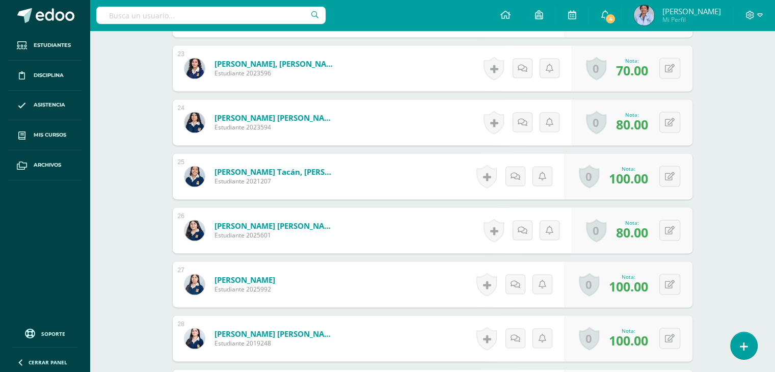
scroll to position [1499, 0]
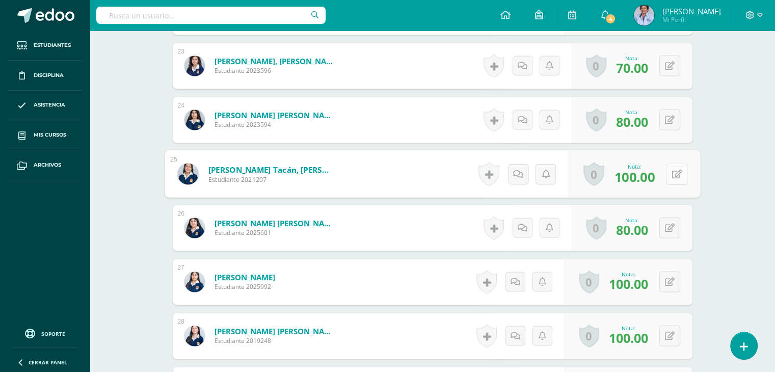
click at [671, 168] on button at bounding box center [676, 173] width 21 height 21
type input "80"
click at [669, 225] on button at bounding box center [669, 227] width 21 height 21
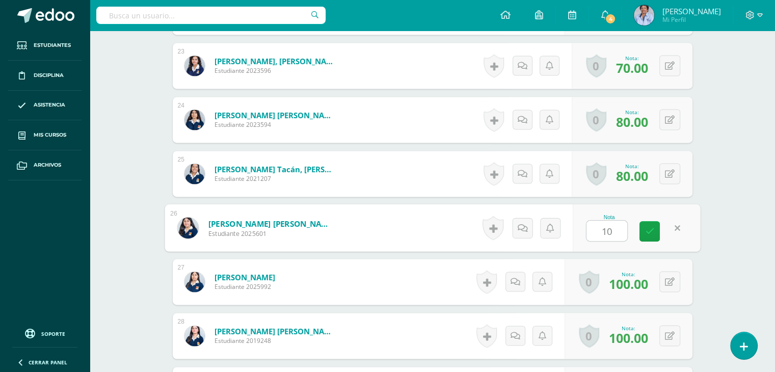
type input "100"
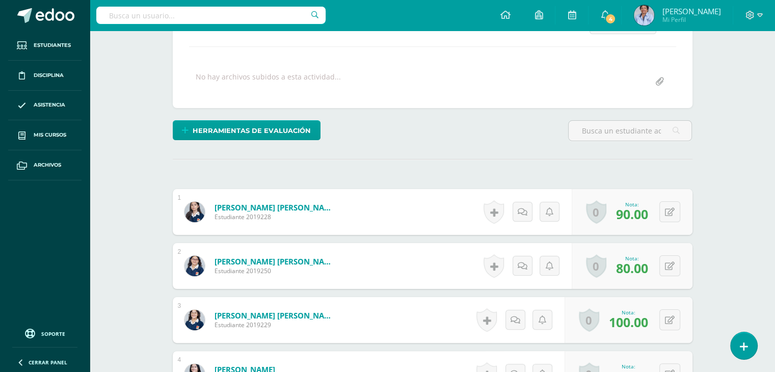
scroll to position [0, 0]
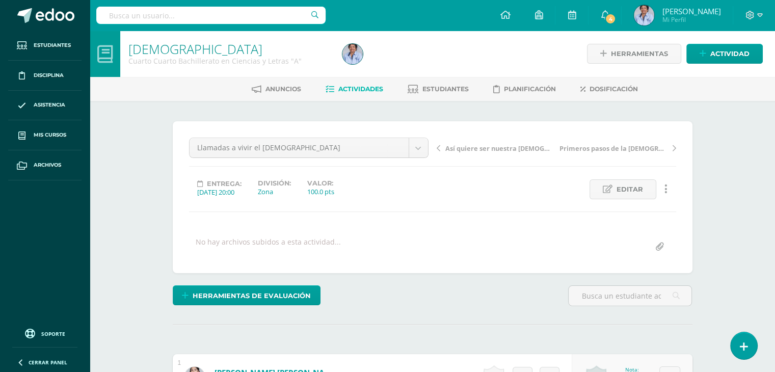
click at [491, 144] on span "Así quiere ser nuestra [DEMOGRAPHIC_DATA]" at bounding box center [499, 148] width 108 height 9
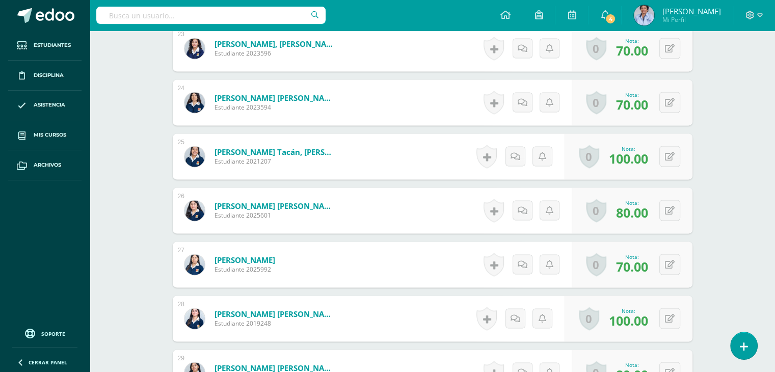
scroll to position [1524, 0]
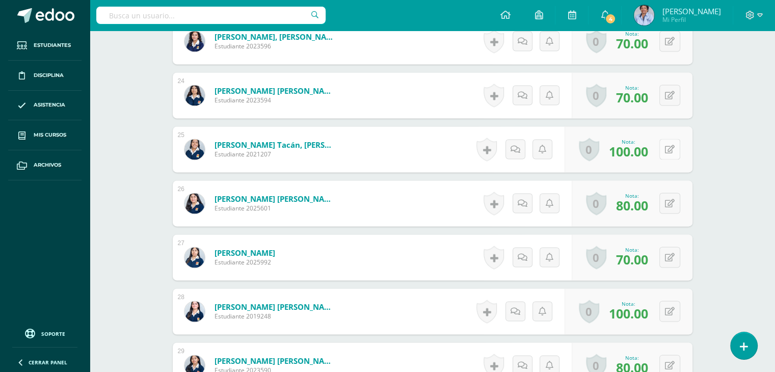
click at [668, 147] on button at bounding box center [669, 149] width 21 height 21
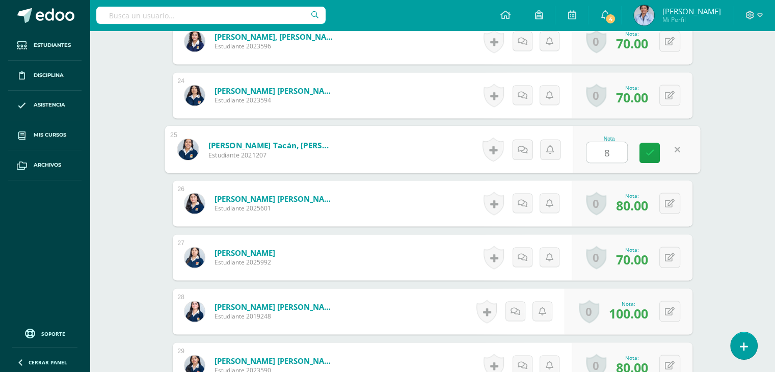
type input "80"
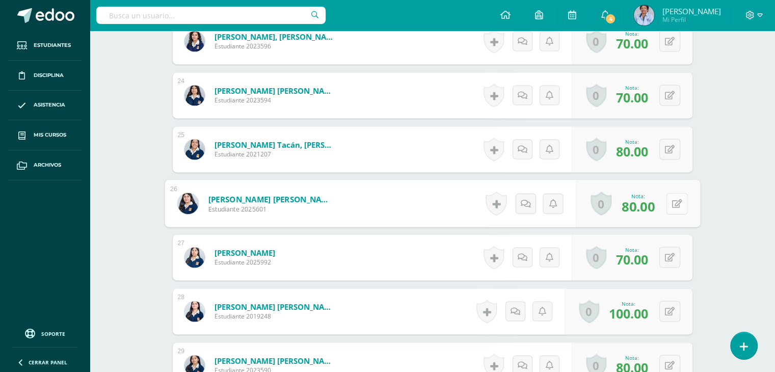
click at [668, 201] on button at bounding box center [676, 203] width 21 height 21
type input "100"
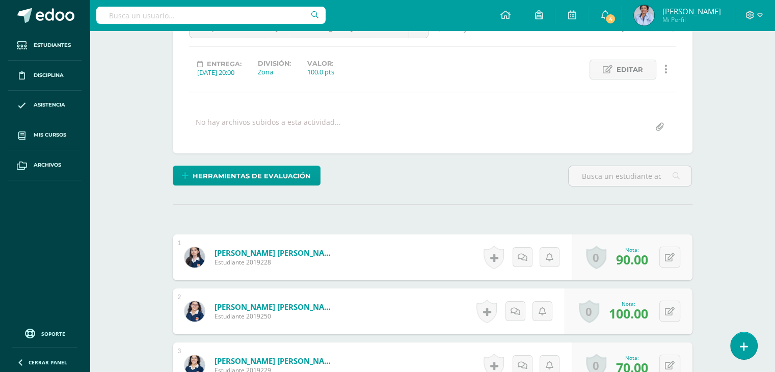
scroll to position [0, 0]
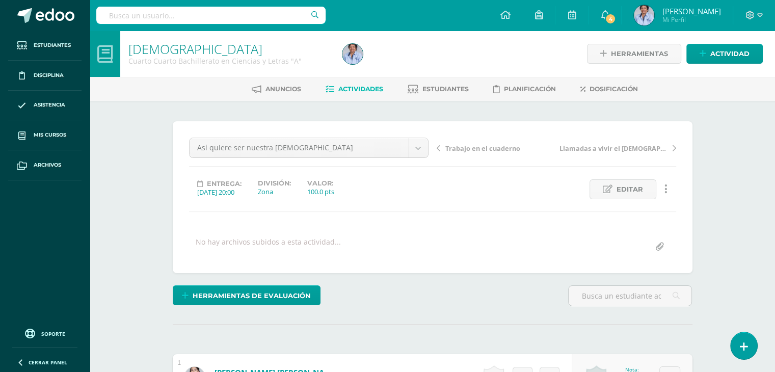
click at [480, 145] on span "Trabajo en el cuaderno" at bounding box center [482, 148] width 75 height 9
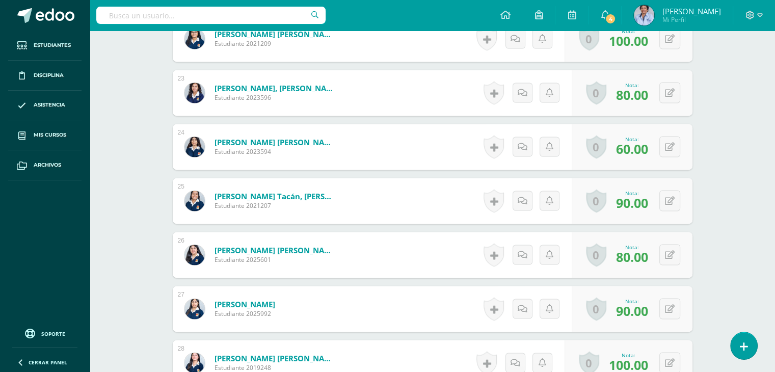
scroll to position [1470, 0]
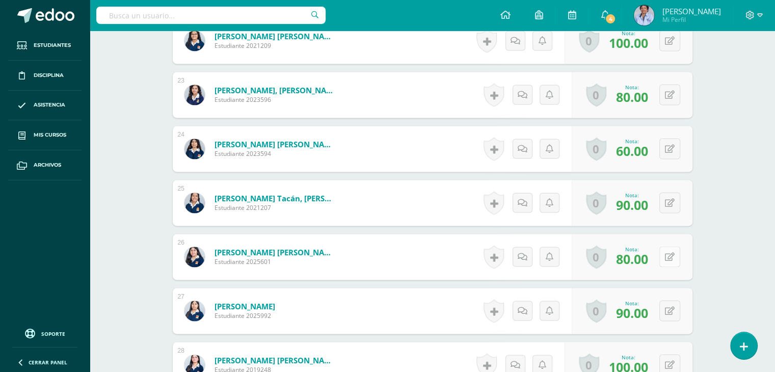
click at [666, 251] on button at bounding box center [669, 256] width 21 height 21
type input "90"
click at [666, 251] on link at bounding box center [670, 257] width 20 height 20
click at [668, 196] on button at bounding box center [676, 202] width 21 height 21
type input "80"
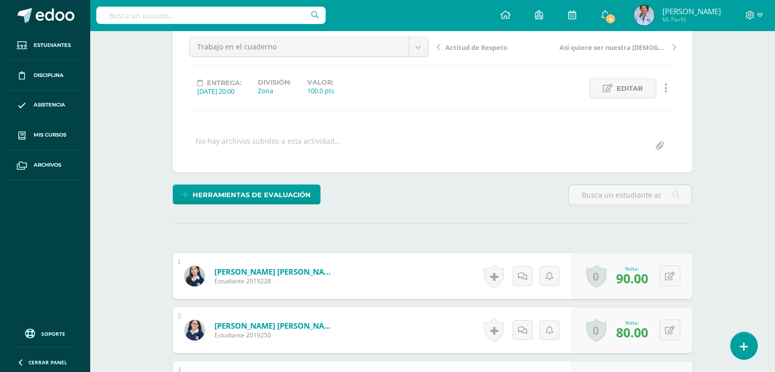
scroll to position [0, 0]
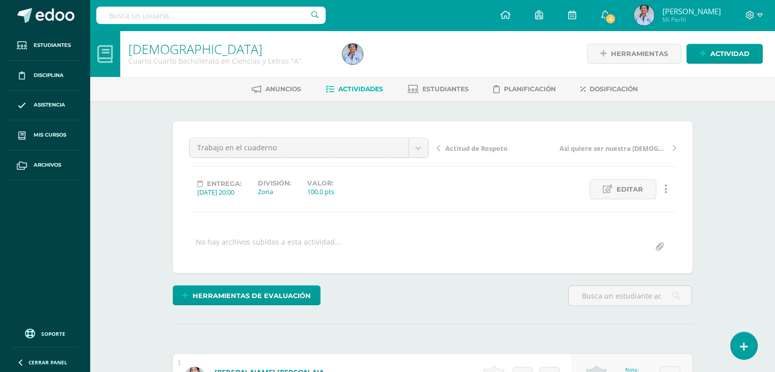
click at [477, 148] on span "Actitud de Respeto" at bounding box center [476, 148] width 62 height 9
click at [495, 147] on span "Actitud de Responsabilidad" at bounding box center [489, 148] width 89 height 9
click at [495, 147] on span "Actitud de Interés y escucha" at bounding box center [491, 148] width 92 height 9
click at [491, 146] on span "Actitud de Participación" at bounding box center [484, 148] width 79 height 9
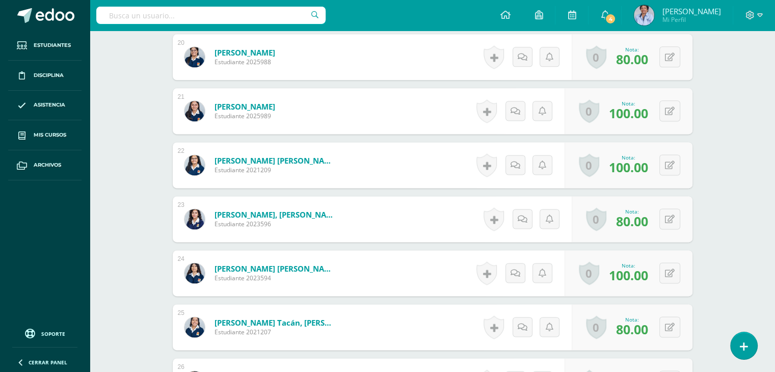
scroll to position [1348, 0]
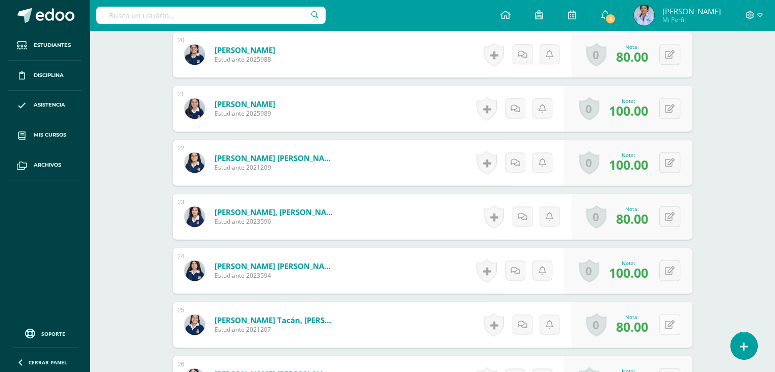
click at [667, 319] on button at bounding box center [669, 324] width 21 height 21
type input "60"
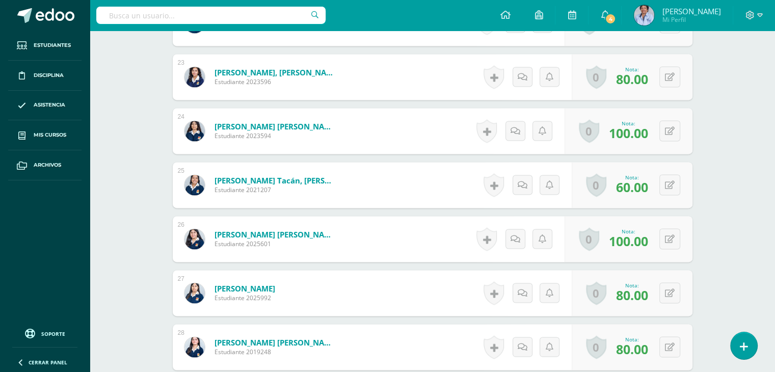
scroll to position [1491, 0]
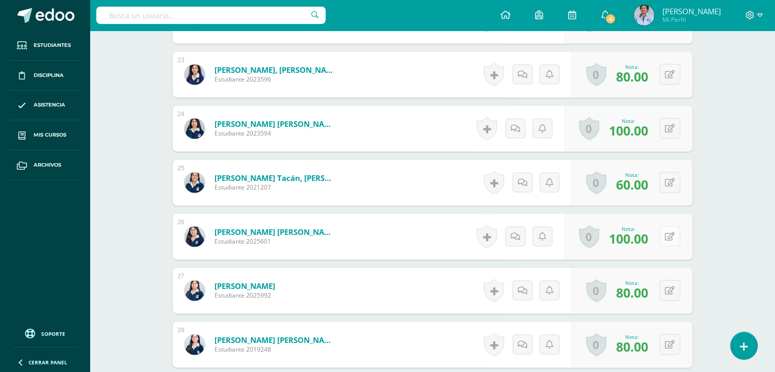
click at [670, 237] on button at bounding box center [669, 236] width 21 height 21
click at [668, 232] on button at bounding box center [676, 236] width 21 height 21
type input "100"
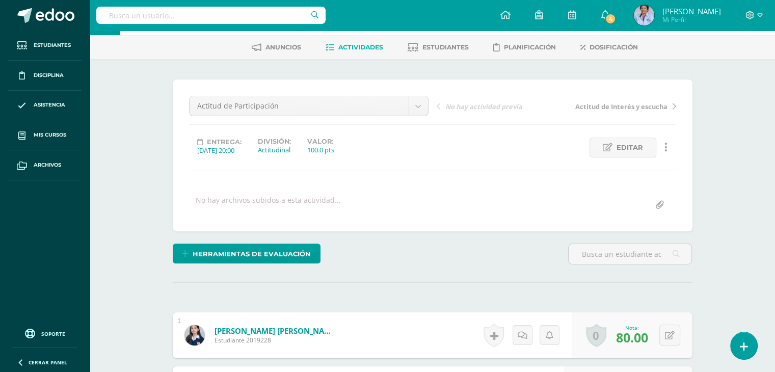
scroll to position [0, 0]
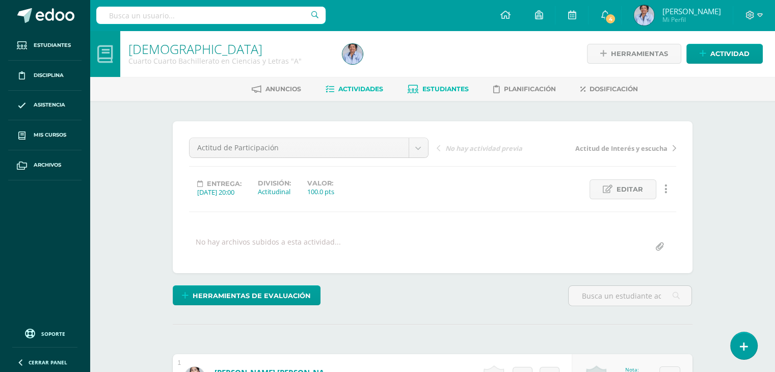
click at [441, 83] on link "Estudiantes" at bounding box center [438, 89] width 61 height 16
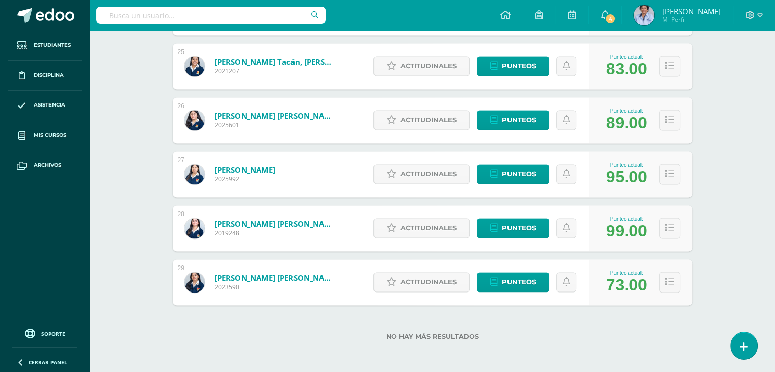
scroll to position [1475, 0]
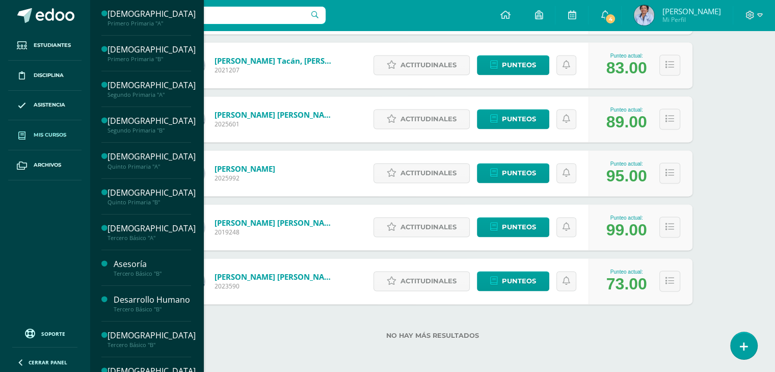
click at [46, 134] on span "Mis cursos" at bounding box center [50, 135] width 33 height 8
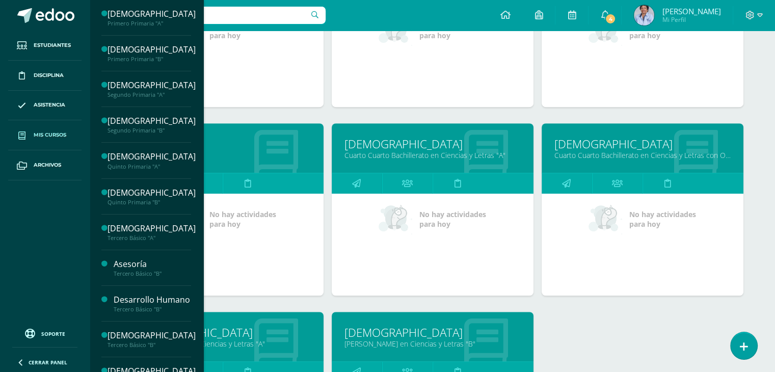
scroll to position [633, 0]
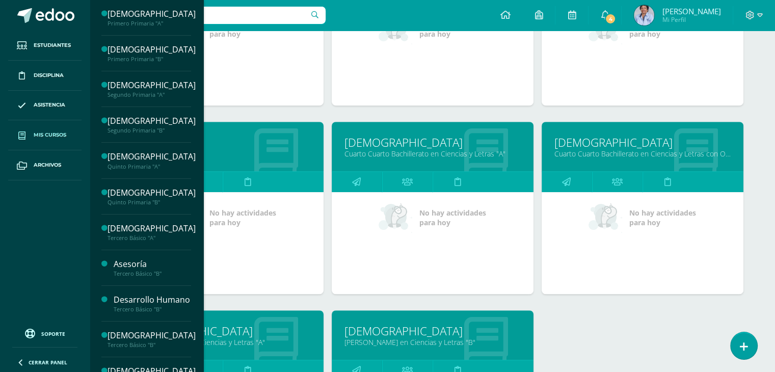
click at [649, 149] on link "Cuarto Cuarto Bachillerato en Ciencias y Letras con Orientación en Computación …" at bounding box center [642, 154] width 176 height 10
